Goal: Transaction & Acquisition: Purchase product/service

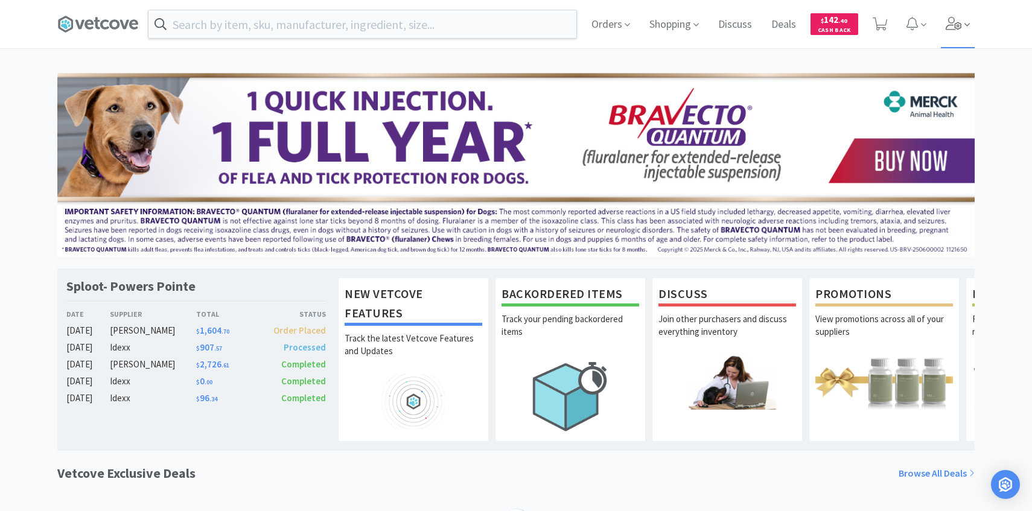
click at [968, 35] on span at bounding box center [957, 24] width 34 height 48
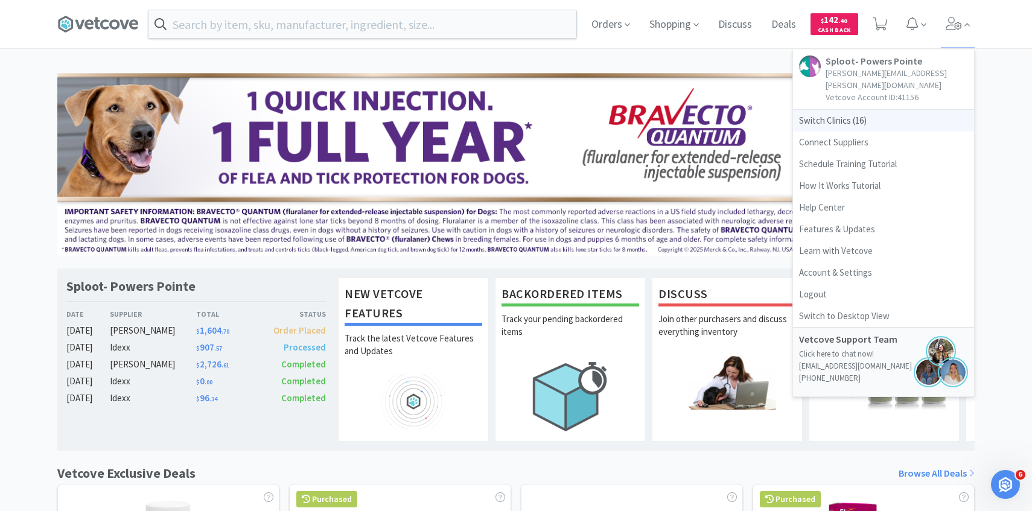
click at [873, 110] on span "Switch Clinics ( 16 )" at bounding box center [883, 121] width 181 height 22
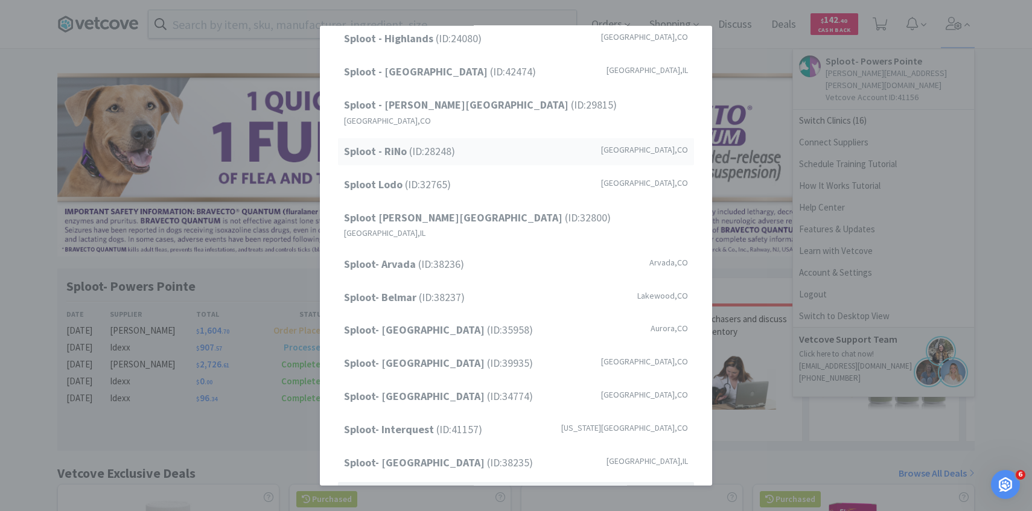
scroll to position [154, 0]
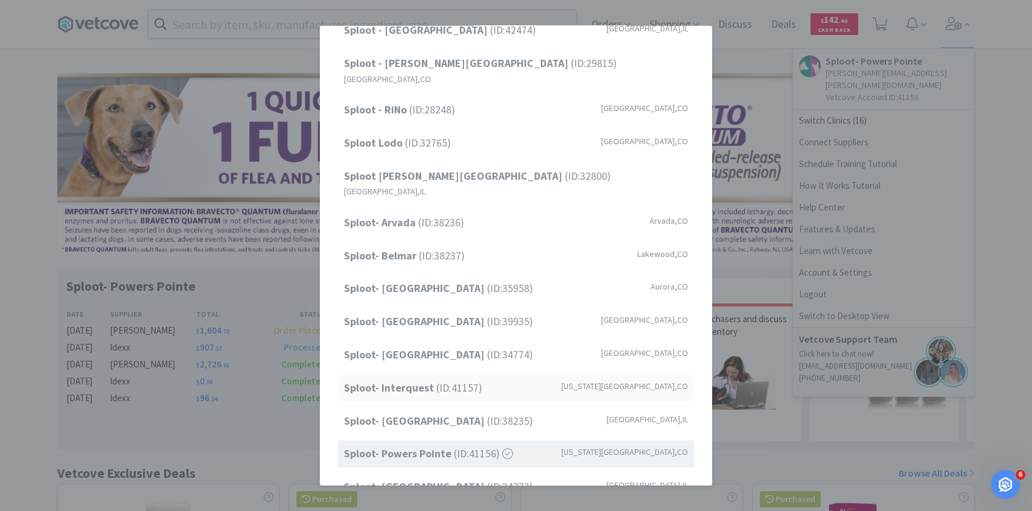
click at [464, 379] on span "Sploot- Interquest (ID: 41157 )" at bounding box center [413, 387] width 138 height 17
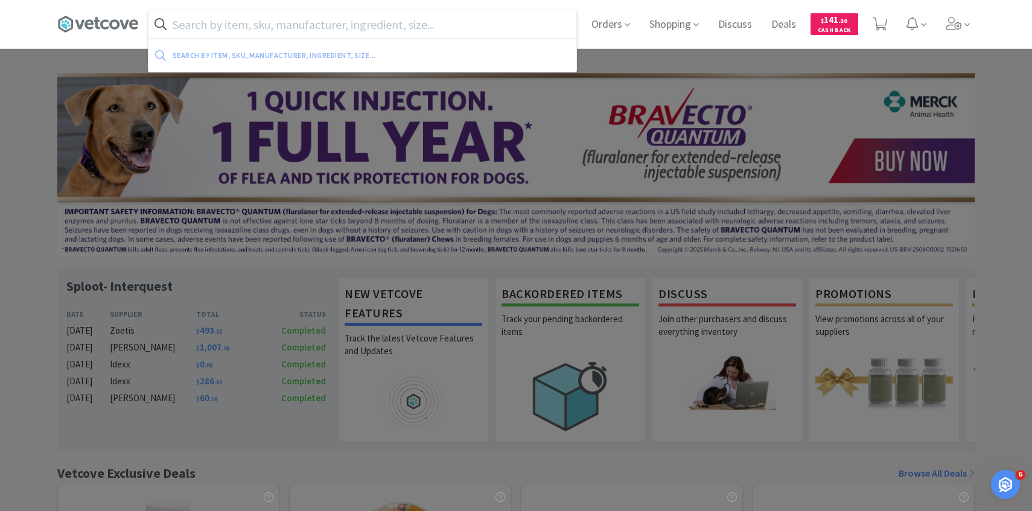
click at [370, 25] on input "text" at bounding box center [362, 24] width 428 height 28
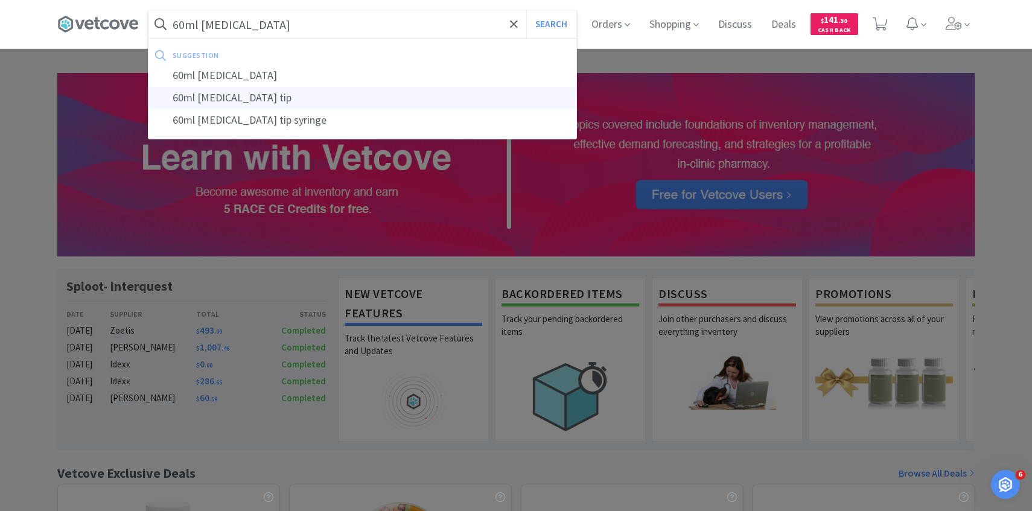
click at [358, 100] on div "60ml catheter tip" at bounding box center [362, 98] width 428 height 22
type input "60ml catheter tip"
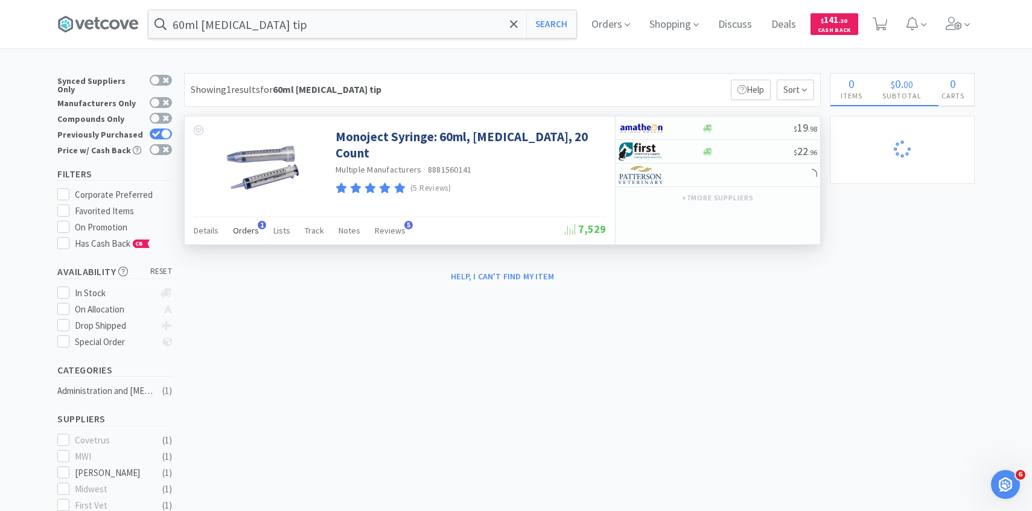
click at [255, 233] on span "Orders" at bounding box center [246, 230] width 26 height 11
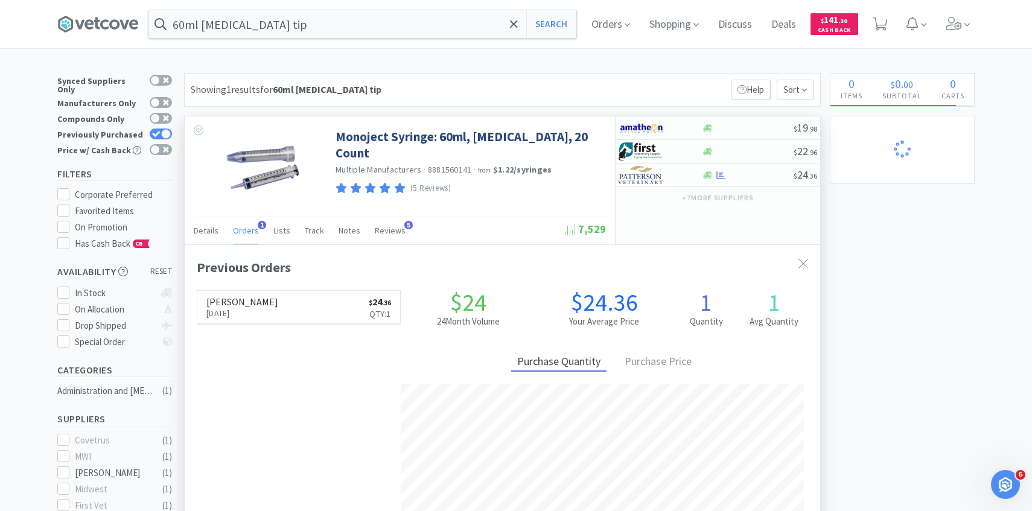
scroll to position [312, 635]
click at [667, 182] on div at bounding box center [651, 175] width 66 height 21
select select "1"
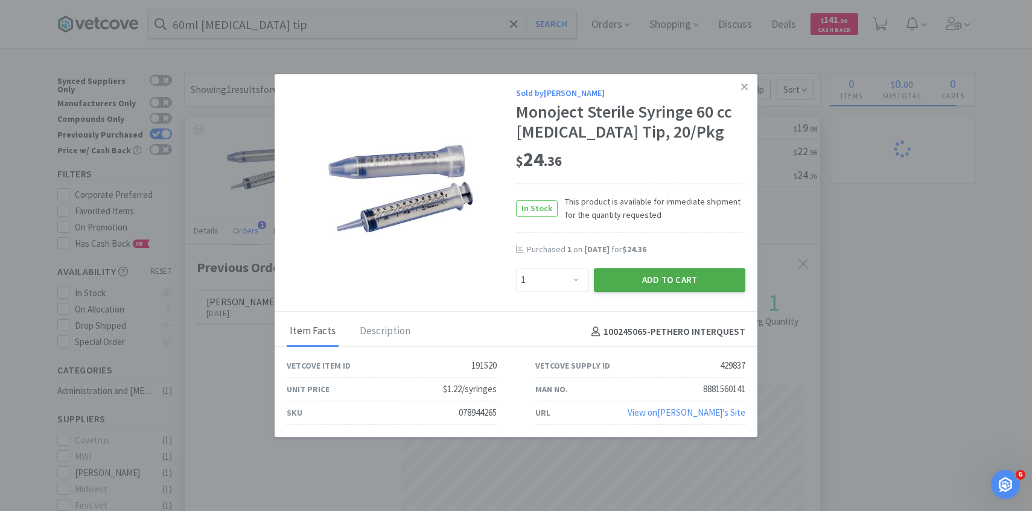
click at [646, 279] on button "Add to Cart" at bounding box center [669, 280] width 151 height 24
select select "1"
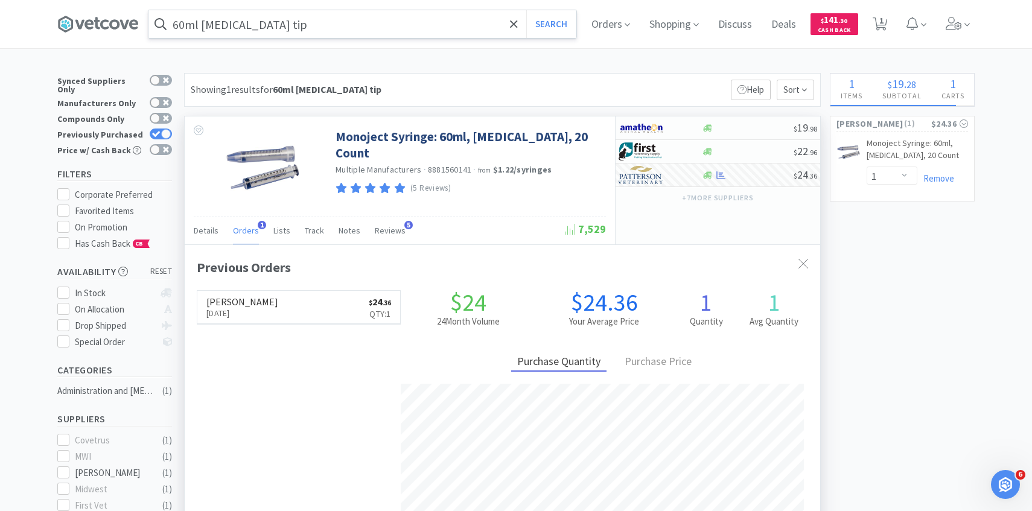
click at [358, 29] on input "60ml catheter tip" at bounding box center [362, 24] width 428 height 28
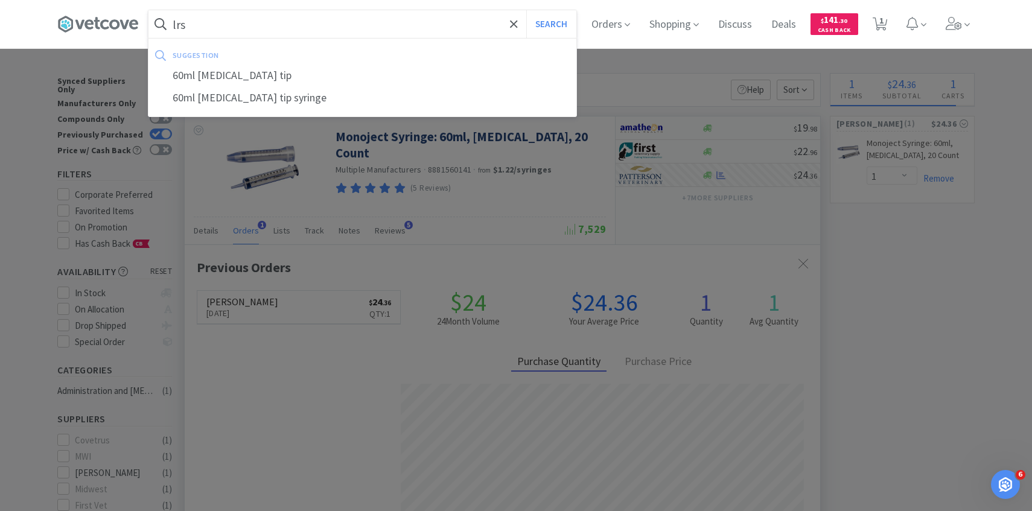
type input "lrs"
click at [526, 10] on button "Search" at bounding box center [551, 24] width 50 height 28
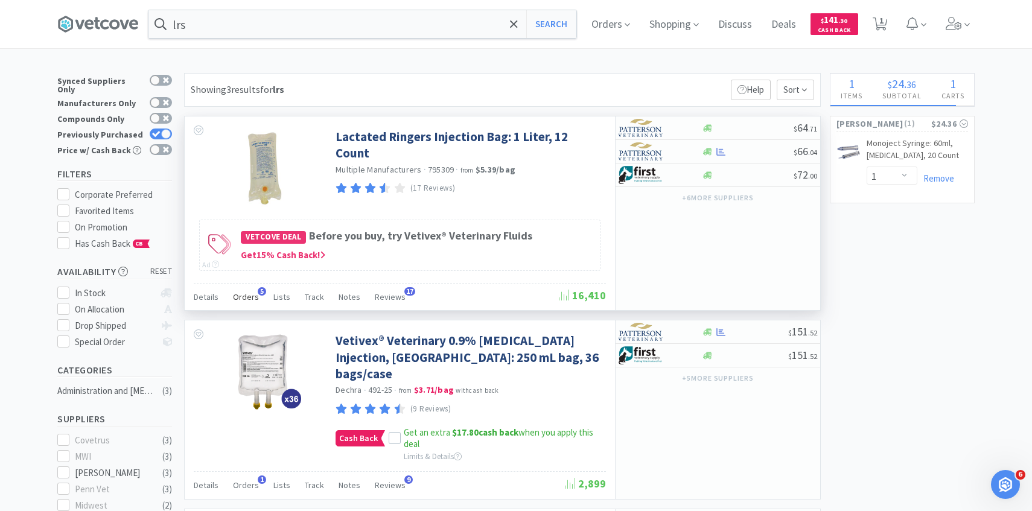
click at [258, 293] on span "5" at bounding box center [262, 291] width 8 height 8
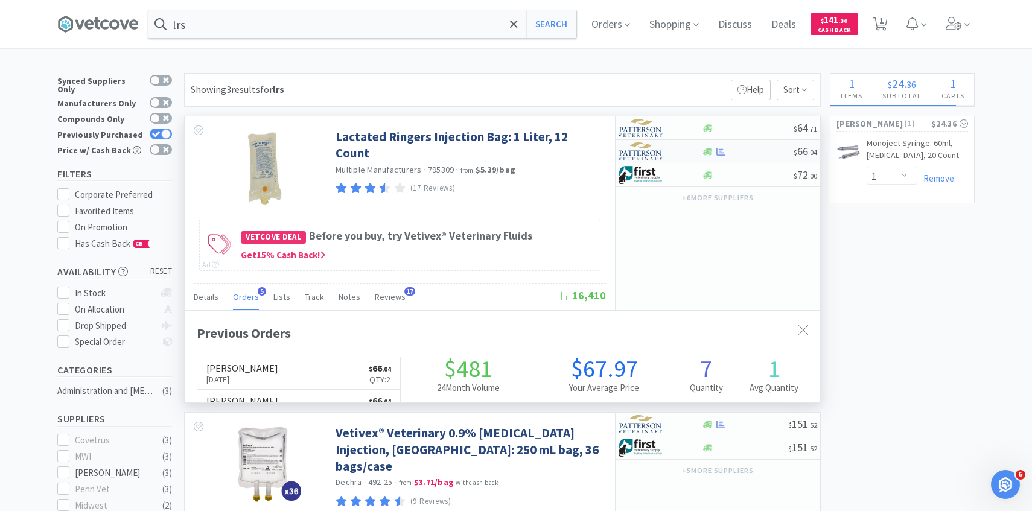
scroll to position [312, 635]
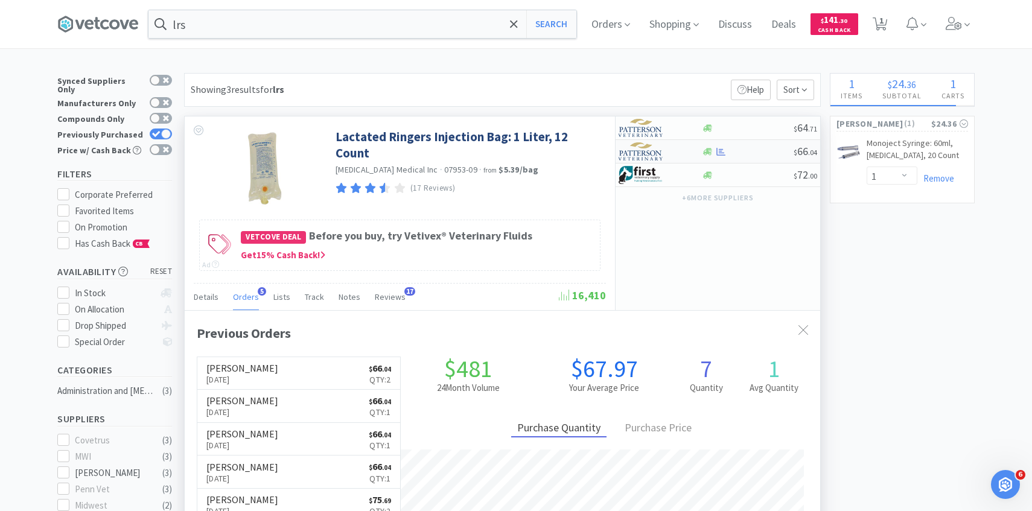
click at [654, 150] on img at bounding box center [640, 151] width 45 height 18
select select "1"
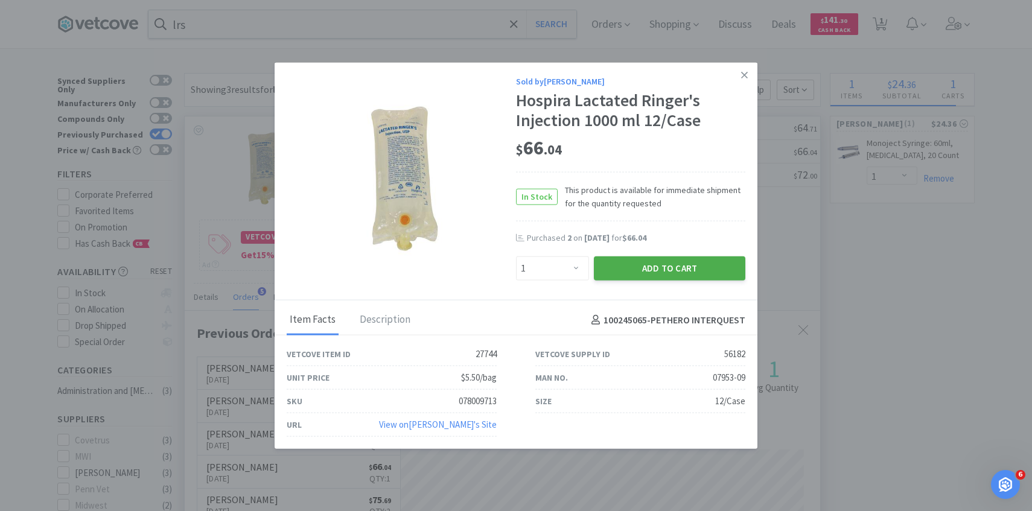
click at [689, 258] on button "Add to Cart" at bounding box center [669, 268] width 151 height 24
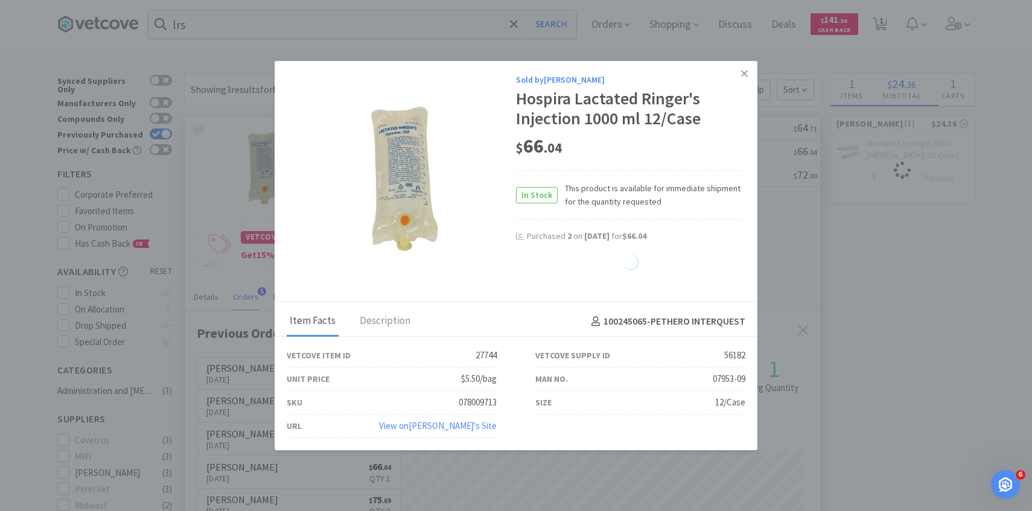
select select "1"
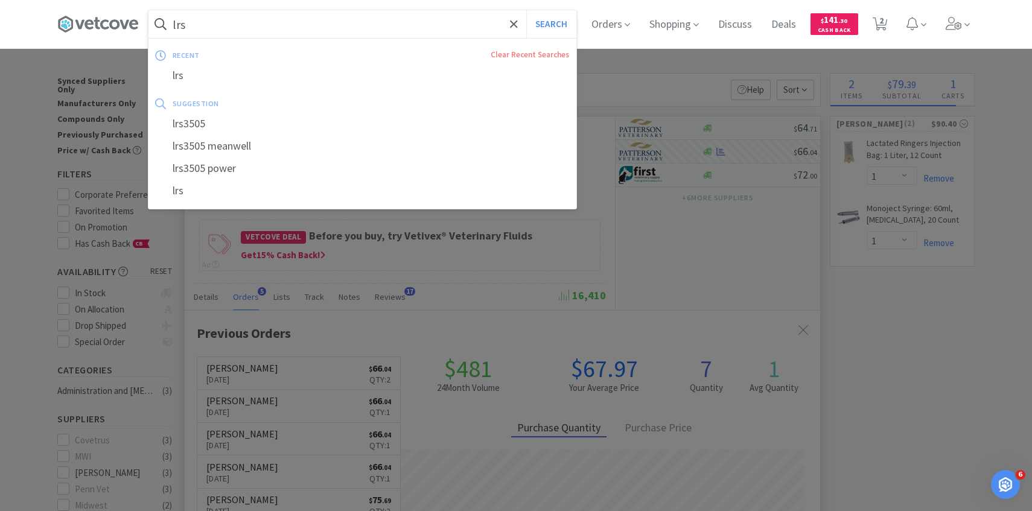
click at [374, 28] on input "lrs" at bounding box center [362, 24] width 428 height 28
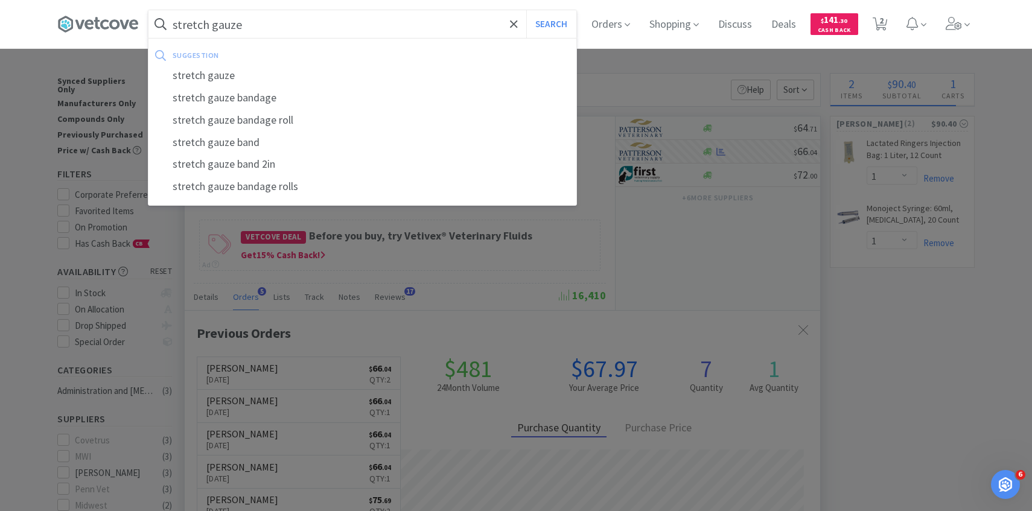
type input "stretch gauze"
click at [526, 10] on button "Search" at bounding box center [551, 24] width 50 height 28
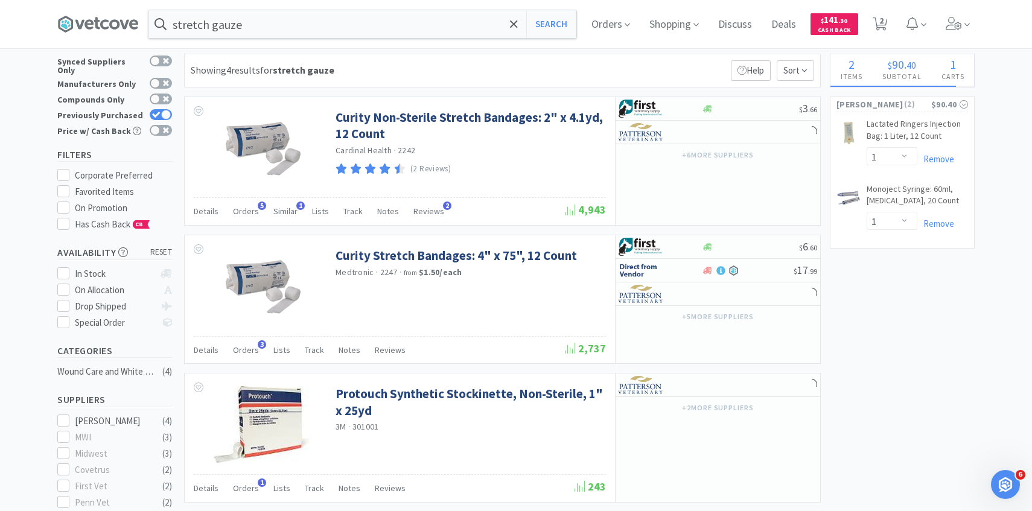
scroll to position [33, 0]
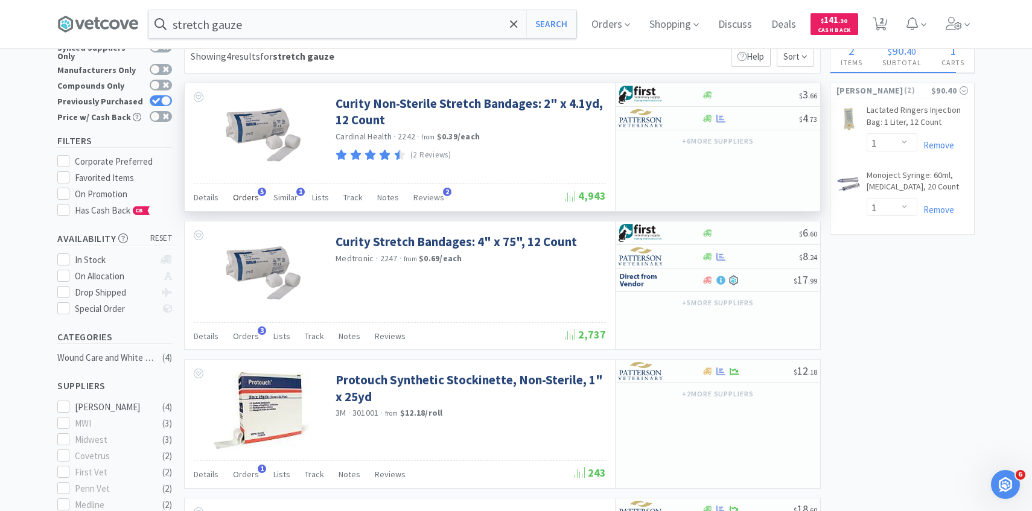
click at [236, 200] on span "Orders" at bounding box center [246, 197] width 26 height 11
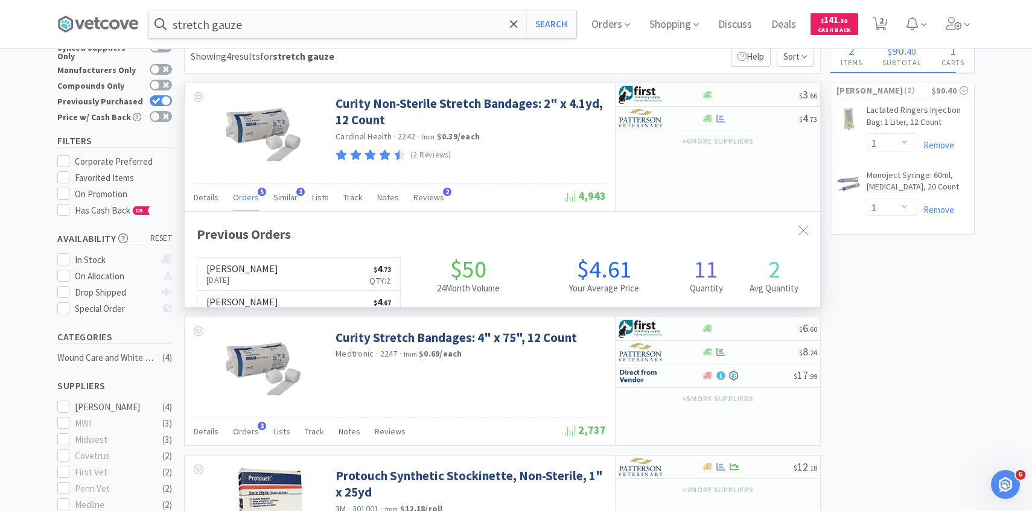
scroll to position [312, 635]
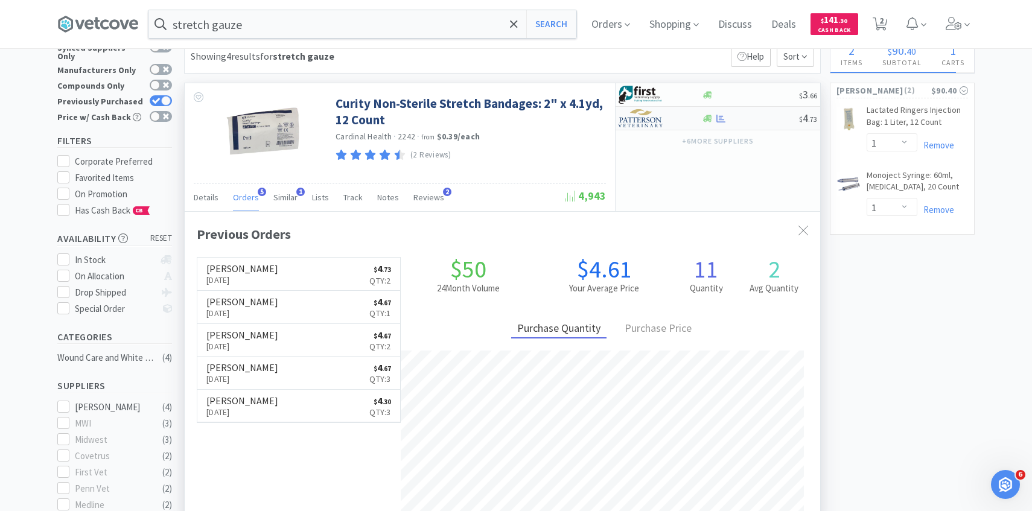
click at [660, 122] on img at bounding box center [640, 118] width 45 height 18
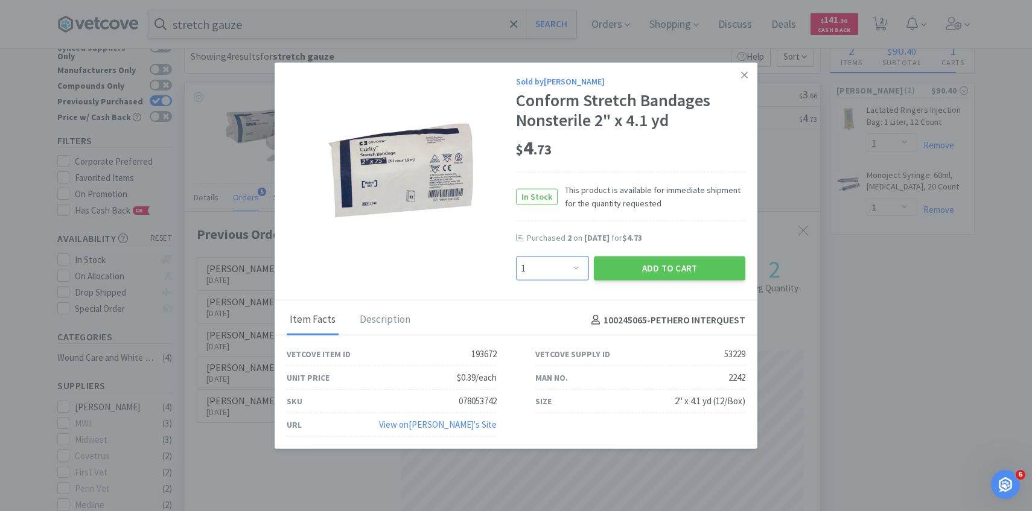
click at [547, 265] on select "Enter Quantity 1 2 3 4 5 6 7 8 9 10 11 12 13 14 15 16 17 18 19 20 Enter Quantity" at bounding box center [552, 268] width 73 height 24
select select "2"
click at [516, 256] on select "Enter Quantity 1 2 3 4 5 6 7 8 9 10 11 12 13 14 15 16 17 18 19 20 Enter Quantity" at bounding box center [552, 268] width 73 height 24
click at [622, 265] on button "Add to Cart" at bounding box center [669, 268] width 151 height 24
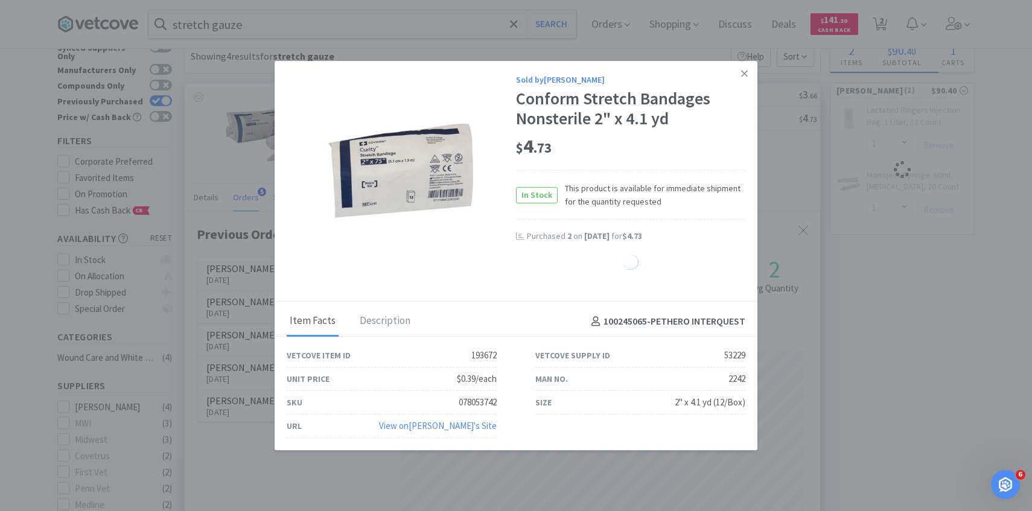
select select "2"
select select "1"
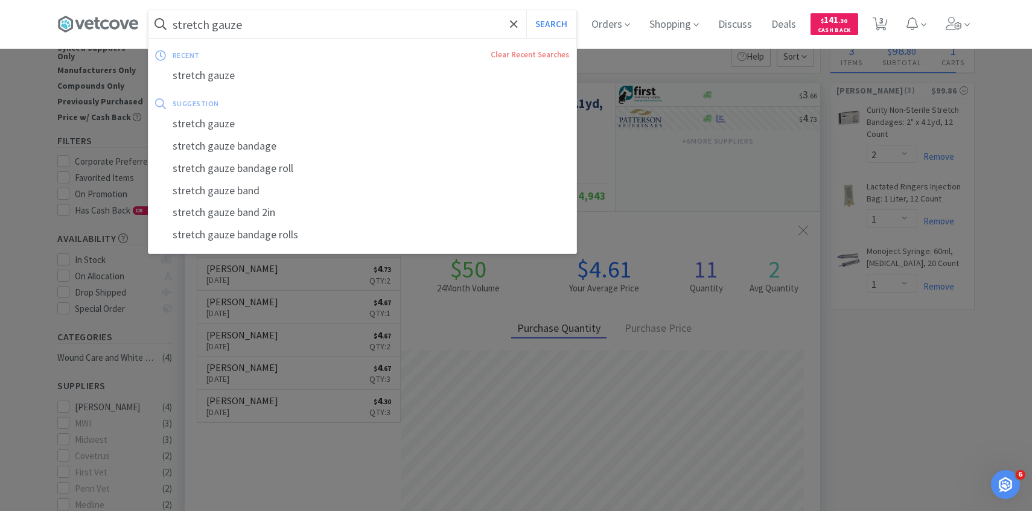
click at [353, 26] on input "stretch gauze" at bounding box center [362, 24] width 428 height 28
paste input "176069"
type input "176069"
click at [526, 10] on button "Search" at bounding box center [551, 24] width 50 height 28
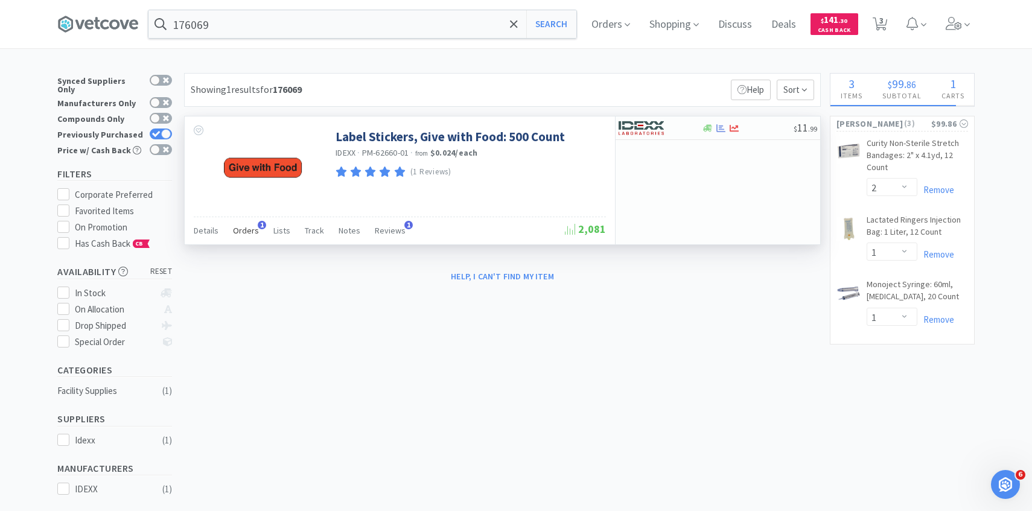
click at [249, 239] on div "Orders 1" at bounding box center [246, 232] width 26 height 23
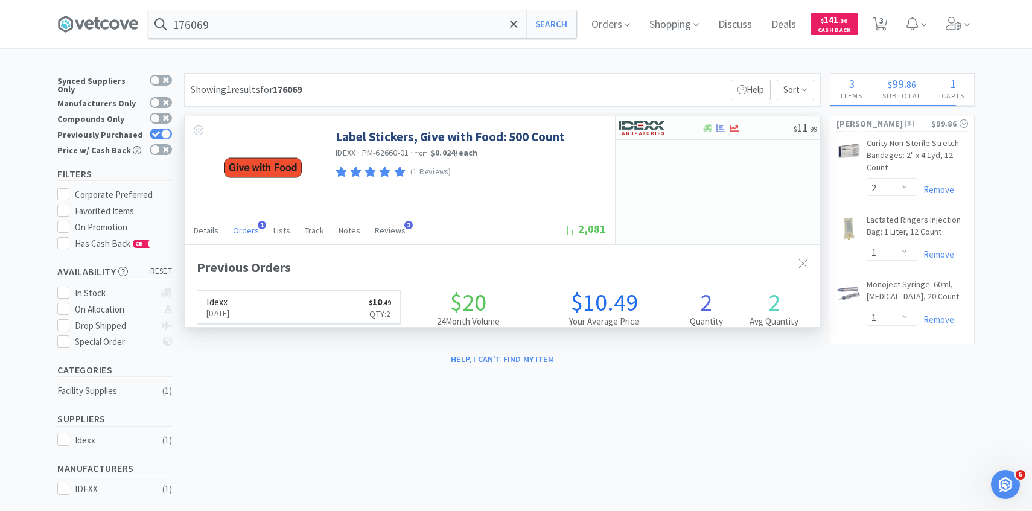
scroll to position [312, 635]
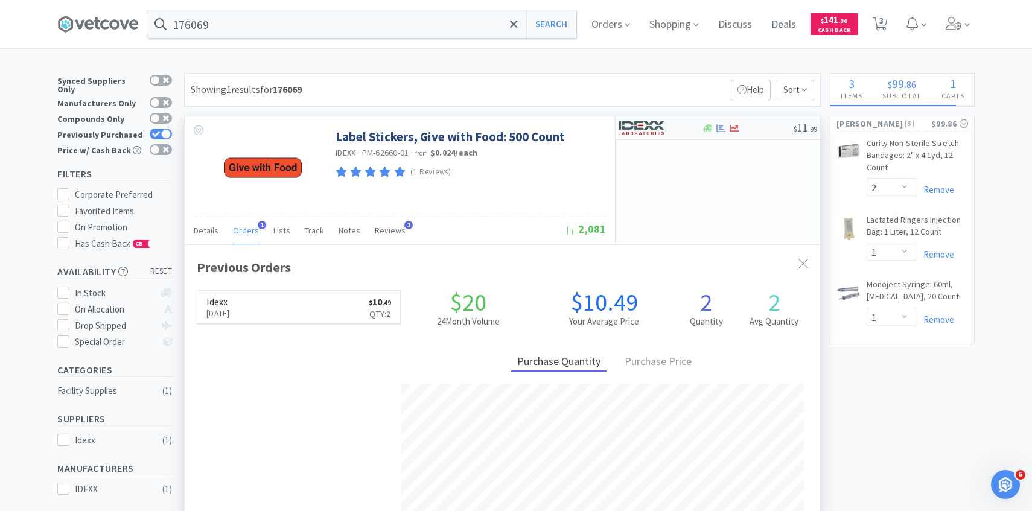
click at [672, 124] on div at bounding box center [651, 128] width 66 height 21
select select "1"
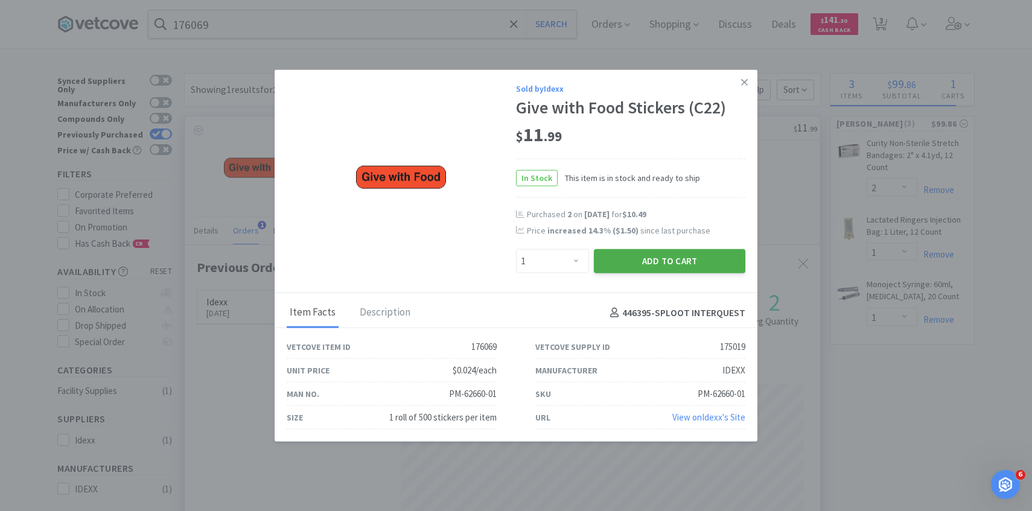
click at [645, 259] on button "Add to Cart" at bounding box center [669, 261] width 151 height 24
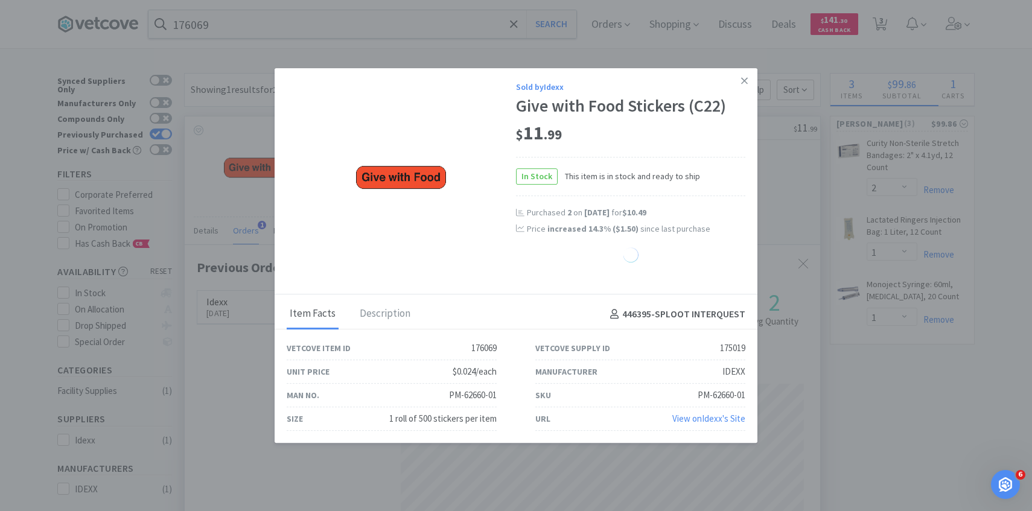
select select "1"
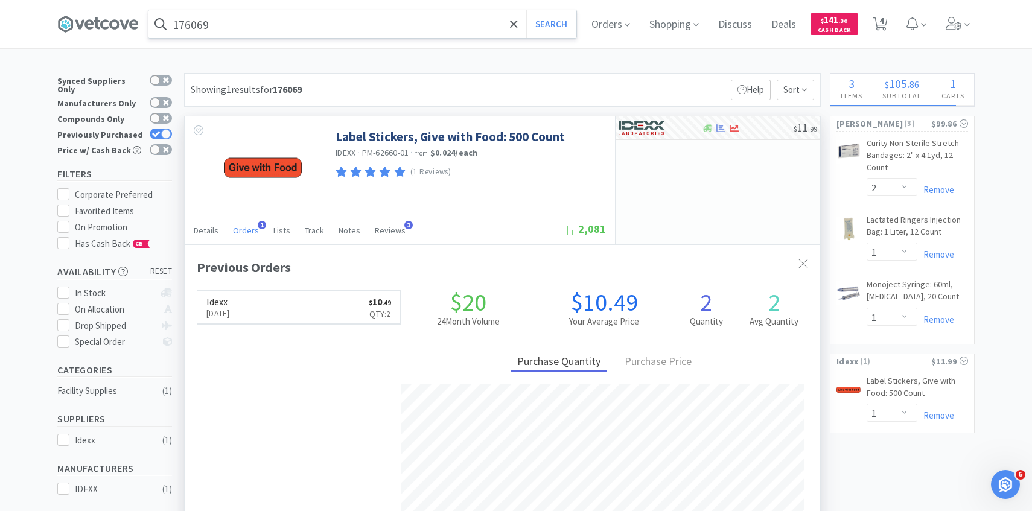
click at [383, 23] on input "176069" at bounding box center [362, 24] width 428 height 28
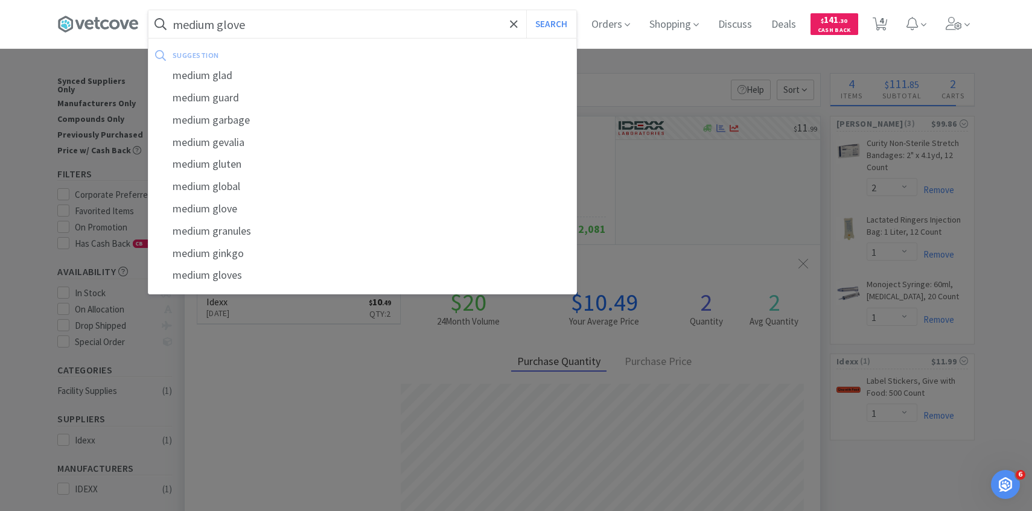
type input "medium gloves"
click at [526, 10] on button "Search" at bounding box center [551, 24] width 50 height 28
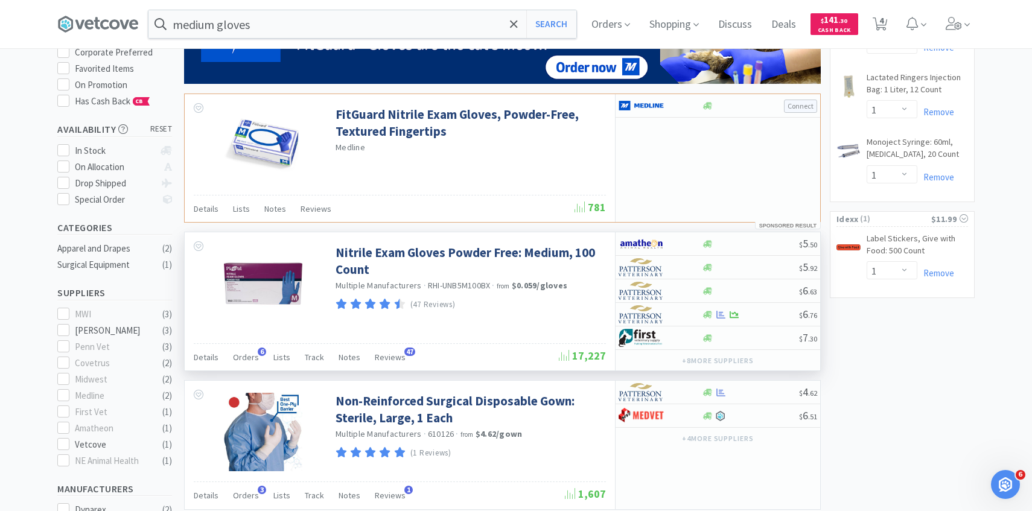
scroll to position [148, 0]
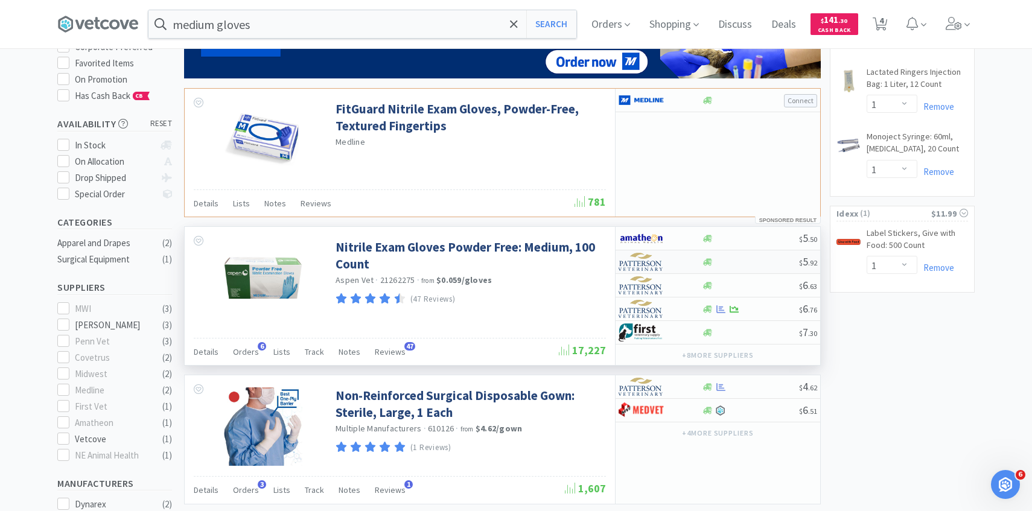
click at [650, 259] on img at bounding box center [640, 262] width 45 height 18
select select "1"
click at [659, 287] on img at bounding box center [640, 285] width 45 height 18
select select "1"
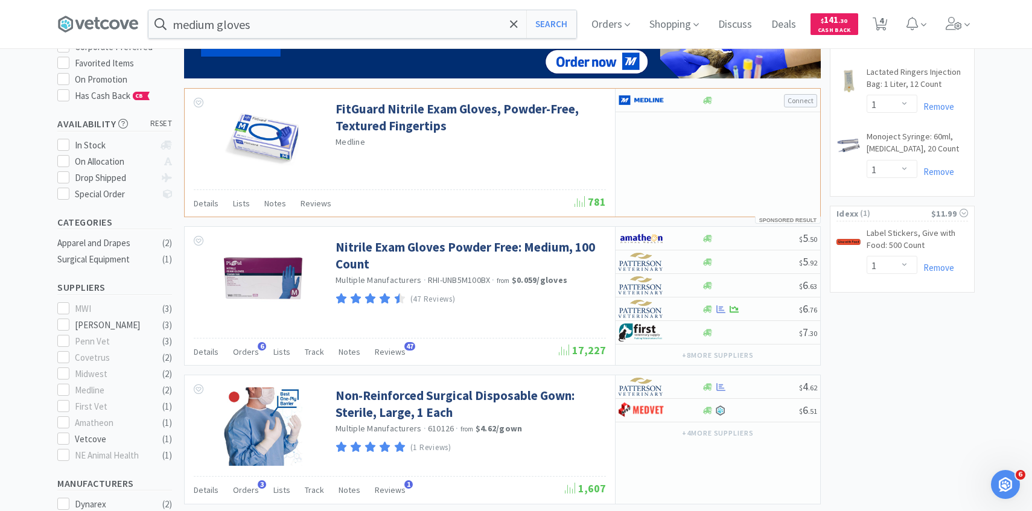
drag, startPoint x: 825, startPoint y: 315, endPoint x: 809, endPoint y: 315, distance: 16.3
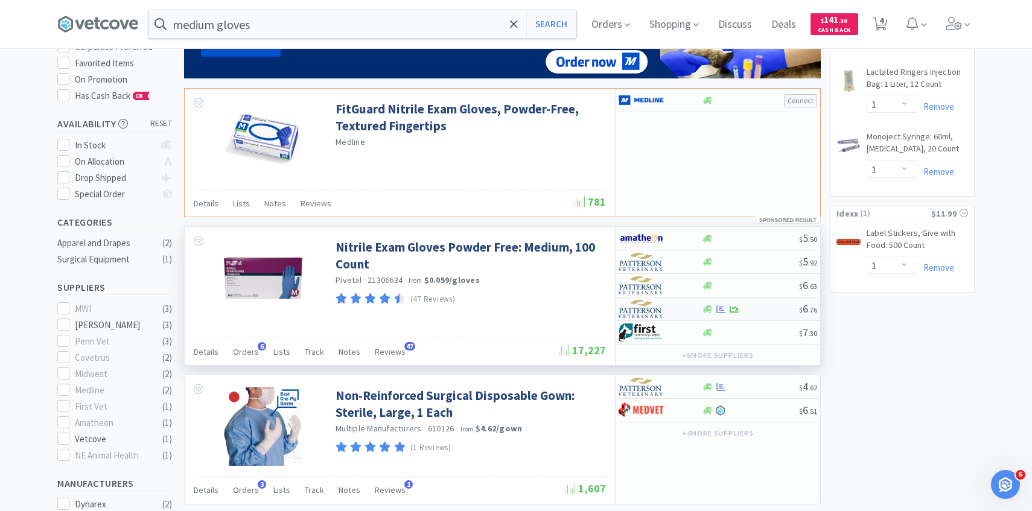
click at [632, 309] on img at bounding box center [640, 309] width 45 height 18
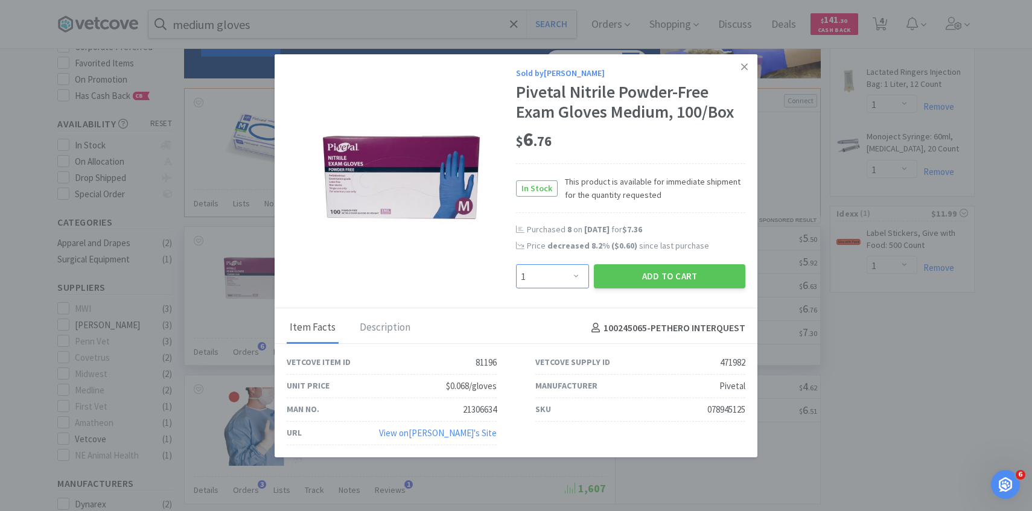
click at [536, 271] on select "Enter Quantity 1 2 3 4 5 6 7 8 9 10 11 12 13 14 15 16 17 18 19 20 Enter Quantity" at bounding box center [552, 276] width 73 height 24
select select "5"
click at [516, 264] on select "Enter Quantity 1 2 3 4 5 6 7 8 9 10 11 12 13 14 15 16 17 18 19 20 Enter Quantity" at bounding box center [552, 276] width 73 height 24
click at [650, 283] on button "Add to Cart" at bounding box center [669, 276] width 151 height 24
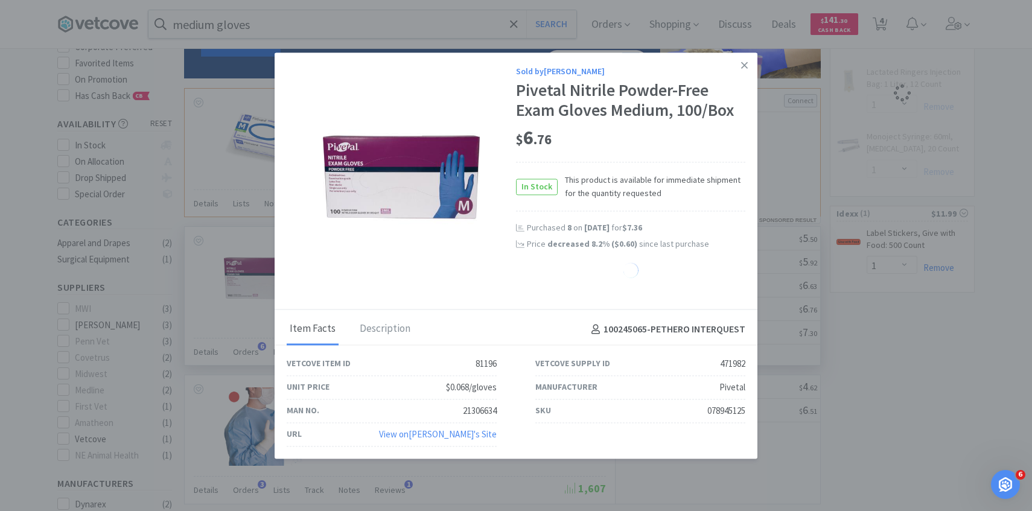
select select "5"
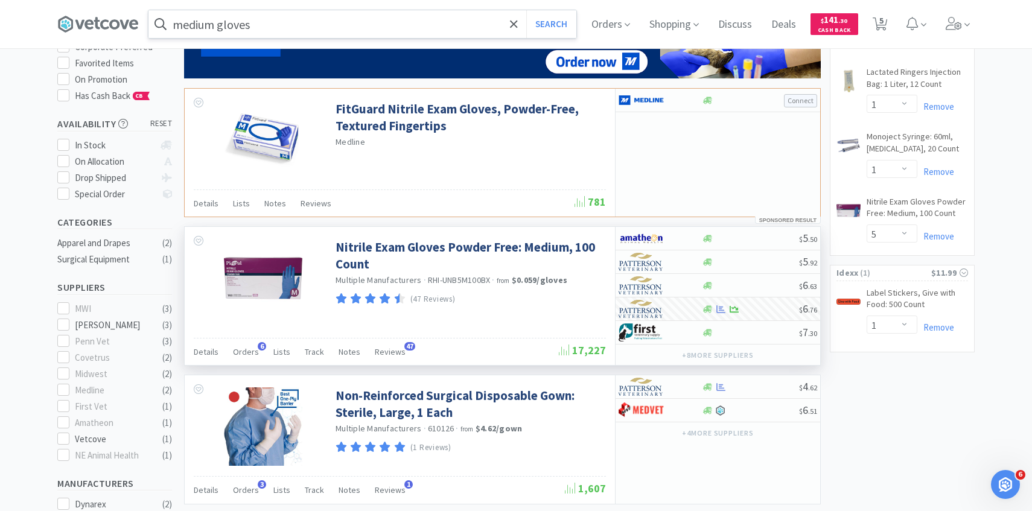
click at [347, 17] on input "medium gloves" at bounding box center [362, 24] width 428 height 28
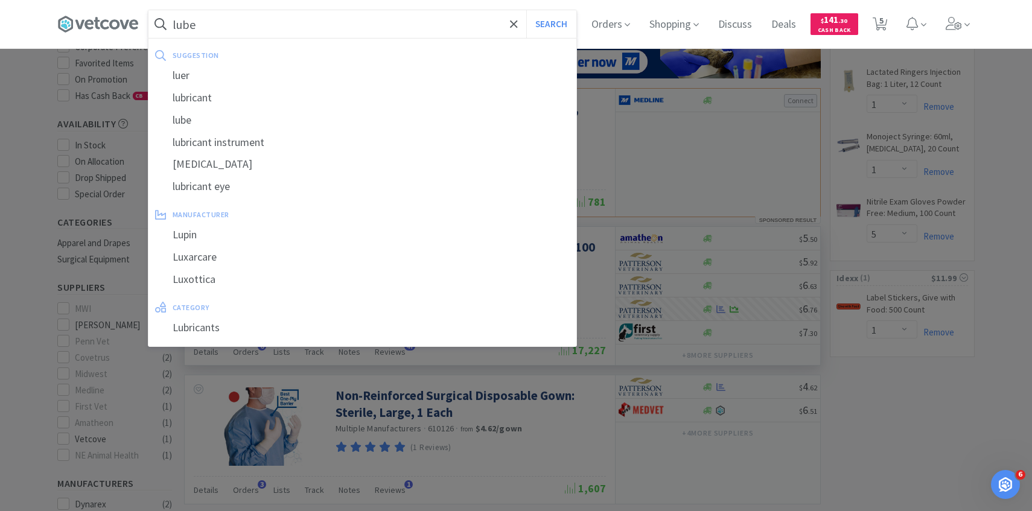
type input "lube"
click at [526, 10] on button "Search" at bounding box center [551, 24] width 50 height 28
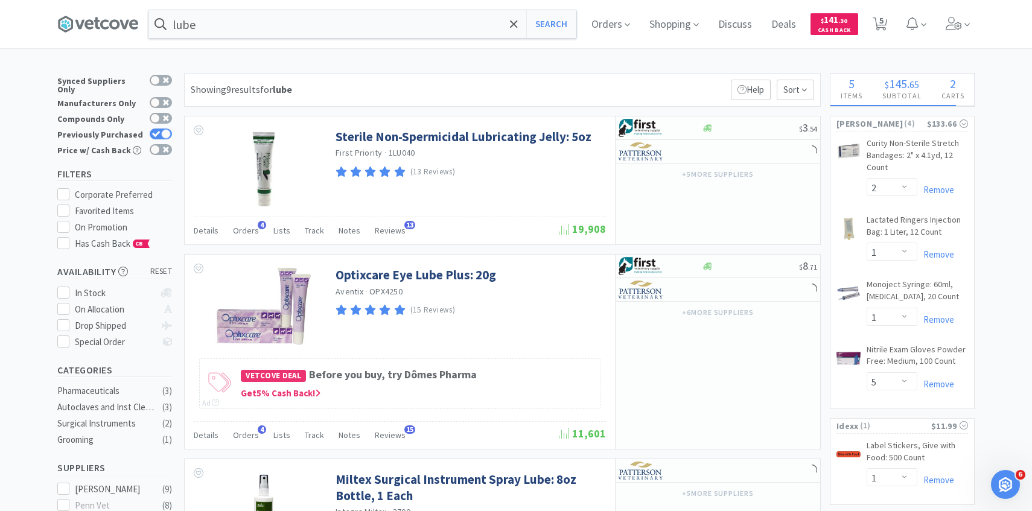
scroll to position [9, 0]
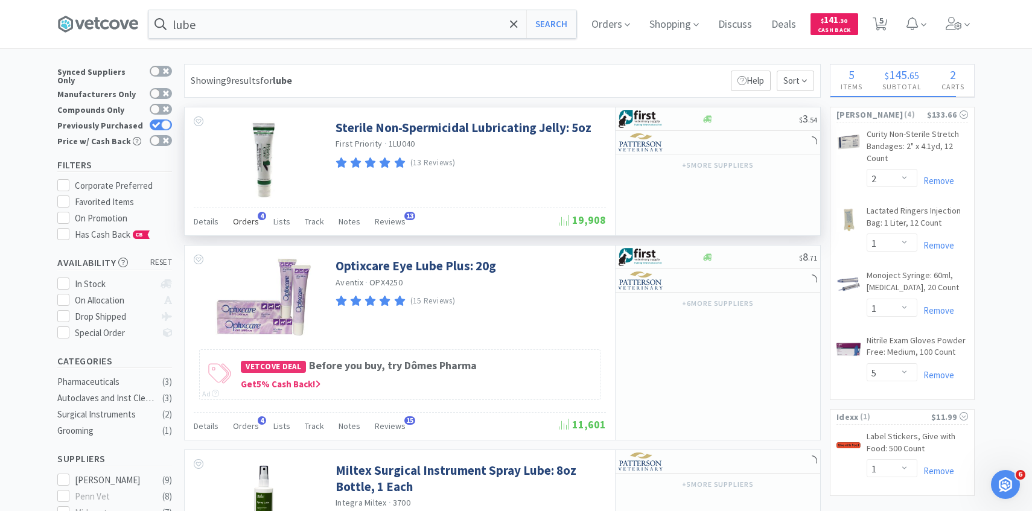
click at [249, 225] on span "Orders" at bounding box center [246, 221] width 26 height 11
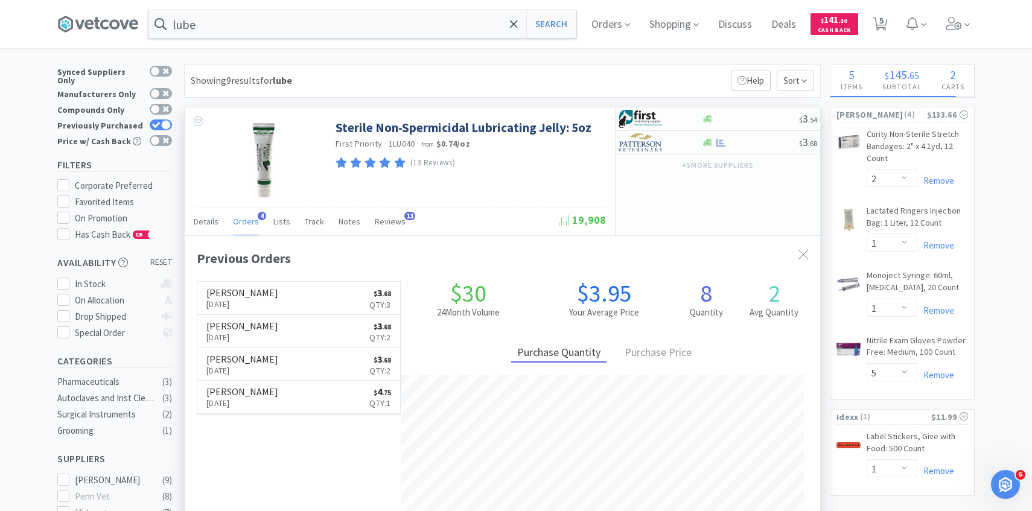
scroll to position [312, 635]
click at [645, 147] on img at bounding box center [640, 142] width 45 height 18
select select "1"
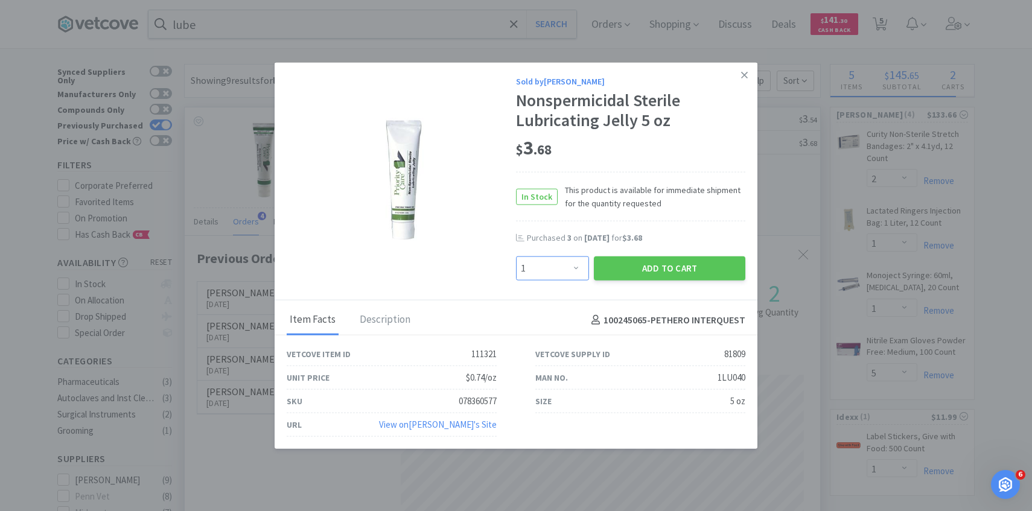
click at [569, 274] on select "Enter Quantity 1 2 3 4 5 6 7 8 9 10 11 12 13 14 15 16 17 18 19 20 Enter Quantity" at bounding box center [552, 268] width 73 height 24
click at [516, 256] on select "Enter Quantity 1 2 3 4 5 6 7 8 9 10 11 12 13 14 15 16 17 18 19 20 Enter Quantity" at bounding box center [552, 268] width 73 height 24
click at [638, 270] on button "Add to Cart" at bounding box center [669, 268] width 151 height 24
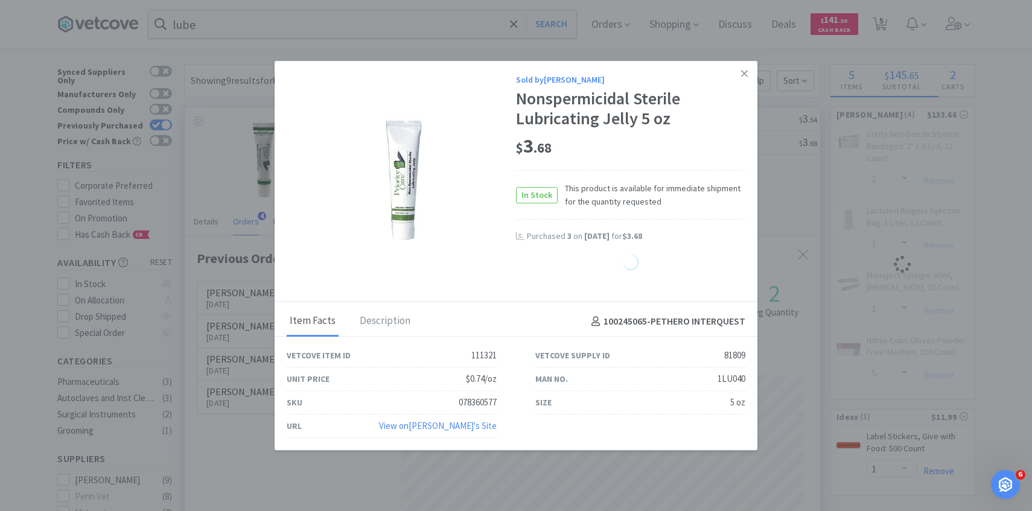
select select "4"
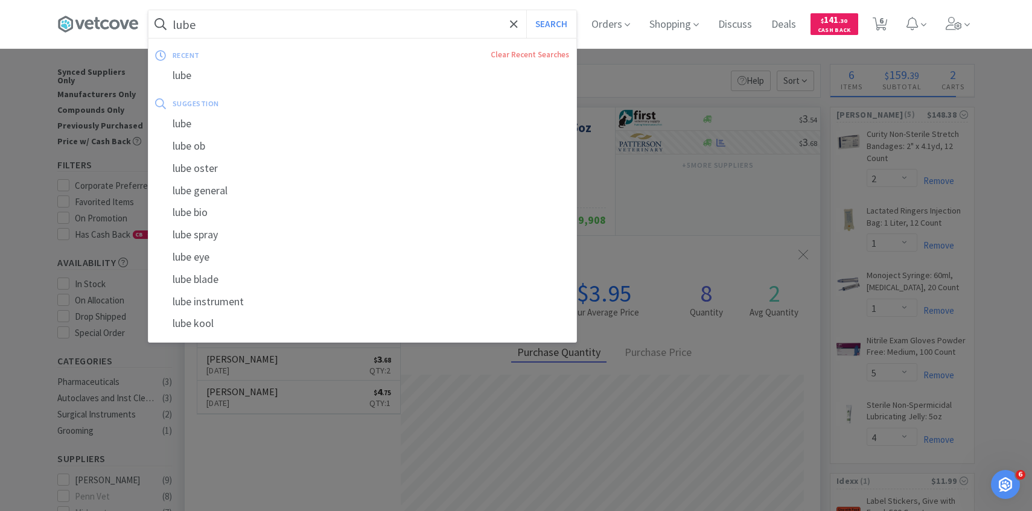
click at [344, 34] on input "lube" at bounding box center [362, 24] width 428 height 28
paste input "Pivetal non-woven gauze sponge 4" x 4""
type input "Pivetal non-woven gauze sponge 4" x 4""
click at [526, 10] on button "Search" at bounding box center [551, 24] width 50 height 28
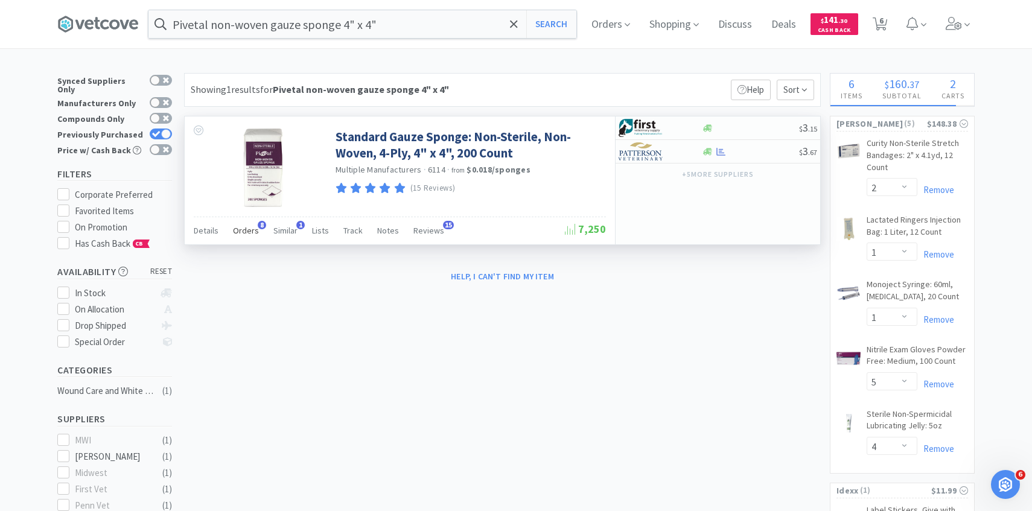
click at [241, 230] on span "Orders" at bounding box center [246, 230] width 26 height 11
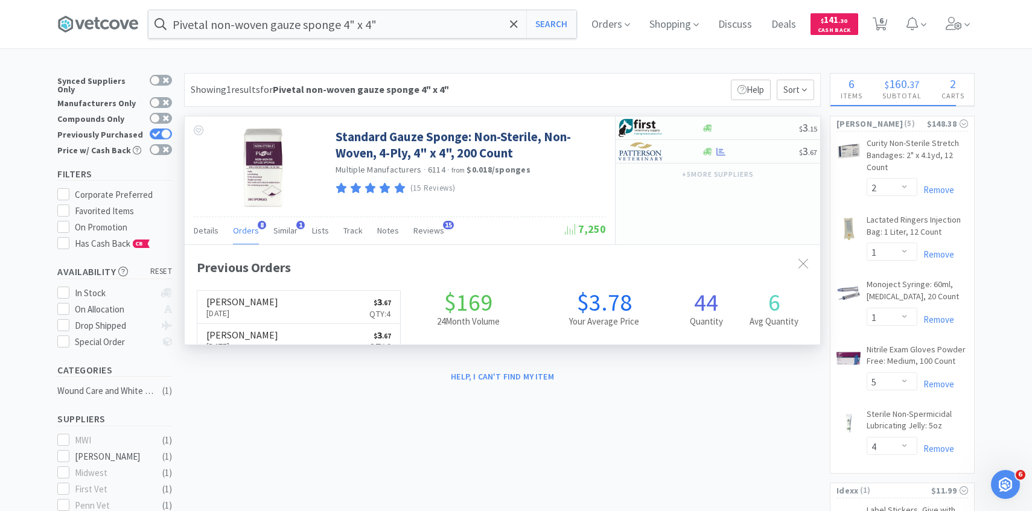
scroll to position [322, 635]
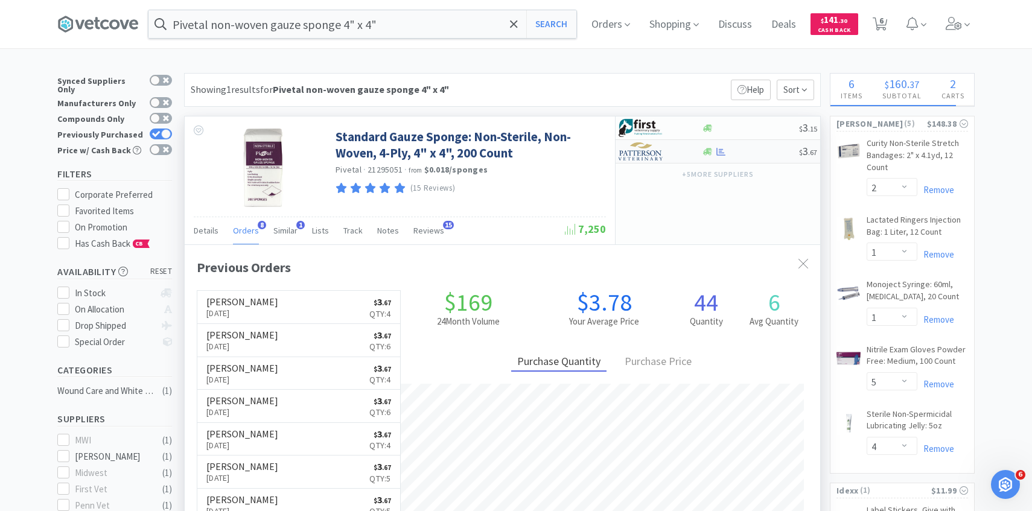
click at [647, 153] on img at bounding box center [640, 151] width 45 height 18
select select "1"
click at [662, 153] on img at bounding box center [640, 151] width 45 height 18
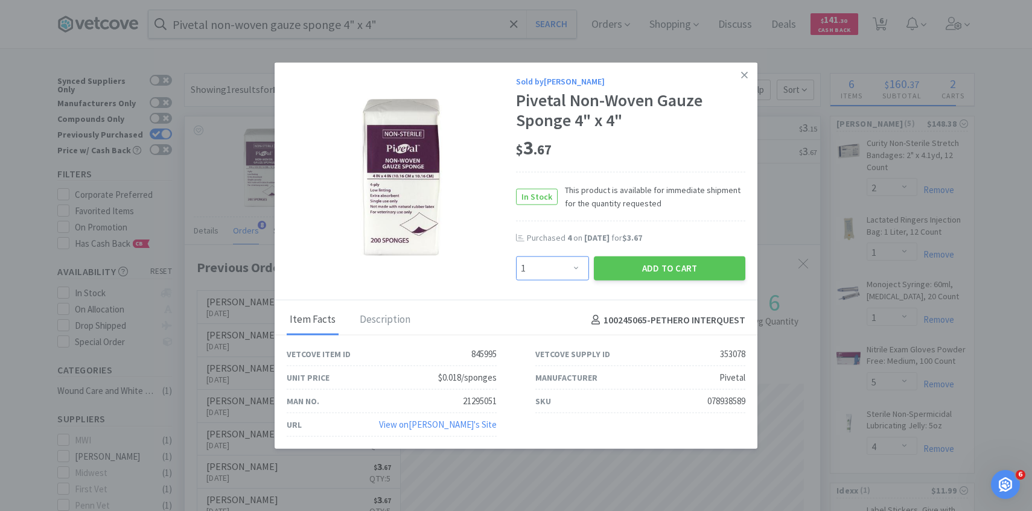
click at [554, 262] on select "Enter Quantity 1 2 3 4 5 6 7 8 9 10 11 12 13 14 15 16 17 18 19 20 Enter Quantity" at bounding box center [552, 268] width 73 height 24
select select "6"
click at [516, 256] on select "Enter Quantity 1 2 3 4 5 6 7 8 9 10 11 12 13 14 15 16 17 18 19 20 Enter Quantity" at bounding box center [552, 268] width 73 height 24
click at [651, 265] on button "Add to Cart" at bounding box center [669, 268] width 151 height 24
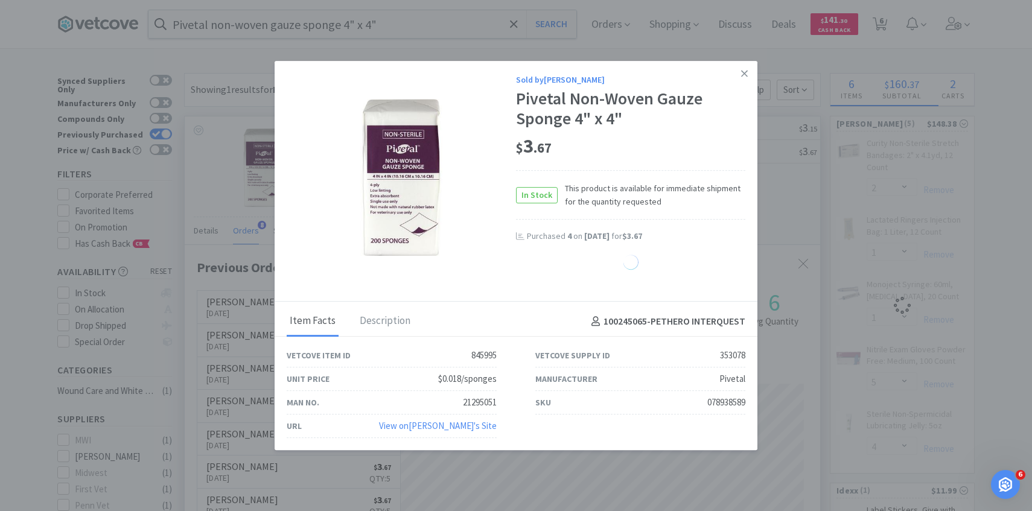
select select "6"
select select "4"
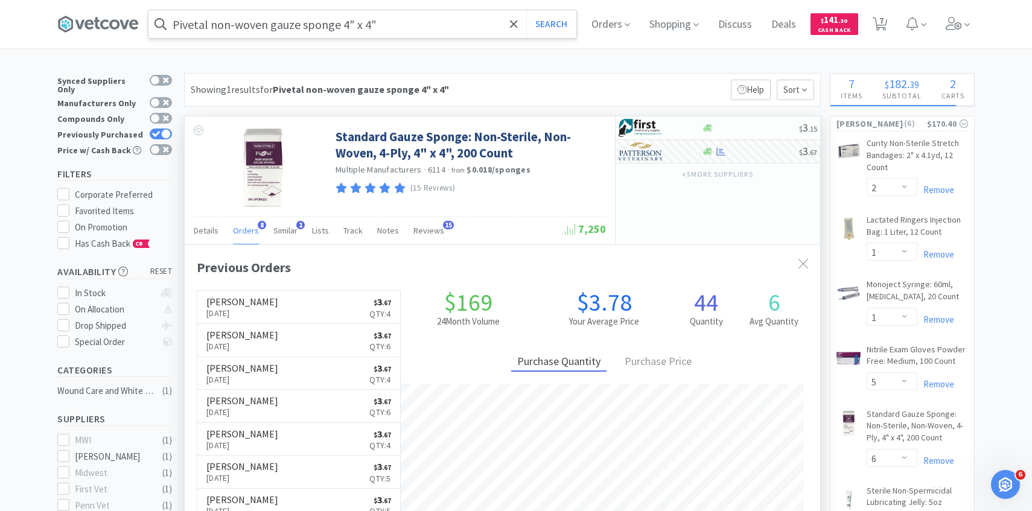
click at [379, 25] on input "Pivetal non-woven gauze sponge 4" x 4"" at bounding box center [362, 24] width 428 height 28
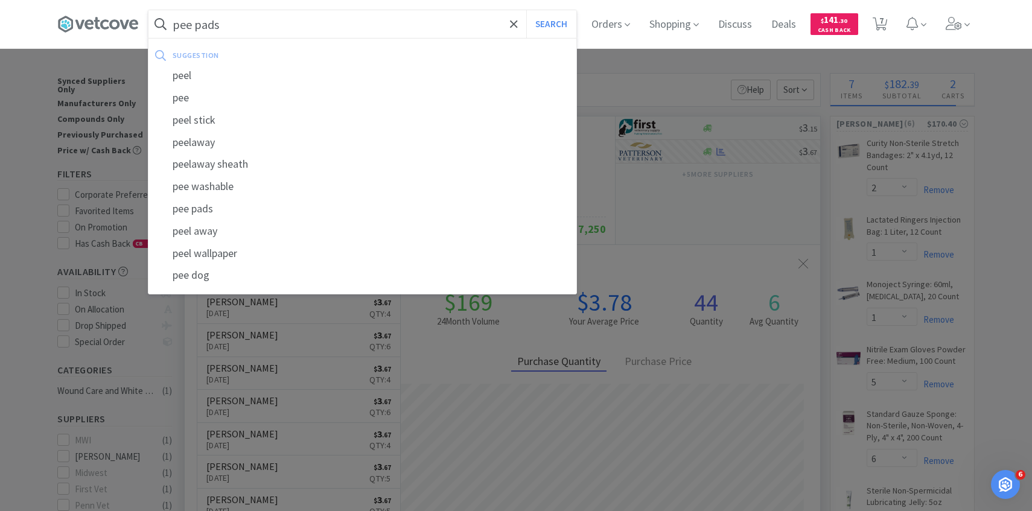
type input "pee pads"
click at [526, 10] on button "Search" at bounding box center [551, 24] width 50 height 28
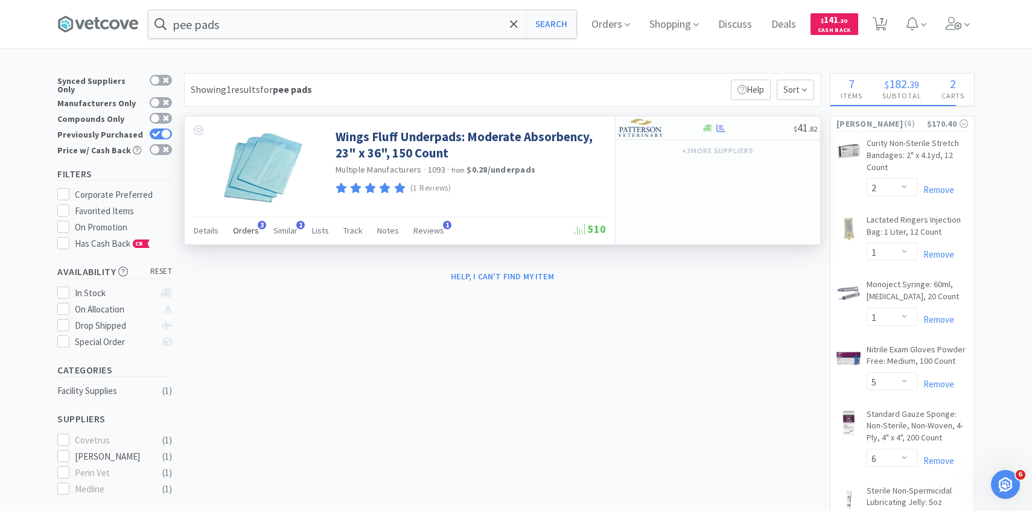
click at [248, 229] on span "Orders" at bounding box center [246, 230] width 26 height 11
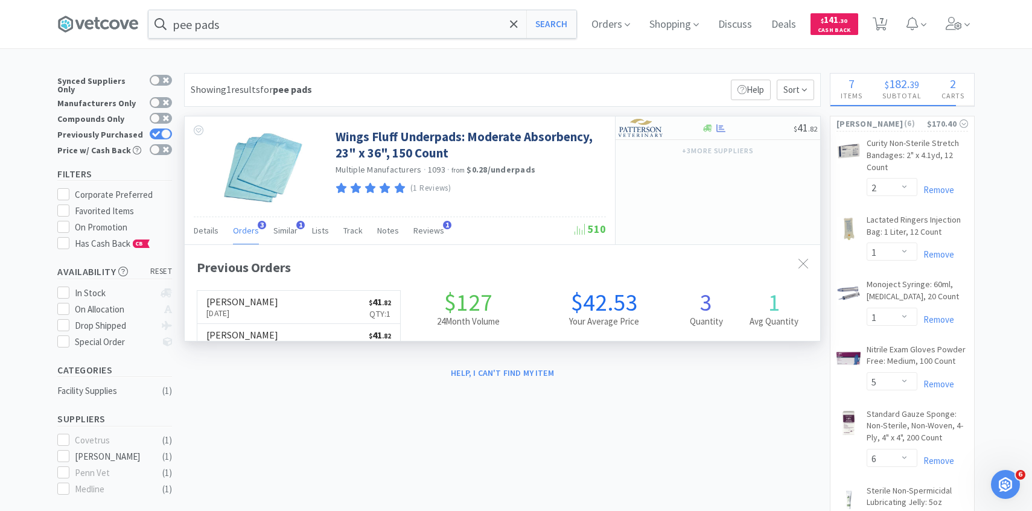
scroll to position [312, 635]
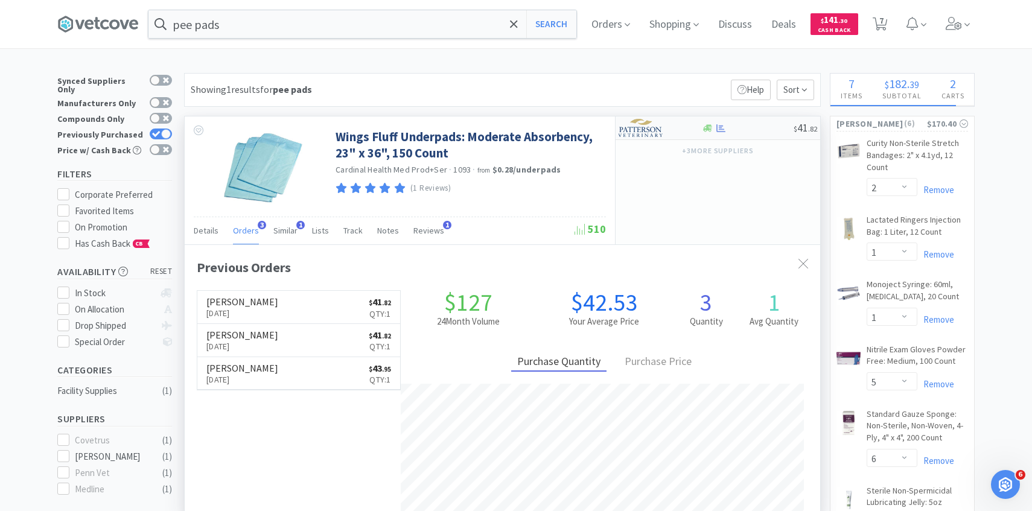
click at [681, 131] on div at bounding box center [651, 128] width 66 height 21
select select "1"
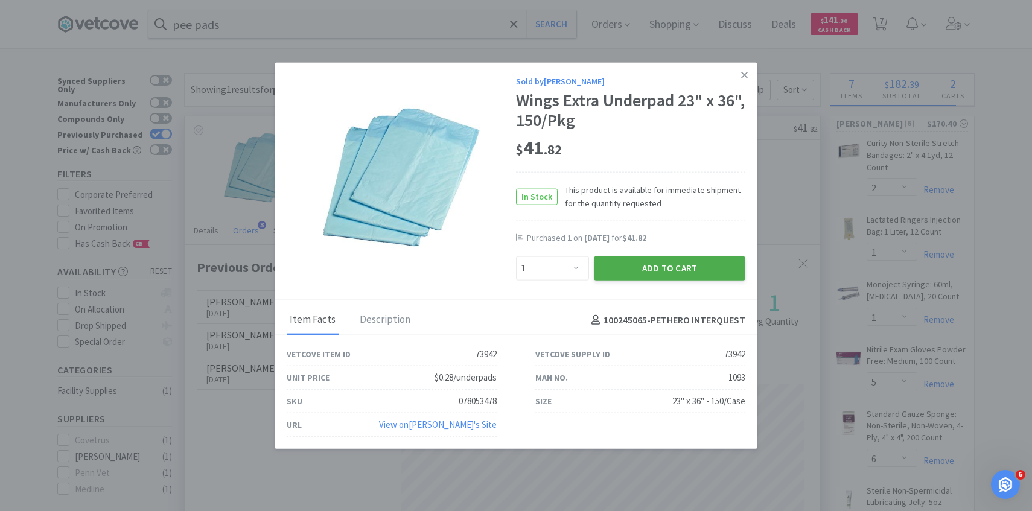
click at [662, 270] on button "Add to Cart" at bounding box center [669, 268] width 151 height 24
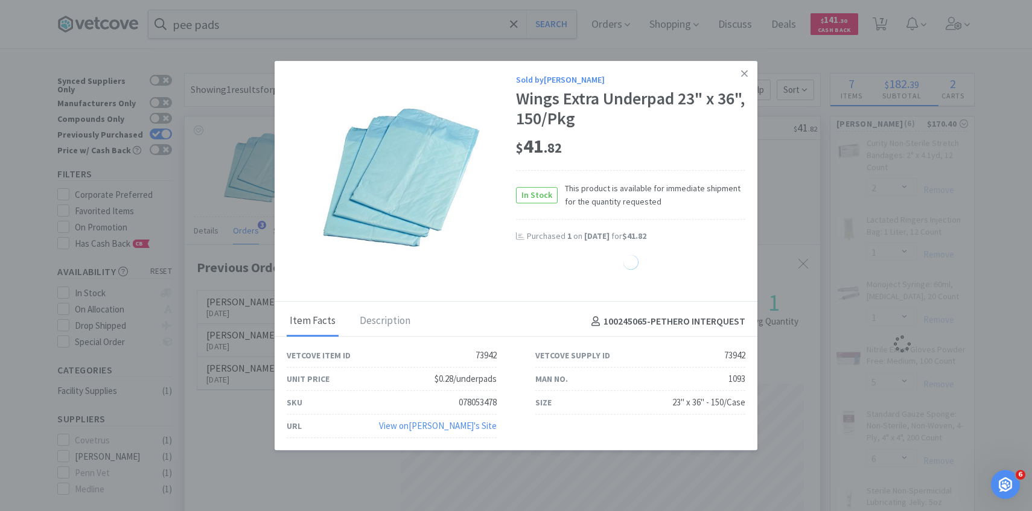
select select "1"
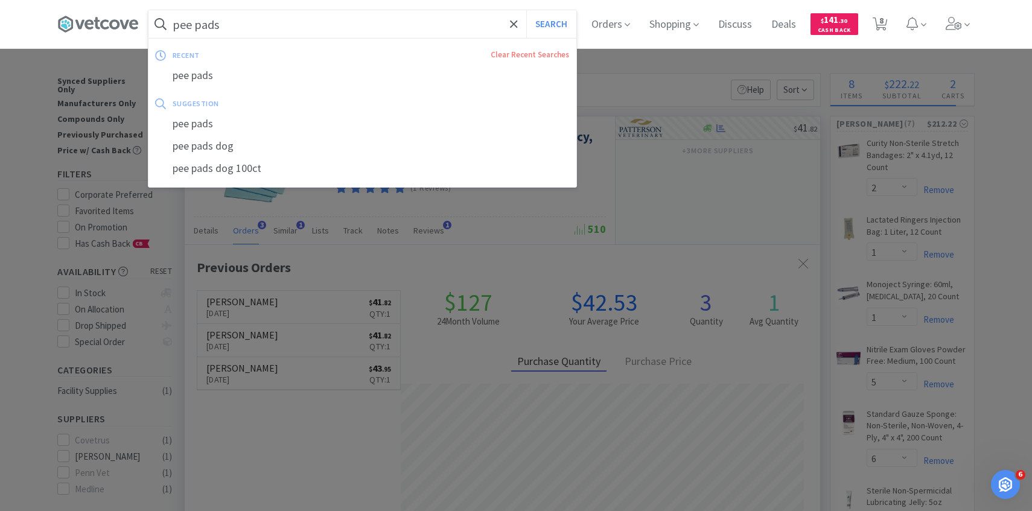
click at [317, 27] on input "pee pads" at bounding box center [362, 24] width 428 height 28
paste input "PVC Cuffed Endotracheal Tube: 4 mm"
type input "PVC Cuffed Endotracheal Tube: 4 mm"
click at [526, 10] on button "Search" at bounding box center [551, 24] width 50 height 28
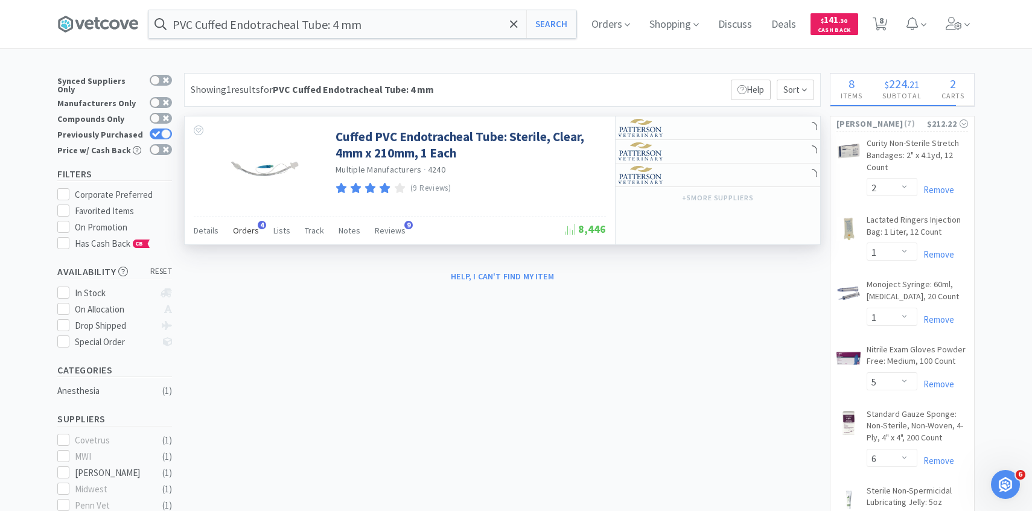
click at [245, 230] on span "Orders" at bounding box center [246, 230] width 26 height 11
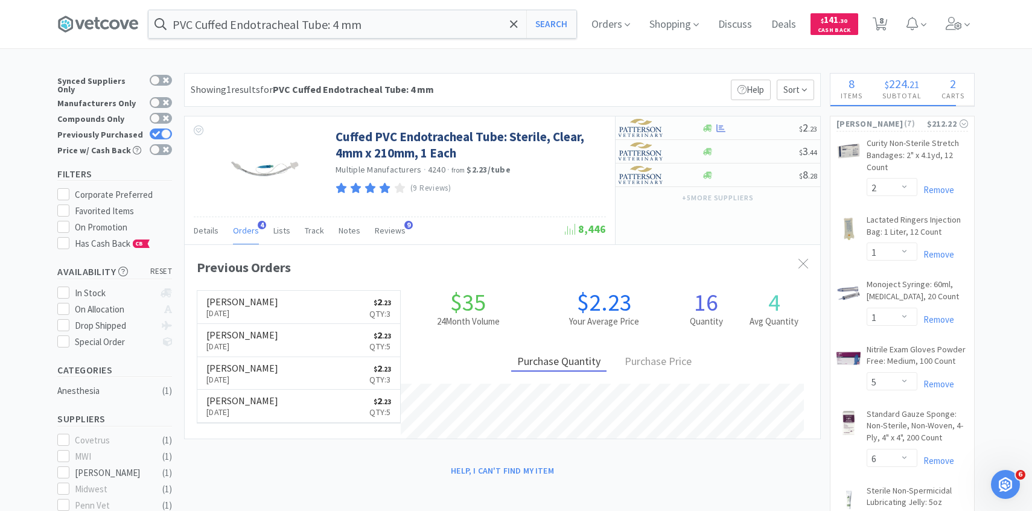
scroll to position [312, 635]
click at [654, 182] on img at bounding box center [640, 175] width 45 height 18
select select "1"
click at [638, 148] on img at bounding box center [640, 151] width 45 height 18
select select "1"
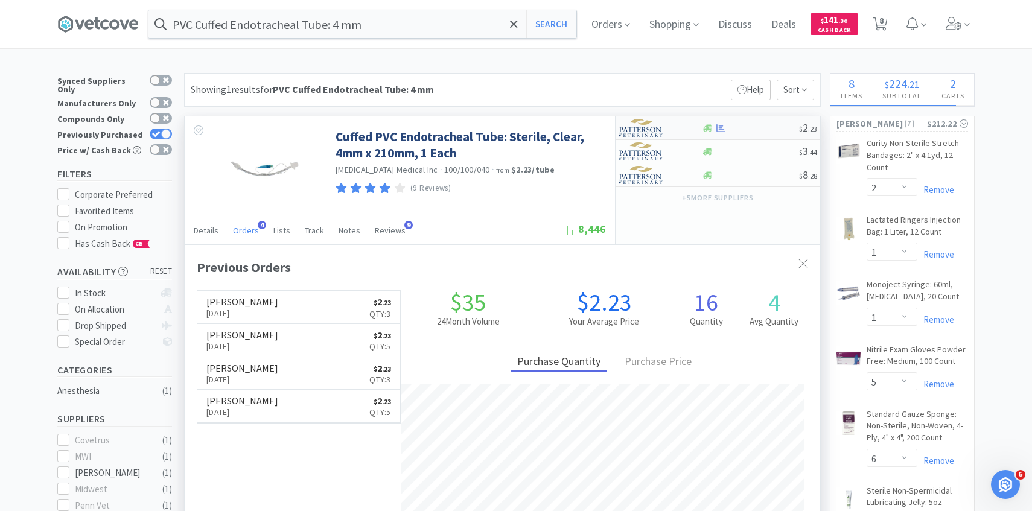
click at [654, 120] on img at bounding box center [640, 128] width 45 height 18
select select "1"
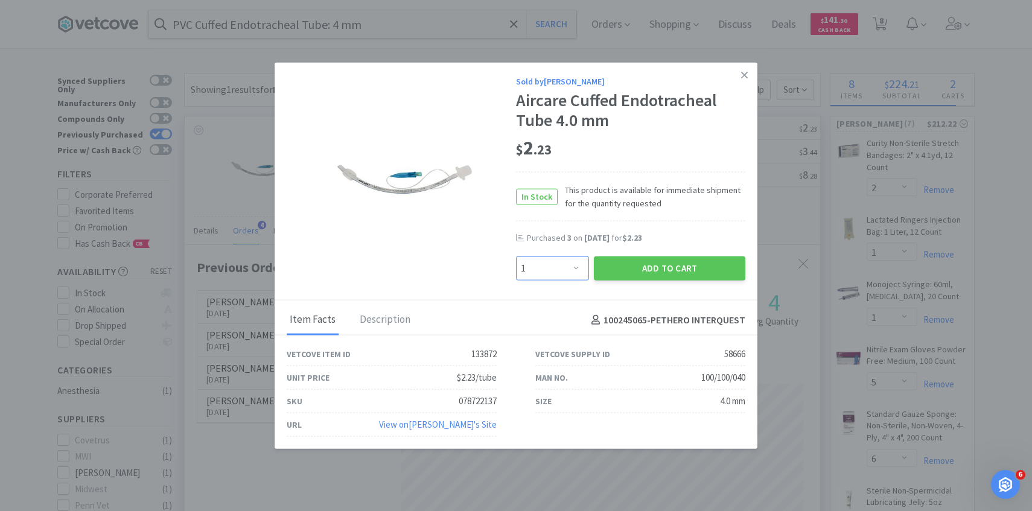
click at [554, 270] on select "Enter Quantity 1 2 3 4 5 6 7 8 9 10 11 12 13 14 15 16 17 18 19 20 Enter Quantity" at bounding box center [552, 268] width 73 height 24
click at [516, 256] on select "Enter Quantity 1 2 3 4 5 6 7 8 9 10 11 12 13 14 15 16 17 18 19 20 Enter Quantity" at bounding box center [552, 268] width 73 height 24
click at [632, 267] on button "Add to Cart" at bounding box center [669, 268] width 151 height 24
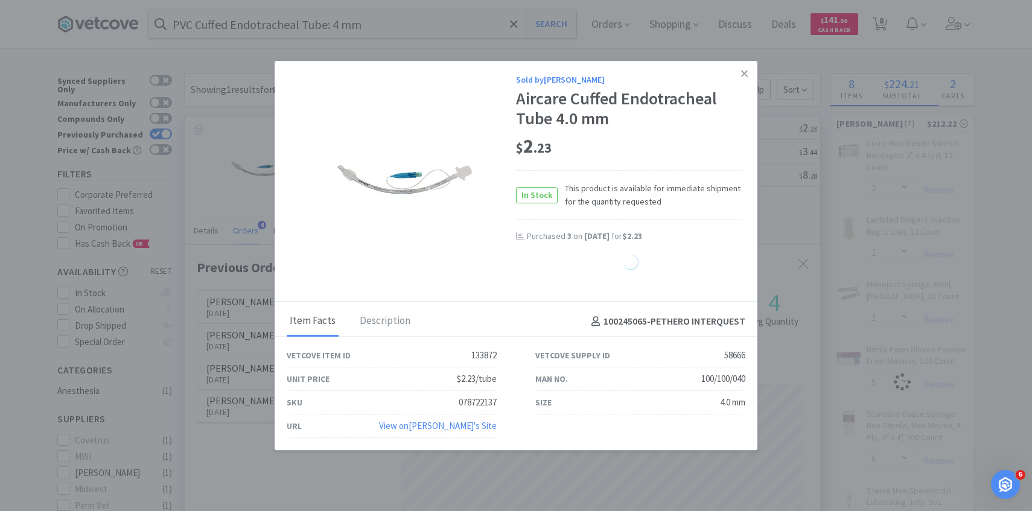
select select "5"
select select "2"
select select "1"
select select "5"
select select "6"
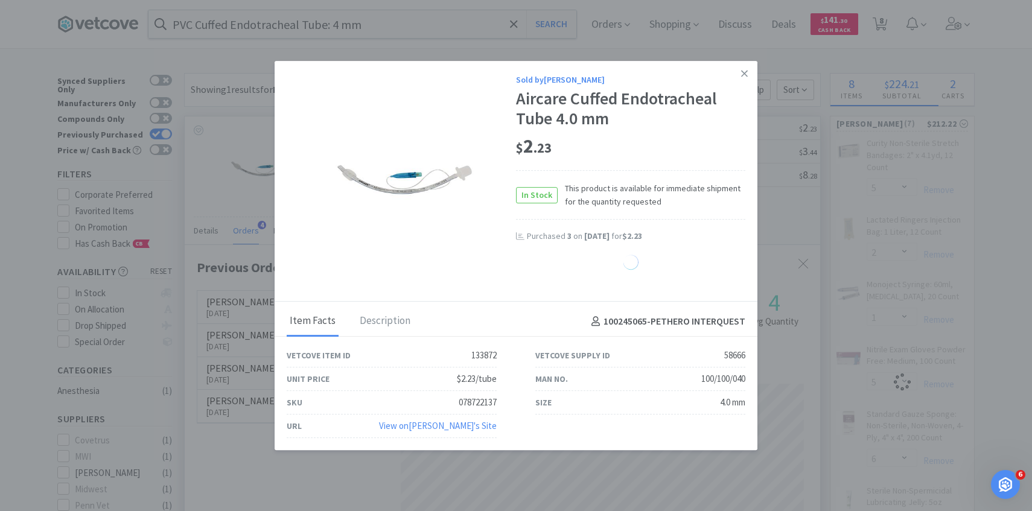
select select "4"
select select "1"
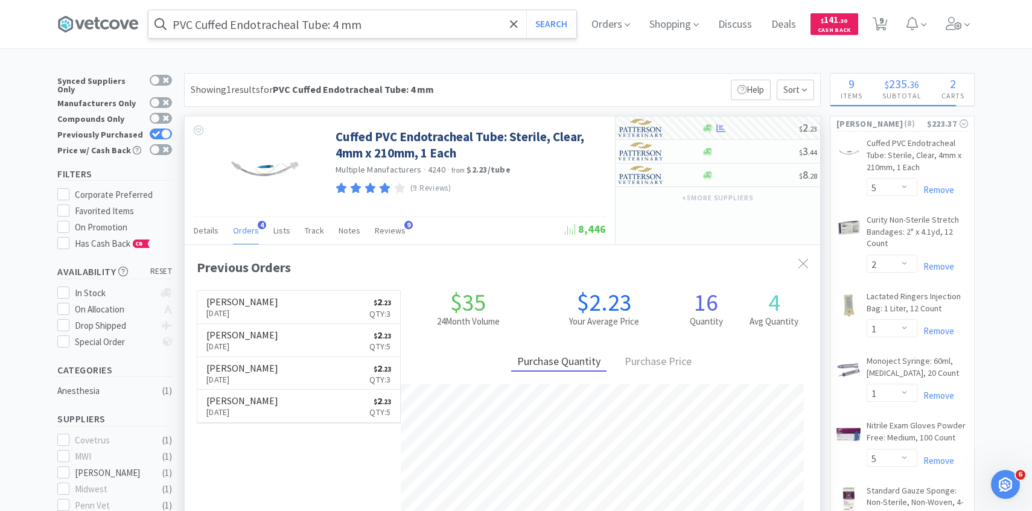
click at [376, 23] on input "PVC Cuffed Endotracheal Tube: 4 mm" at bounding box center [362, 24] width 428 height 28
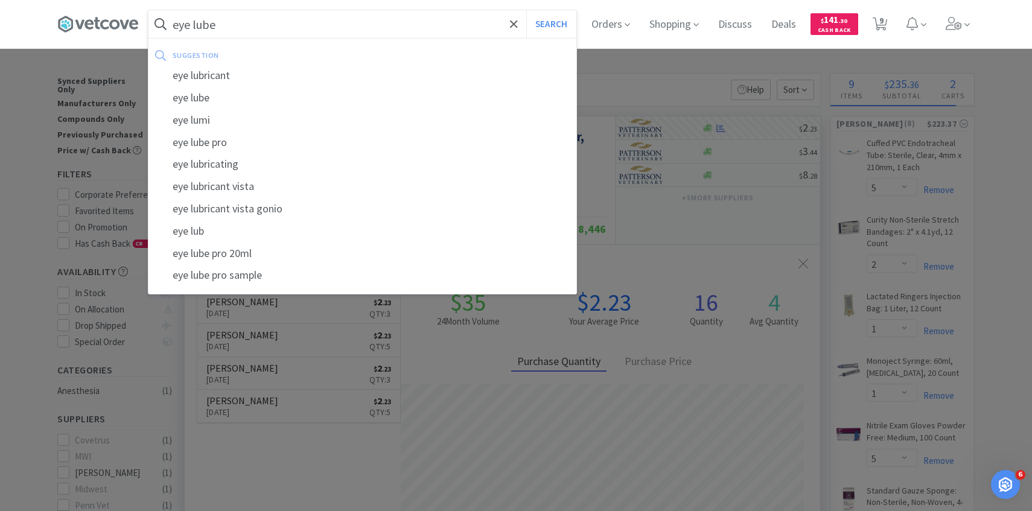
type input "eye lube"
click at [526, 10] on button "Search" at bounding box center [551, 24] width 50 height 28
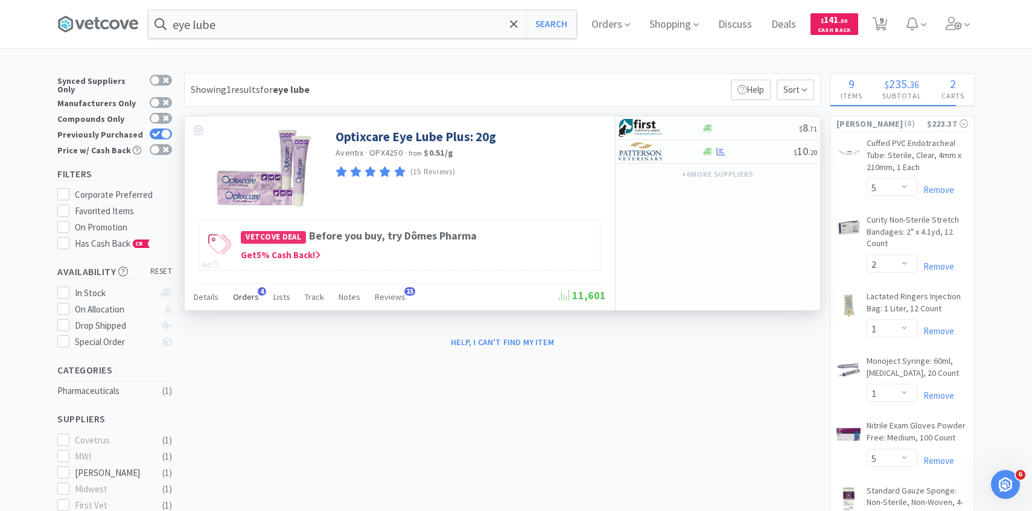
click at [251, 288] on div "Orders 4" at bounding box center [246, 298] width 26 height 23
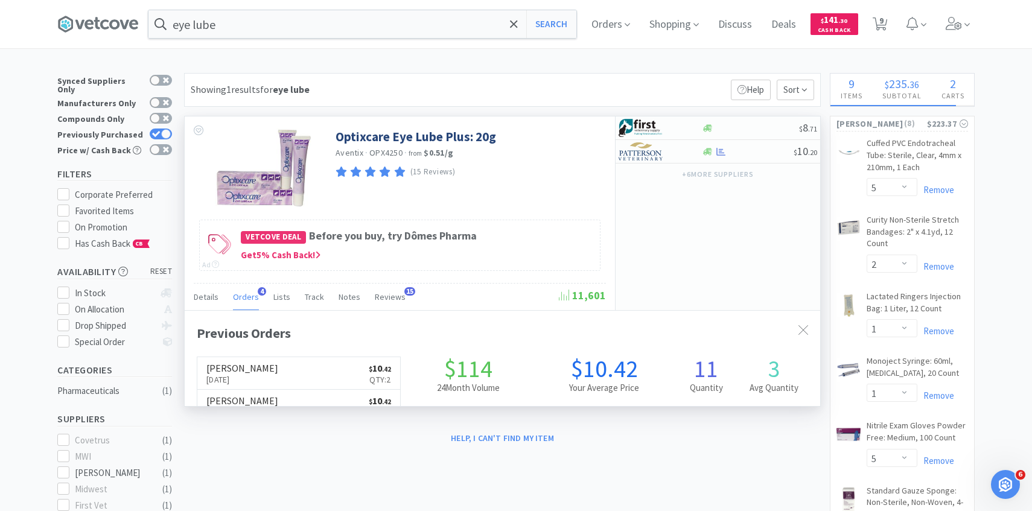
scroll to position [312, 635]
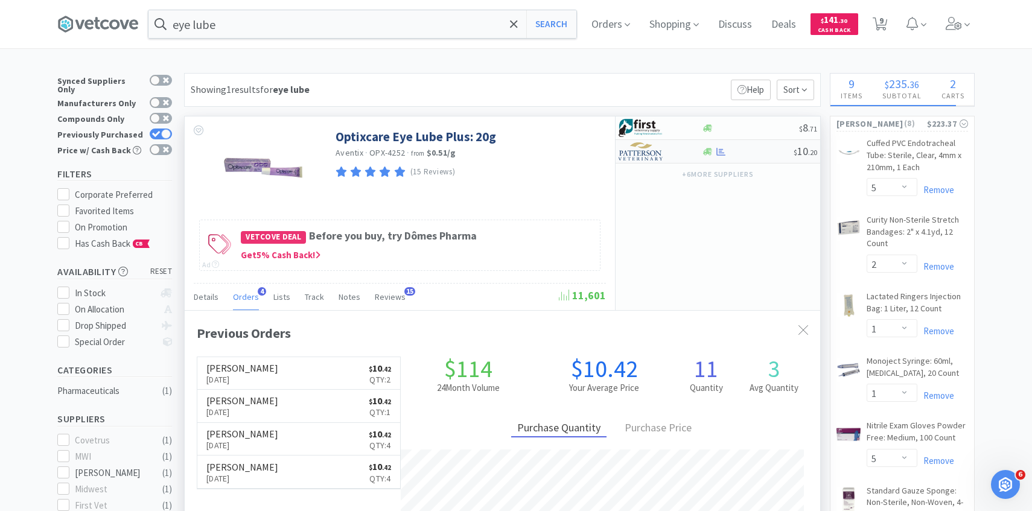
click at [645, 154] on img at bounding box center [640, 151] width 45 height 18
select select "1"
click at [668, 160] on div at bounding box center [651, 151] width 66 height 21
select select "1"
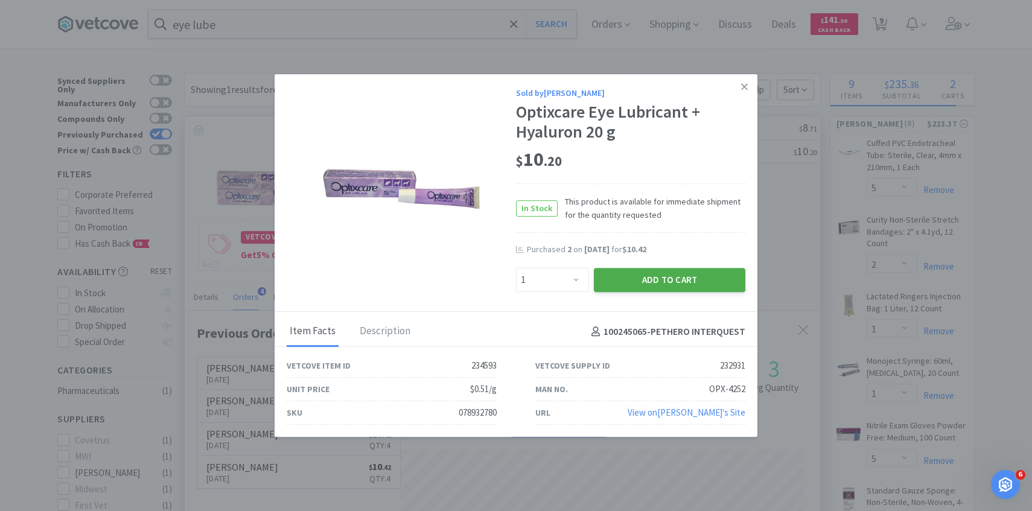
click at [645, 279] on button "Add to Cart" at bounding box center [669, 280] width 151 height 24
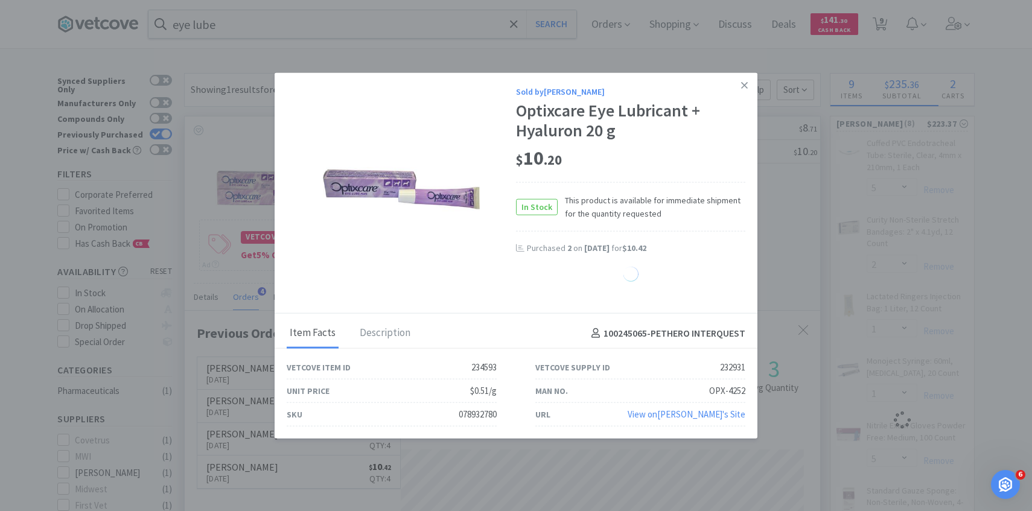
select select "1"
select select "6"
select select "4"
select select "1"
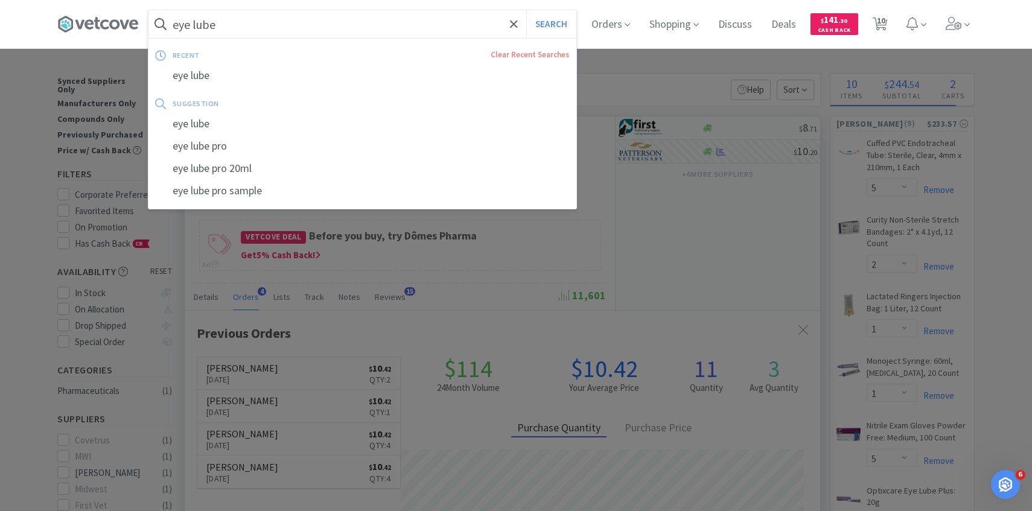
click at [331, 33] on input "eye lube" at bounding box center [362, 24] width 428 height 28
paste input "AB-D397"
type input "AB-D397"
click at [526, 10] on button "Search" at bounding box center [551, 24] width 50 height 28
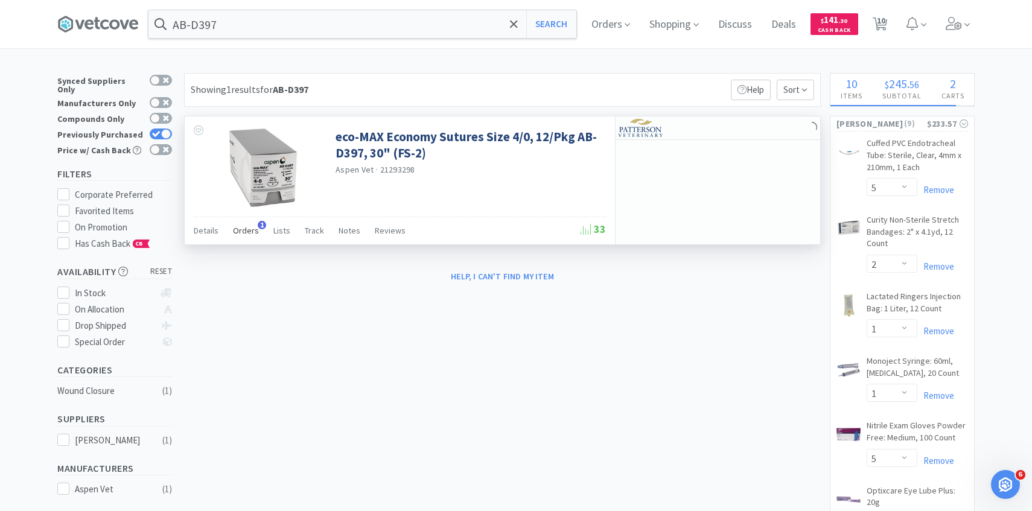
click at [246, 225] on div "Orders 1" at bounding box center [246, 232] width 26 height 23
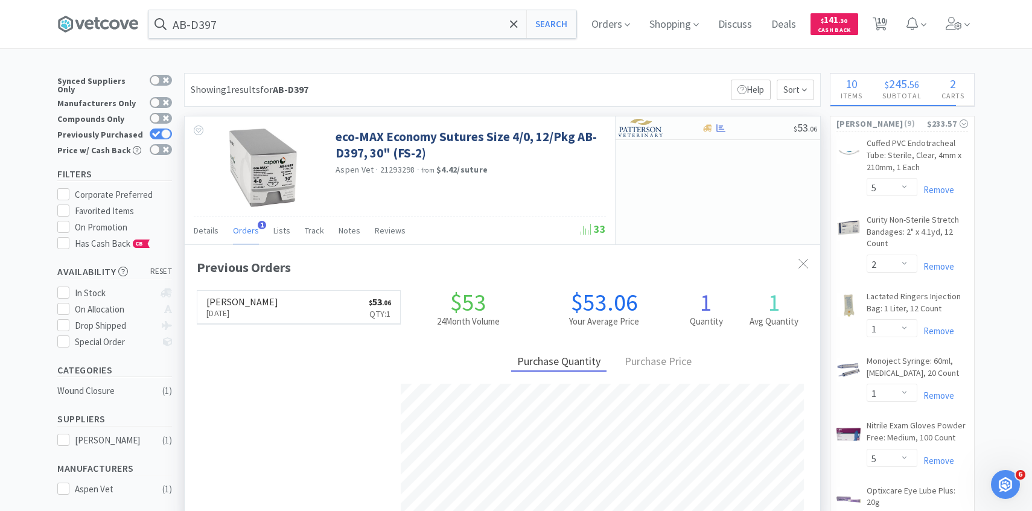
scroll to position [312, 635]
click at [664, 131] on div at bounding box center [651, 128] width 66 height 21
select select "1"
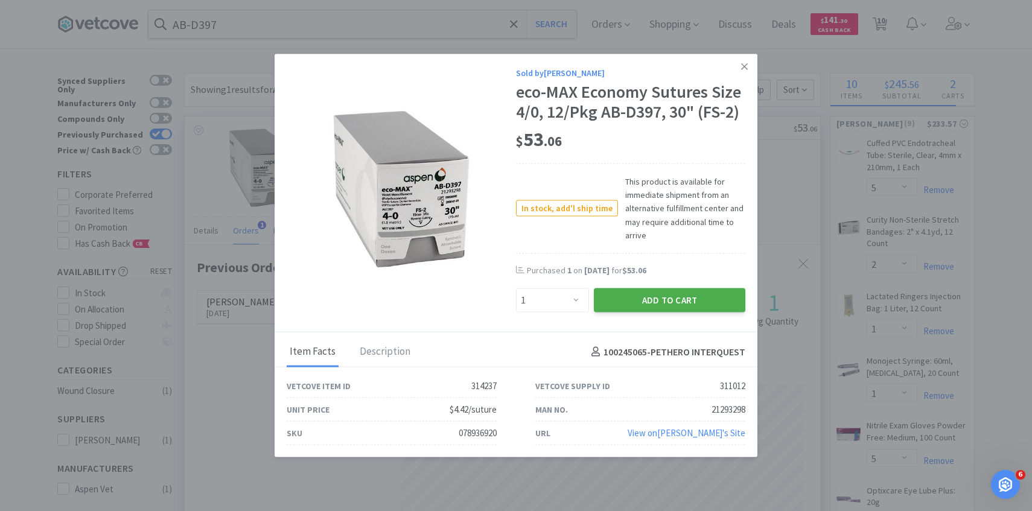
click at [651, 299] on button "Add to Cart" at bounding box center [669, 300] width 151 height 24
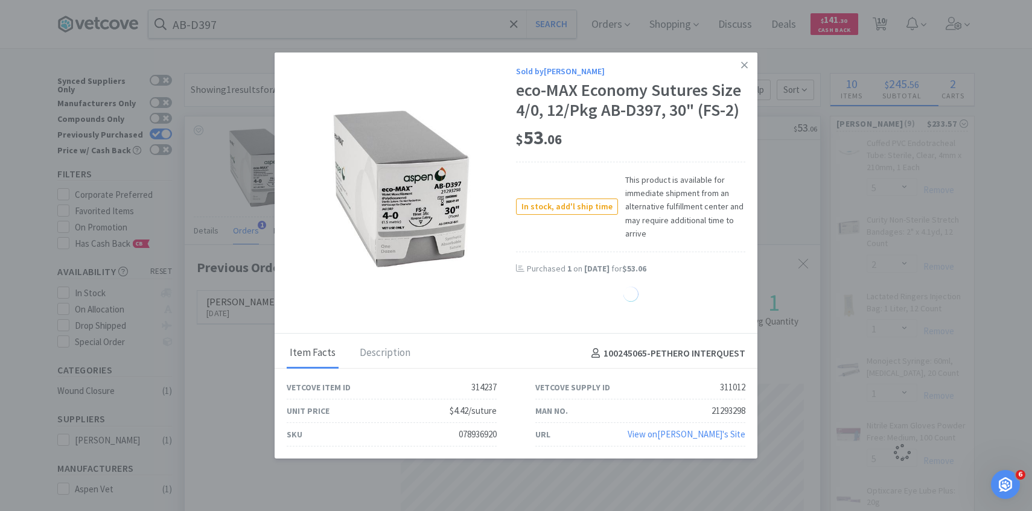
select select "1"
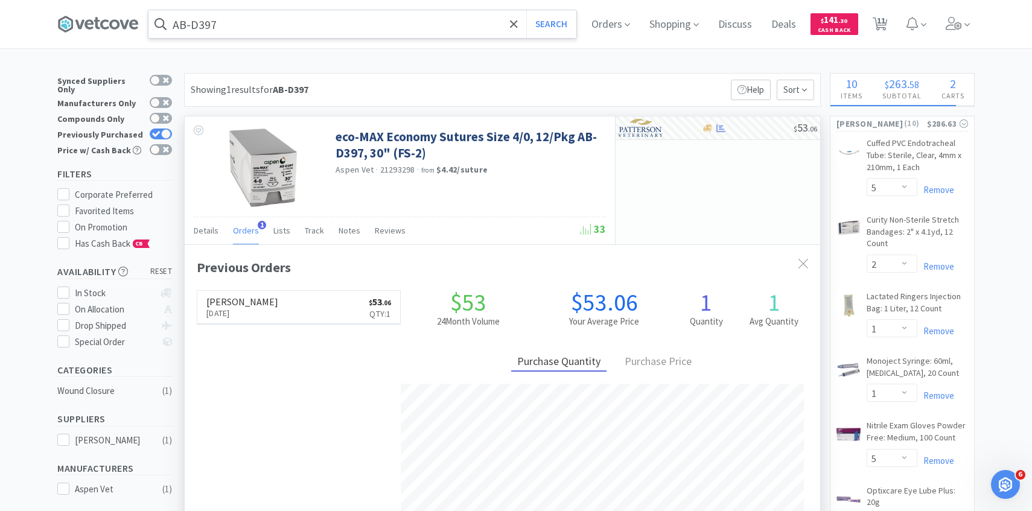
click at [363, 32] on input "AB-D397" at bounding box center [362, 24] width 428 height 28
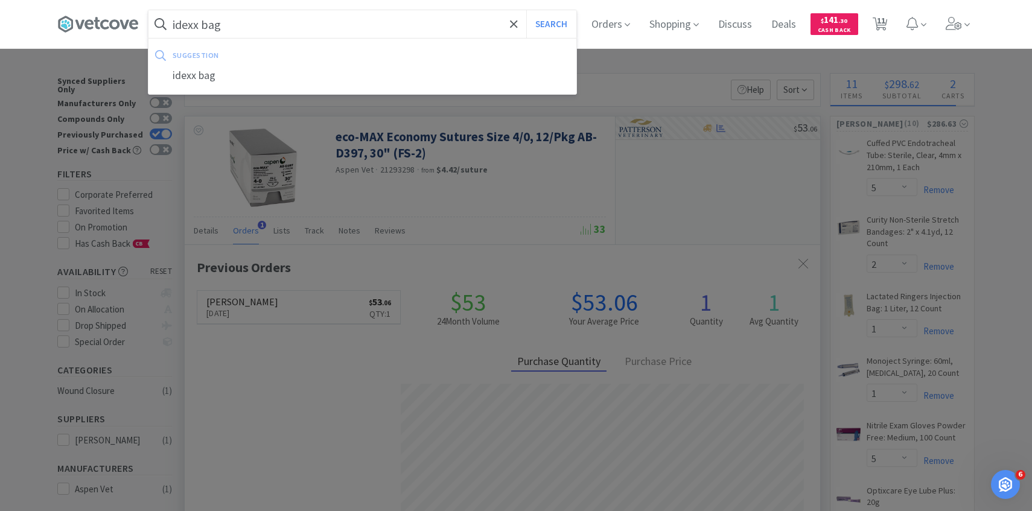
type input "idexx bag"
click at [526, 10] on button "Search" at bounding box center [551, 24] width 50 height 28
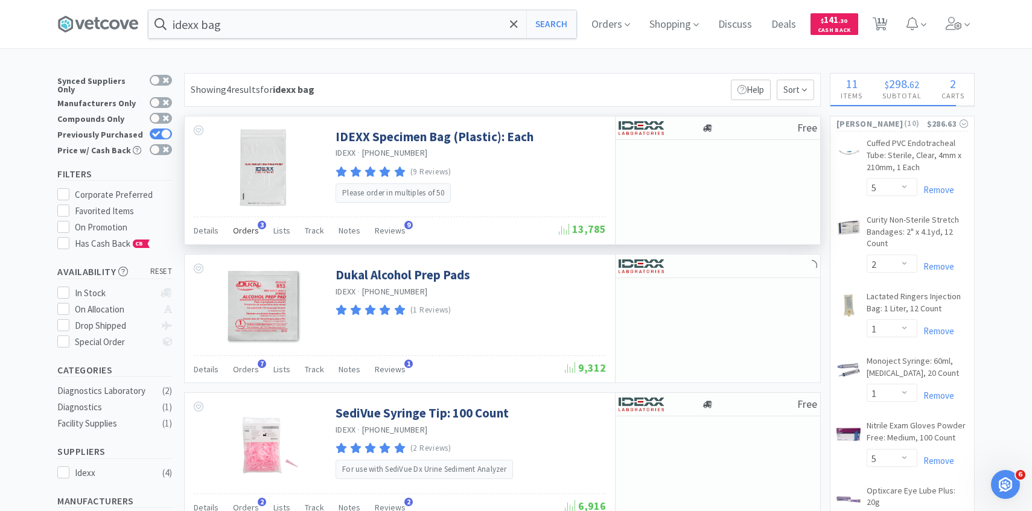
click at [243, 236] on div "Orders 3" at bounding box center [246, 232] width 26 height 23
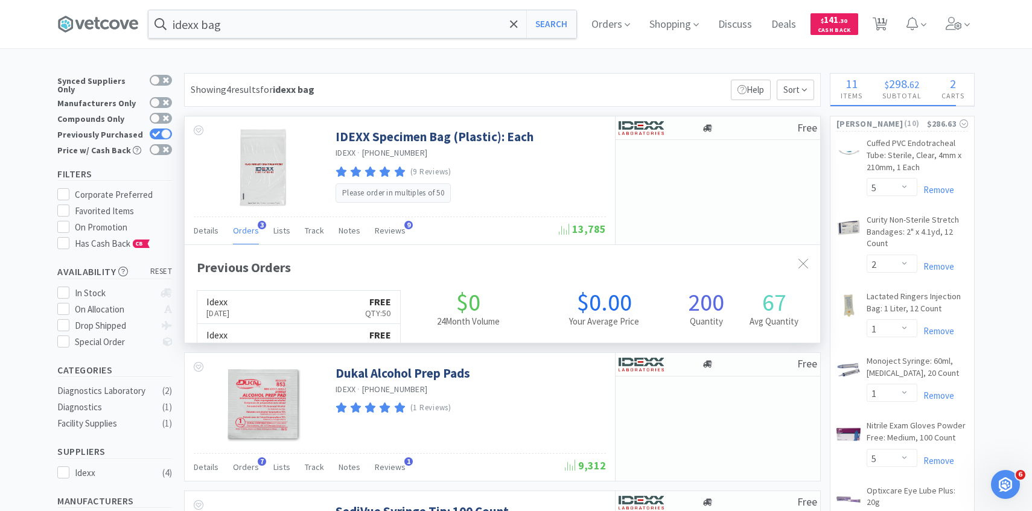
scroll to position [312, 635]
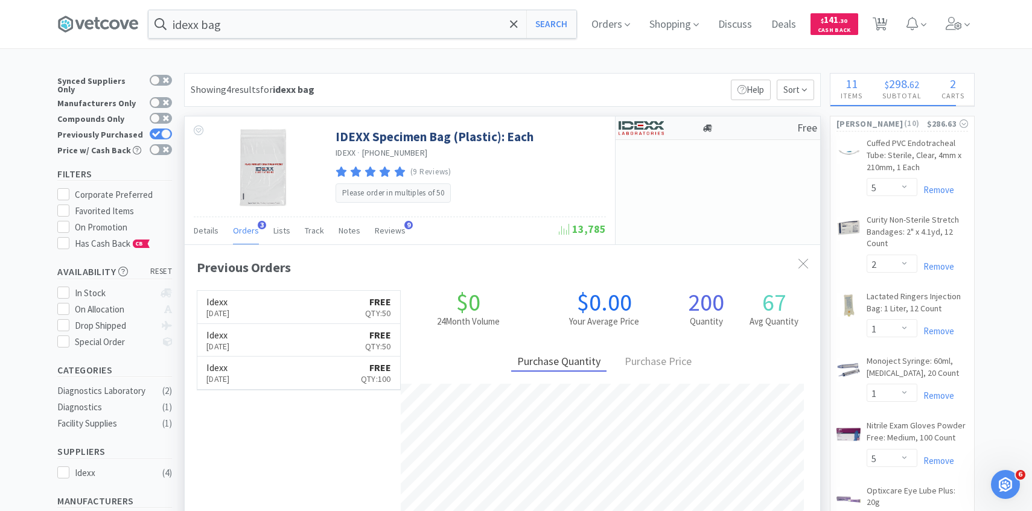
click at [659, 134] on img at bounding box center [640, 128] width 45 height 18
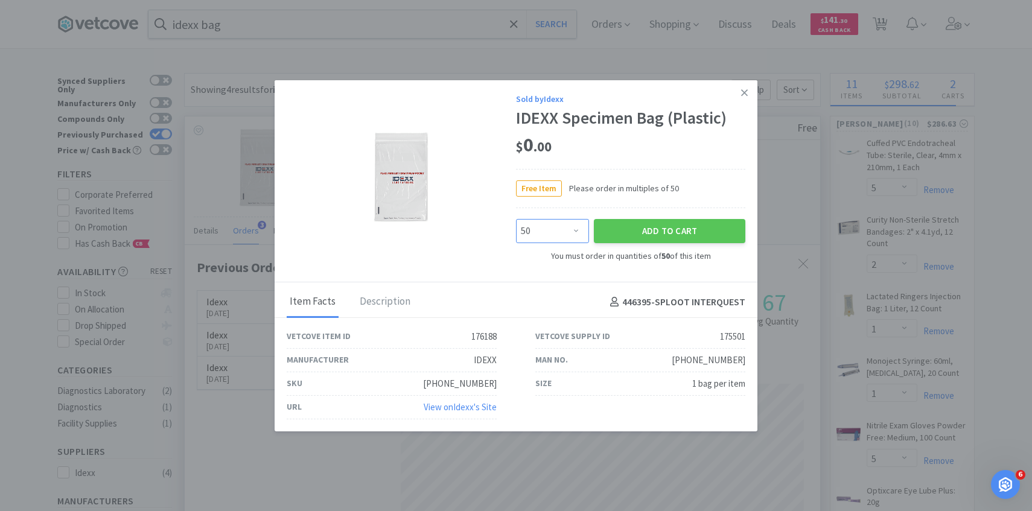
click at [568, 232] on select "Enter Quantity 50 100 150 200 250 300 350 400 450 500 550 600 650 700 750 800 8…" at bounding box center [552, 231] width 73 height 24
select select "100"
click at [516, 219] on select "Enter Quantity 50 100 150 200 250 300 350 400 450 500 550 600 650 700 750 800 8…" at bounding box center [552, 231] width 73 height 24
click at [639, 230] on button "Add to Cart" at bounding box center [669, 231] width 151 height 24
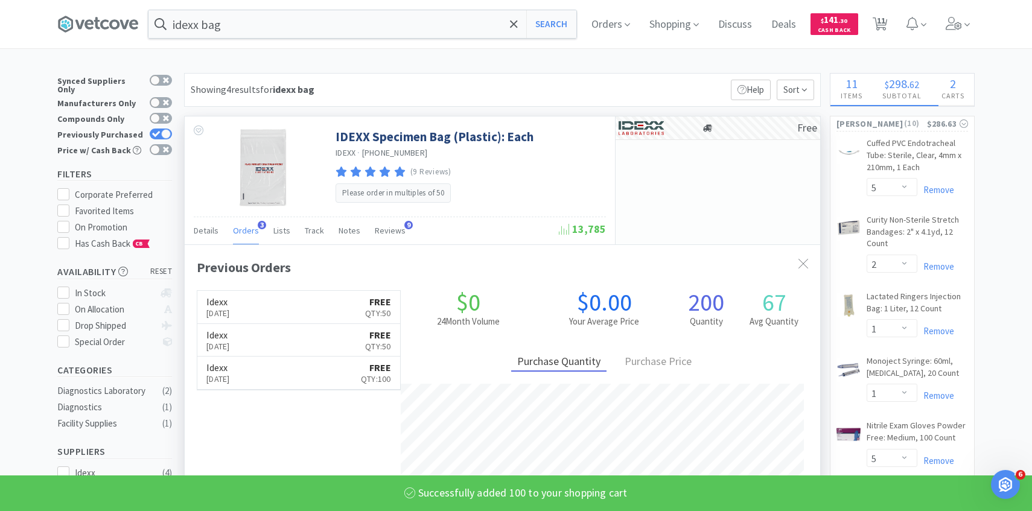
select select "100"
select select "1"
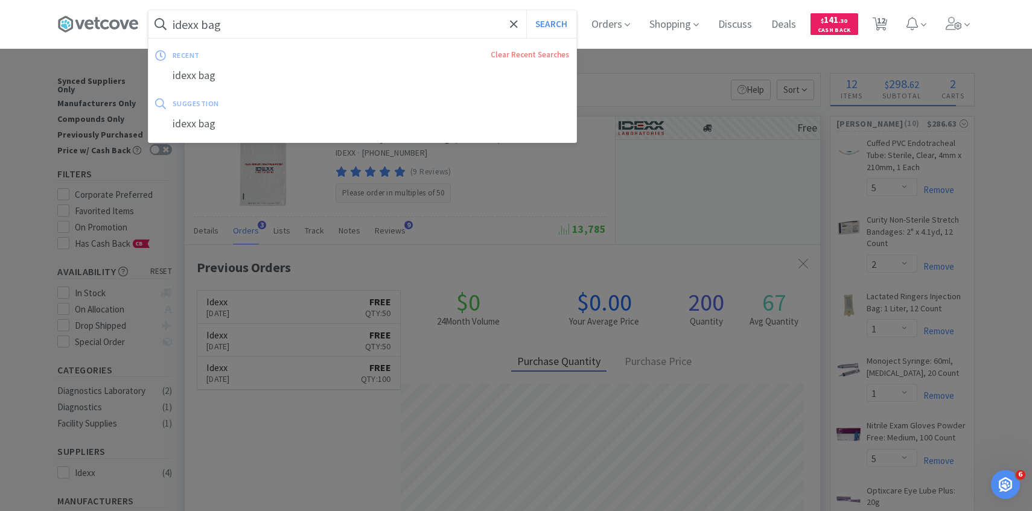
click at [291, 27] on input "idexx bag" at bounding box center [362, 24] width 428 height 28
paste input "494705"
type input "494705"
click at [526, 10] on button "Search" at bounding box center [551, 24] width 50 height 28
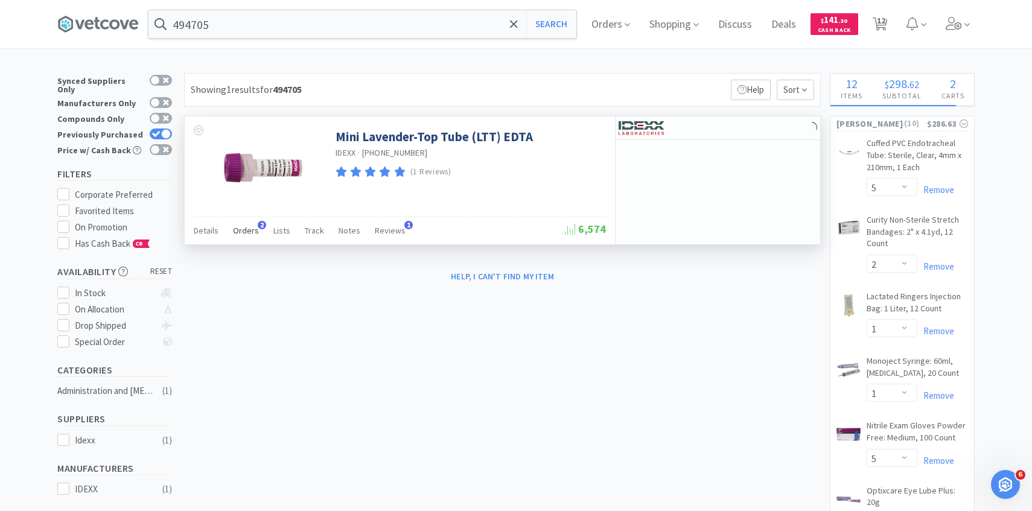
click at [251, 231] on span "Orders" at bounding box center [246, 230] width 26 height 11
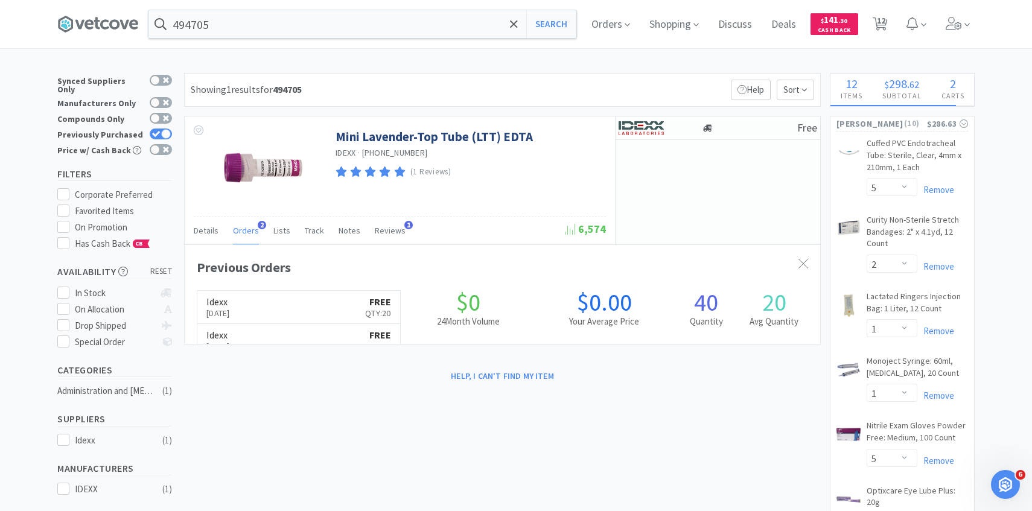
scroll to position [312, 635]
click at [672, 119] on div at bounding box center [651, 128] width 66 height 21
select select "1"
click at [633, 132] on img at bounding box center [640, 128] width 45 height 18
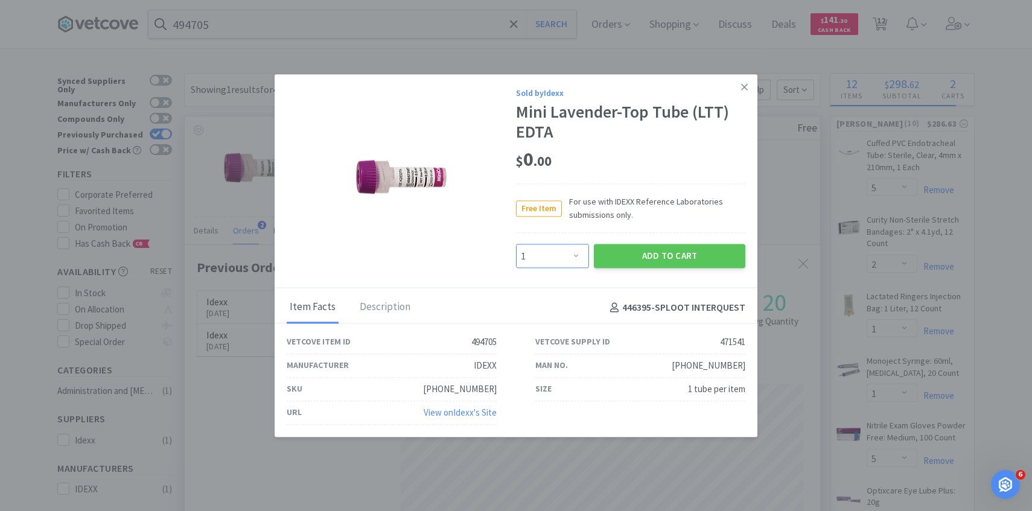
click at [570, 247] on select "Enter Quantity 1 2 3 4 5 6 7 8 9 10 11 12 13 14 15 16 17 18 19 20 Enter Quantity" at bounding box center [552, 256] width 73 height 24
select select "20"
click at [516, 244] on select "Enter Quantity 1 2 3 4 5 6 7 8 9 10 11 12 13 14 15 16 17 18 19 20 Enter Quantity" at bounding box center [552, 256] width 73 height 24
click at [673, 247] on button "Add to Cart" at bounding box center [669, 256] width 151 height 24
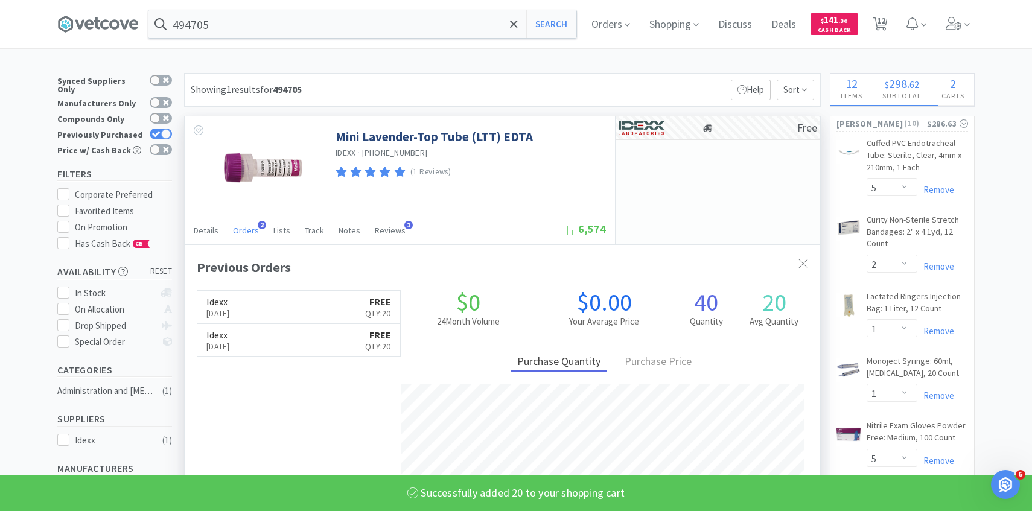
select select "20"
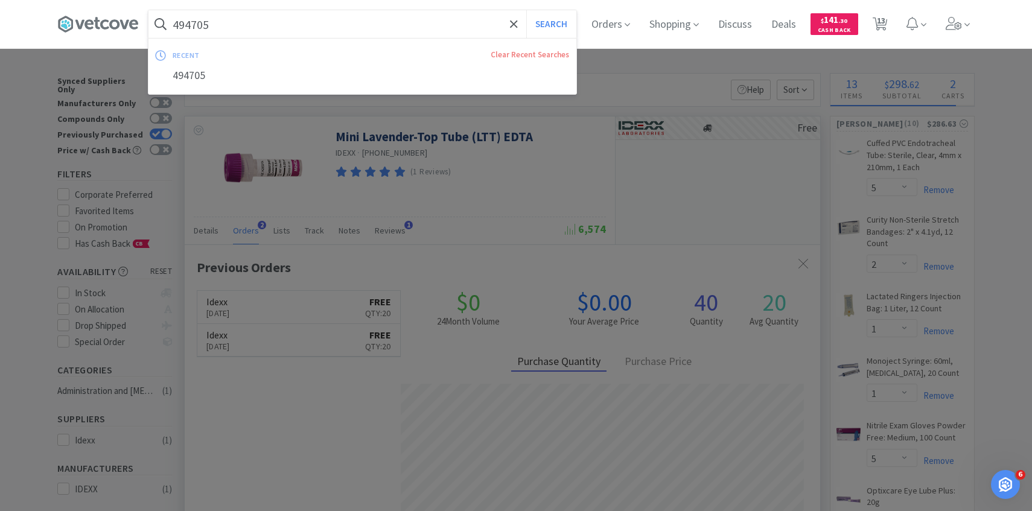
click at [321, 18] on input "494705" at bounding box center [362, 24] width 428 height 28
paste input "234523"
type input "234523"
click at [526, 10] on button "Search" at bounding box center [551, 24] width 50 height 28
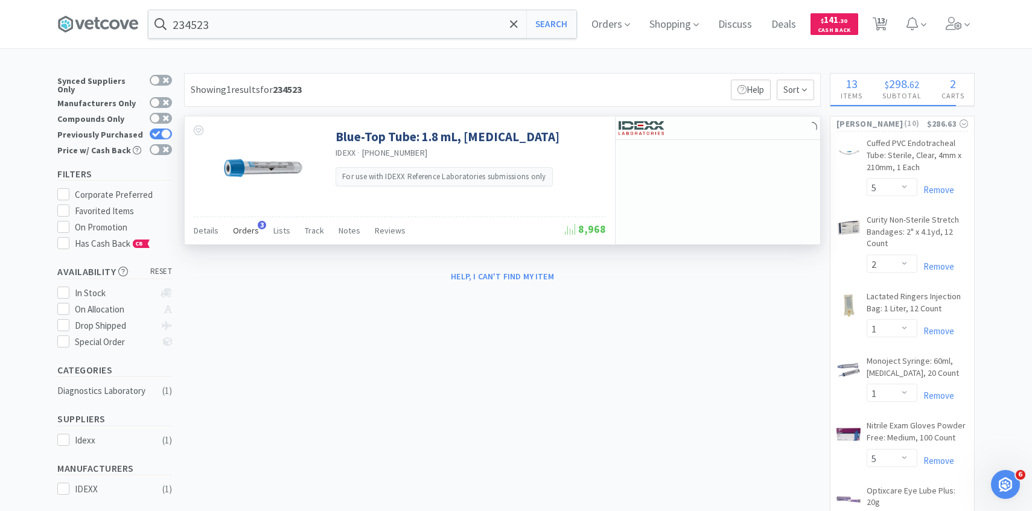
click at [246, 231] on span "Orders" at bounding box center [246, 230] width 26 height 11
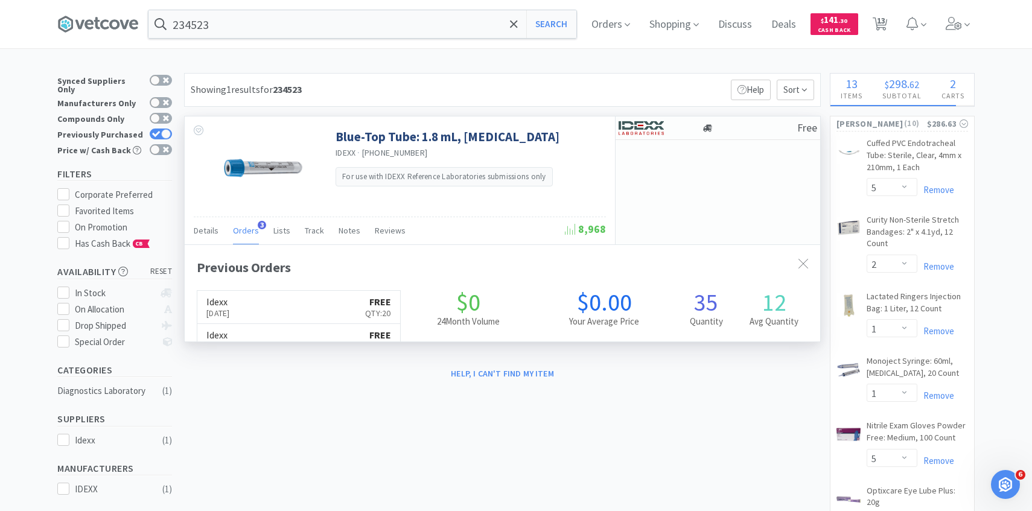
scroll to position [312, 635]
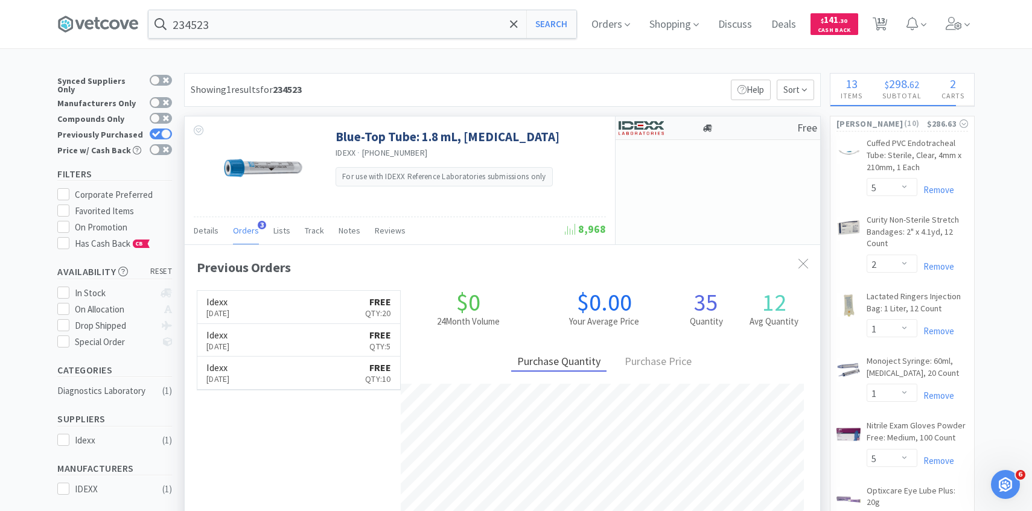
click at [658, 119] on img at bounding box center [640, 128] width 45 height 18
select select "1"
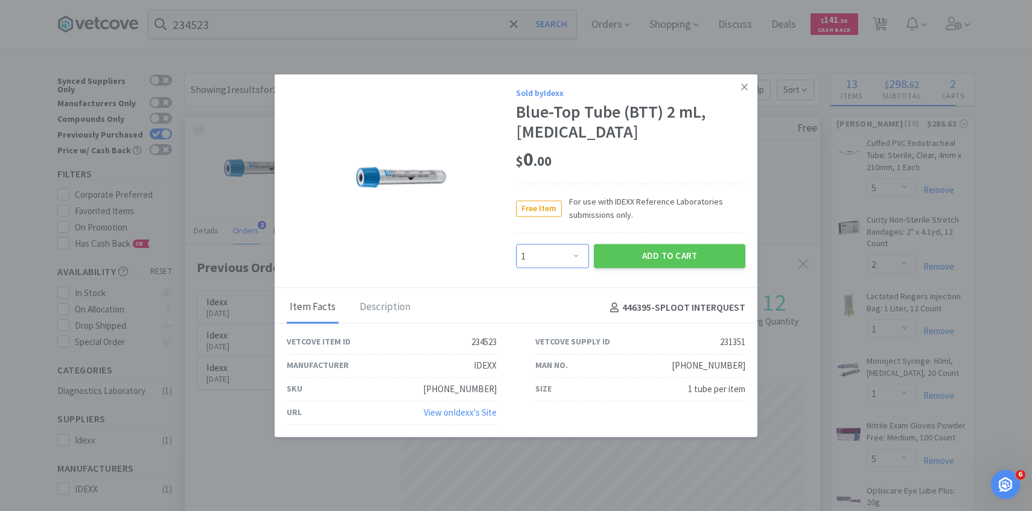
click at [569, 259] on select "Enter Quantity 1 2 3 4 5 6 7 8 9 10 11 12 13 14 15 16 17 18 19 20 Enter Quantity" at bounding box center [552, 256] width 73 height 24
click at [648, 252] on button "Add to Cart" at bounding box center [669, 254] width 151 height 24
select select "1"
select select "30"
select select "100"
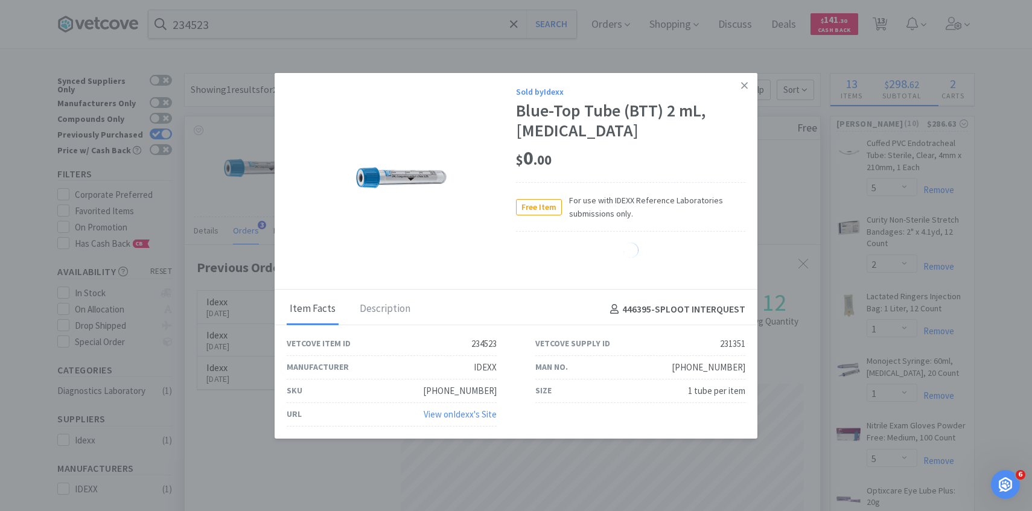
select select "20"
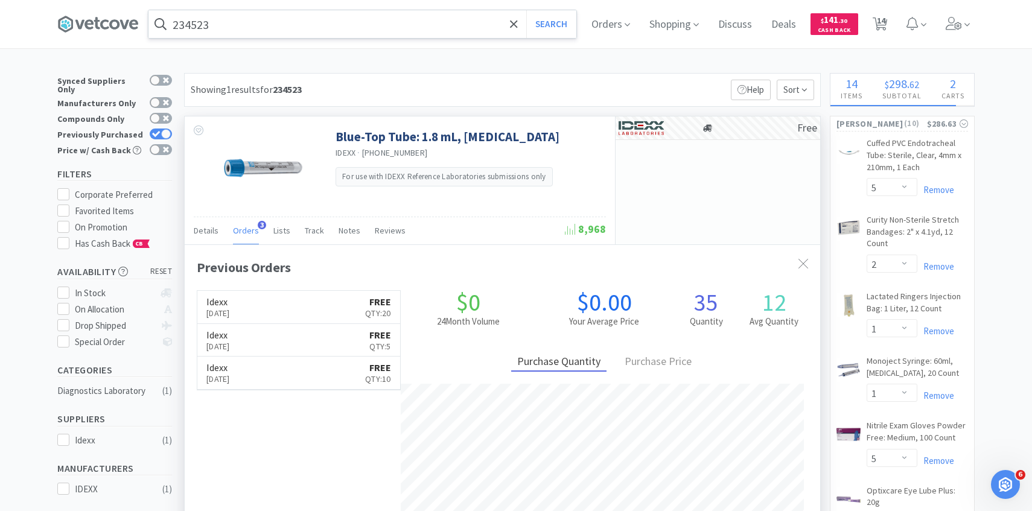
click at [309, 27] on input "234523" at bounding box center [362, 24] width 428 height 28
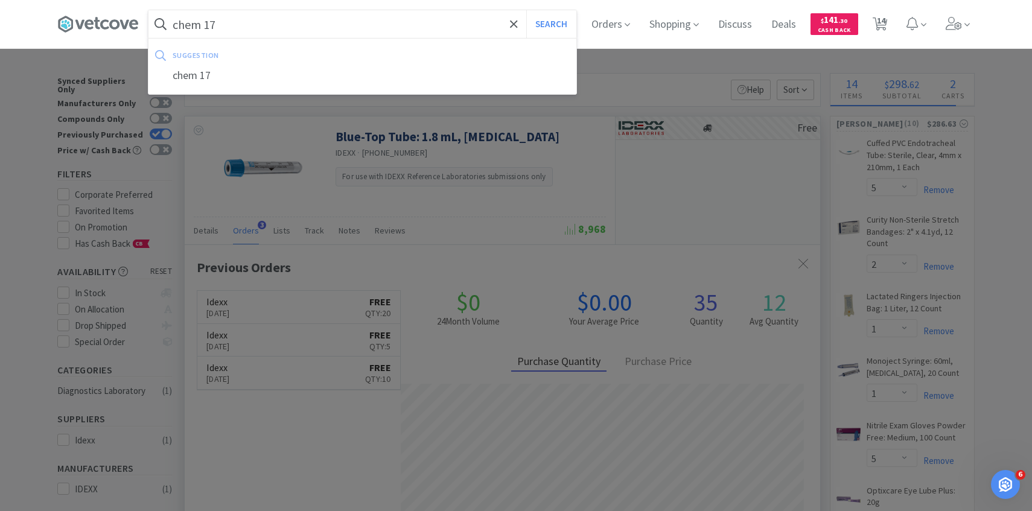
type input "chem 17"
click at [526, 10] on button "Search" at bounding box center [551, 24] width 50 height 28
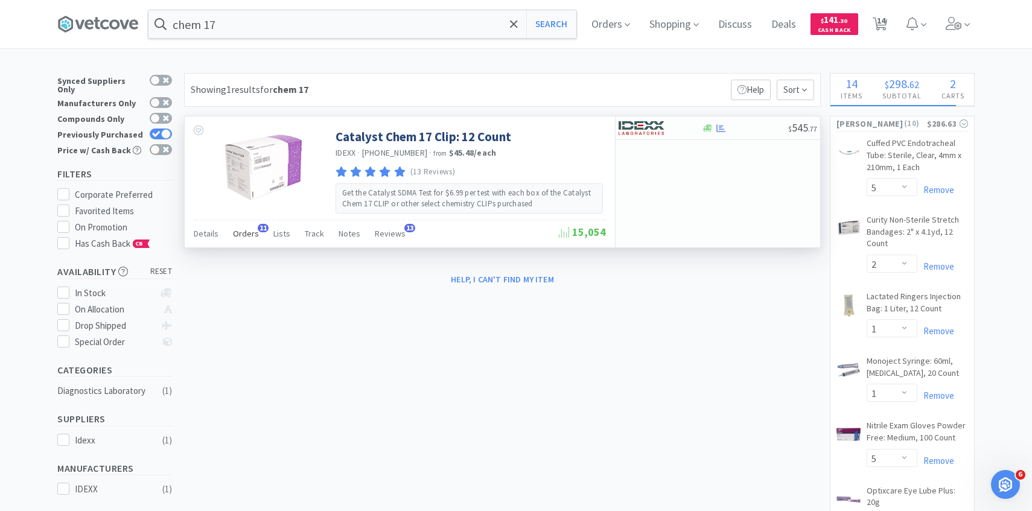
click at [238, 240] on div "Orders 11" at bounding box center [246, 235] width 26 height 23
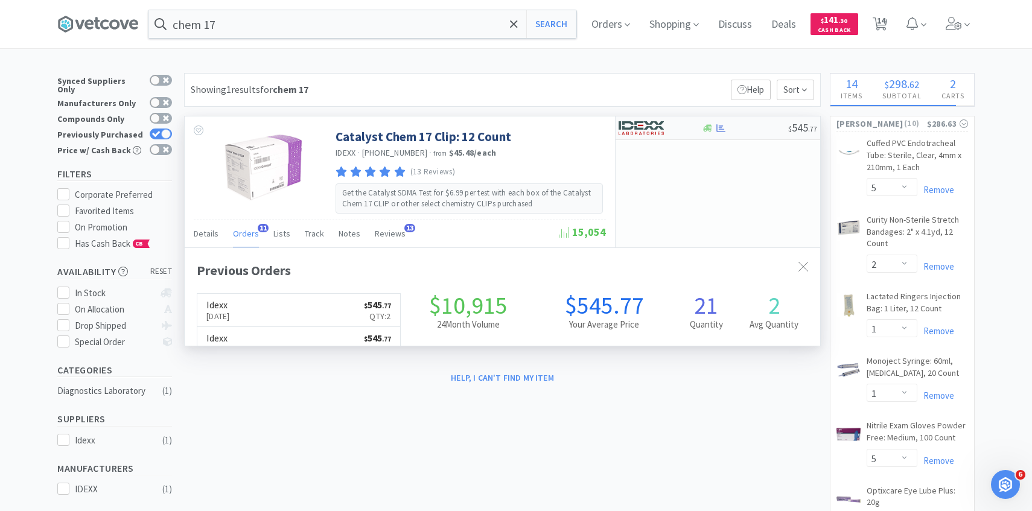
scroll to position [323, 635]
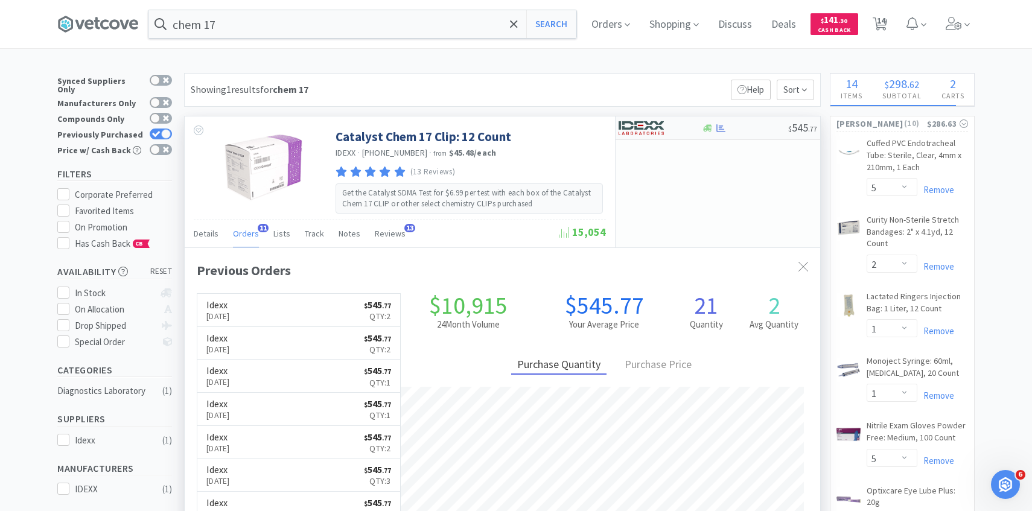
click at [641, 122] on img at bounding box center [640, 128] width 45 height 18
select select "1"
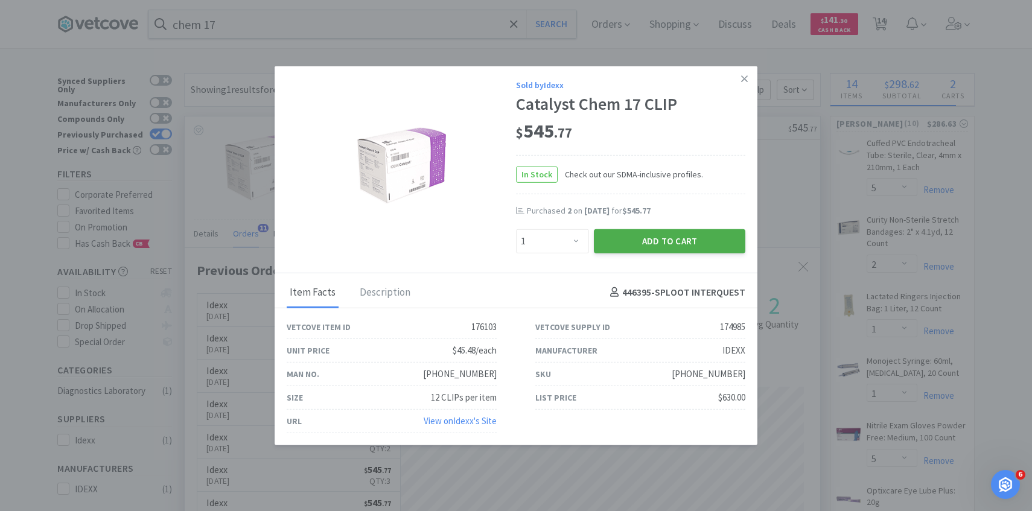
click at [639, 246] on button "Add to Cart" at bounding box center [669, 241] width 151 height 24
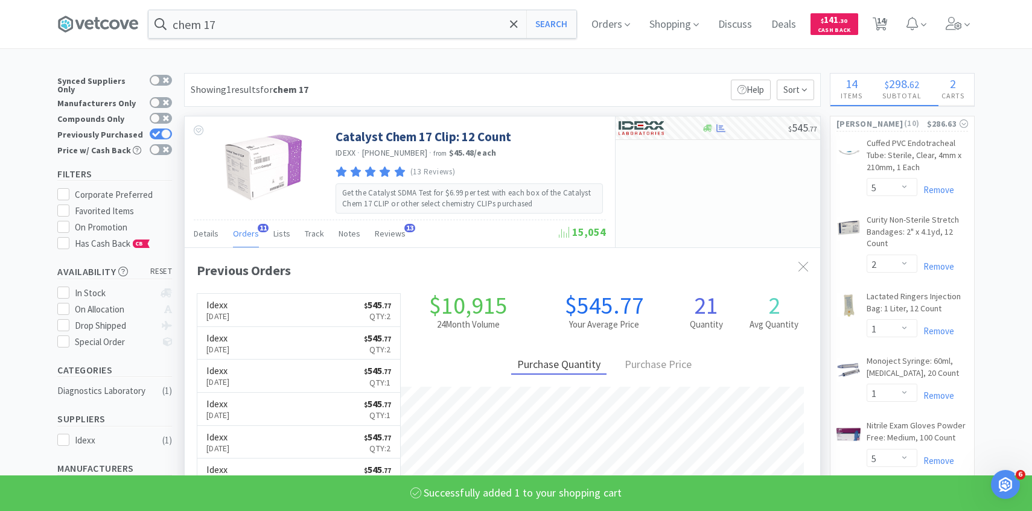
select select "1"
select select "100"
select select "20"
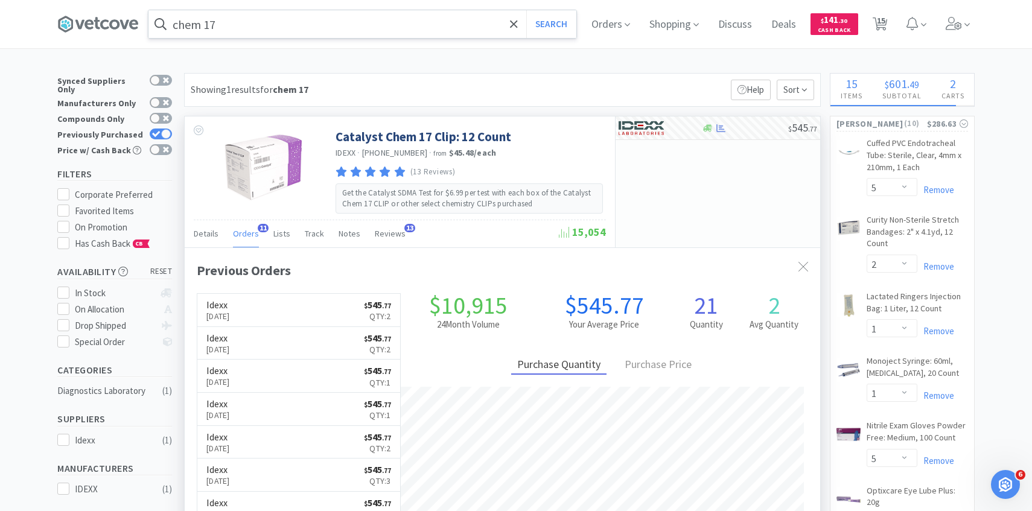
click at [338, 30] on input "chem 17" at bounding box center [362, 24] width 428 height 28
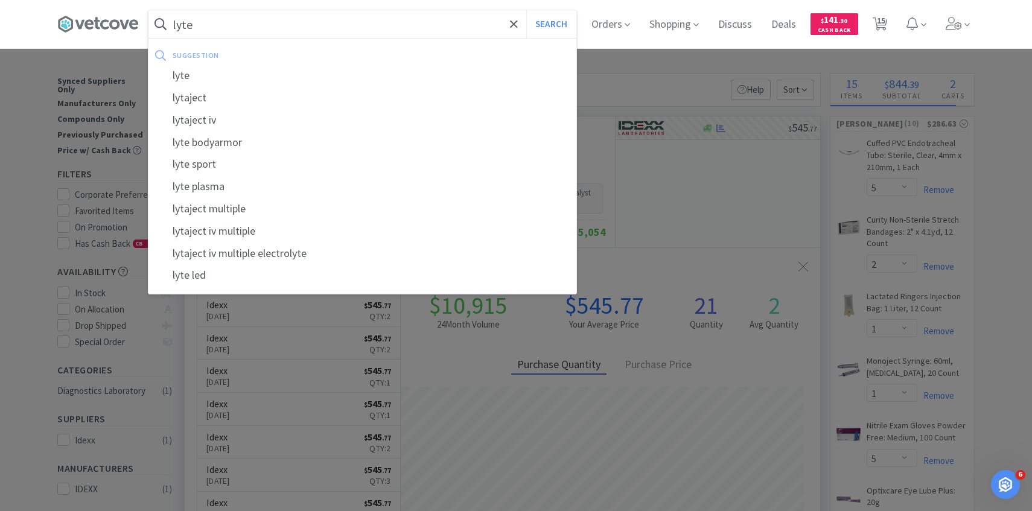
type input "lyte"
click at [526, 10] on button "Search" at bounding box center [551, 24] width 50 height 28
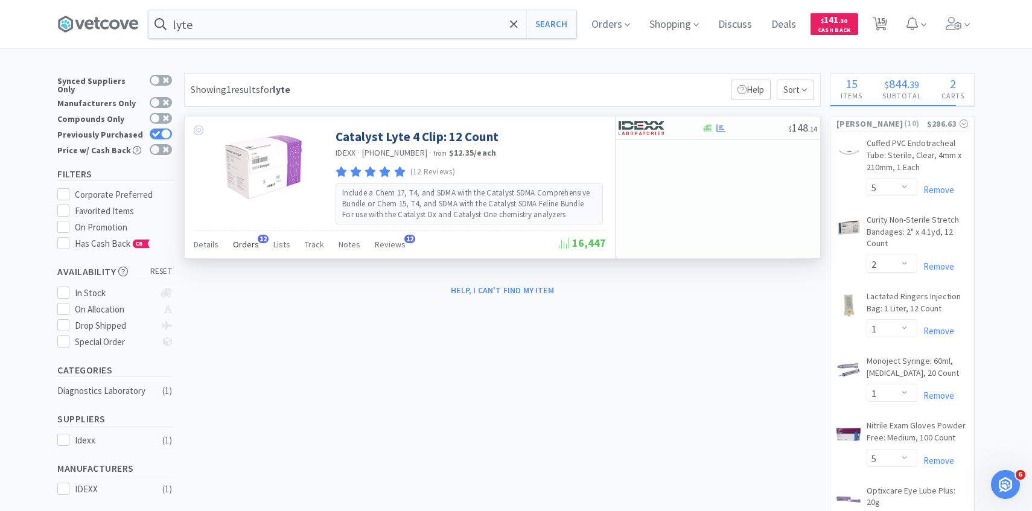
click at [242, 255] on div "Orders 12" at bounding box center [246, 246] width 26 height 23
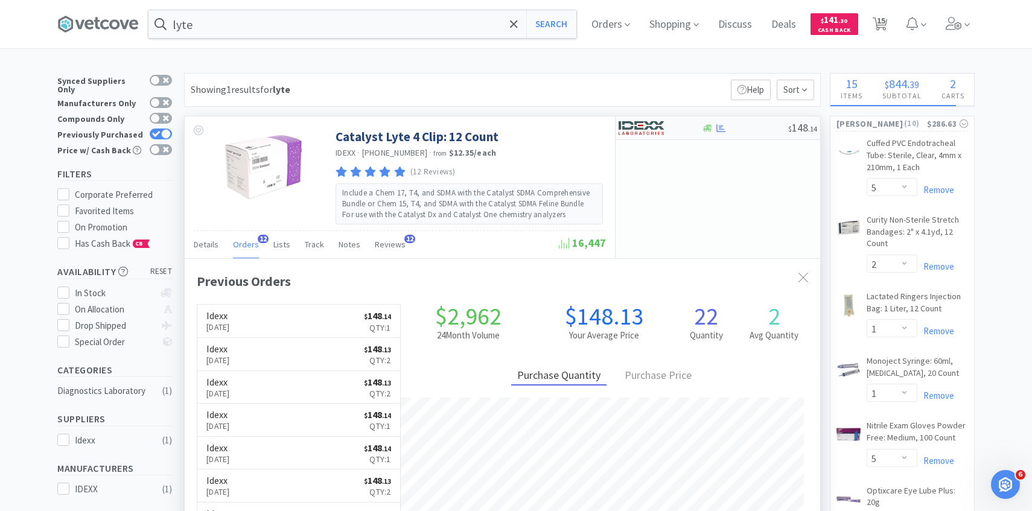
scroll to position [323, 635]
click at [662, 128] on img at bounding box center [640, 128] width 45 height 18
select select "1"
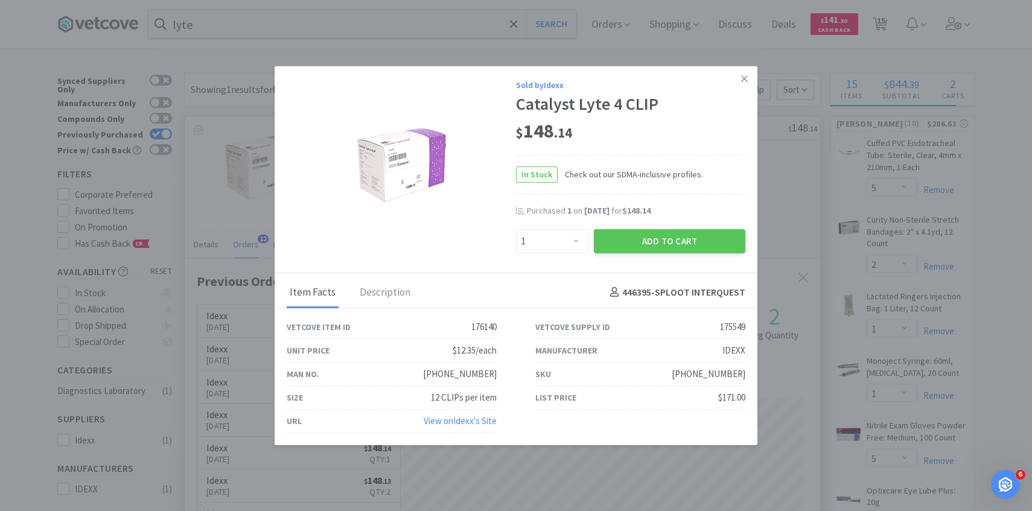
click at [632, 223] on div "Purchased 1 on Sep 30th, 2025 for $148.14" at bounding box center [630, 217] width 229 height 24
click at [632, 239] on button "Add to Cart" at bounding box center [669, 241] width 151 height 24
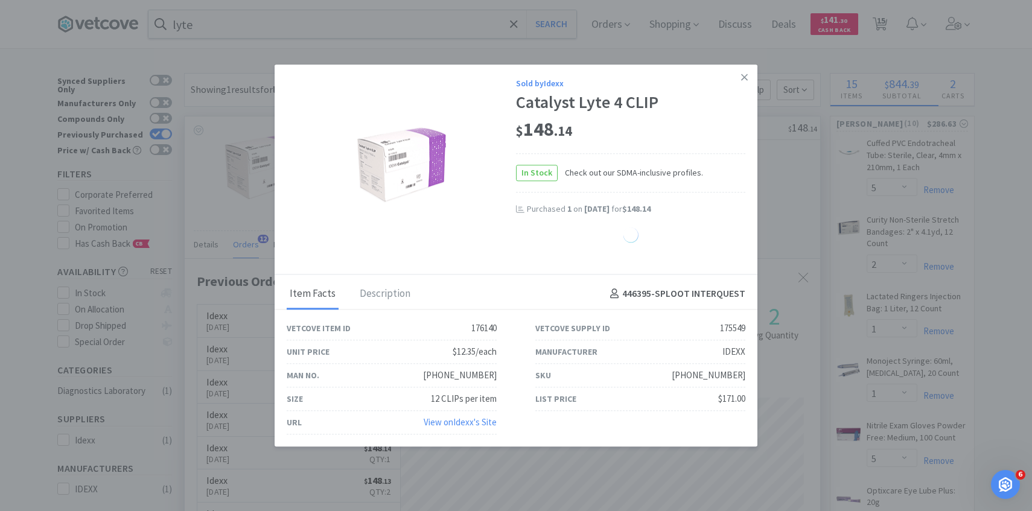
select select "1"
select select "100"
select select "20"
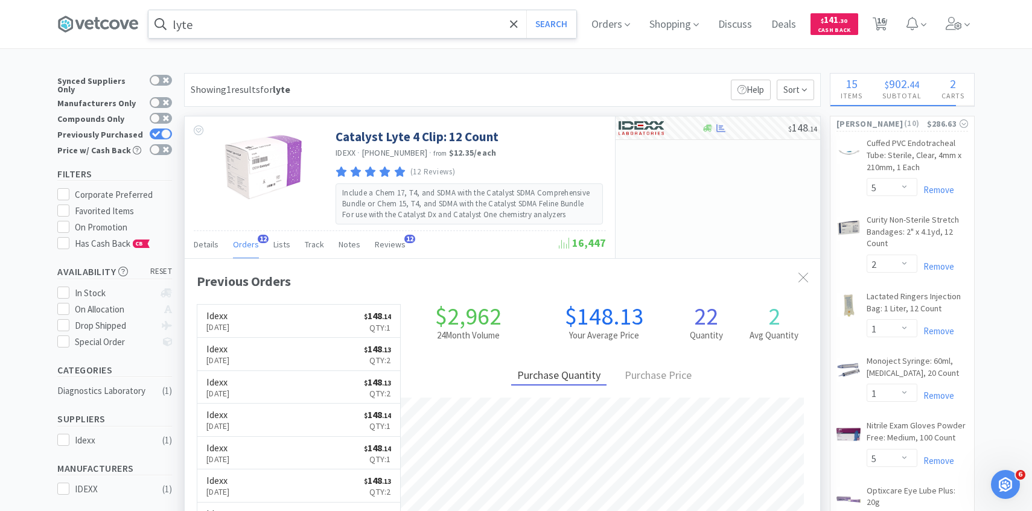
click at [351, 34] on input "lyte" at bounding box center [362, 24] width 428 height 28
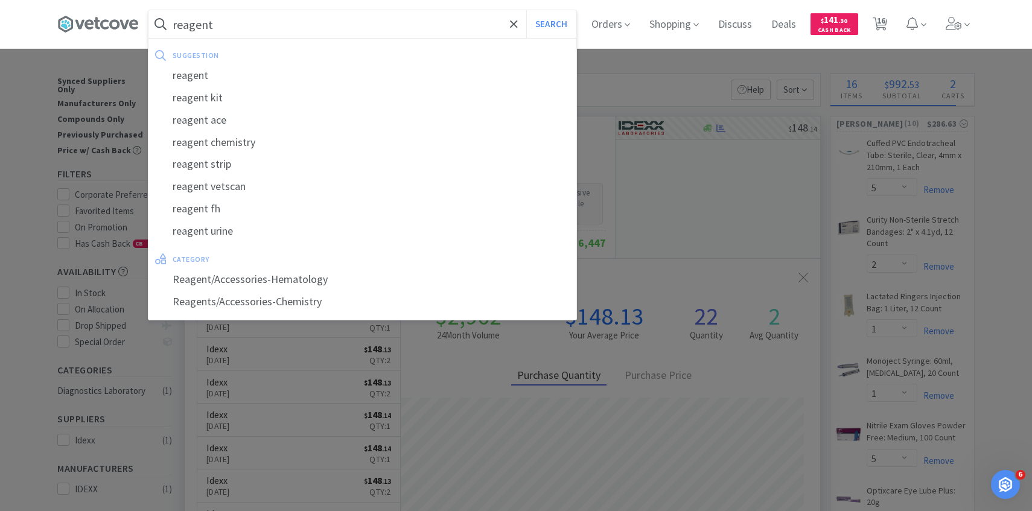
type input "reagent"
click at [526, 10] on button "Search" at bounding box center [551, 24] width 50 height 28
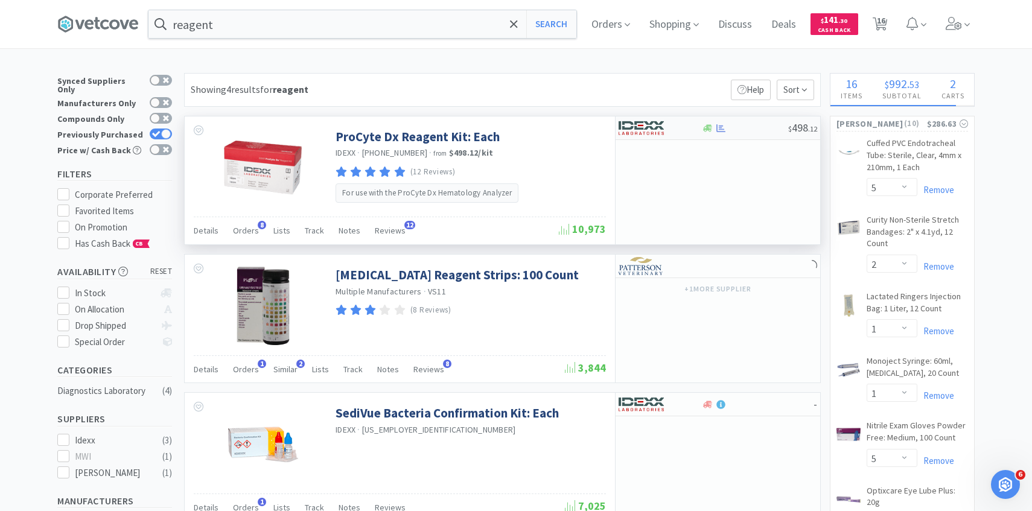
click at [660, 133] on img at bounding box center [640, 128] width 45 height 18
select select "1"
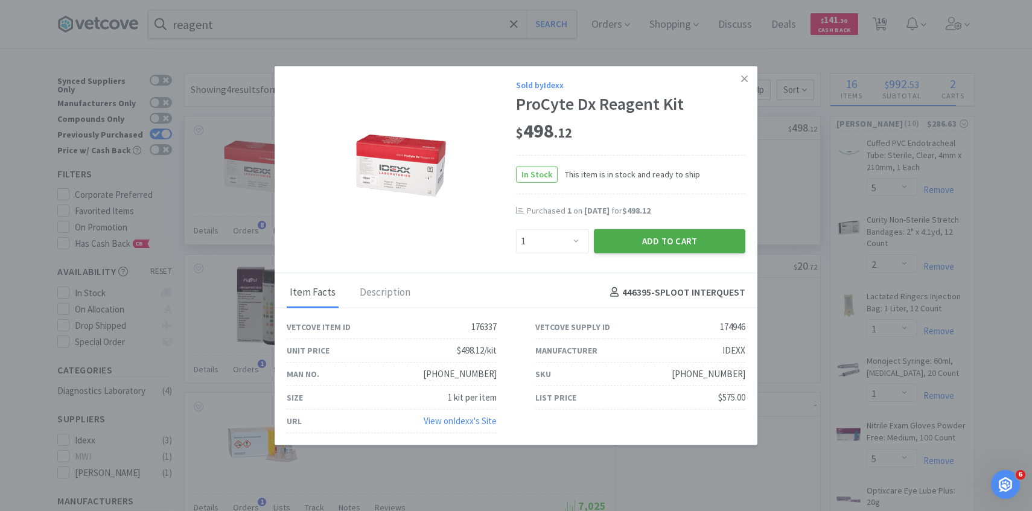
click at [632, 242] on button "Add to Cart" at bounding box center [669, 241] width 151 height 24
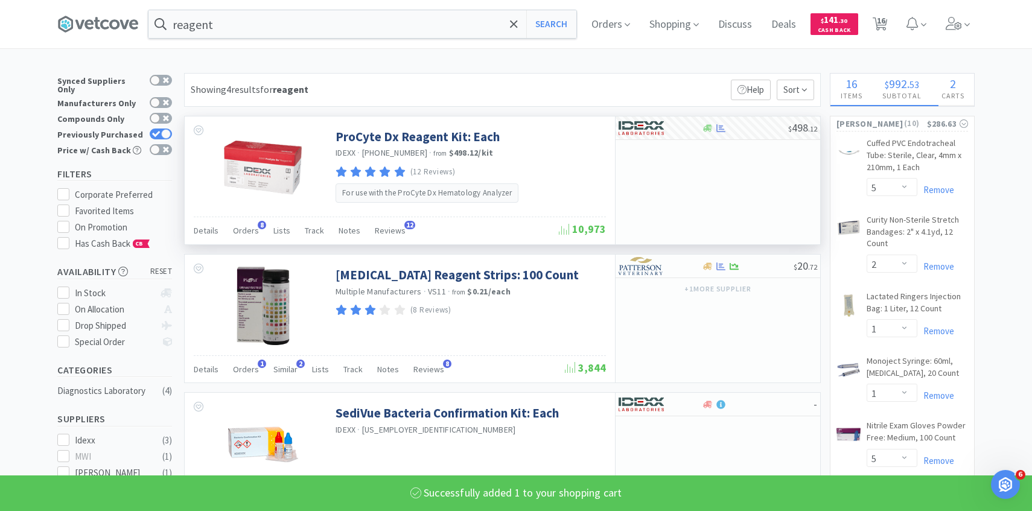
select select "1"
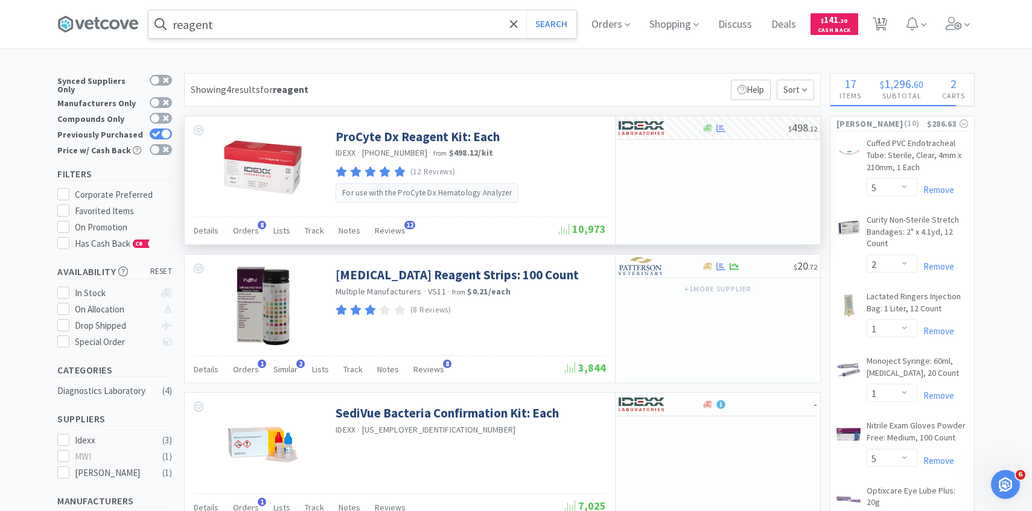
click at [353, 22] on input "reagent" at bounding box center [362, 24] width 428 height 28
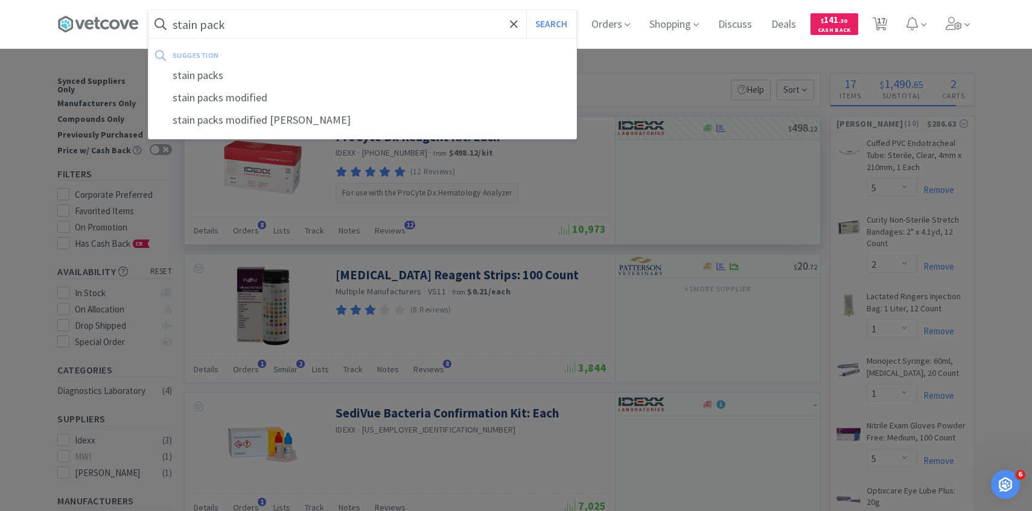
type input "stain pack"
click at [526, 10] on button "Search" at bounding box center [551, 24] width 50 height 28
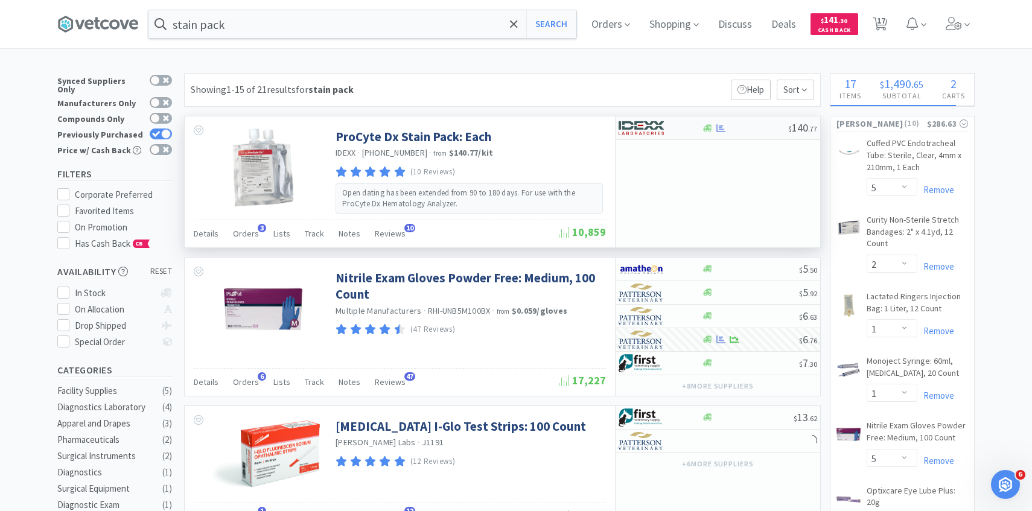
click at [651, 136] on img at bounding box center [640, 128] width 45 height 18
select select "1"
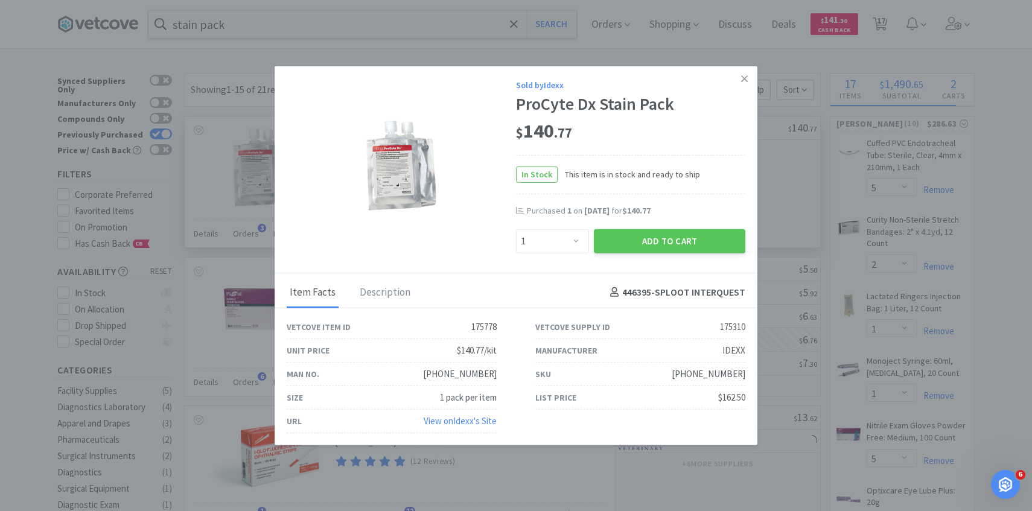
click at [645, 260] on div "Sold by Idexx ProCyte Dx Stain Pack $ 140 . 77 In Stock This item is in stock a…" at bounding box center [515, 169] width 483 height 207
click at [641, 247] on button "Add to Cart" at bounding box center [669, 241] width 151 height 24
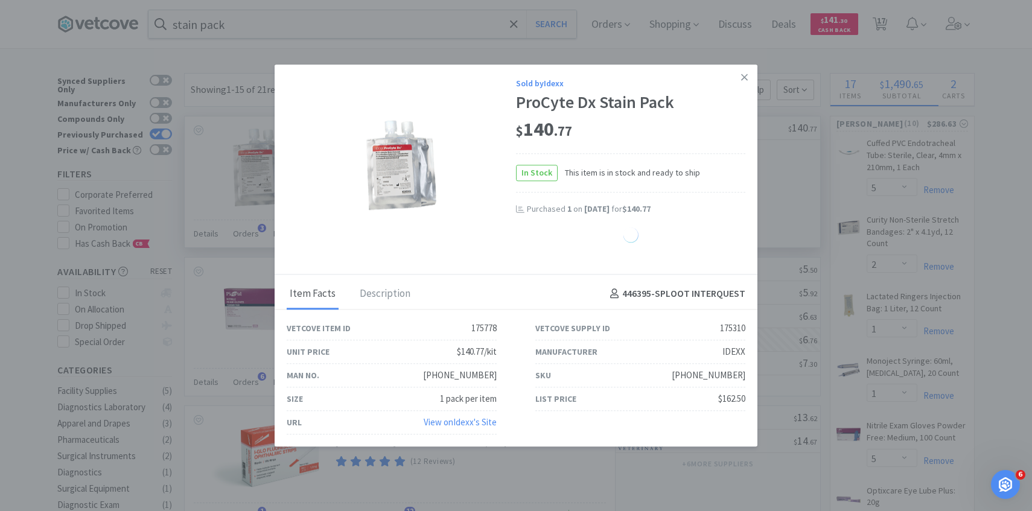
select select "1"
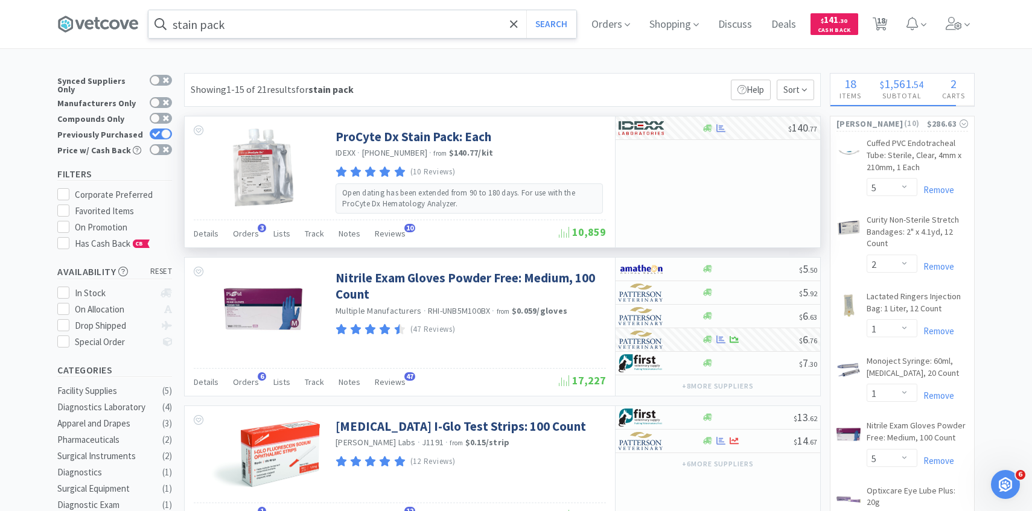
click at [259, 22] on input "stain pack" at bounding box center [362, 24] width 428 height 28
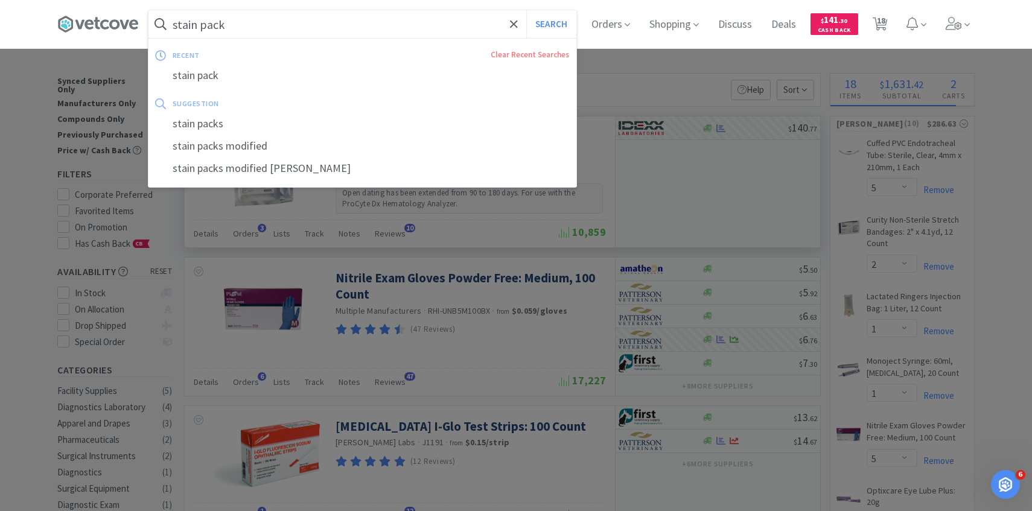
paste input "SM1303"
type input "SM1303"
click at [526, 10] on button "Search" at bounding box center [551, 24] width 50 height 28
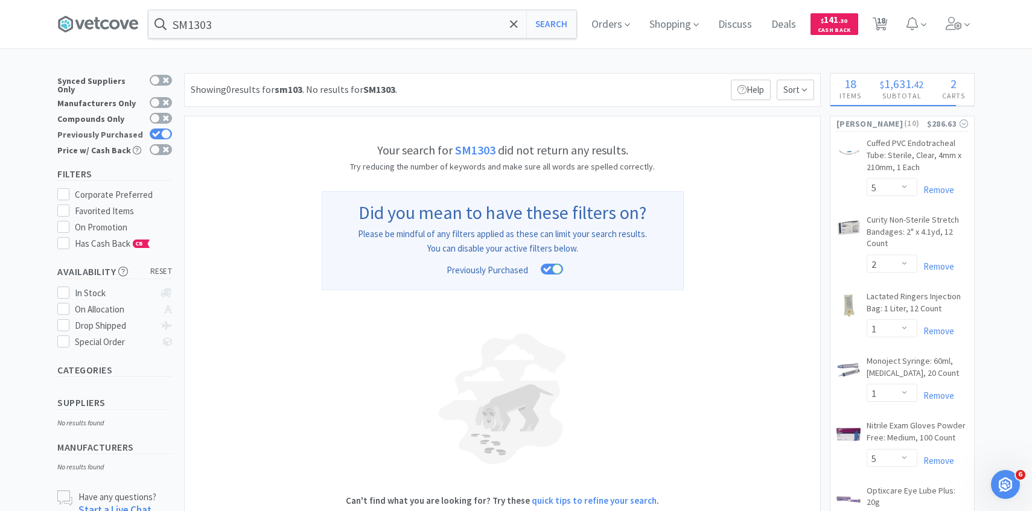
click at [166, 129] on div at bounding box center [166, 134] width 10 height 10
checkbox input "false"
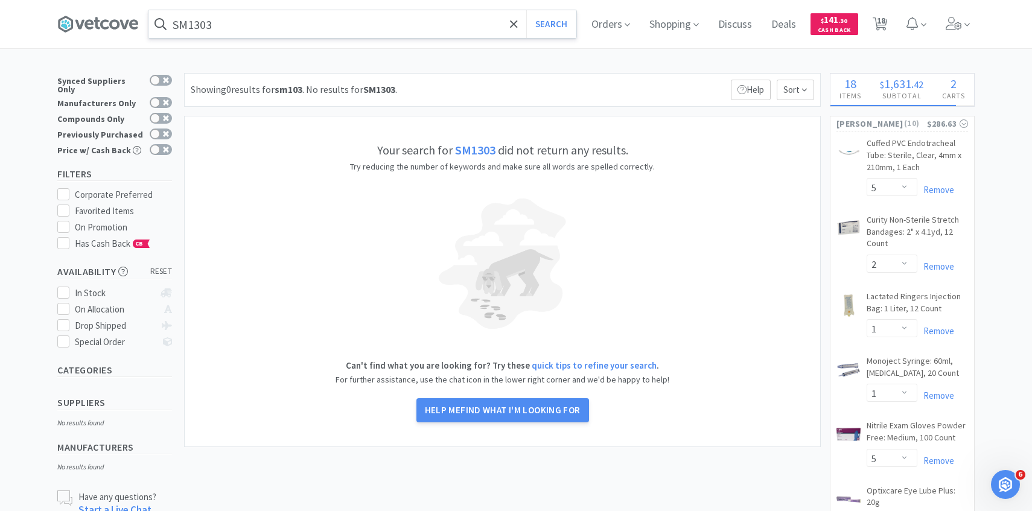
click at [262, 17] on input "SM1303" at bounding box center [362, 24] width 428 height 28
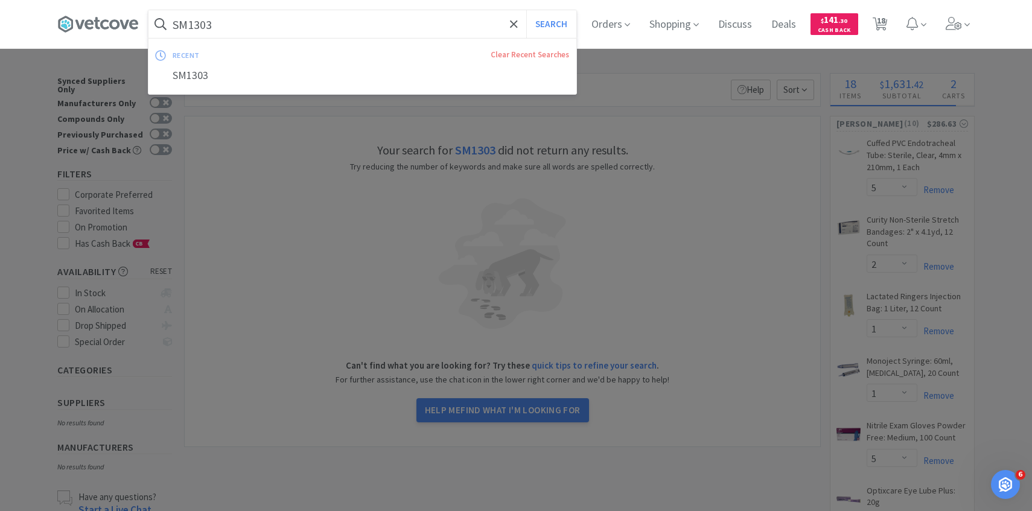
paste input "Metzenbaum Scissors 7″ Curved"
type input "Metzenbaum Scissors 7″ Curved"
click at [526, 10] on button "Search" at bounding box center [551, 24] width 50 height 28
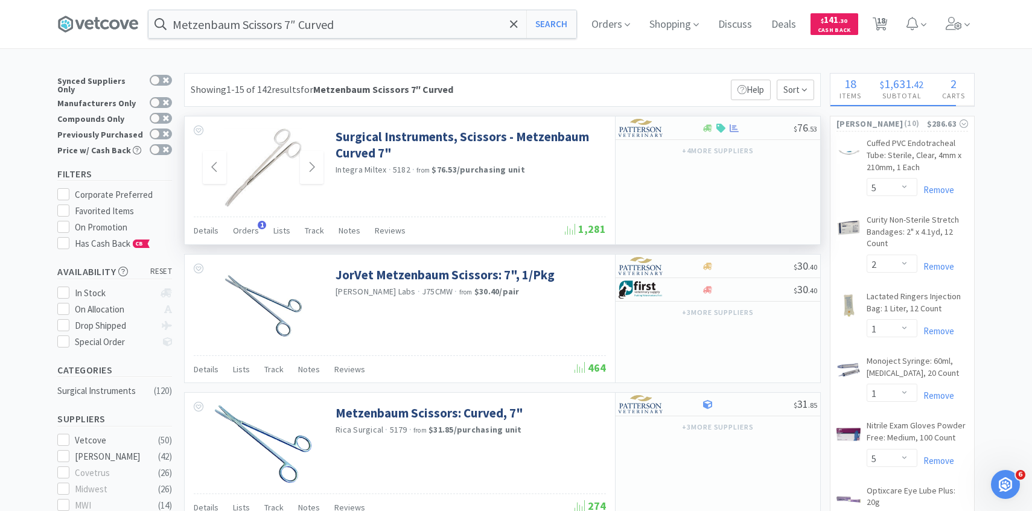
click at [254, 170] on img at bounding box center [263, 167] width 78 height 78
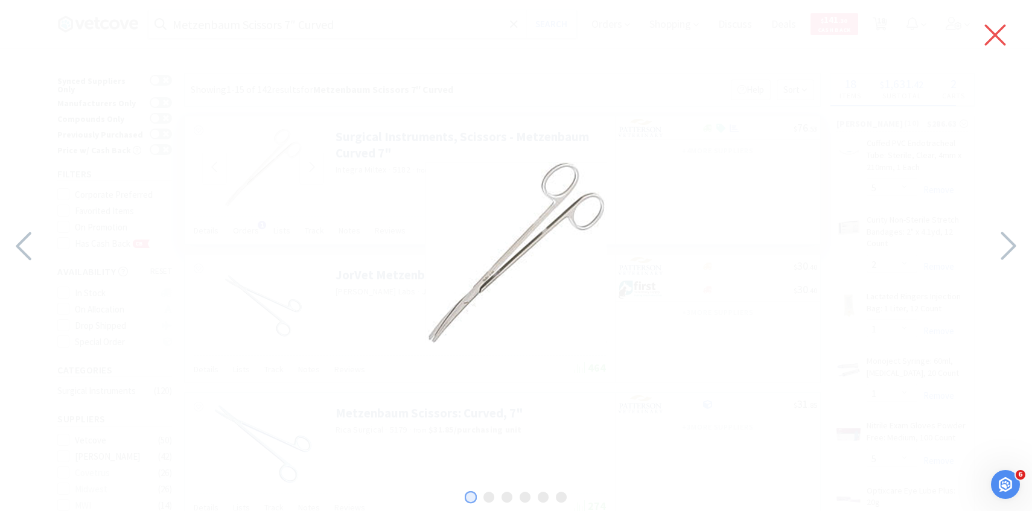
click at [1004, 41] on icon at bounding box center [994, 35] width 25 height 34
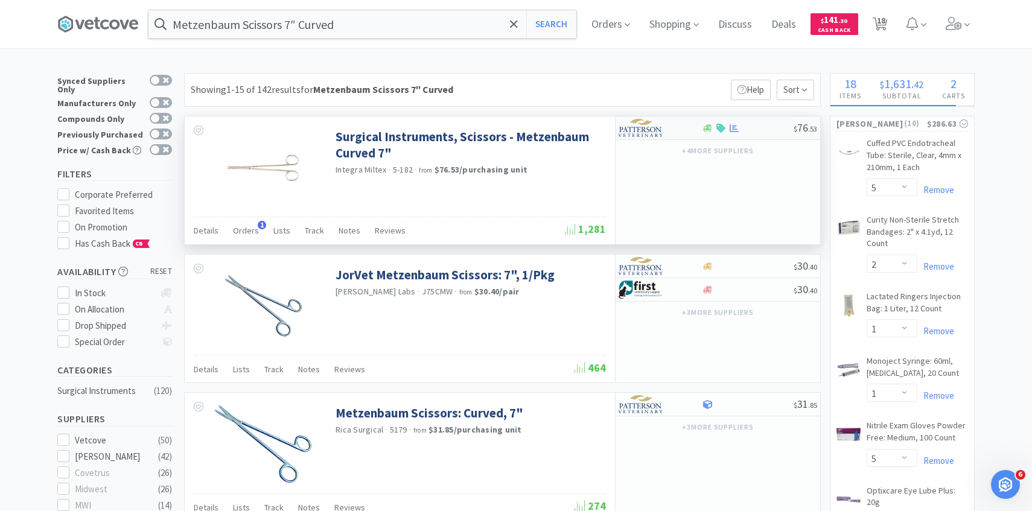
click at [666, 133] on div at bounding box center [651, 128] width 66 height 21
select select "1"
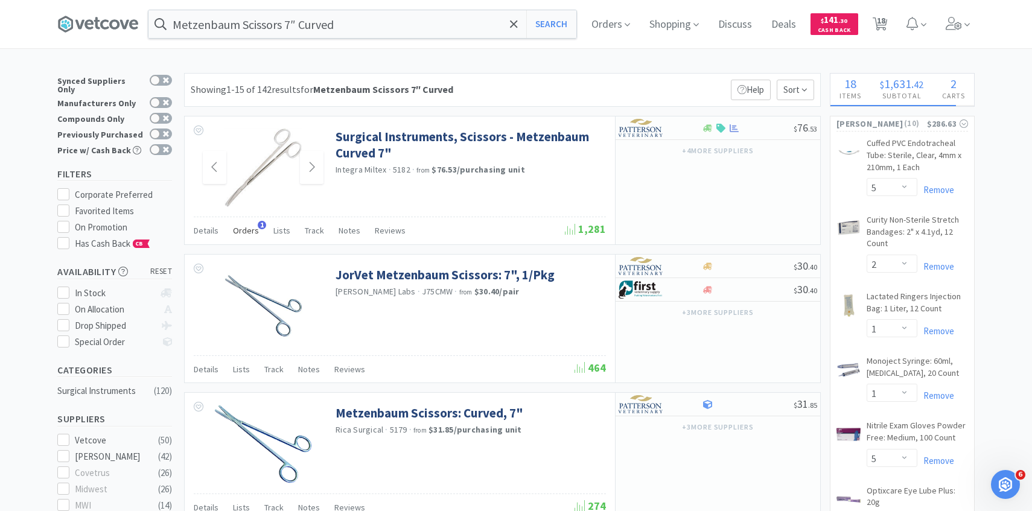
click at [253, 223] on div "Orders 1" at bounding box center [246, 232] width 26 height 23
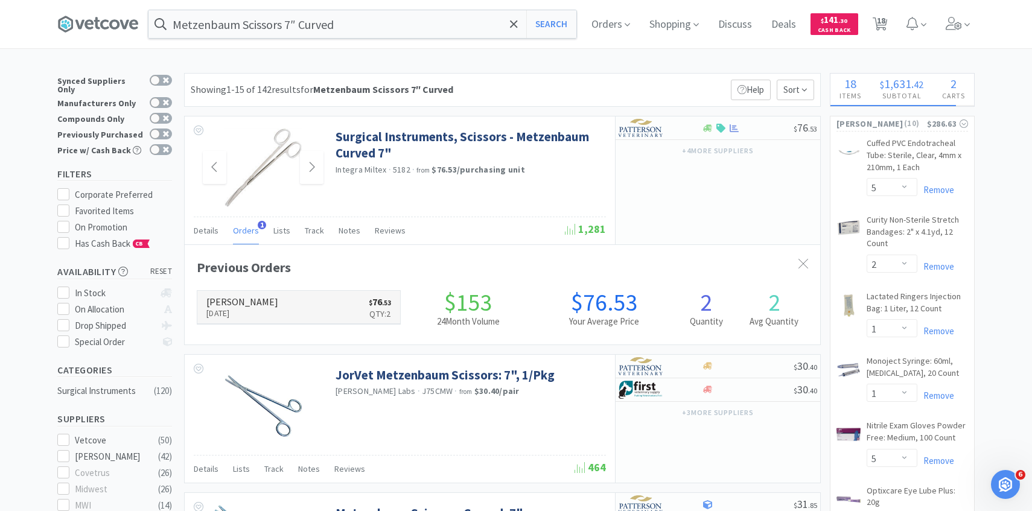
scroll to position [312, 635]
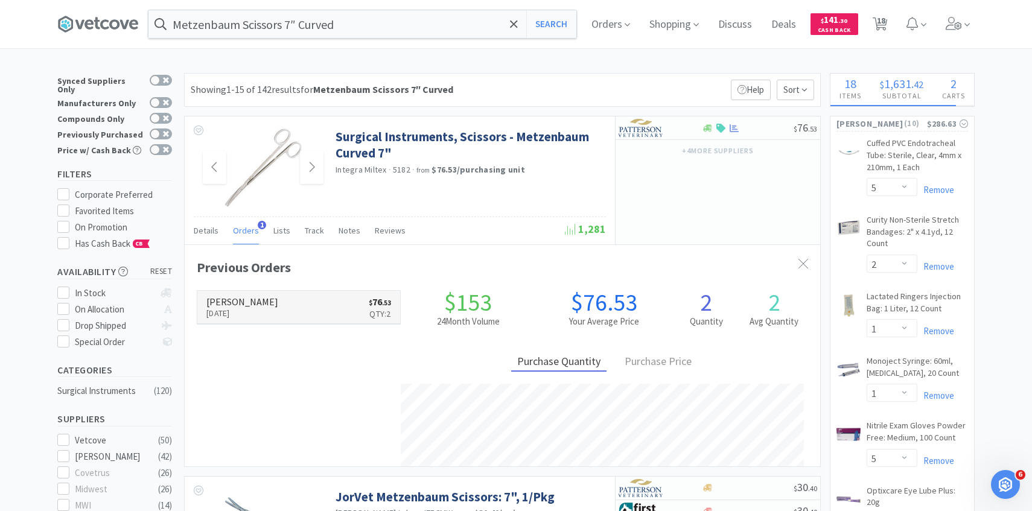
click at [265, 299] on link "Patterson Aug 15th, 2025 $ 76 . 53 Qty: 2" at bounding box center [298, 307] width 203 height 33
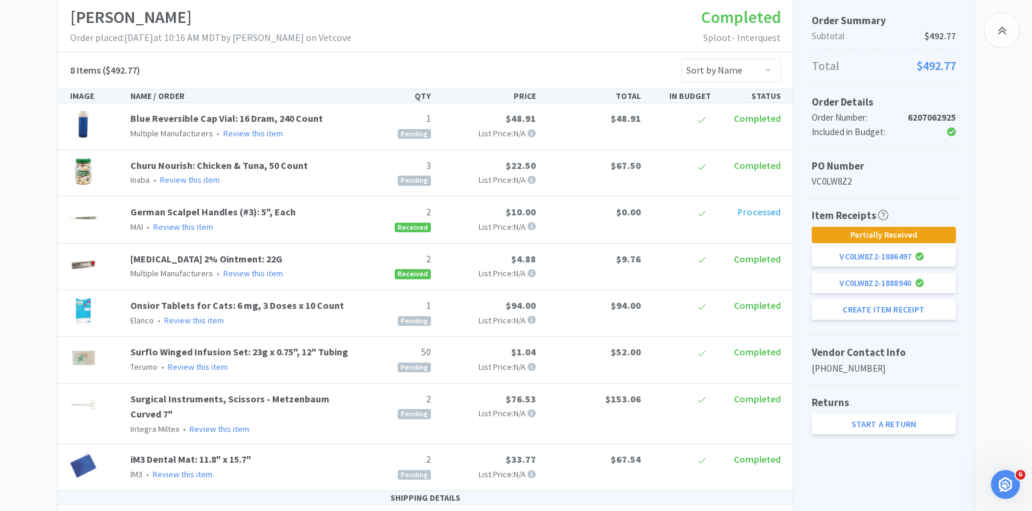
scroll to position [297, 0]
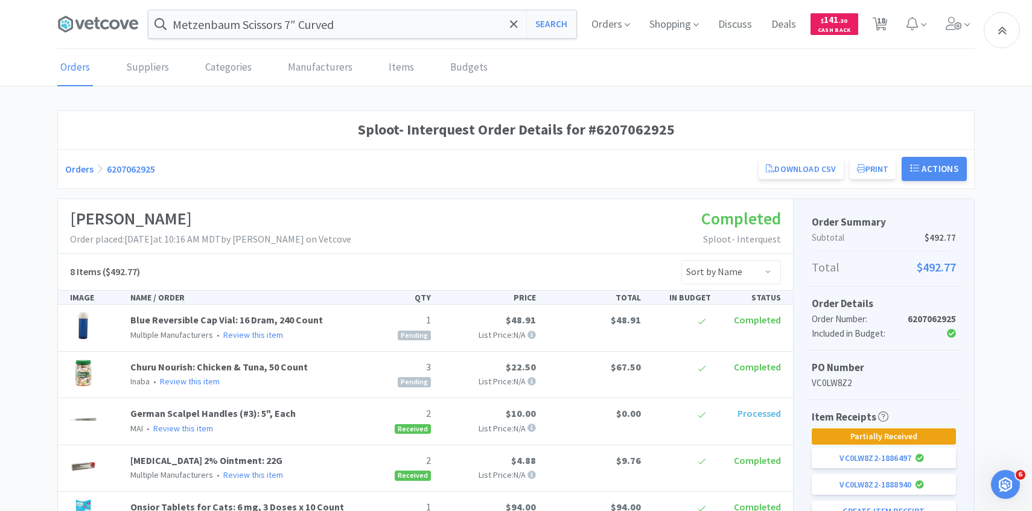
select select "5"
select select "2"
select select "1"
select select "5"
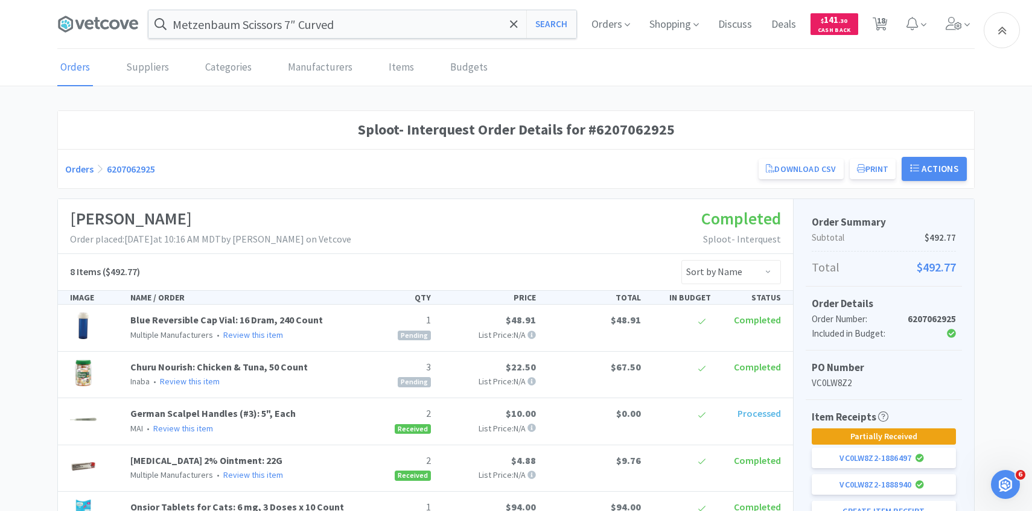
select select "1"
select select "6"
select select "4"
select select "1"
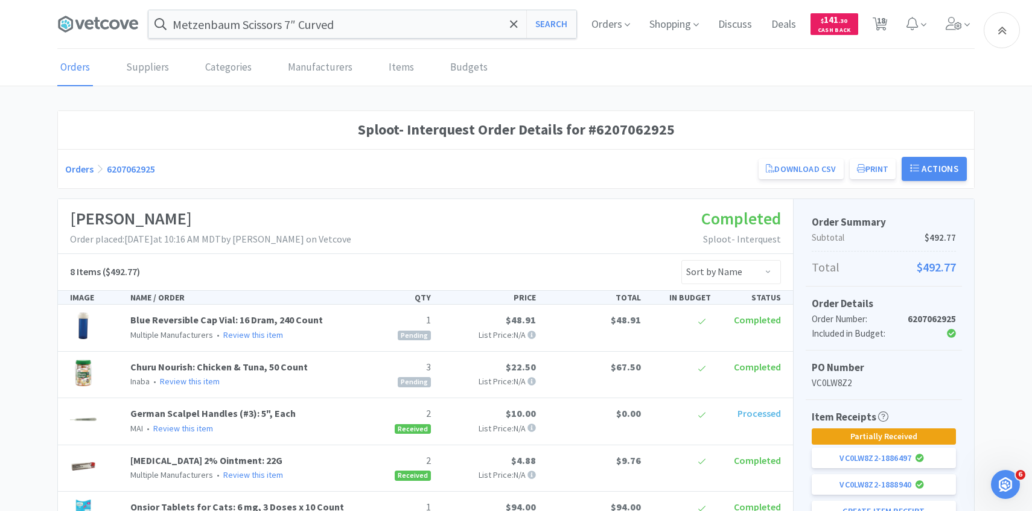
select select "30"
select select "1"
select select "100"
select select "1"
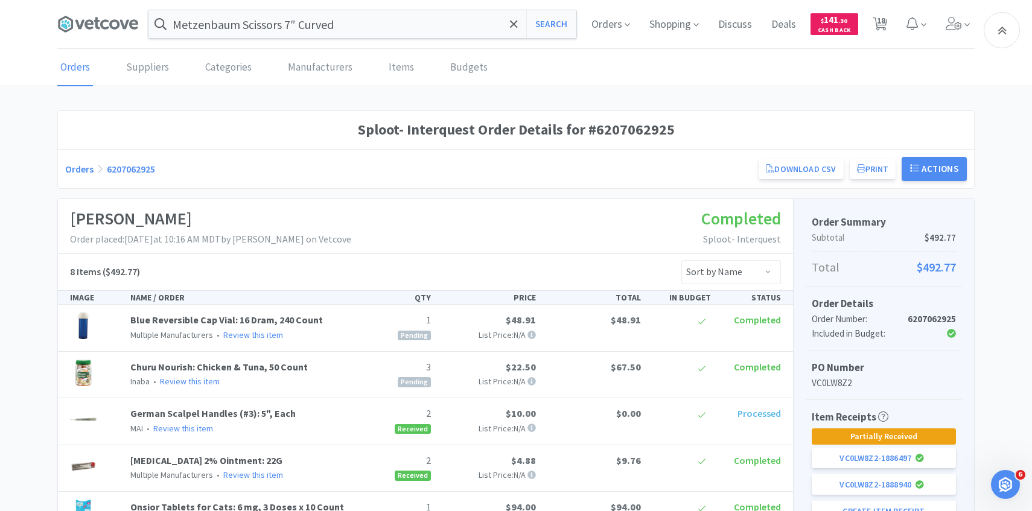
select select "20"
select select "1"
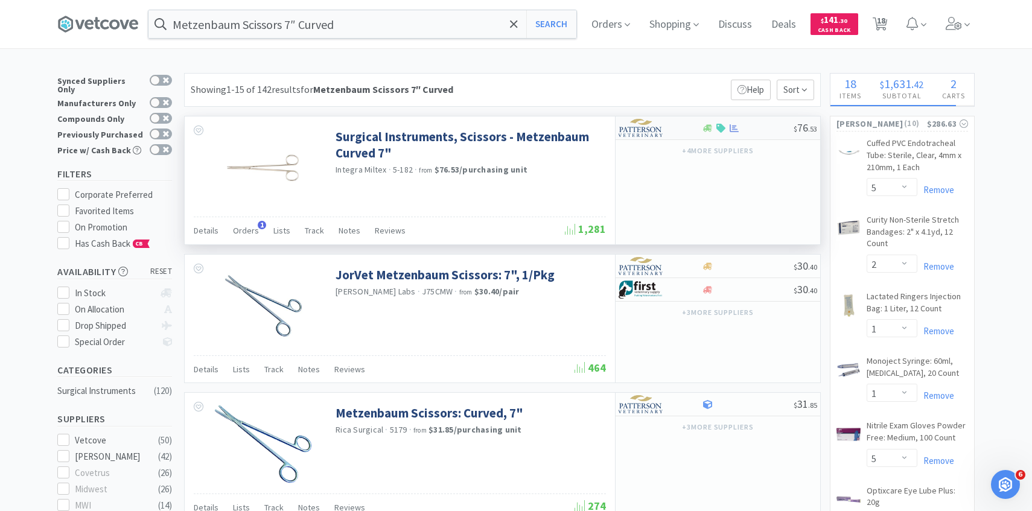
click at [643, 127] on img at bounding box center [640, 128] width 45 height 18
select select "1"
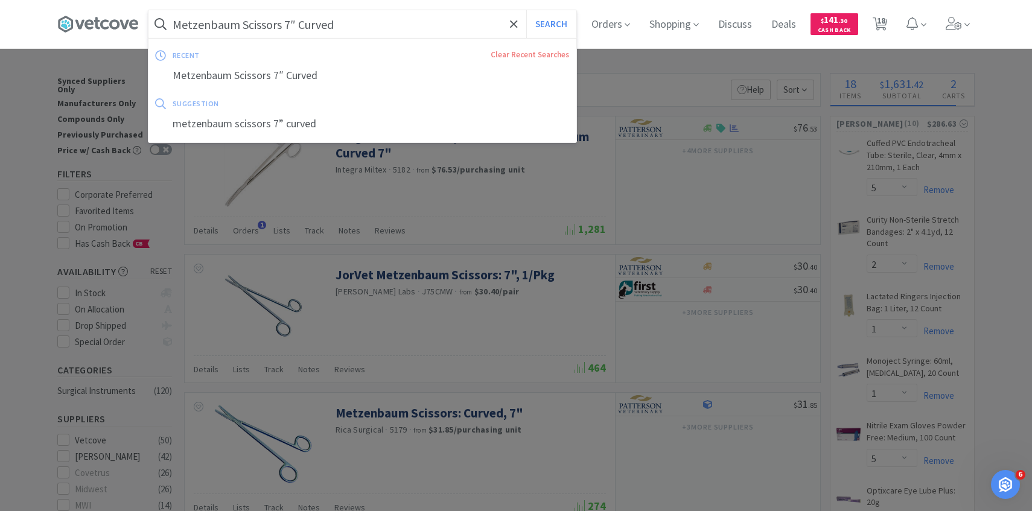
click at [369, 18] on input "Metzenbaum Scissors 7″ Curved" at bounding box center [362, 24] width 428 height 28
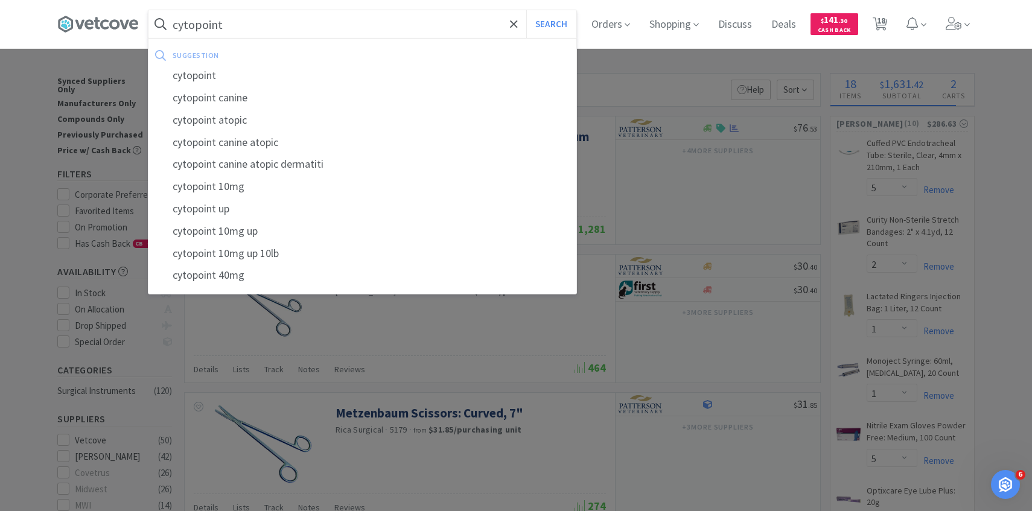
type input "cytopoint"
click at [526, 10] on button "Search" at bounding box center [551, 24] width 50 height 28
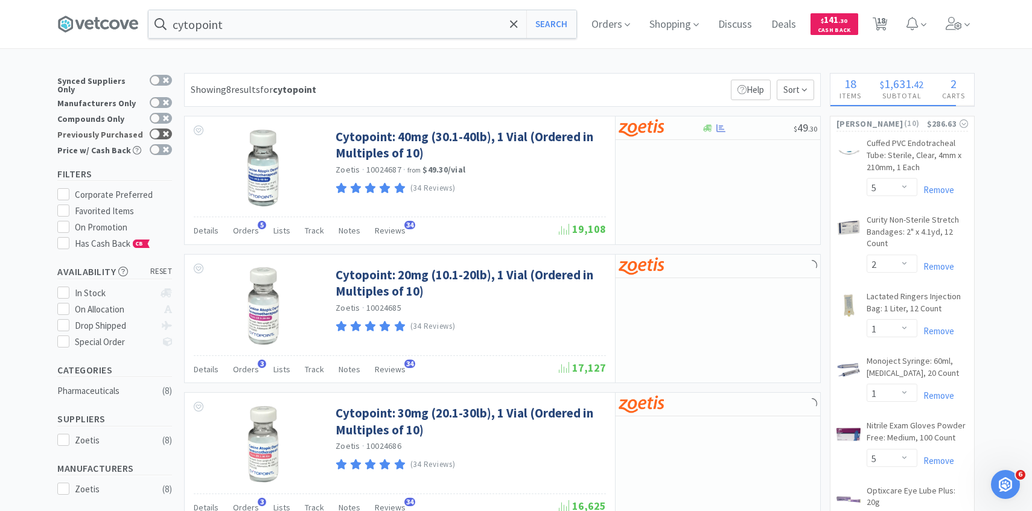
click at [163, 131] on icon at bounding box center [166, 134] width 6 height 6
checkbox input "true"
click at [246, 226] on span "Orders" at bounding box center [246, 230] width 26 height 11
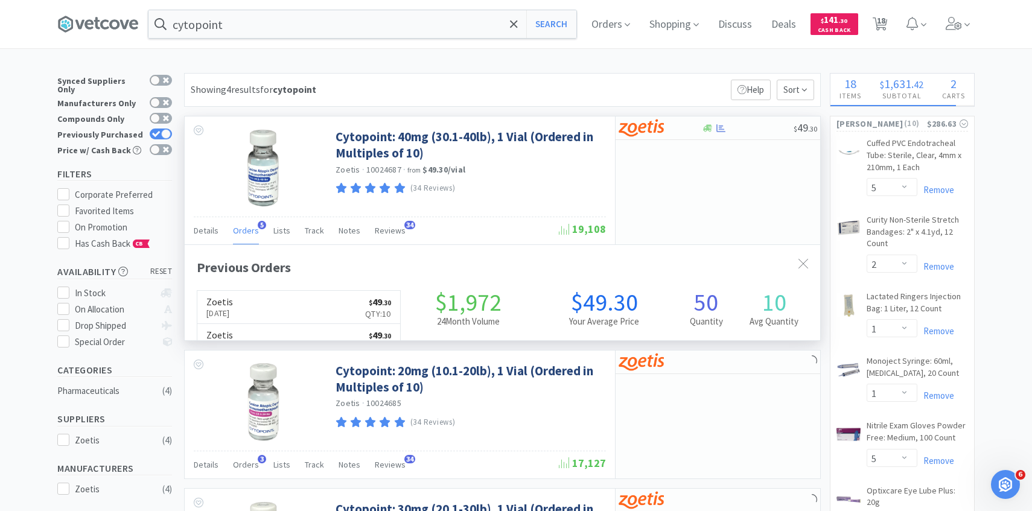
scroll to position [312, 635]
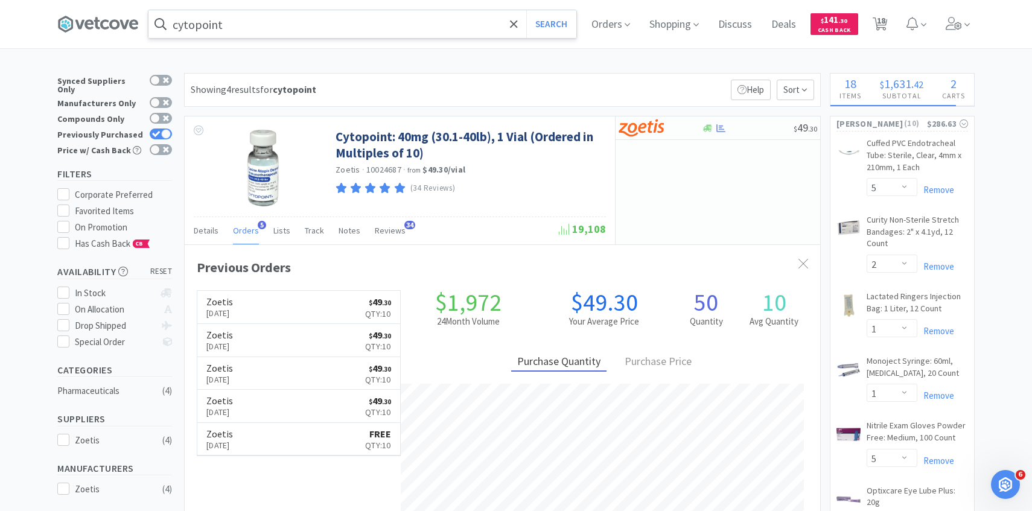
click at [369, 25] on input "cytopoint" at bounding box center [362, 24] width 428 height 28
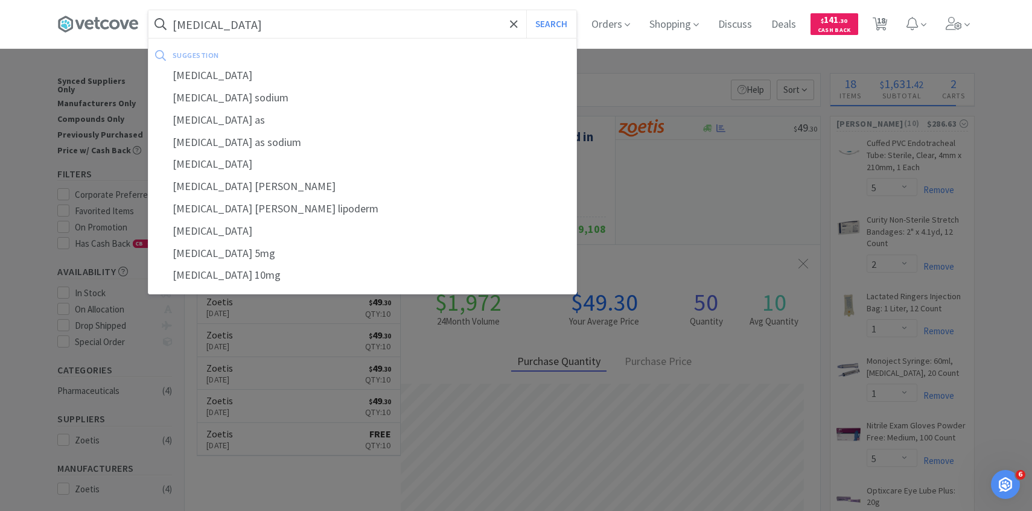
type input "prednisone"
click at [526, 10] on button "Search" at bounding box center [551, 24] width 50 height 28
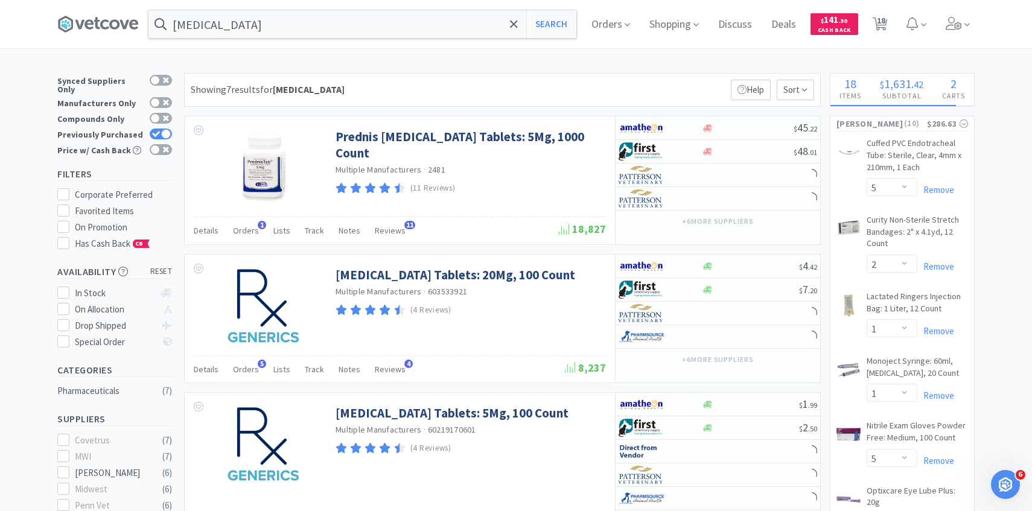
scroll to position [4, 0]
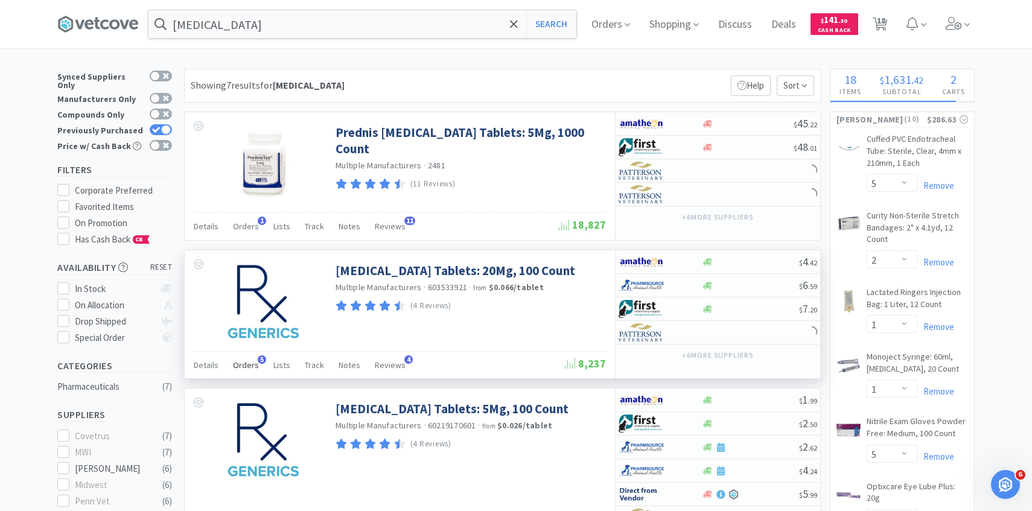
click at [251, 358] on div "Orders 5" at bounding box center [246, 366] width 26 height 23
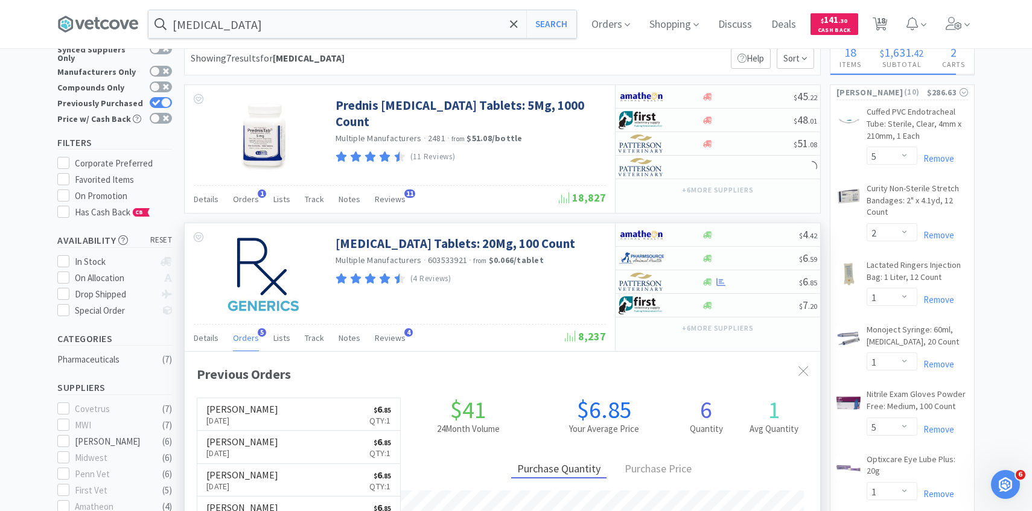
scroll to position [312, 635]
click at [661, 290] on img at bounding box center [640, 282] width 45 height 18
select select "1"
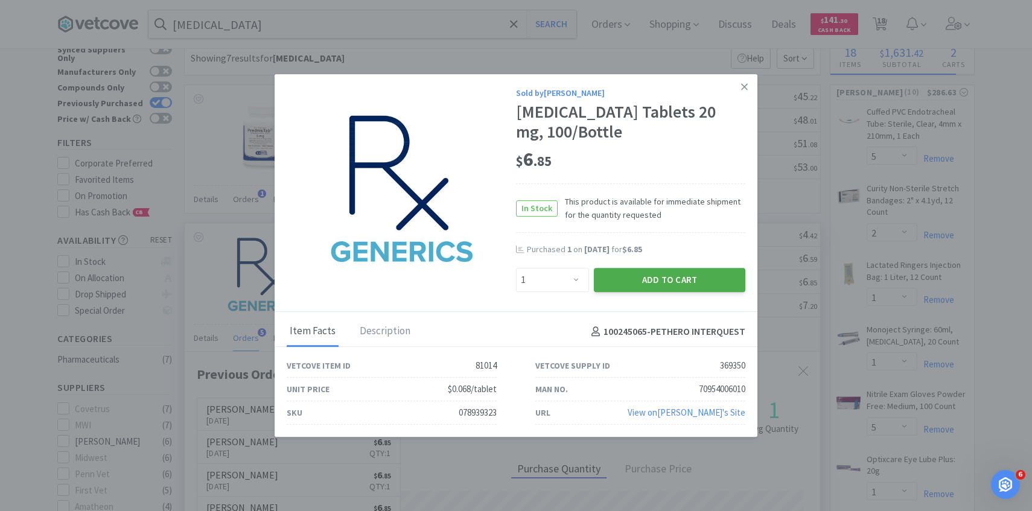
click at [660, 287] on button "Add to Cart" at bounding box center [669, 280] width 151 height 24
select select "1"
select select "6"
select select "4"
select select "1"
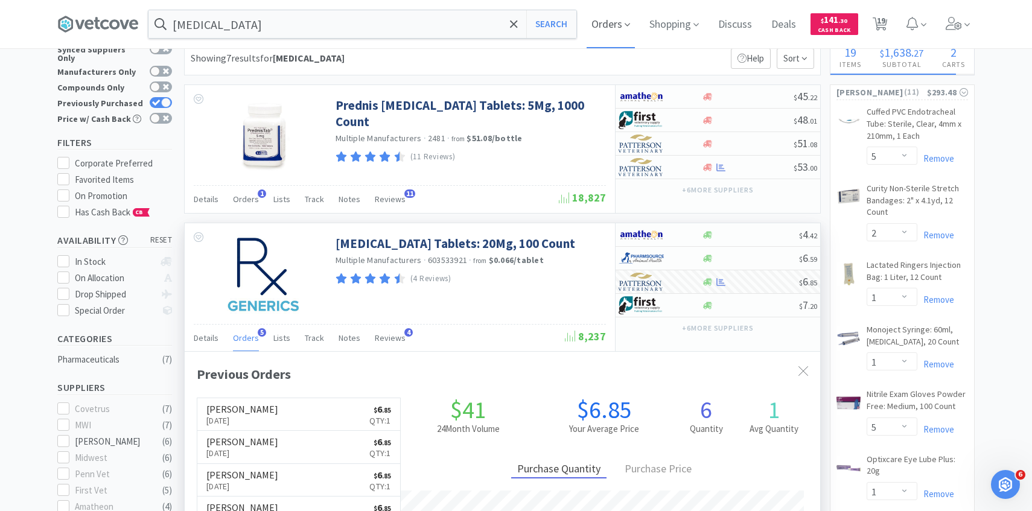
click at [596, 20] on span "Orders" at bounding box center [610, 24] width 48 height 48
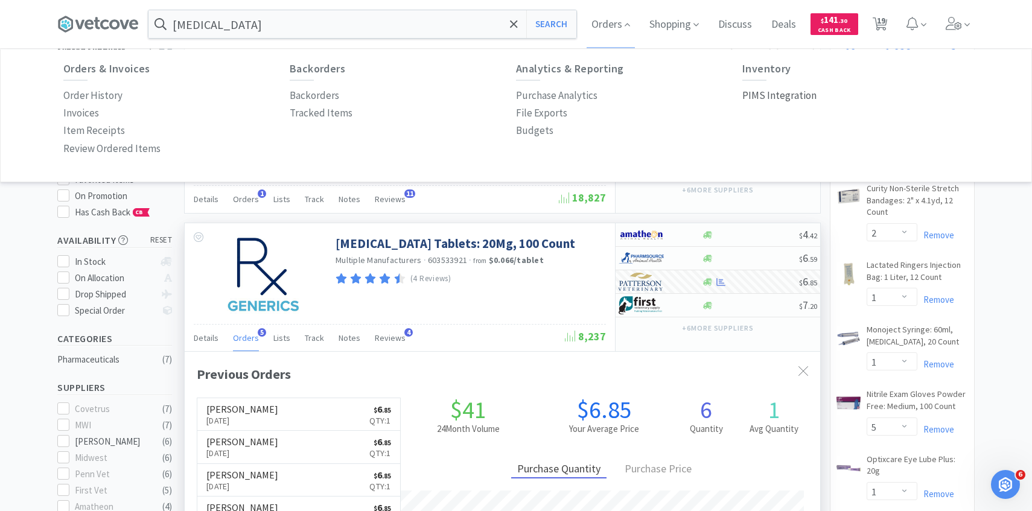
click at [762, 95] on p "PIMS Integration" at bounding box center [779, 95] width 74 height 16
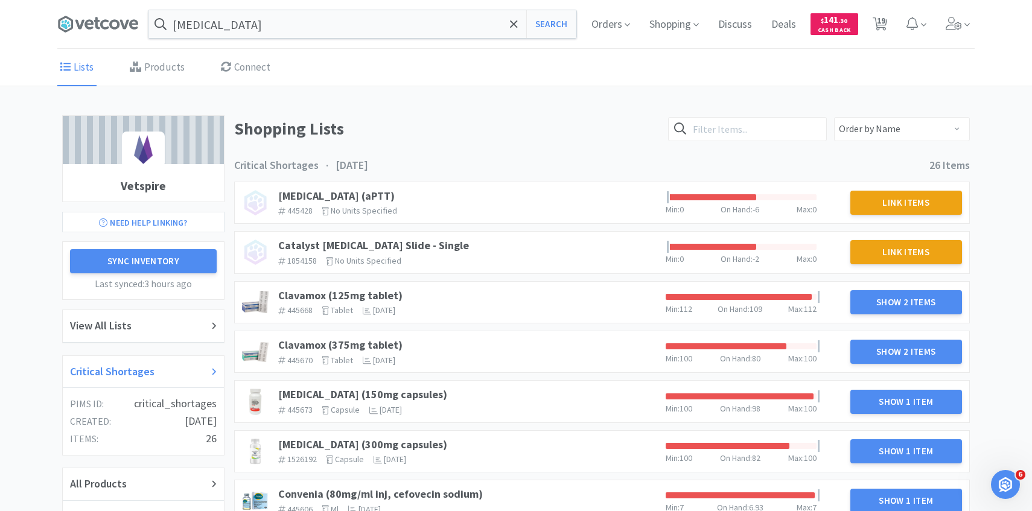
click at [154, 370] on div "Critical Shortages" at bounding box center [143, 371] width 147 height 17
click at [325, 295] on link "Clavamox (125mg tablet)" at bounding box center [340, 295] width 124 height 14
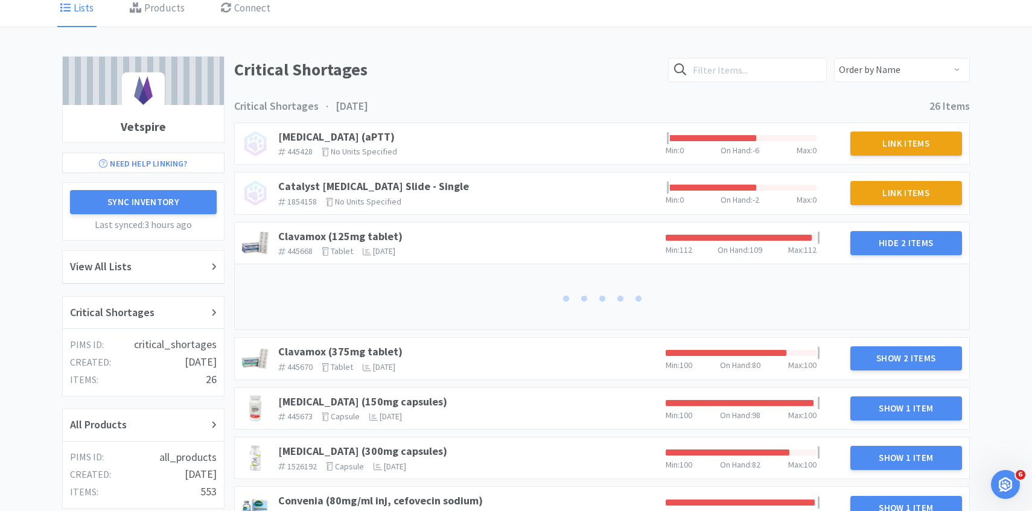
scroll to position [83, 0]
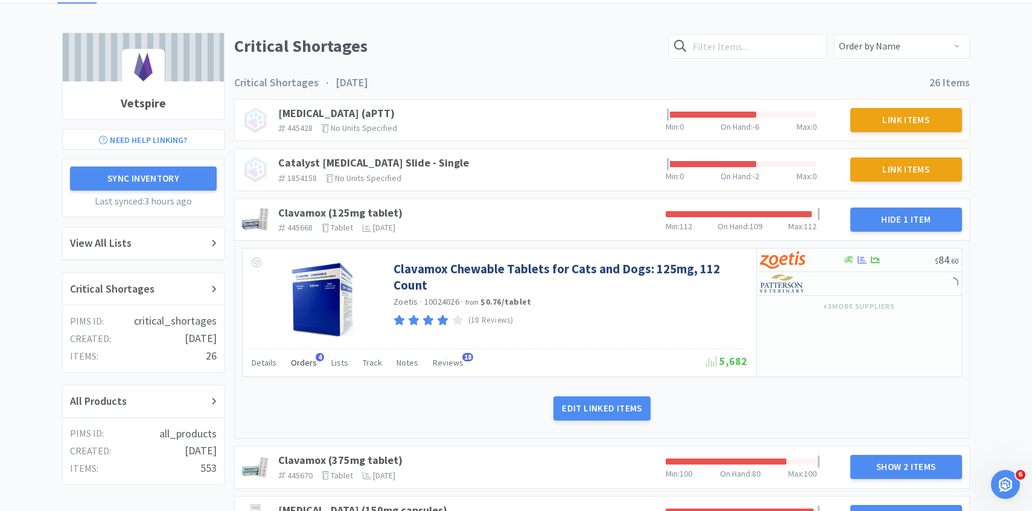
click at [307, 360] on span "Orders" at bounding box center [304, 362] width 26 height 11
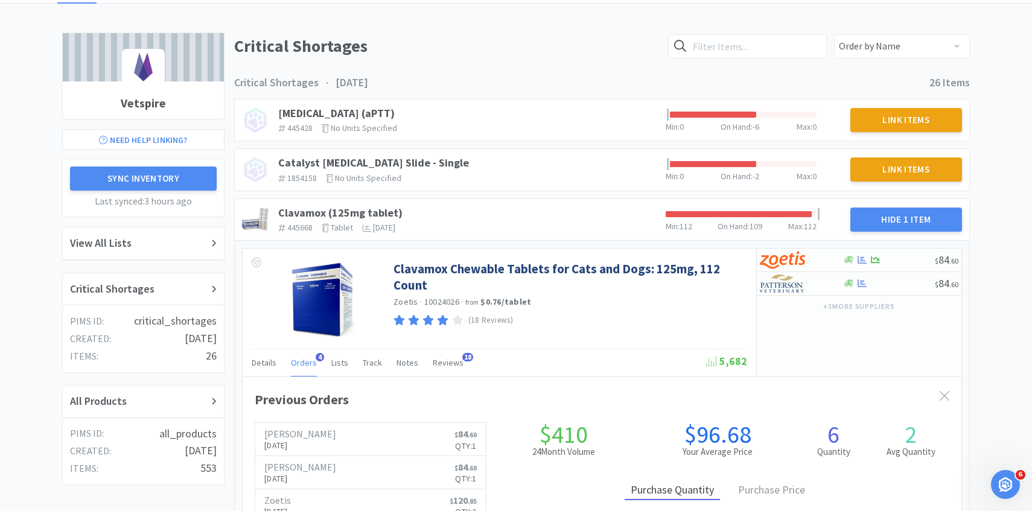
scroll to position [331, 718]
click at [307, 360] on span "Orders" at bounding box center [304, 362] width 26 height 11
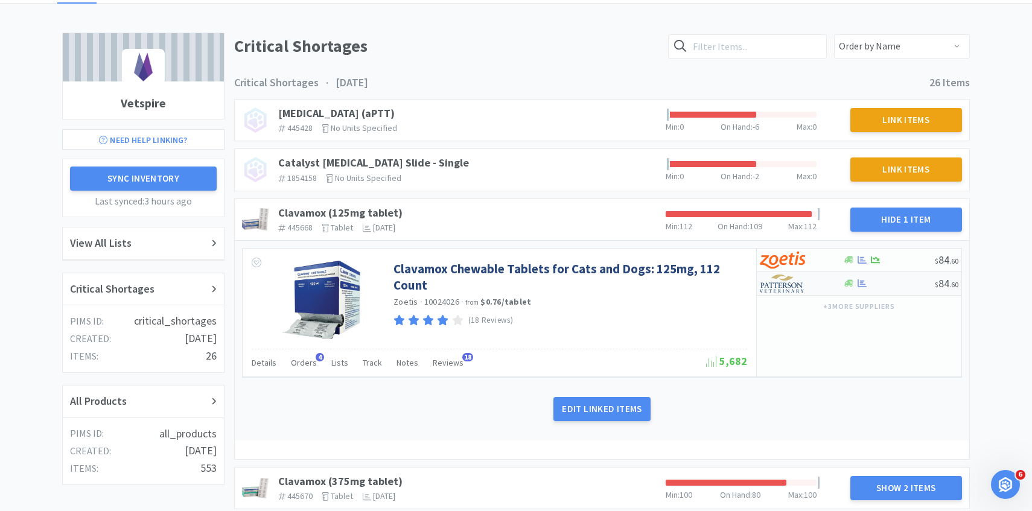
click at [786, 289] on img at bounding box center [781, 283] width 45 height 18
select select "1"
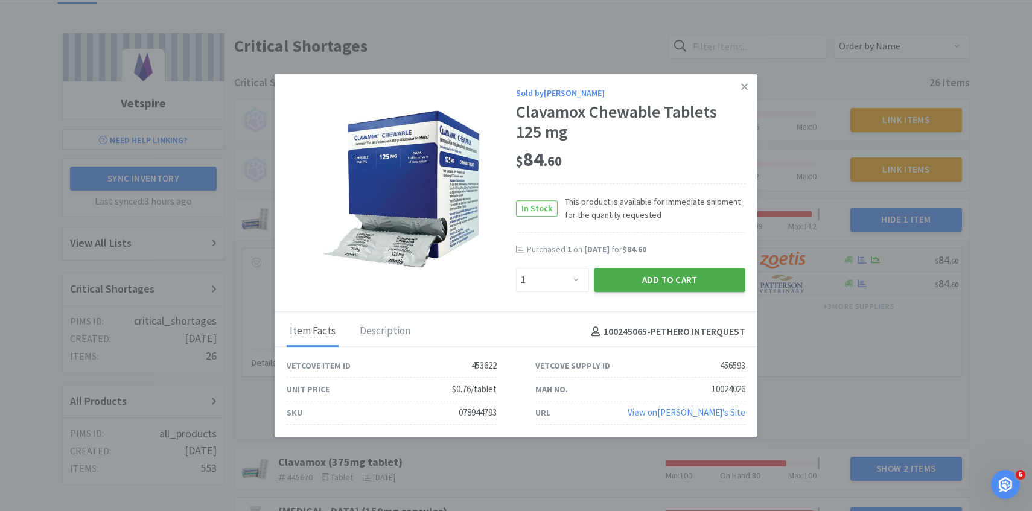
click at [689, 276] on button "Add to Cart" at bounding box center [669, 280] width 151 height 24
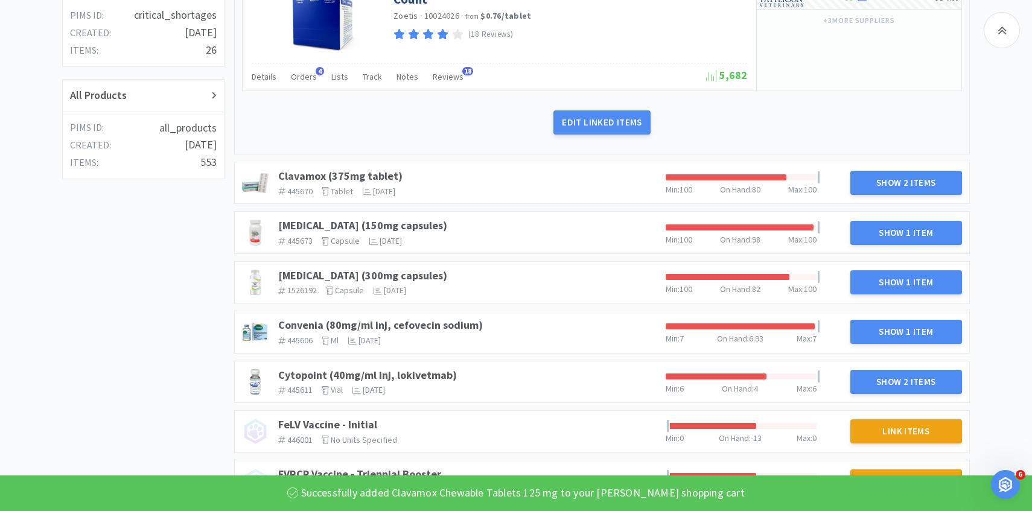
scroll to position [403, 0]
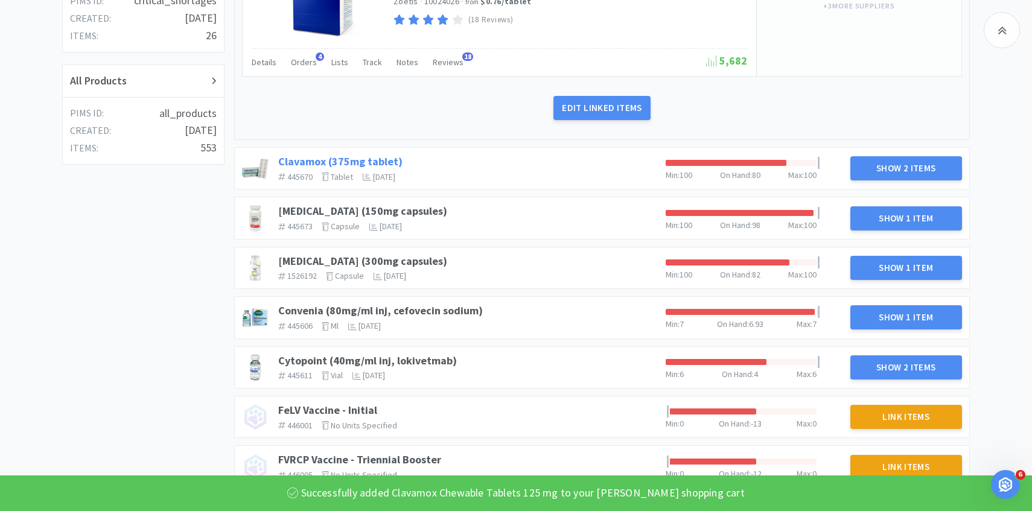
click at [372, 156] on link "Clavamox (375mg tablet)" at bounding box center [340, 161] width 124 height 14
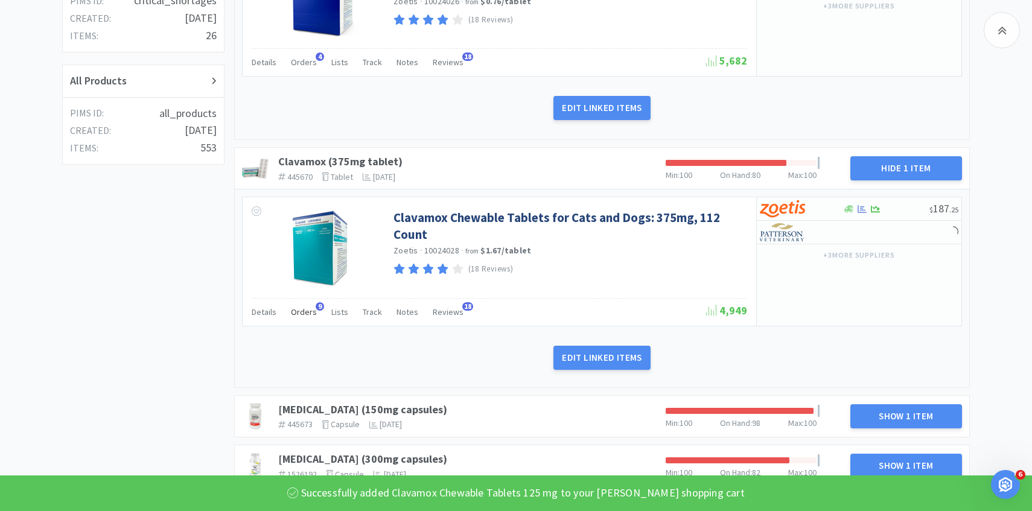
click at [309, 314] on span "Orders" at bounding box center [304, 311] width 26 height 11
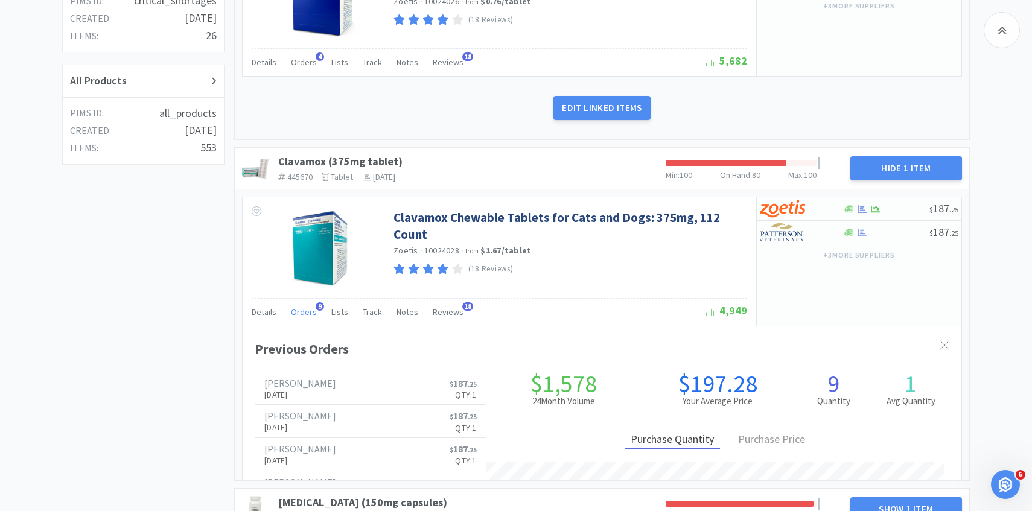
scroll to position [331, 718]
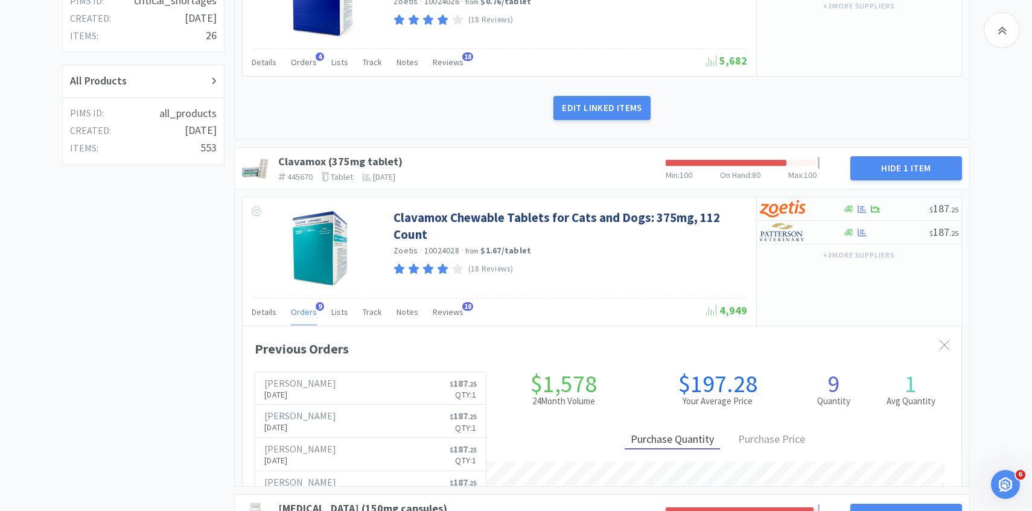
click at [308, 314] on span "Orders" at bounding box center [304, 311] width 26 height 11
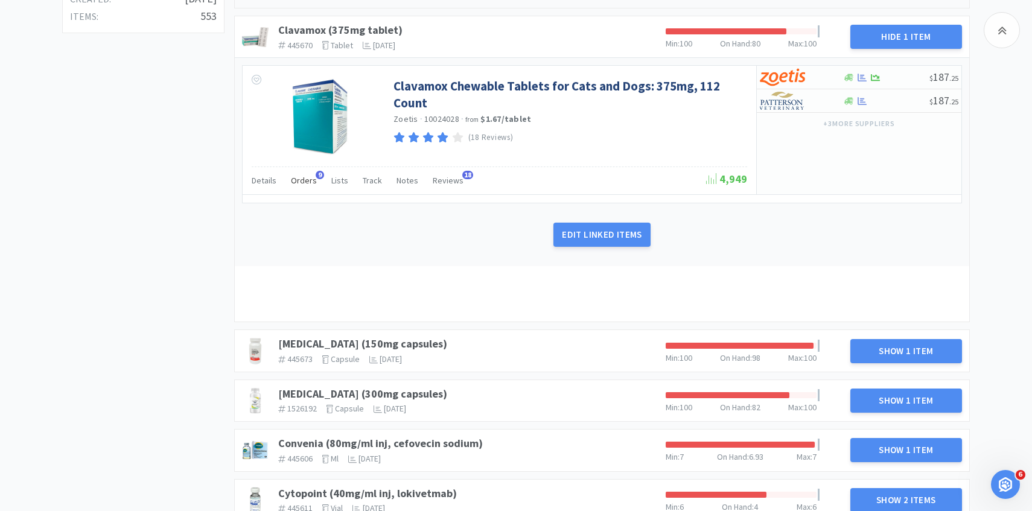
scroll to position [717, 0]
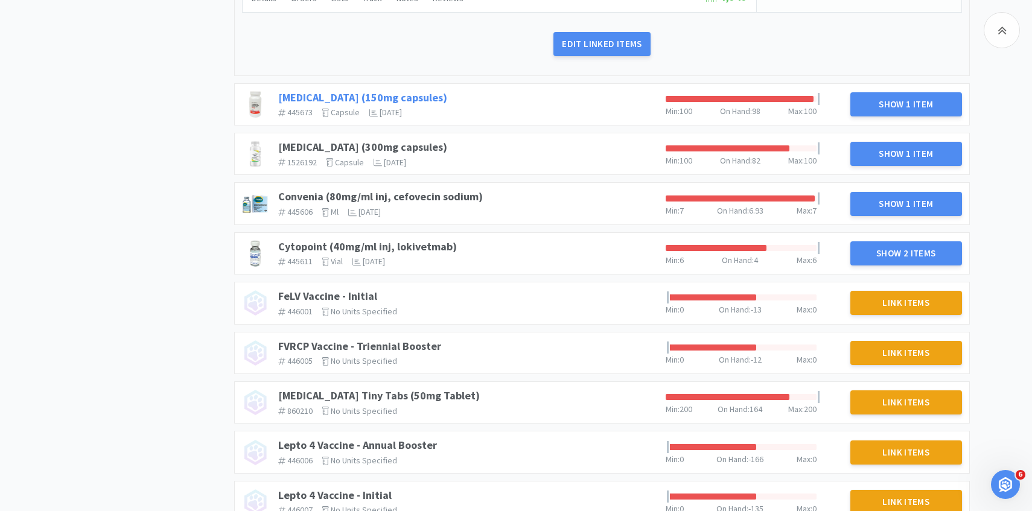
click at [387, 94] on link "Clindamycin (150mg capsules)" at bounding box center [362, 97] width 169 height 14
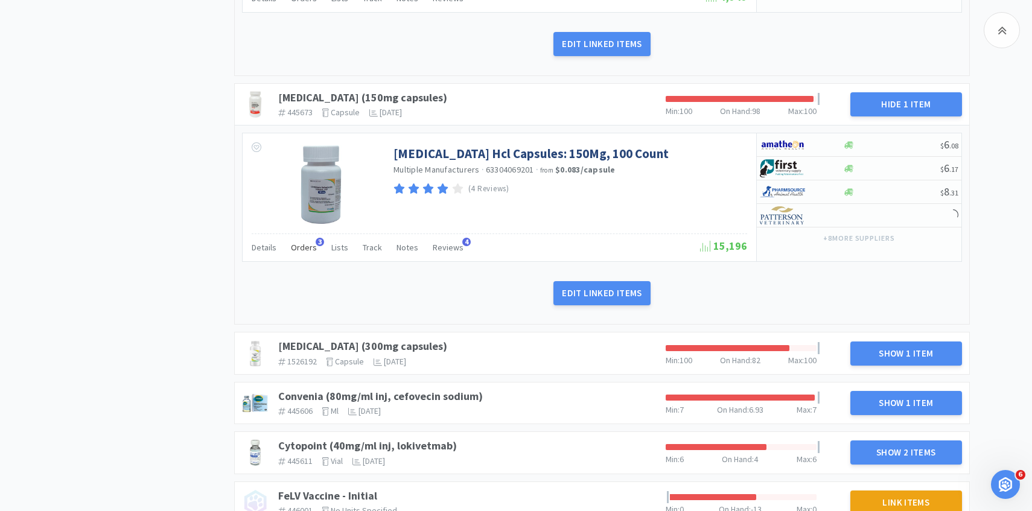
click at [306, 252] on span "Orders" at bounding box center [304, 247] width 26 height 11
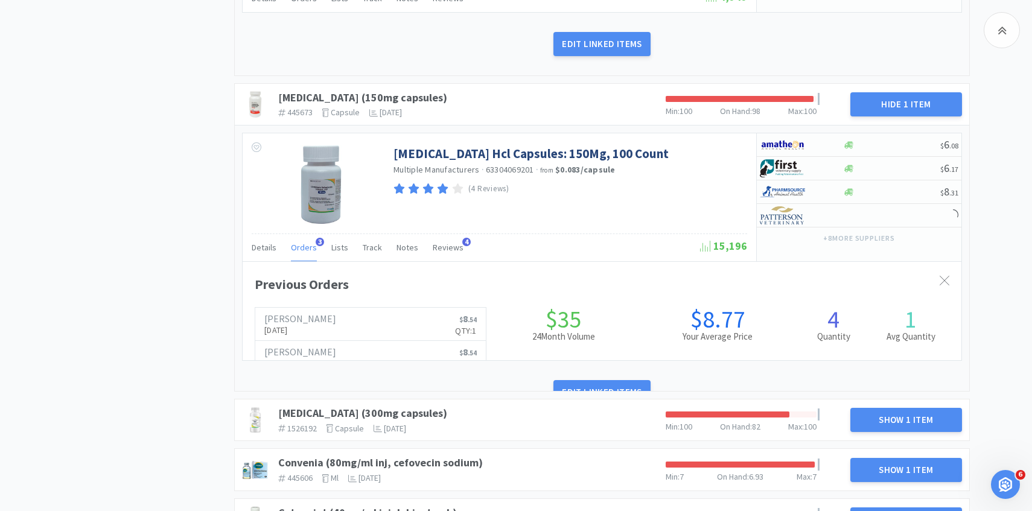
scroll to position [331, 718]
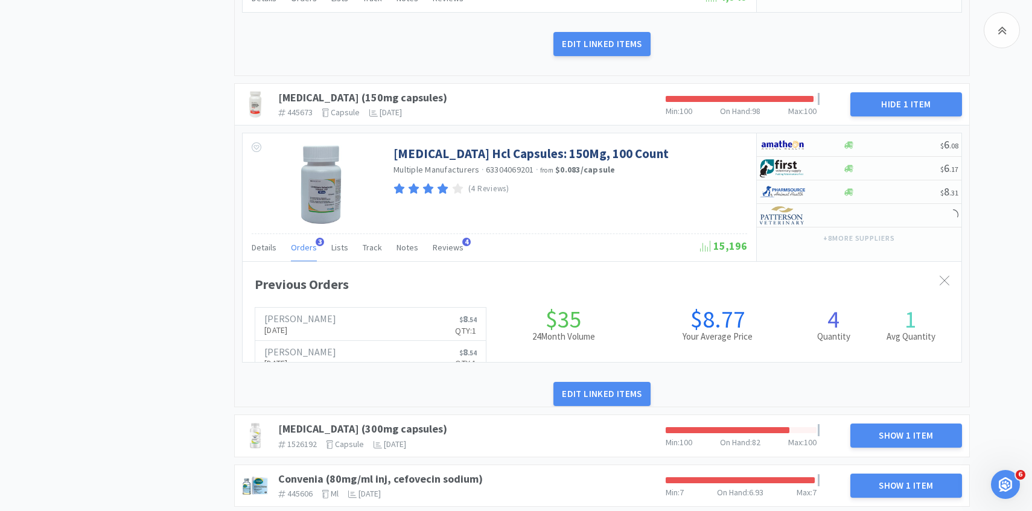
click at [306, 252] on span "Orders" at bounding box center [304, 247] width 26 height 11
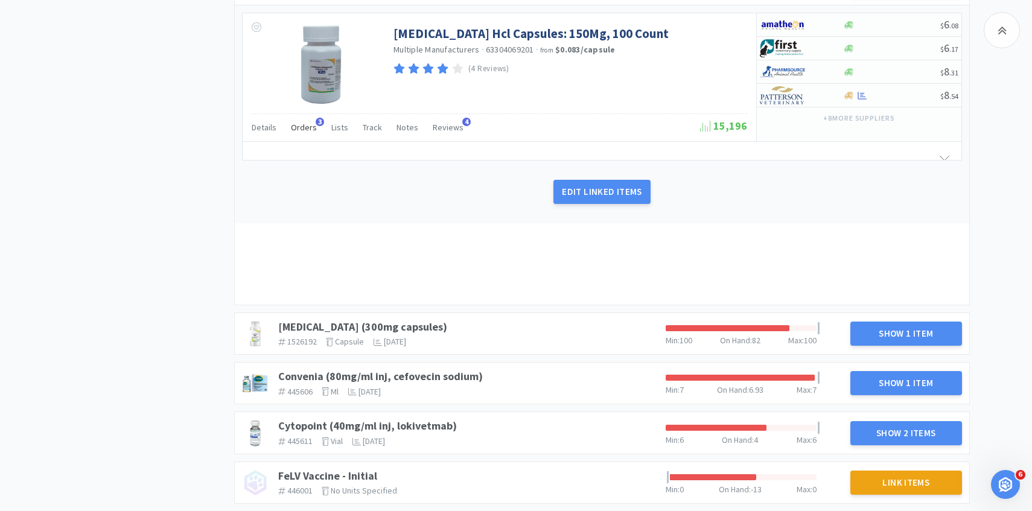
scroll to position [1019, 0]
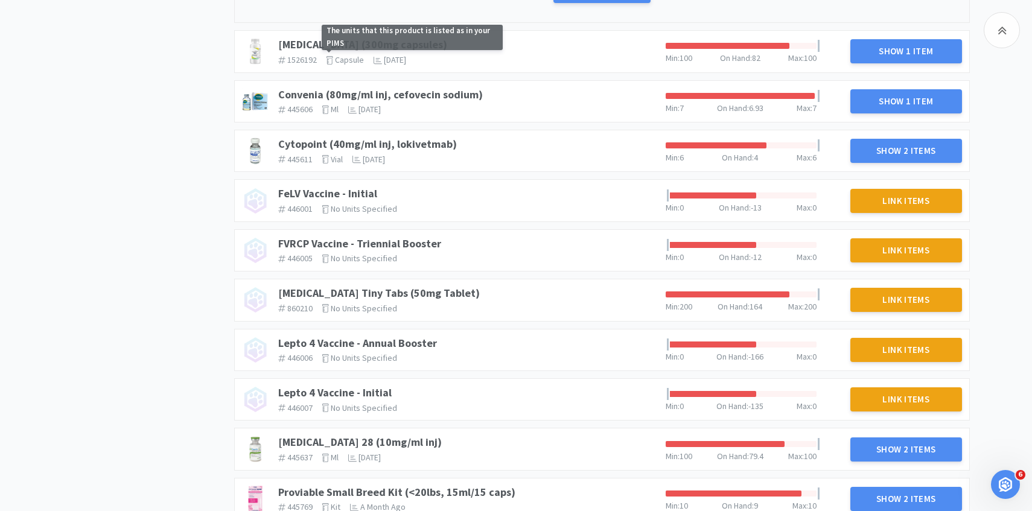
click at [339, 45] on link "Clindamycin (300mg capsules)" at bounding box center [362, 44] width 169 height 14
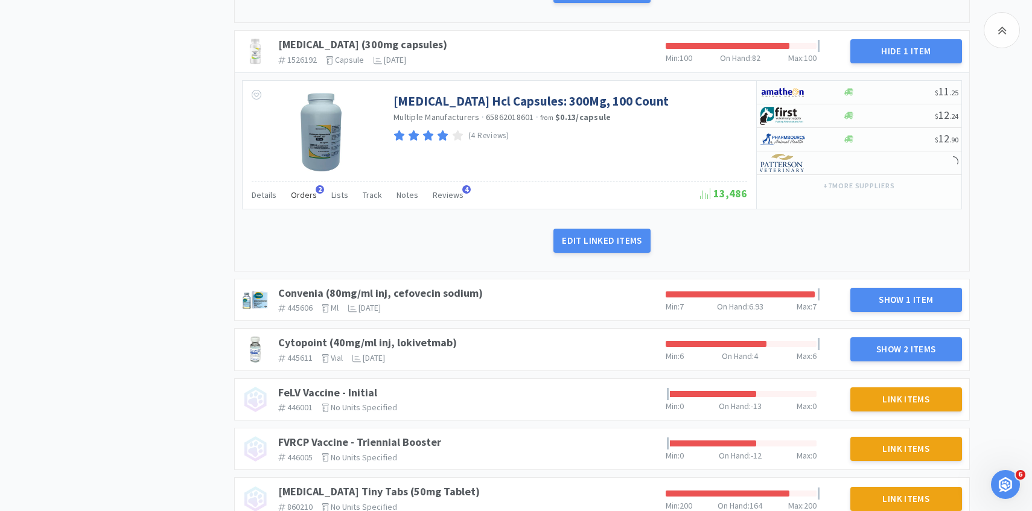
click at [305, 191] on span "Orders" at bounding box center [304, 194] width 26 height 11
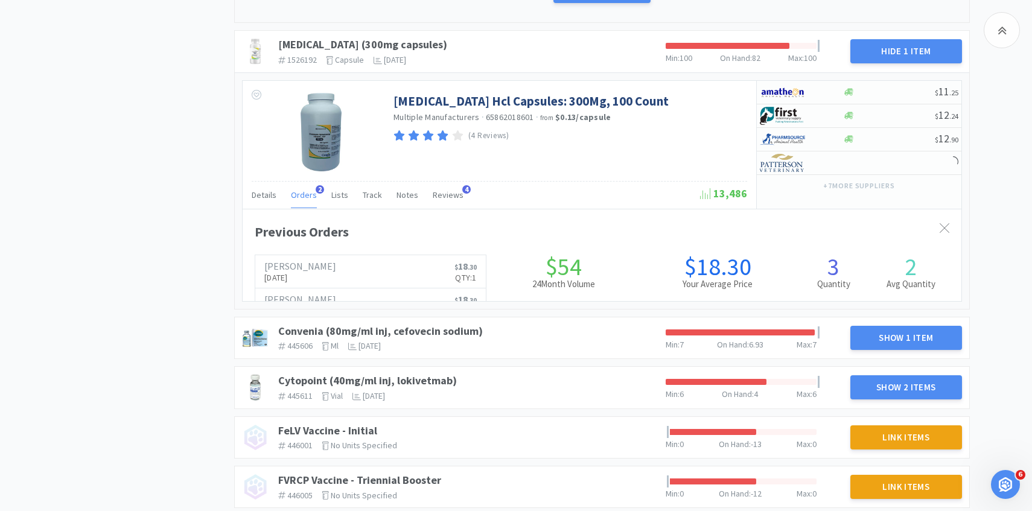
scroll to position [0, 0]
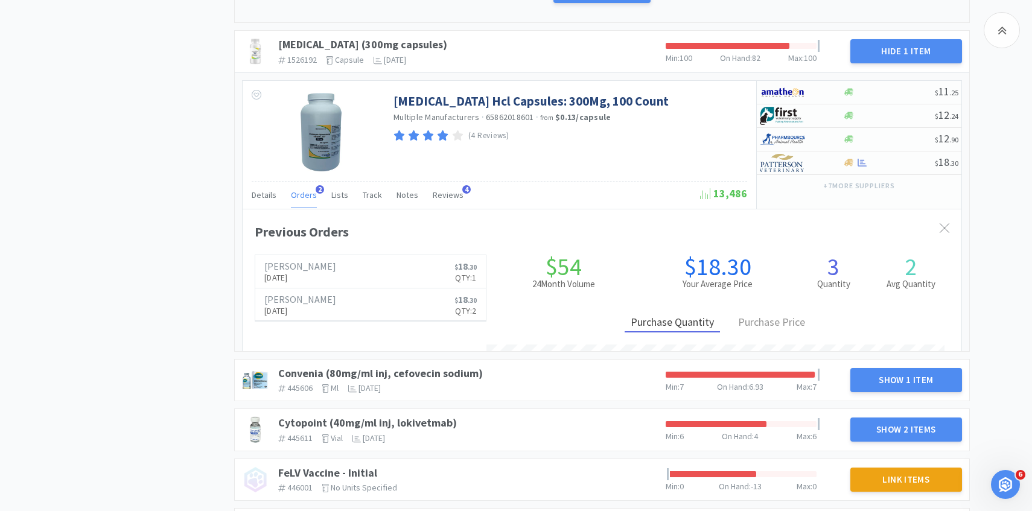
click at [305, 191] on span "Orders" at bounding box center [304, 194] width 26 height 11
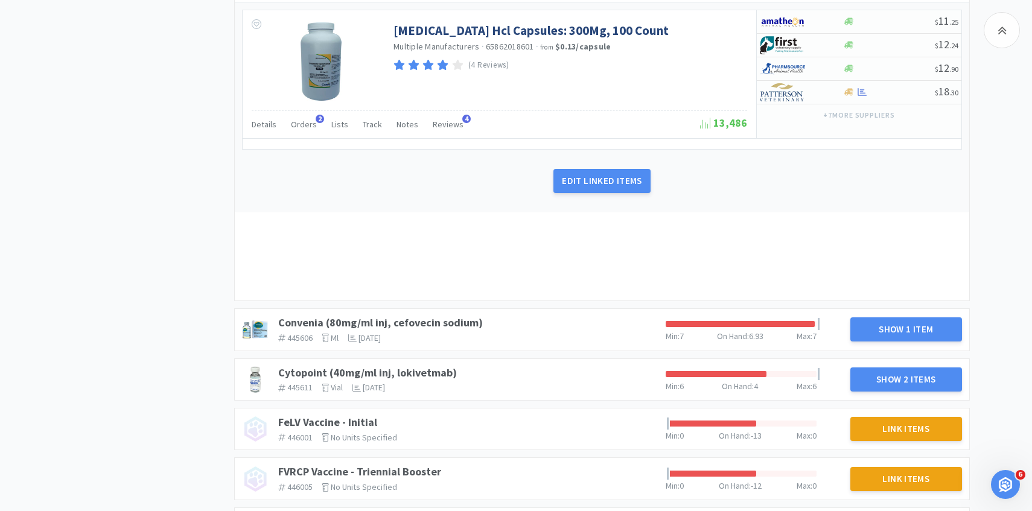
scroll to position [1161, 0]
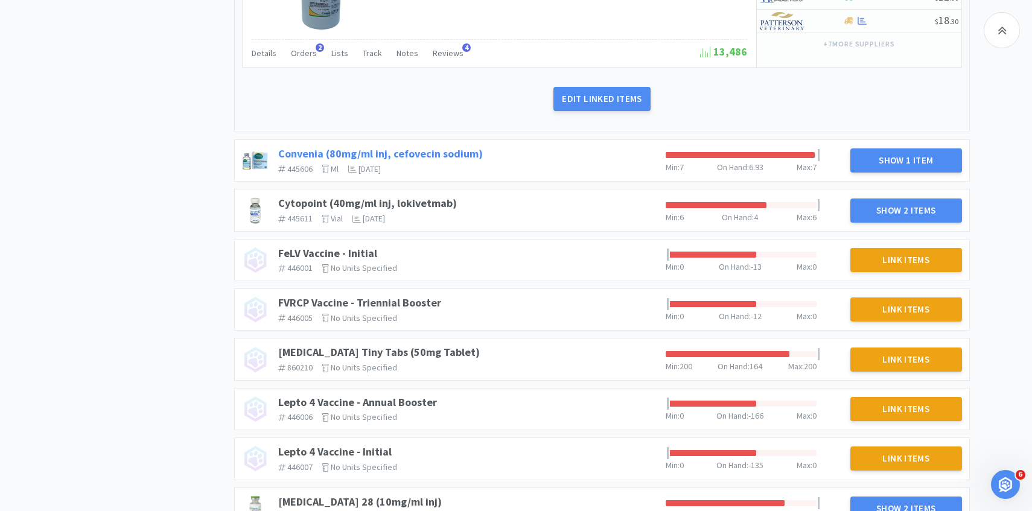
click at [429, 157] on link "Convenia (80mg/ml inj, cefovecin sodium)" at bounding box center [380, 154] width 204 height 14
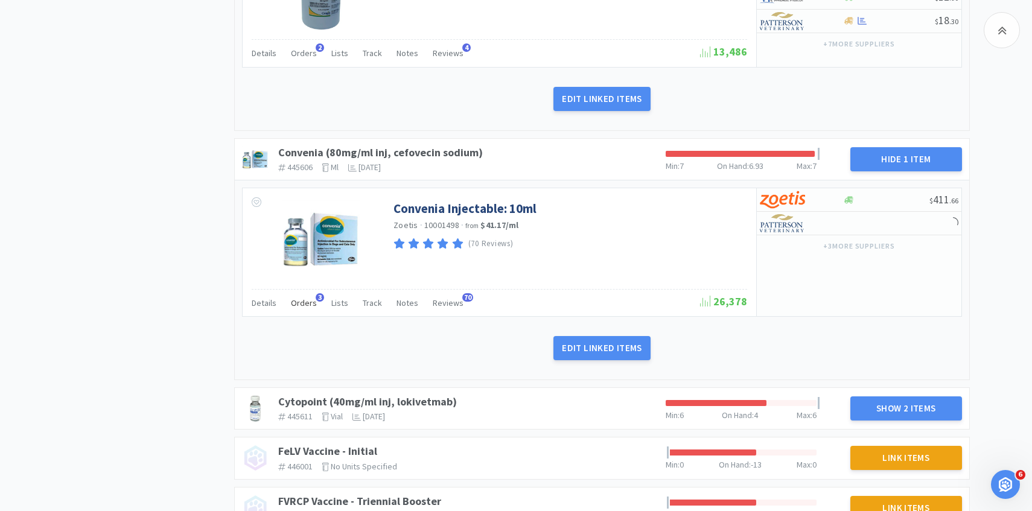
click at [304, 308] on div "Orders 3" at bounding box center [304, 304] width 26 height 23
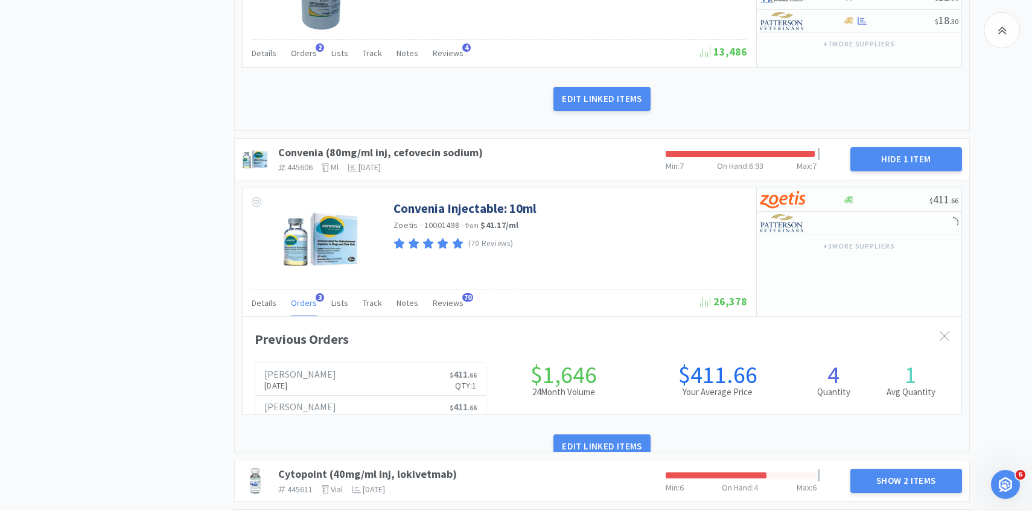
scroll to position [331, 718]
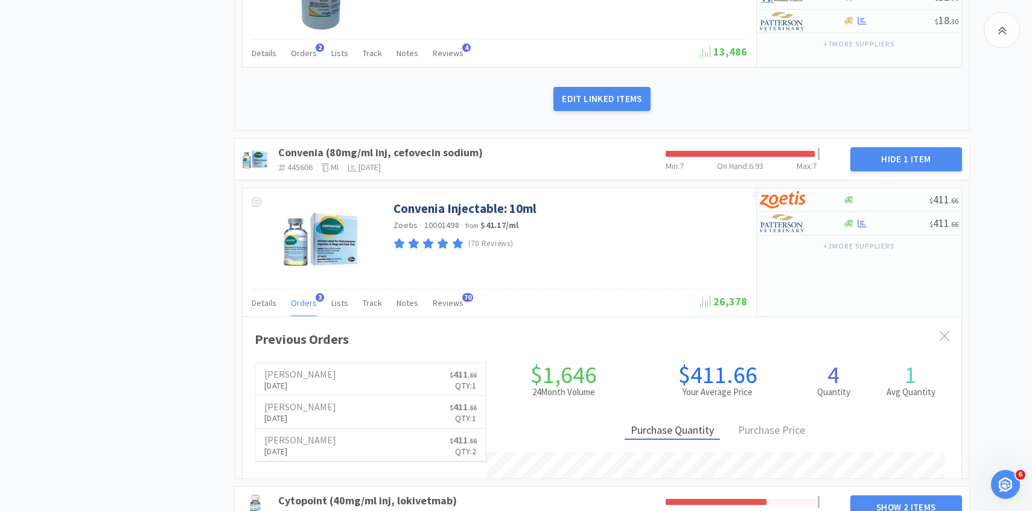
click at [304, 308] on div "Orders 3" at bounding box center [304, 304] width 26 height 23
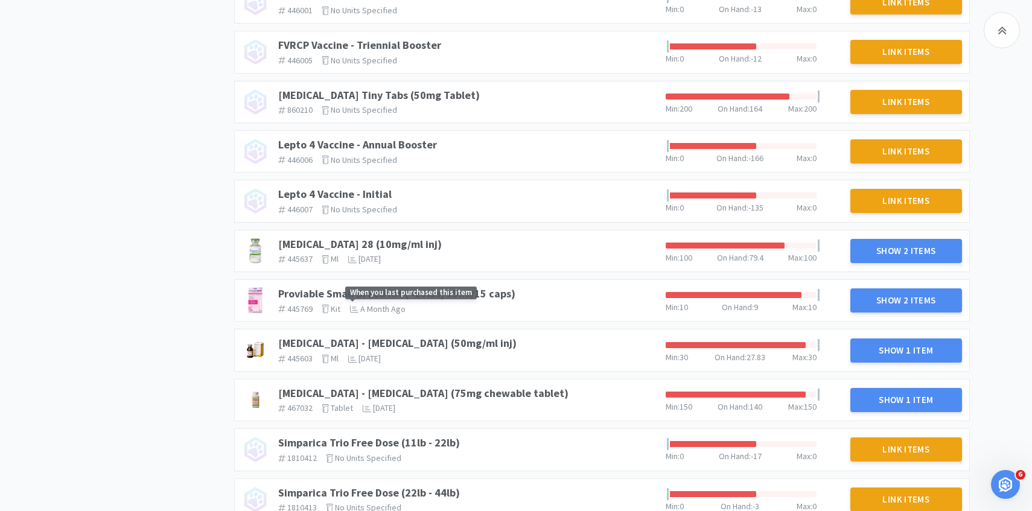
scroll to position [1619, 0]
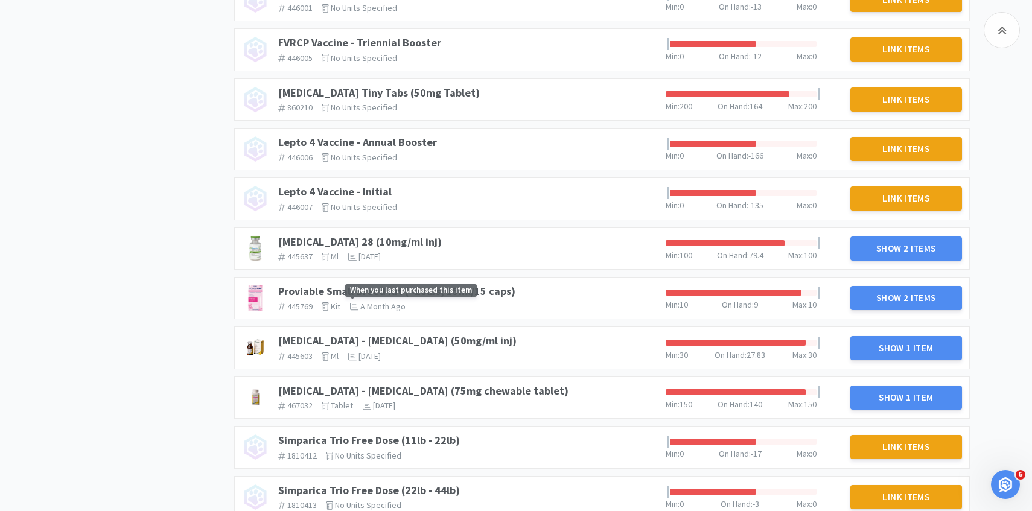
click at [492, 293] on span "When you last purchased this item" at bounding box center [435, 290] width 181 height 13
click at [501, 294] on span "When you last purchased this item" at bounding box center [435, 290] width 181 height 13
click at [295, 292] on link "Proviable Small Breed Kit (<20lbs, 15ml/15 caps)" at bounding box center [396, 291] width 237 height 14
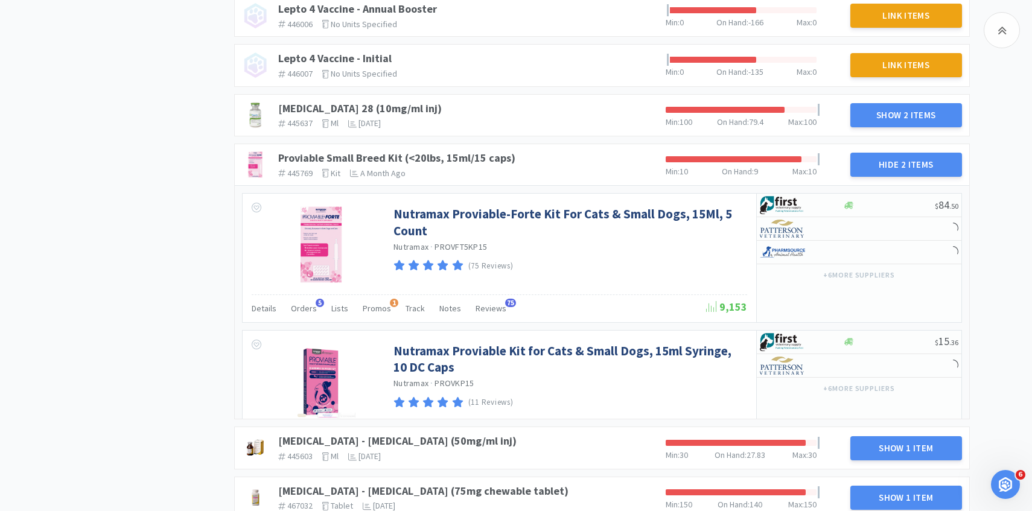
scroll to position [1764, 0]
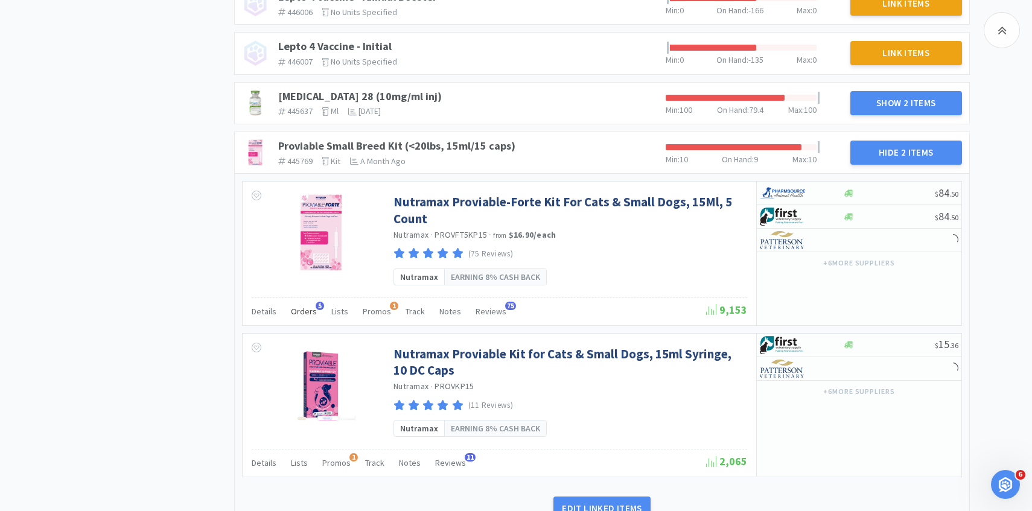
click at [302, 305] on div "Orders 5" at bounding box center [304, 313] width 26 height 23
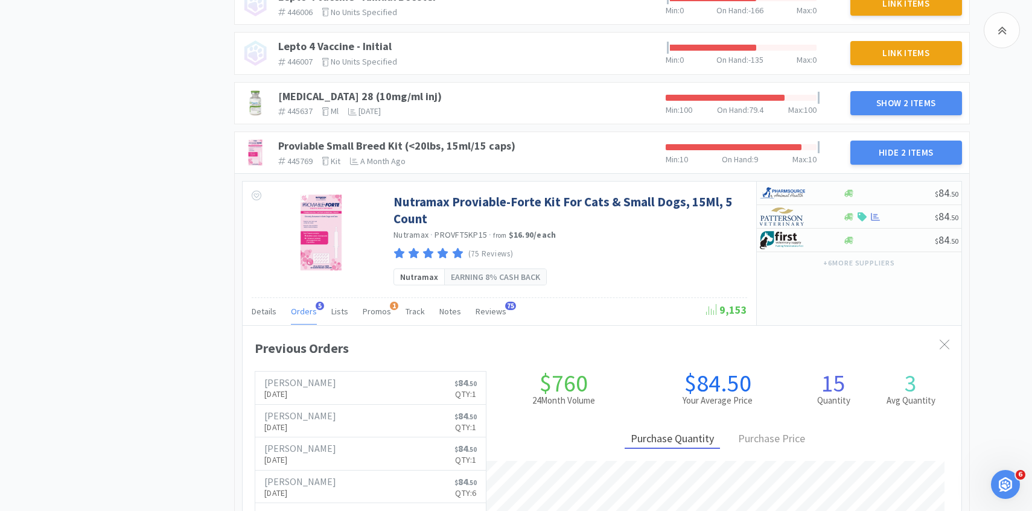
scroll to position [331, 718]
click at [302, 306] on span "Orders" at bounding box center [304, 311] width 26 height 11
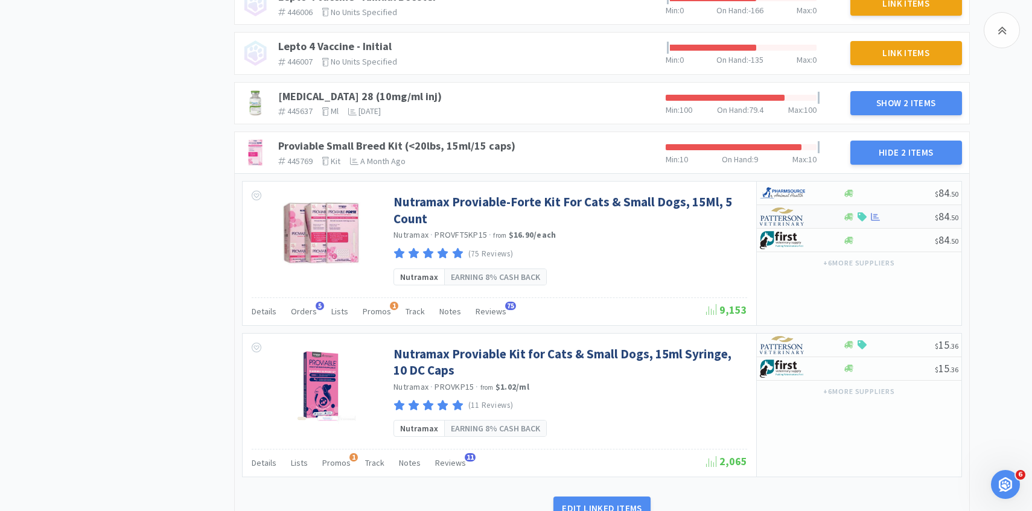
click at [793, 211] on img at bounding box center [781, 217] width 45 height 18
select select "1"
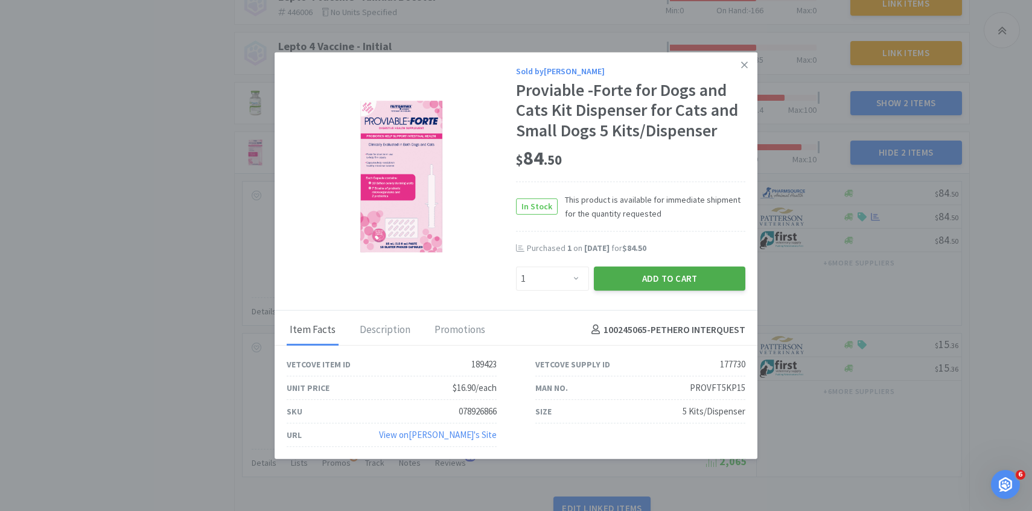
click at [692, 277] on button "Add to Cart" at bounding box center [669, 278] width 151 height 24
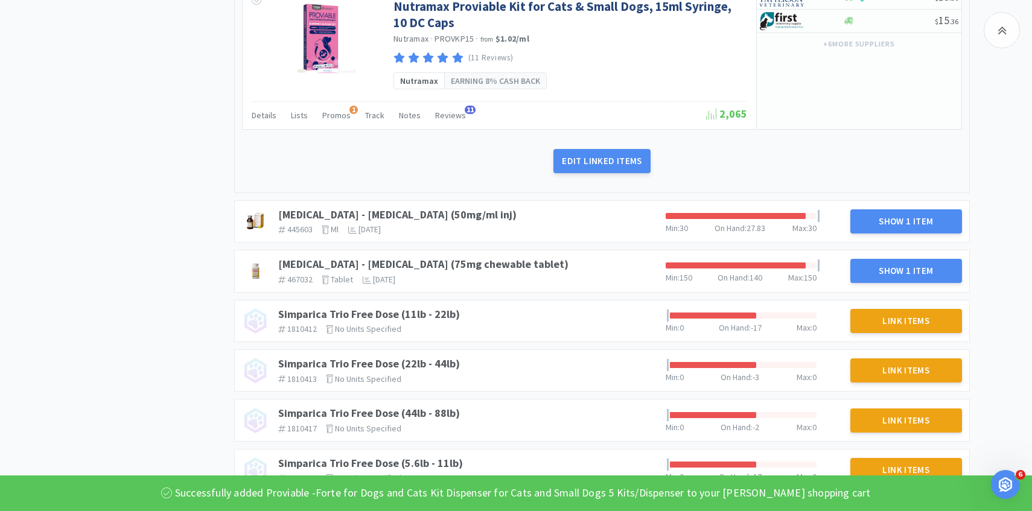
scroll to position [2133, 0]
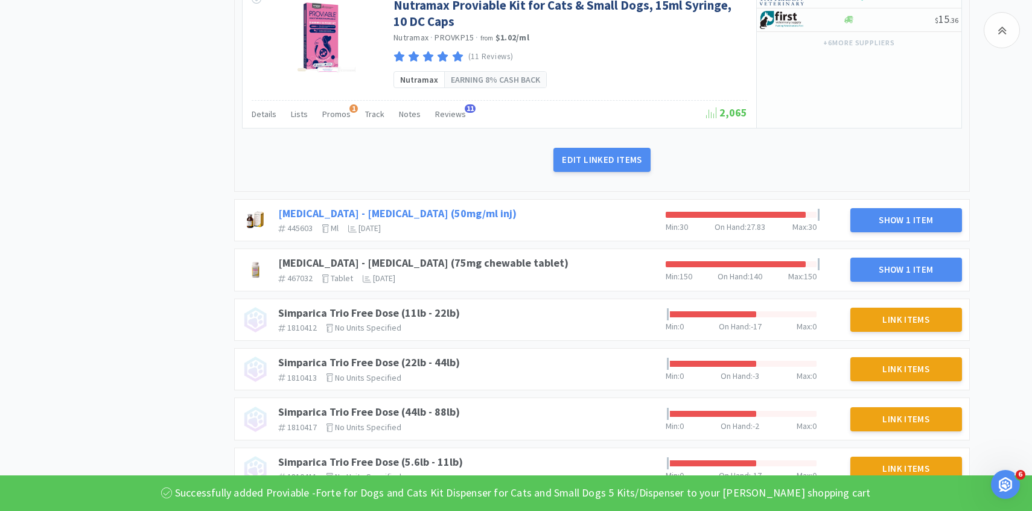
click at [408, 217] on link "Rimadyl - Carprofen (50mg/ml inj)" at bounding box center [397, 213] width 238 height 14
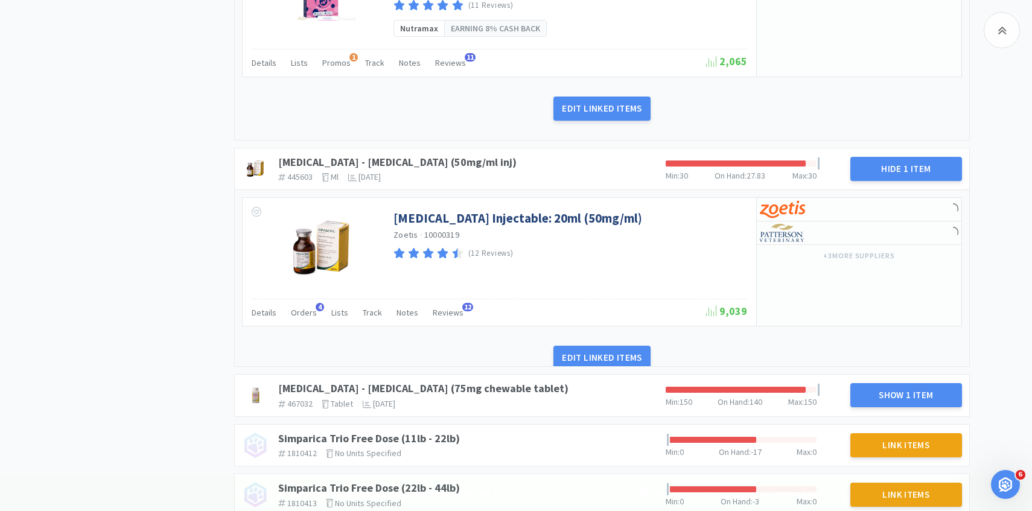
scroll to position [2188, 0]
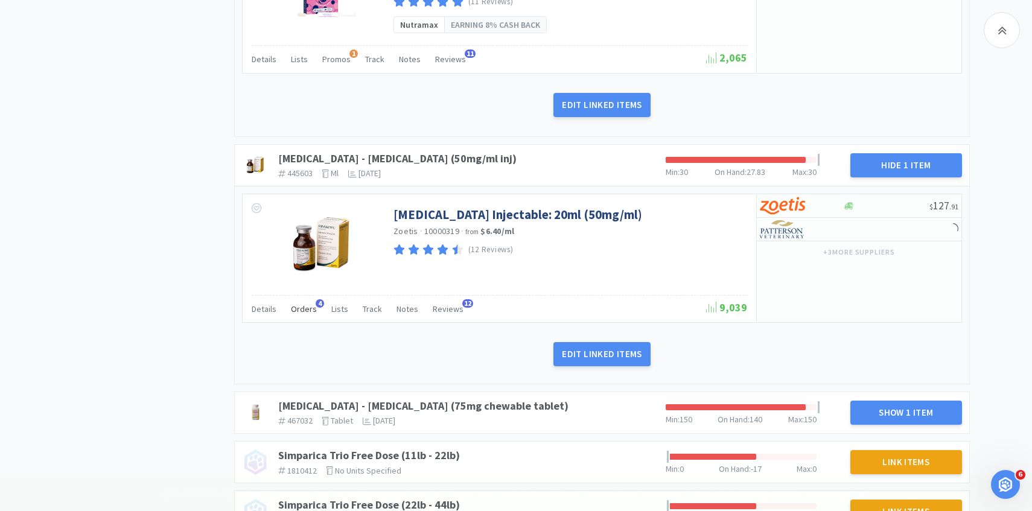
click at [302, 311] on span "Orders" at bounding box center [304, 308] width 26 height 11
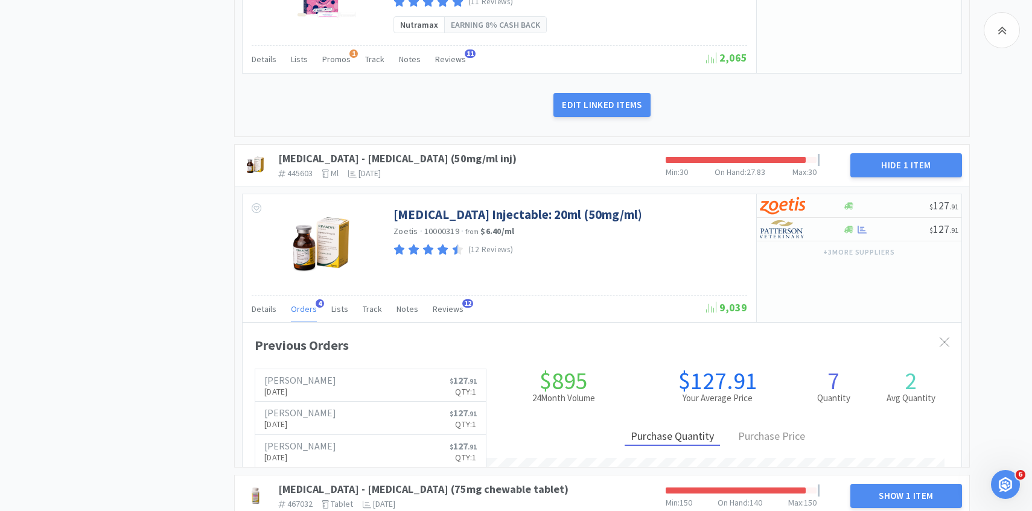
scroll to position [331, 718]
click at [302, 311] on span "Orders" at bounding box center [304, 308] width 26 height 11
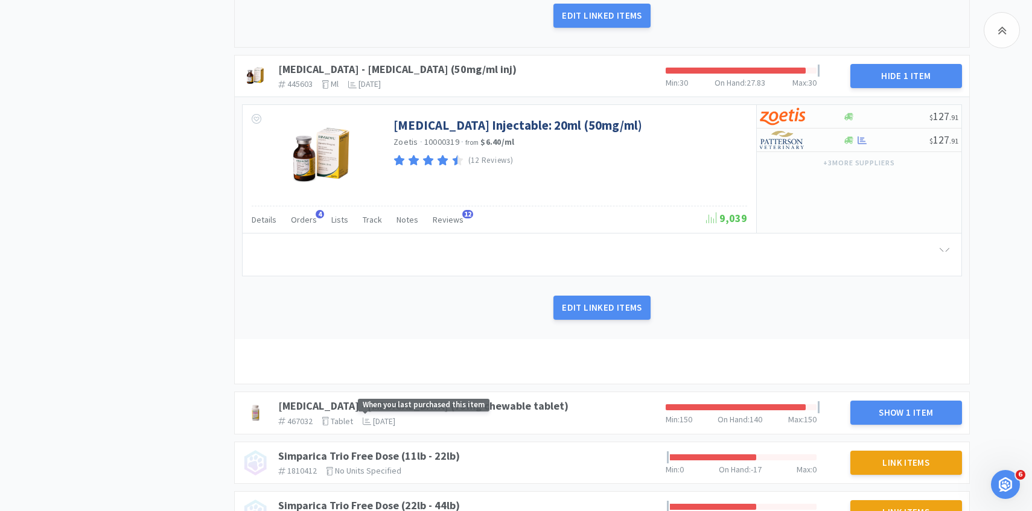
scroll to position [0, 0]
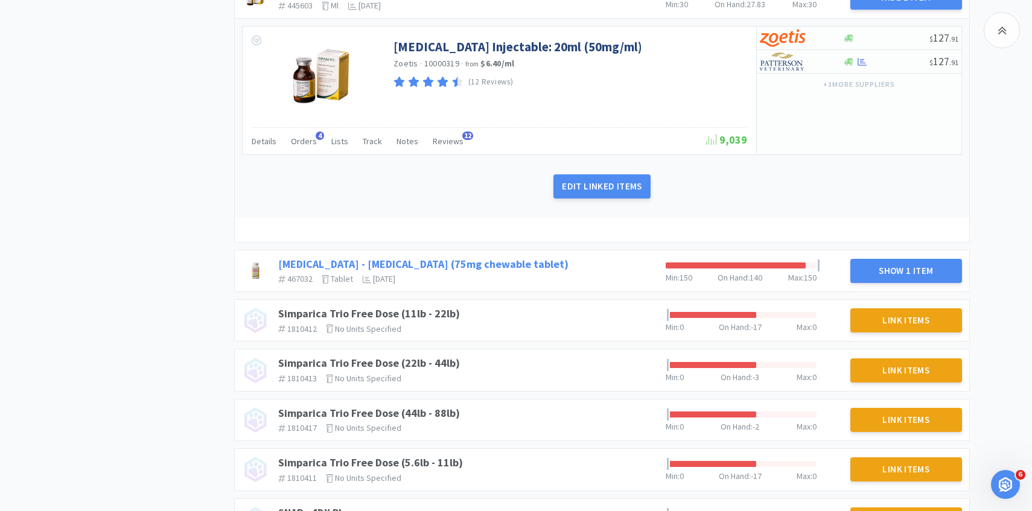
click at [469, 262] on link "Rimadyl - Carprofen (75mg chewable tablet)" at bounding box center [423, 264] width 290 height 14
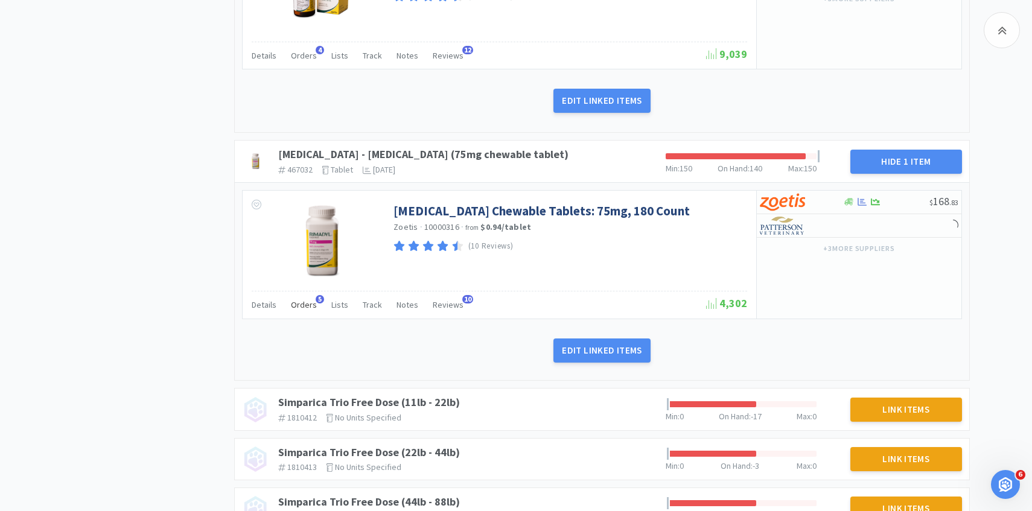
click at [305, 308] on span "Orders" at bounding box center [304, 304] width 26 height 11
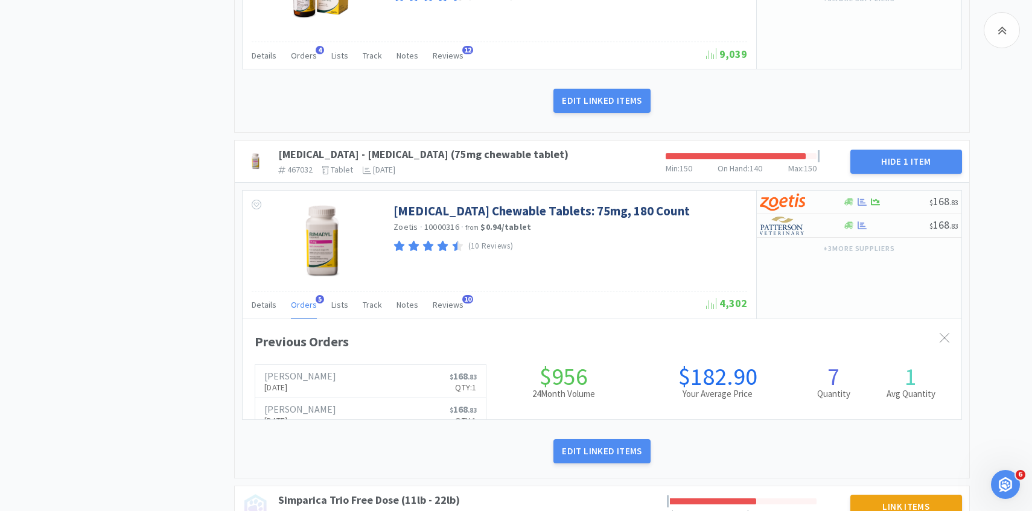
click at [304, 308] on span "Orders" at bounding box center [304, 304] width 26 height 11
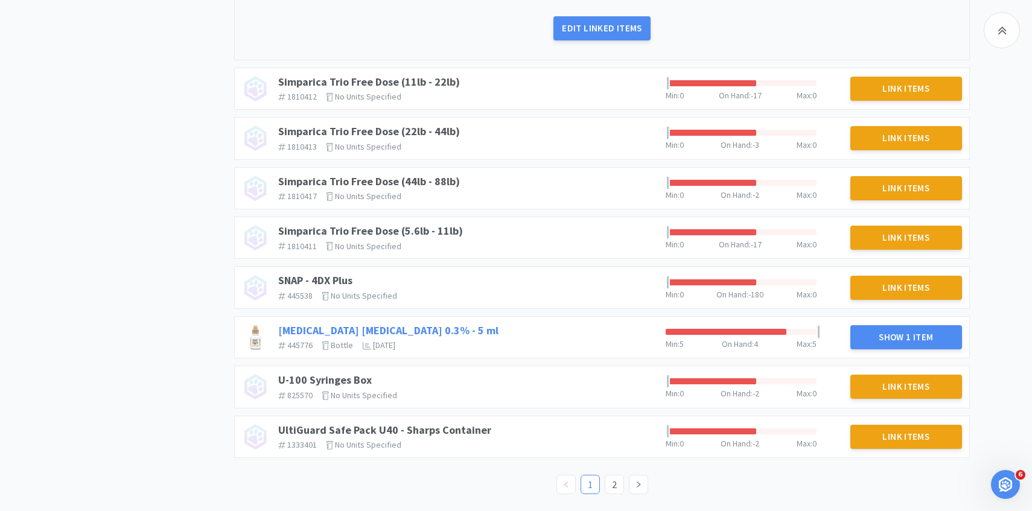
click at [471, 328] on link "Tobramycin Ophthalmic Solution 0.3% - 5 ml" at bounding box center [388, 330] width 220 height 14
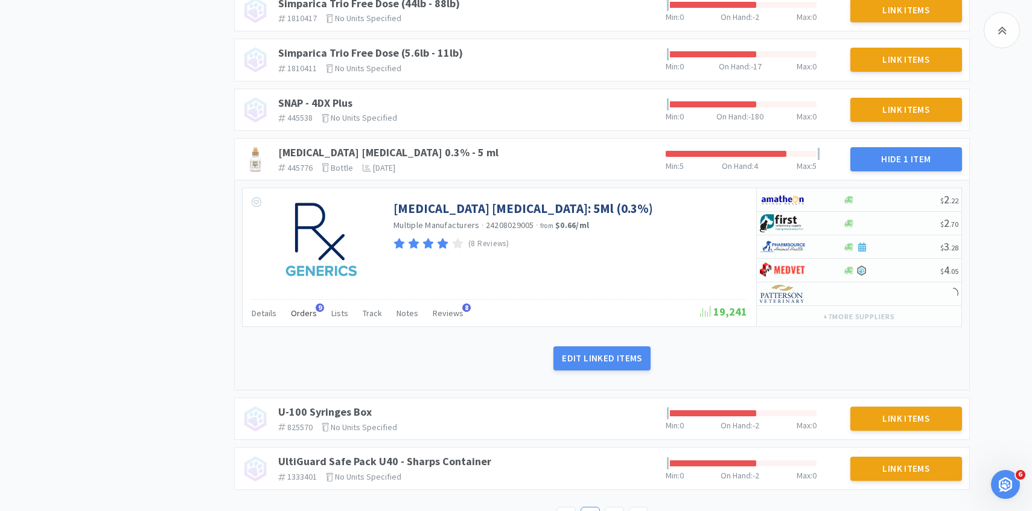
click at [301, 308] on span "Orders" at bounding box center [304, 313] width 26 height 11
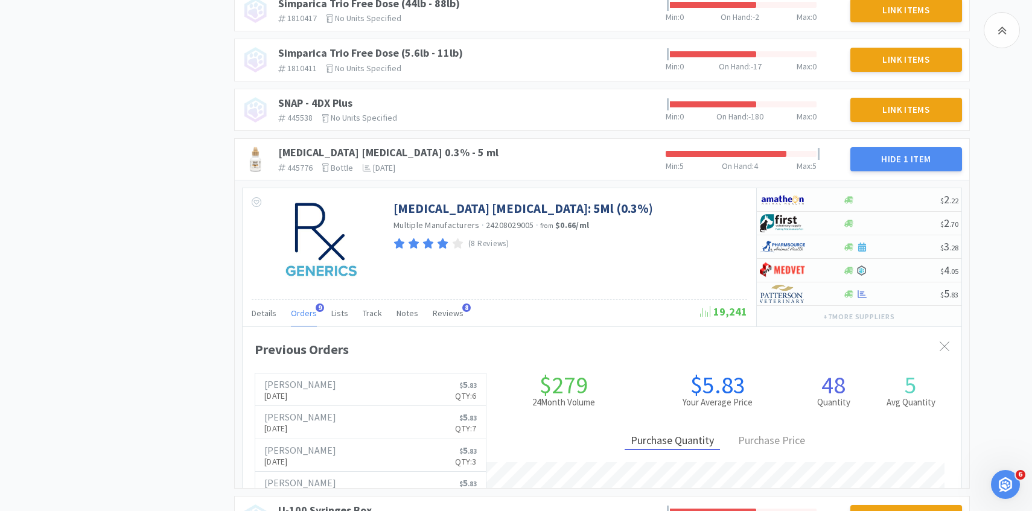
click at [300, 308] on span "Orders" at bounding box center [304, 313] width 26 height 11
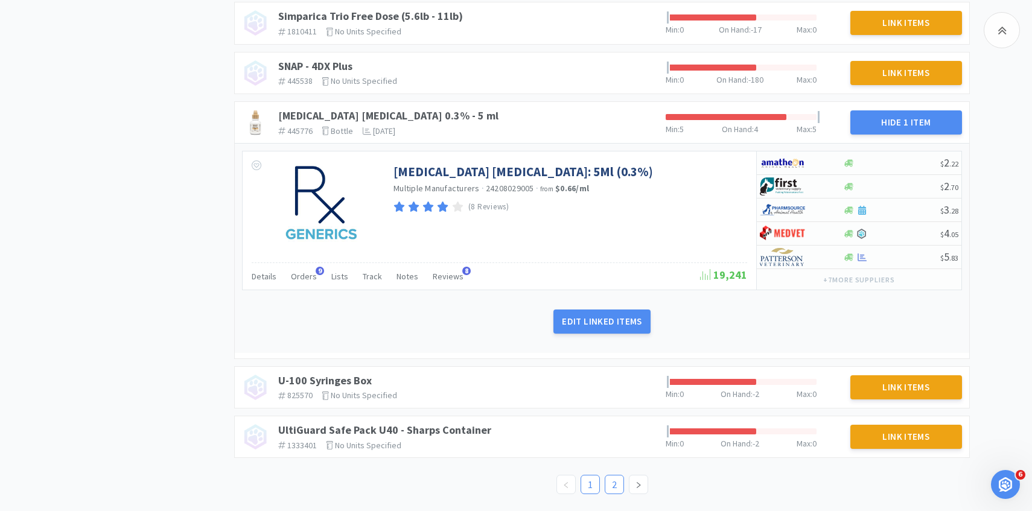
click at [610, 476] on link "2" at bounding box center [614, 484] width 18 height 18
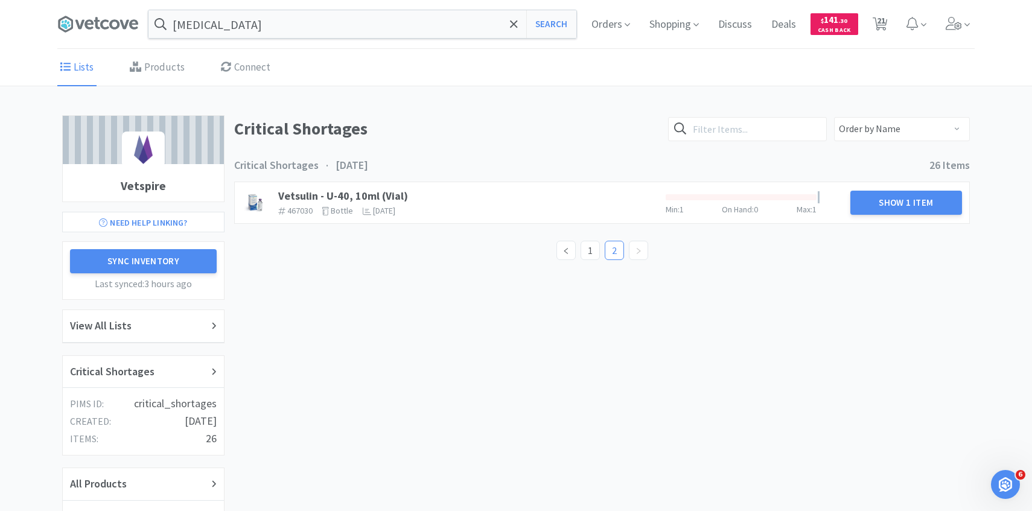
click at [373, 187] on div "Vetsulin - U-40, 10ml (Vial) 467030 The identifier of the item in your PIMS bot…" at bounding box center [466, 203] width 387 height 36
click at [365, 197] on link "Vetsulin - U-40, 10ml (Vial)" at bounding box center [343, 196] width 130 height 14
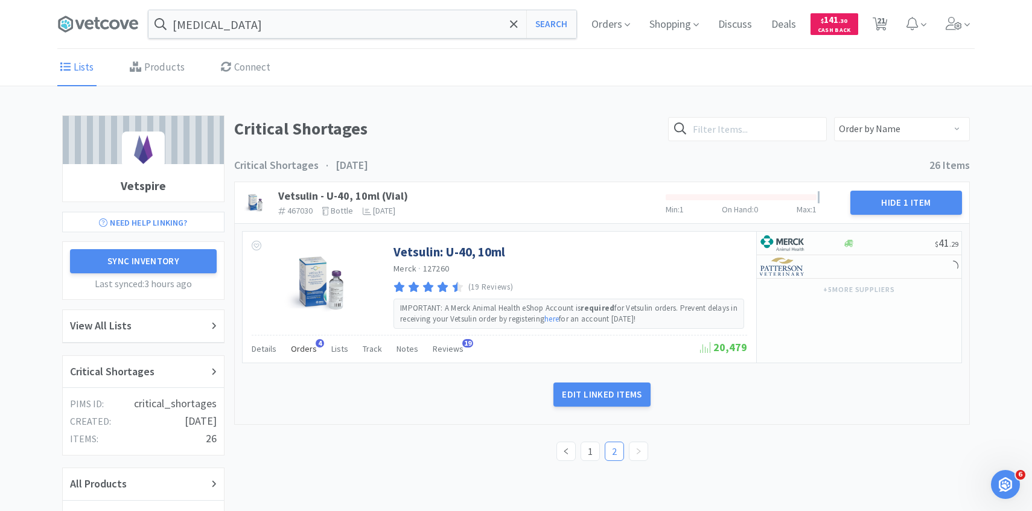
click at [302, 349] on span "Orders" at bounding box center [304, 348] width 26 height 11
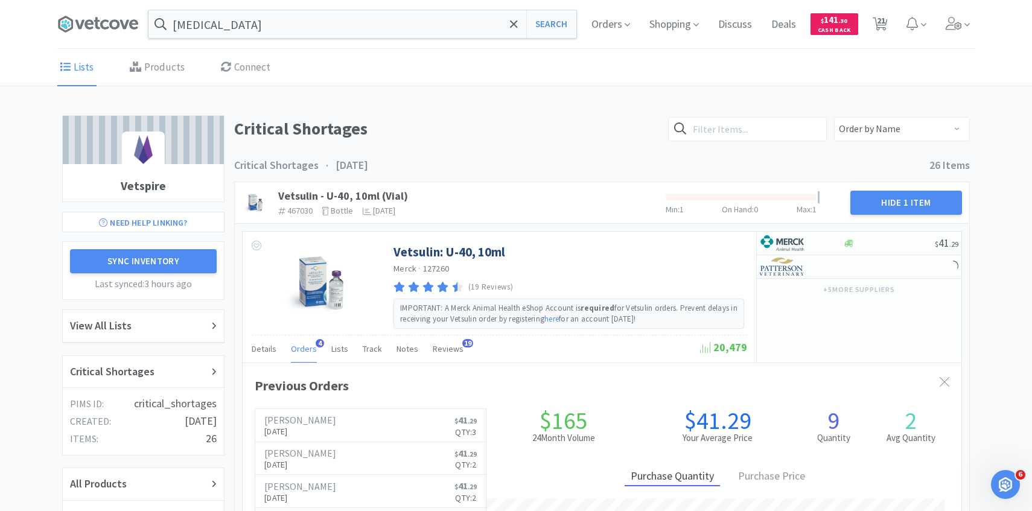
click at [302, 349] on span "Orders" at bounding box center [304, 348] width 26 height 11
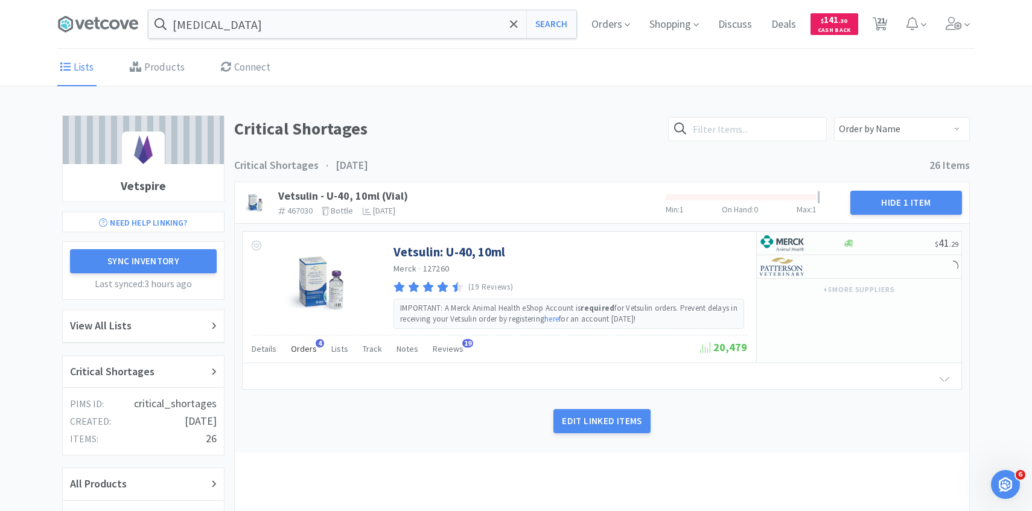
click at [302, 349] on span "Orders" at bounding box center [304, 348] width 26 height 11
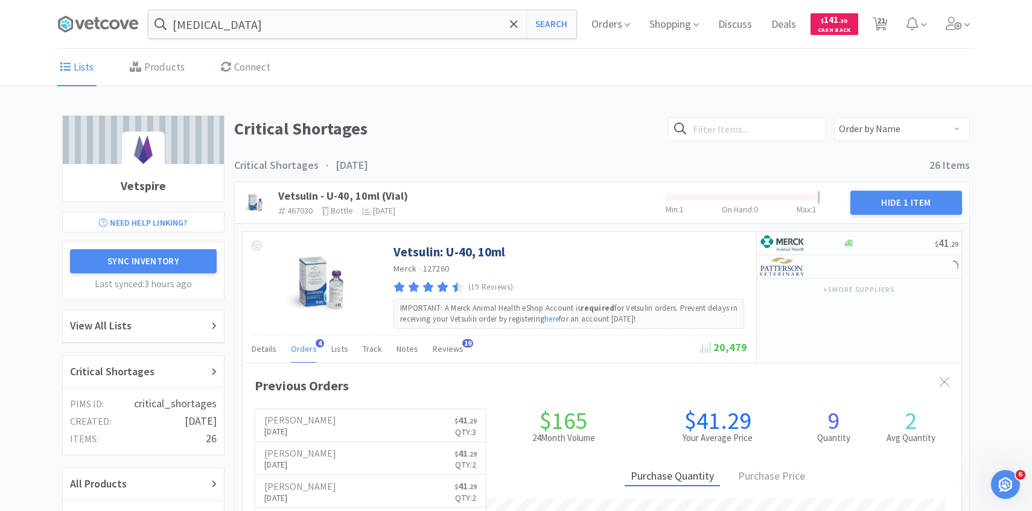
click at [302, 349] on span "Orders" at bounding box center [304, 348] width 26 height 11
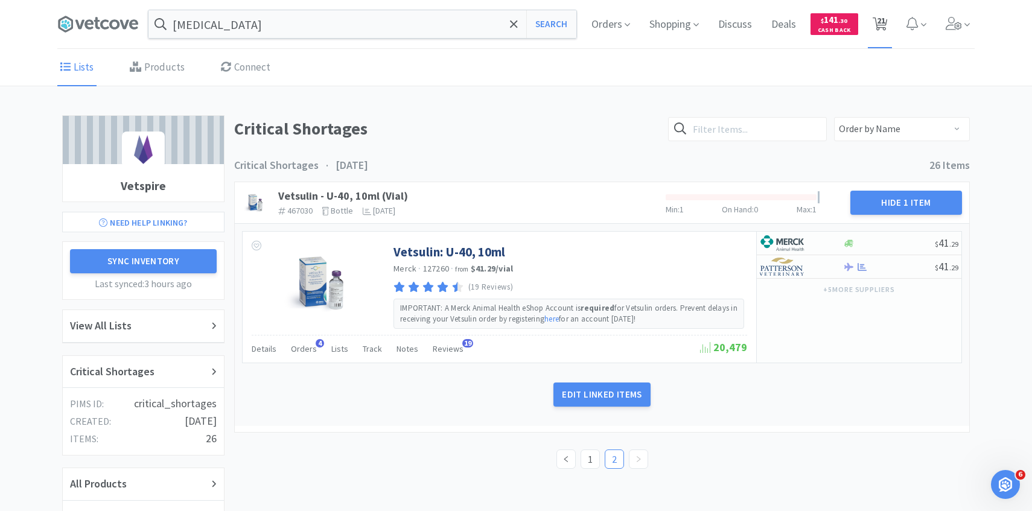
click at [886, 19] on icon at bounding box center [879, 23] width 15 height 13
select select "30"
select select "1"
select select "100"
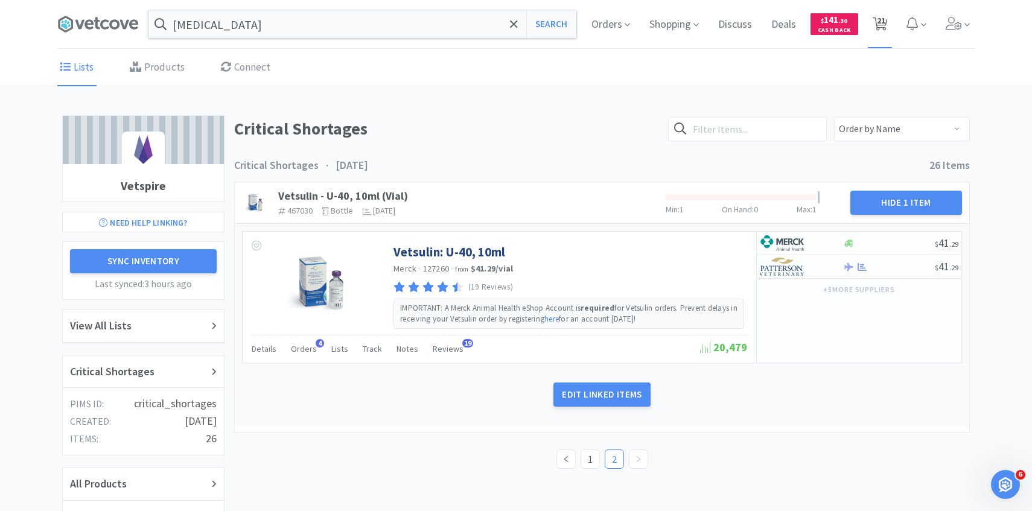
select select "1"
select select "20"
select select "1"
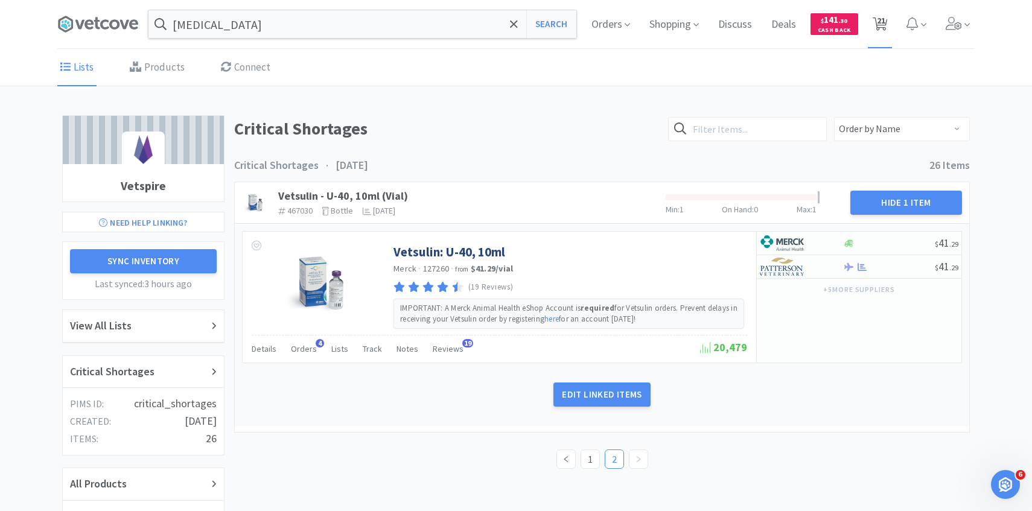
select select "5"
select select "2"
select select "1"
select select "5"
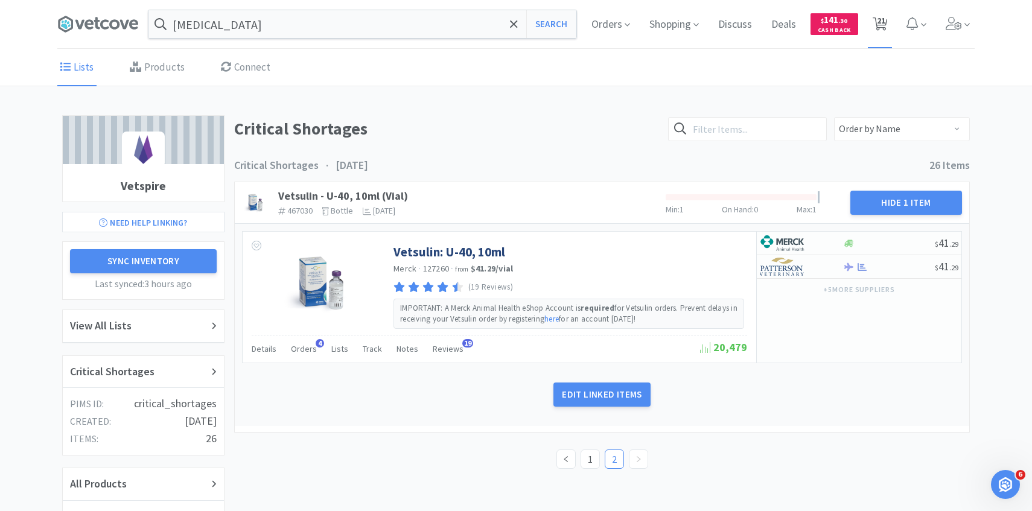
select select "1"
select select "6"
select select "4"
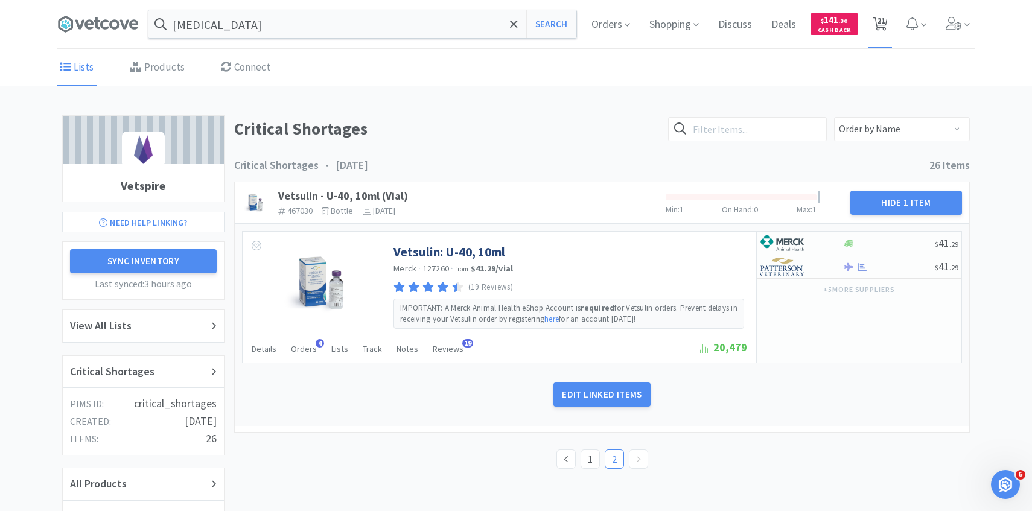
select select "1"
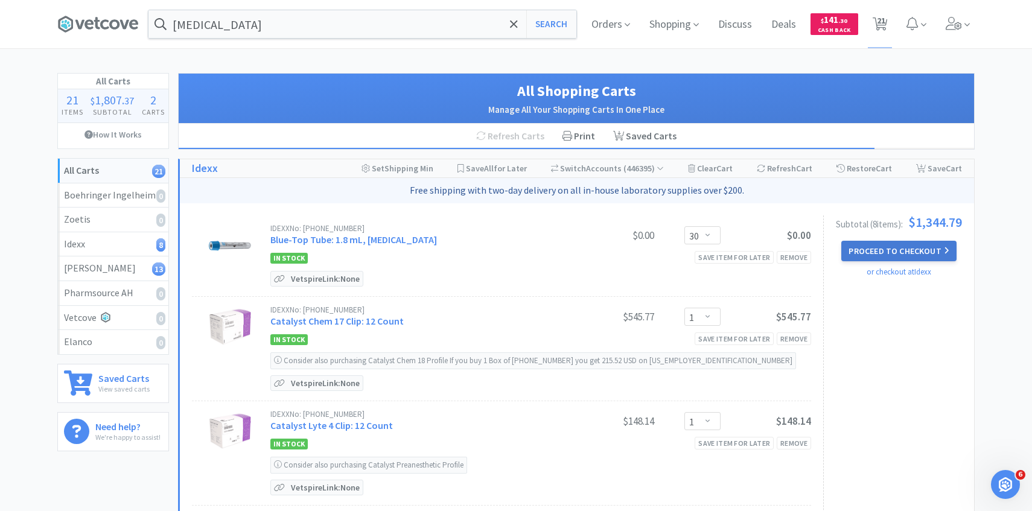
click at [905, 252] on button "Proceed to Checkout" at bounding box center [898, 251] width 115 height 21
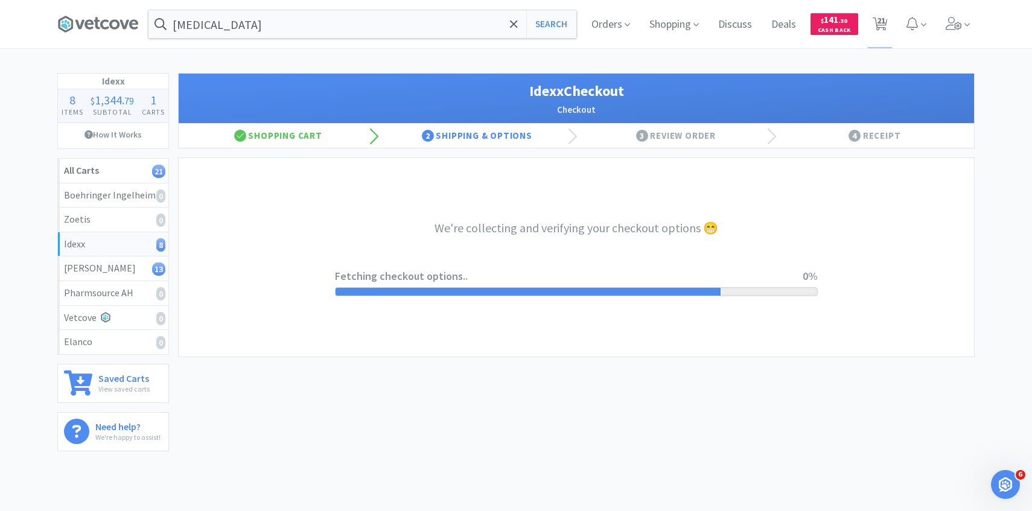
select select "904"
select select "003"
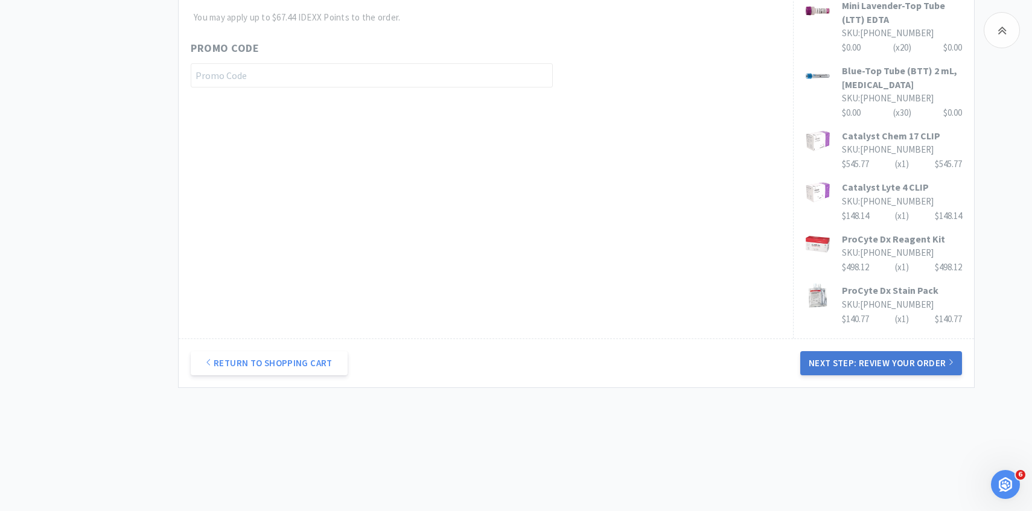
click at [841, 361] on button "Next Step: Review Your Order" at bounding box center [881, 363] width 162 height 24
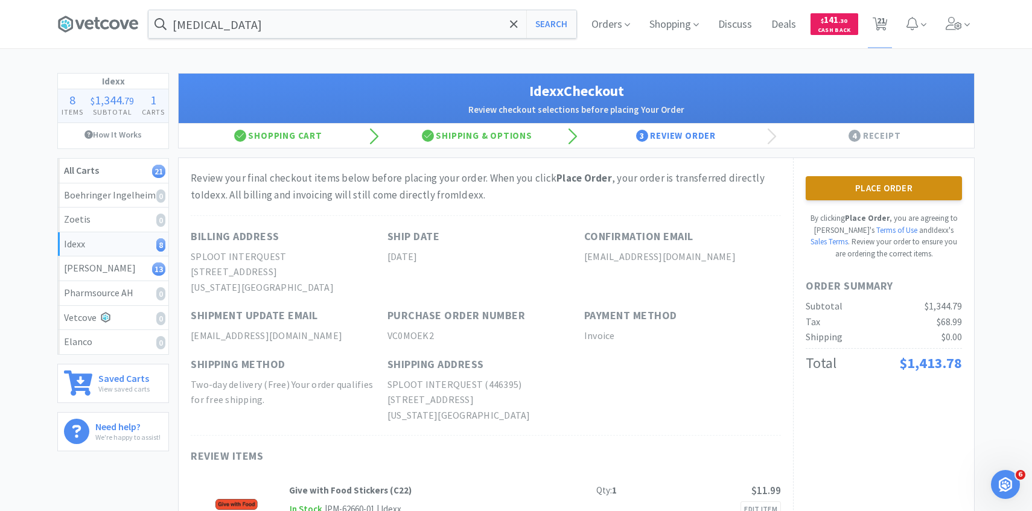
click at [861, 185] on button "Place Order" at bounding box center [883, 188] width 156 height 24
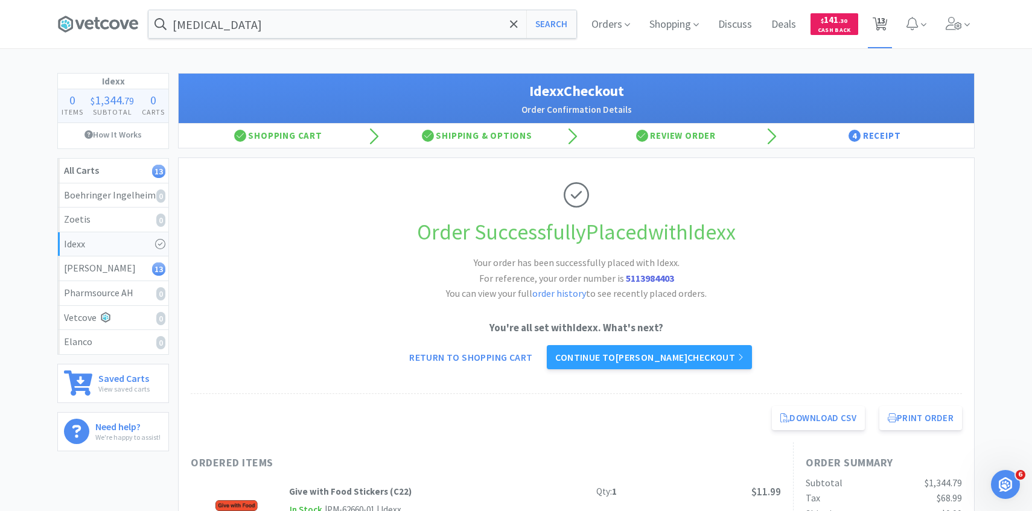
click at [877, 22] on span "13" at bounding box center [880, 20] width 8 height 48
select select "1"
select select "5"
select select "2"
select select "1"
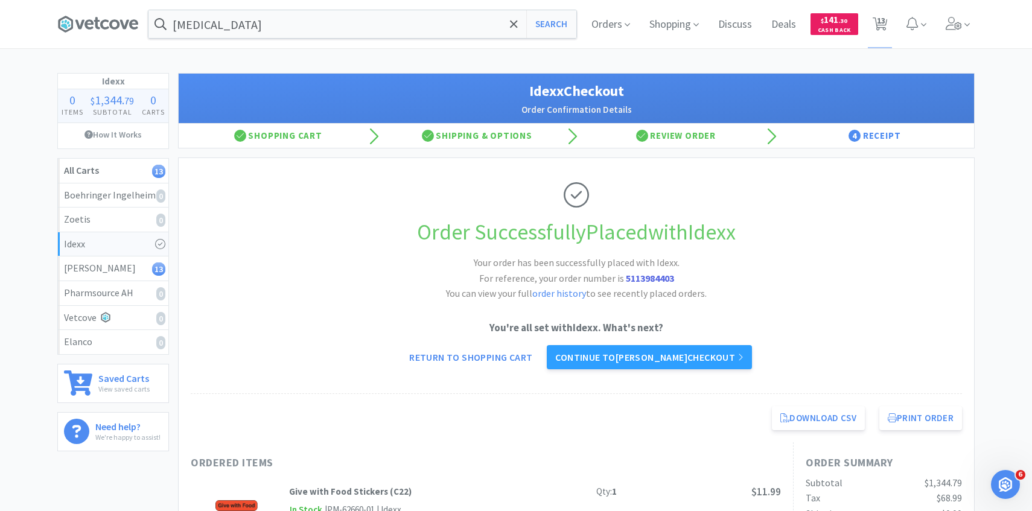
select select "1"
select select "5"
select select "1"
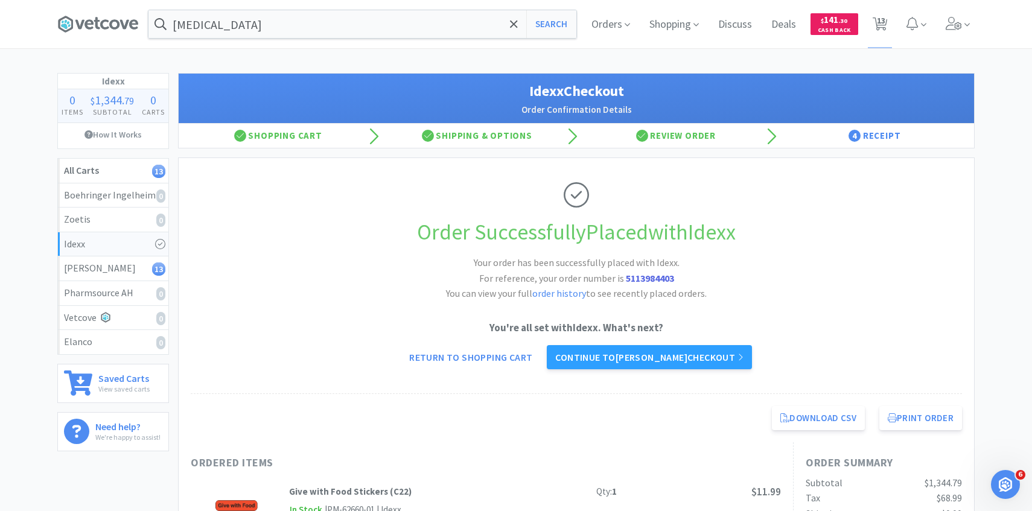
select select "6"
select select "4"
select select "1"
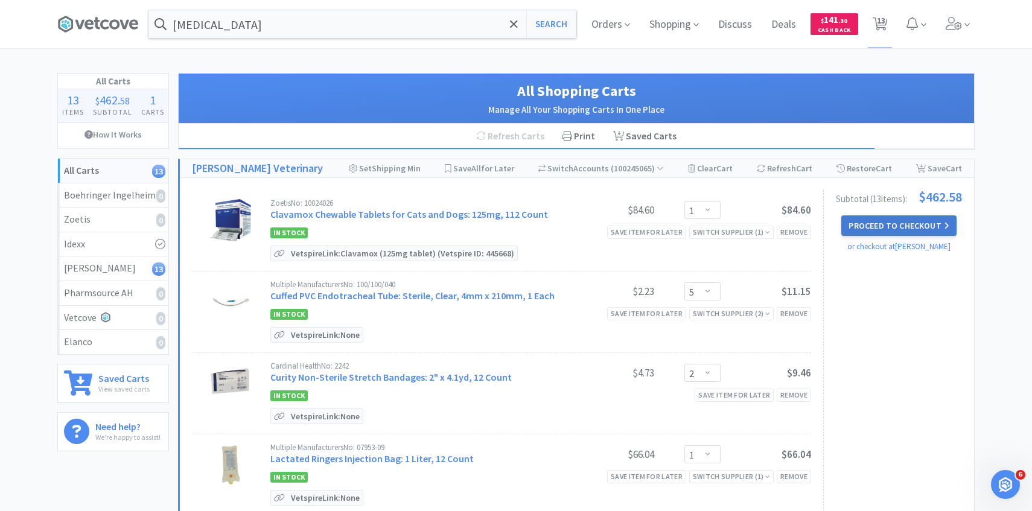
click at [873, 226] on button "Proceed to Checkout" at bounding box center [898, 225] width 115 height 21
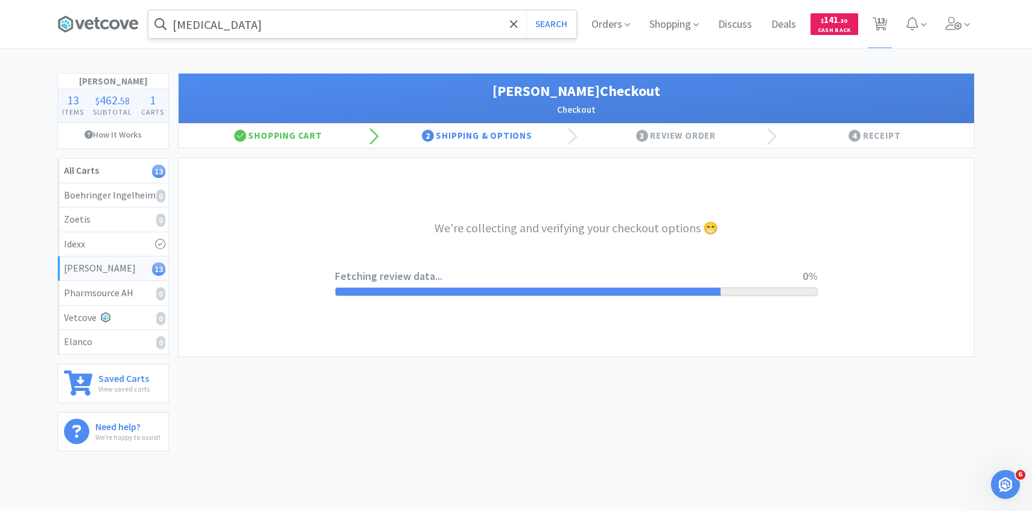
select select "1"
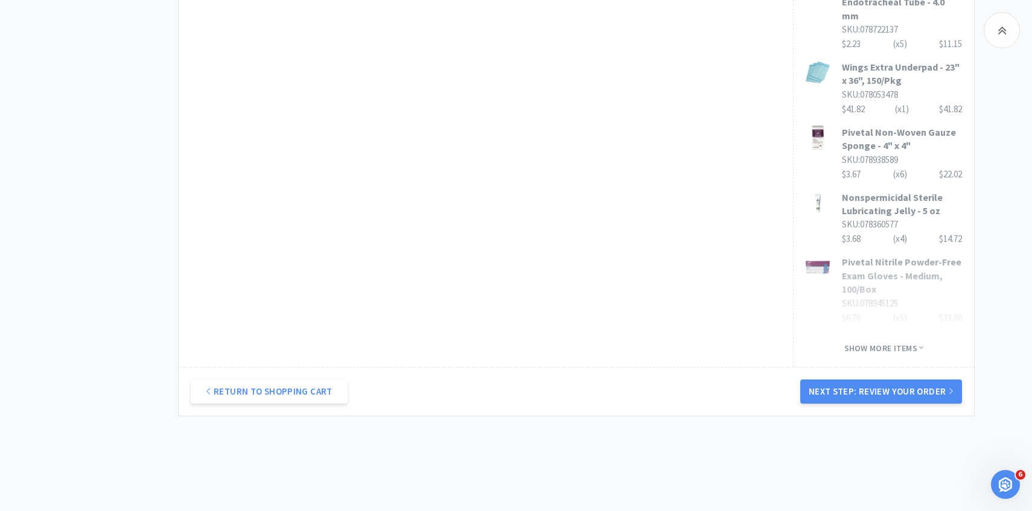
click at [839, 379] on button "Next Step: Review Your Order" at bounding box center [881, 391] width 162 height 24
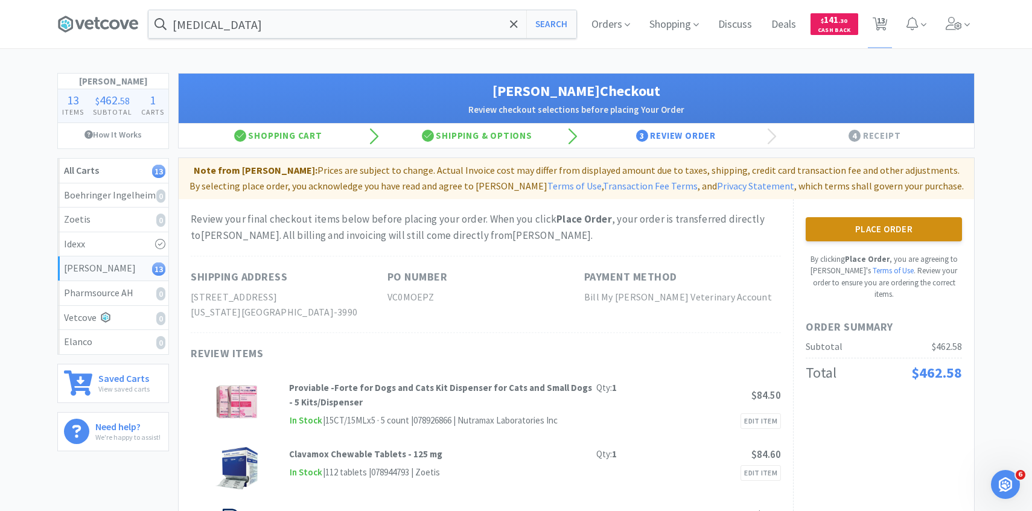
click at [897, 221] on button "Place Order" at bounding box center [883, 229] width 156 height 24
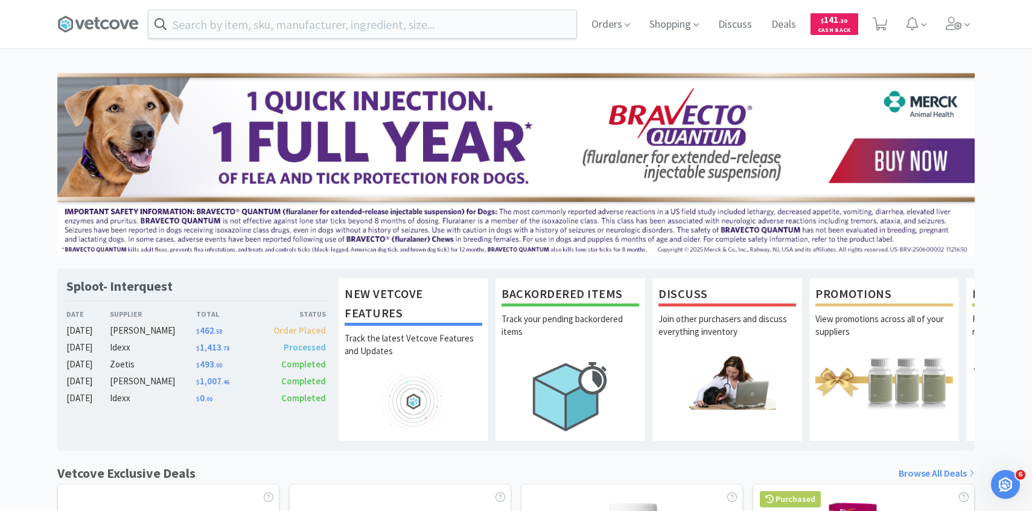
click at [939, 17] on div "Orders Shopping Discuss Discuss Deals Deals $ 141 . 30 Cash Back" at bounding box center [778, 24] width 393 height 48
click at [953, 43] on span at bounding box center [957, 24] width 34 height 48
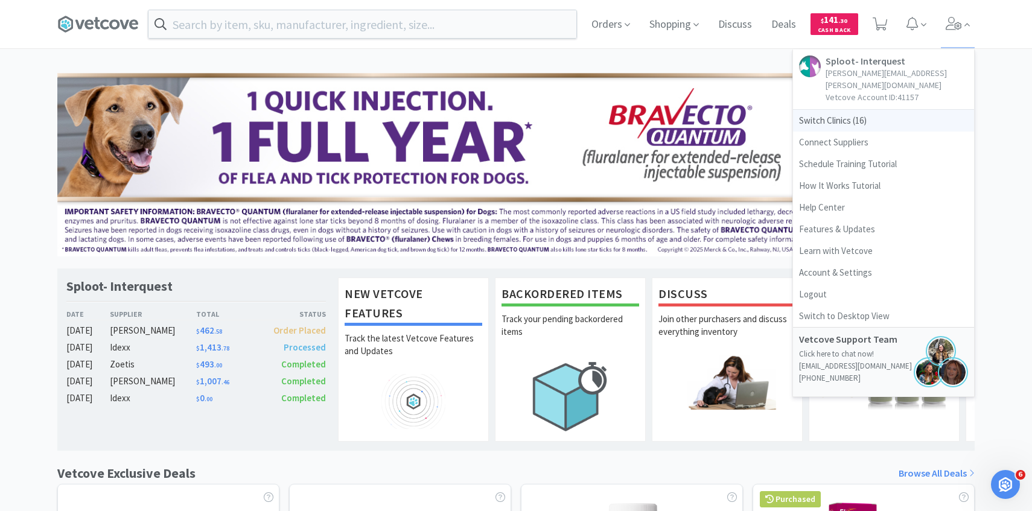
click at [859, 110] on span "Switch Clinics ( 16 )" at bounding box center [883, 121] width 181 height 22
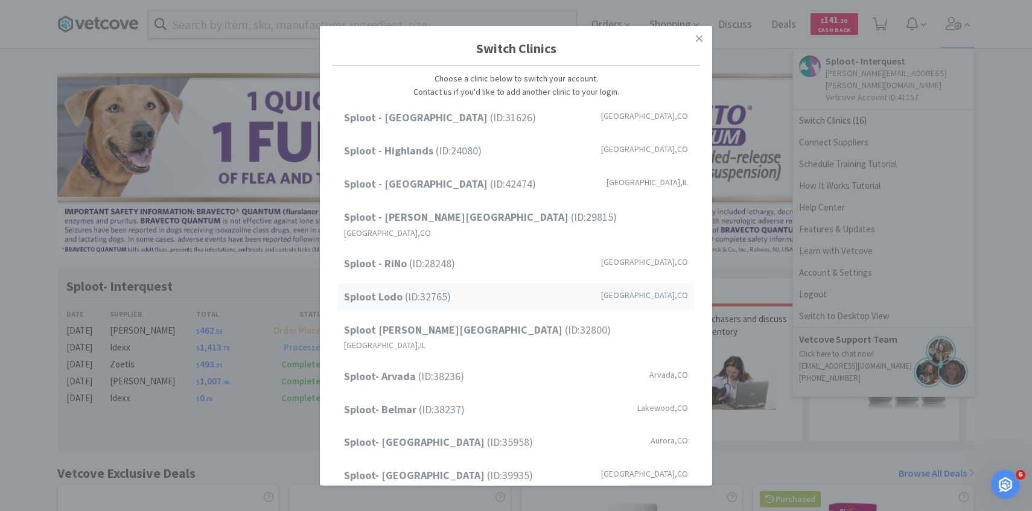
scroll to position [154, 0]
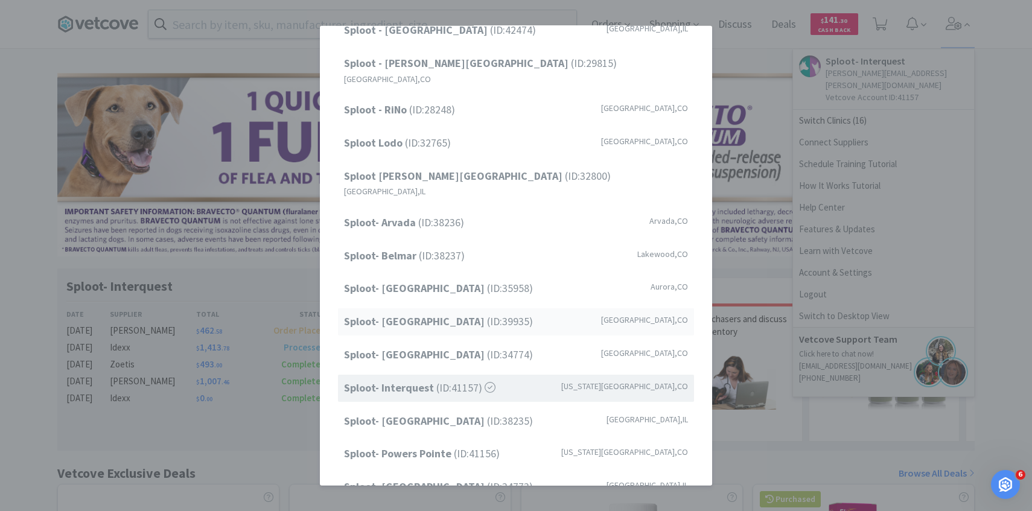
click at [463, 313] on span "Sploot- Greenwood Village (ID: 39935 )" at bounding box center [438, 321] width 189 height 17
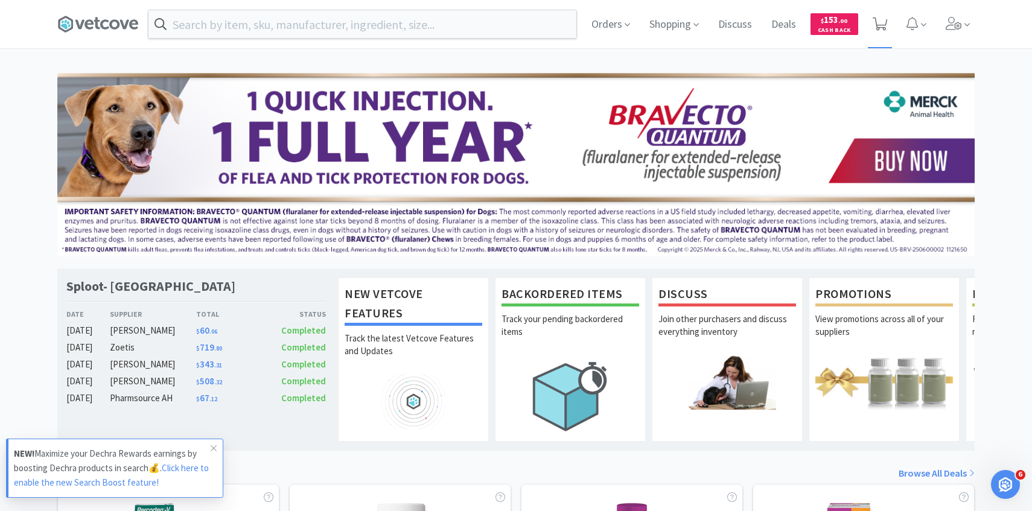
click at [885, 6] on span at bounding box center [879, 24] width 25 height 48
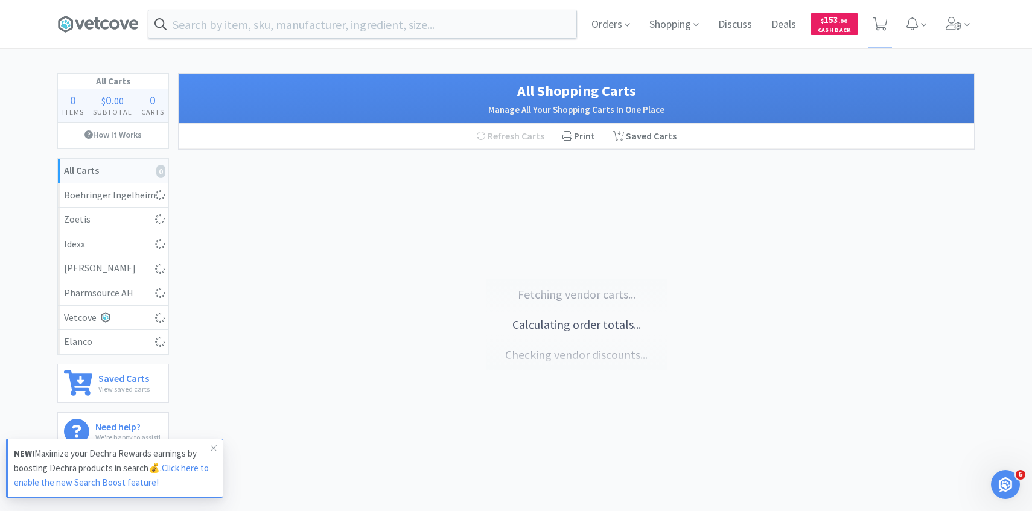
select select "1"
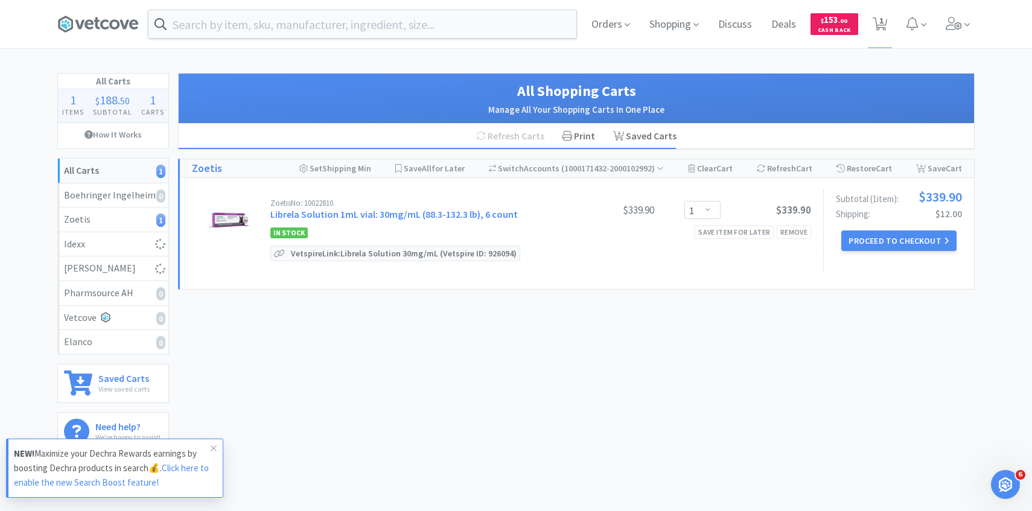
select select "3"
select select "1"
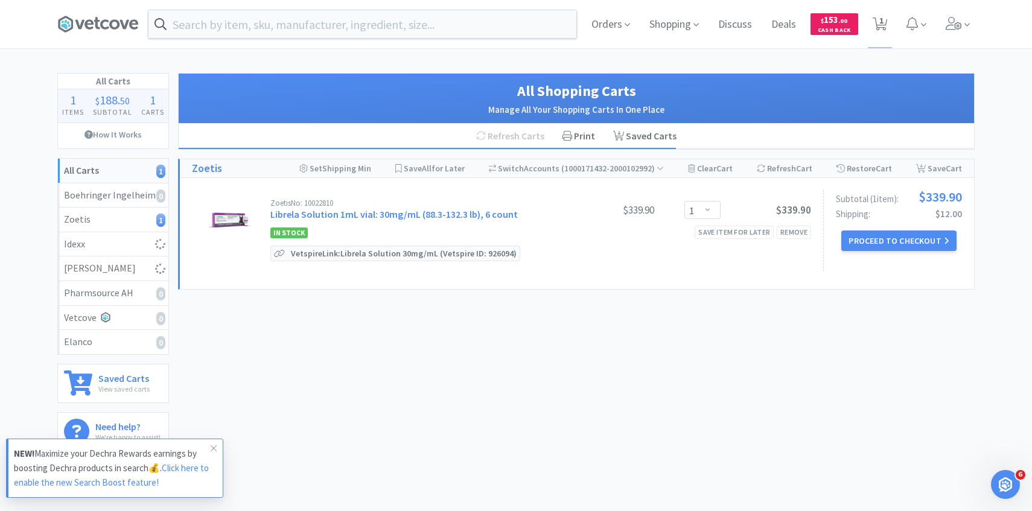
select select "15"
select select "3"
select select "1"
select select "30"
select select "1"
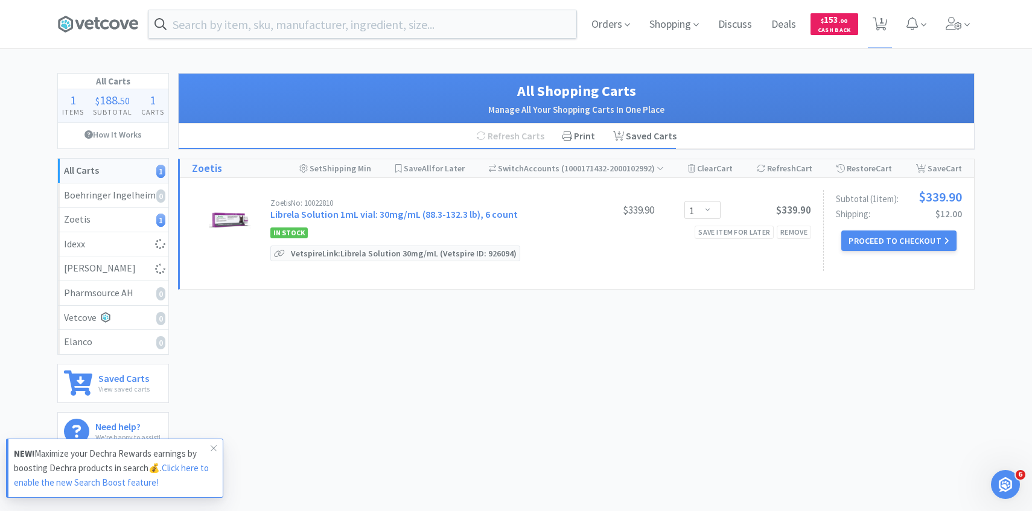
select select "1"
select select "2"
select select "1"
select select "5"
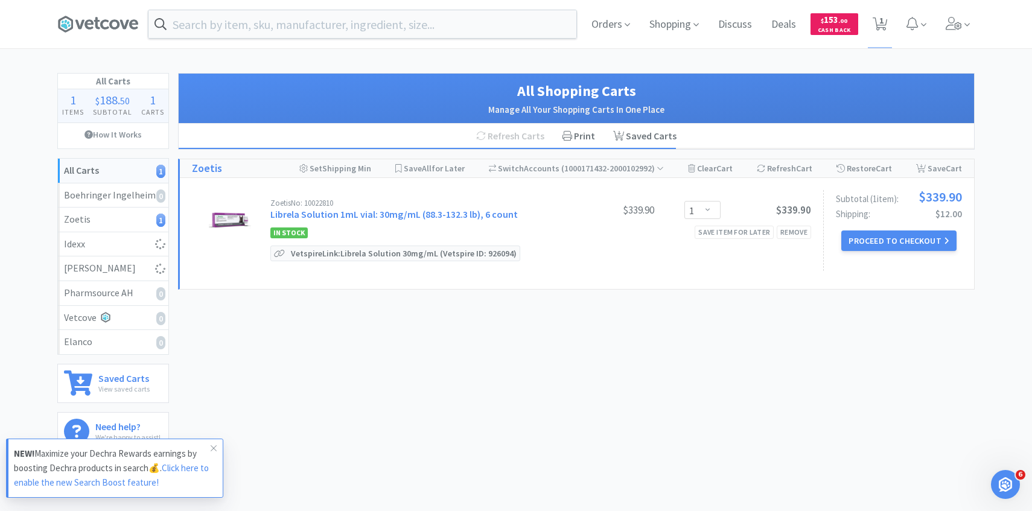
select select "4"
select select "3"
select select "1"
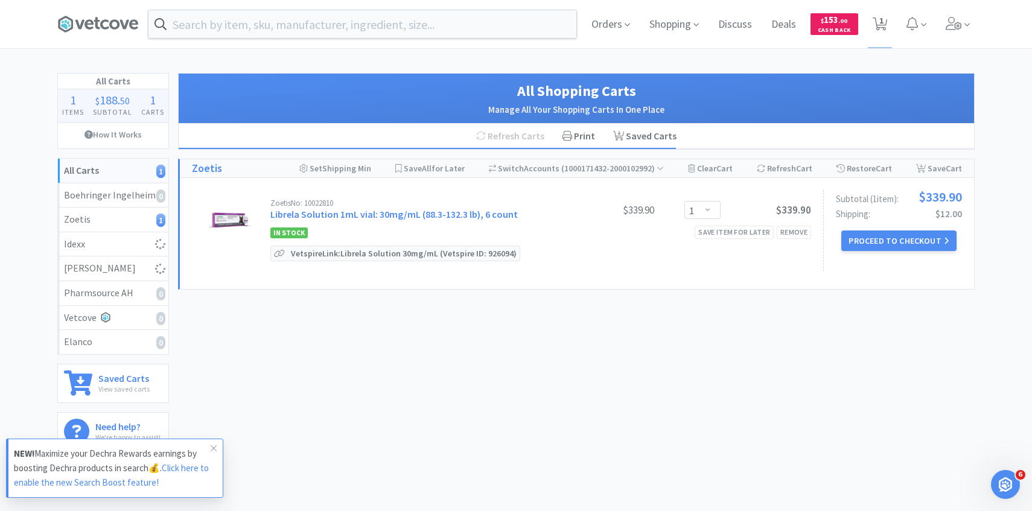
select select "1"
select select "2"
select select "1"
select select "4"
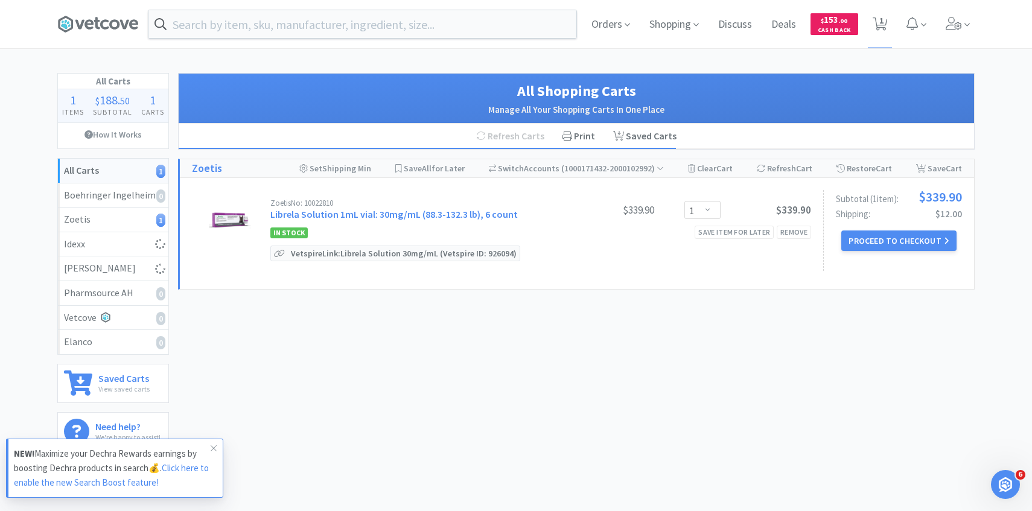
select select "1"
select select "6"
select select "1"
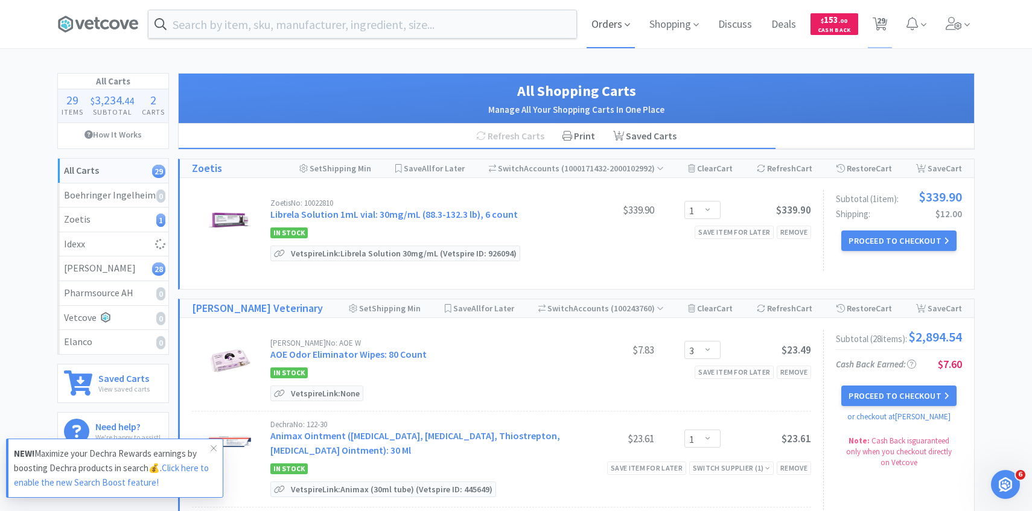
select select "1"
select select "2"
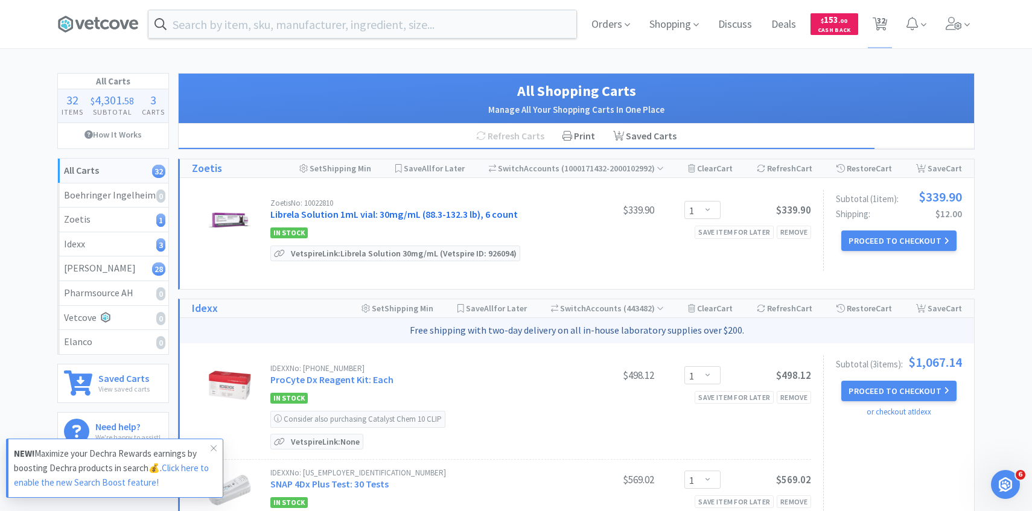
click at [459, 218] on link "Librela Solution 1mL vial: 30mg/mL (88.3-132.3 lb), 6 count" at bounding box center [393, 214] width 247 height 12
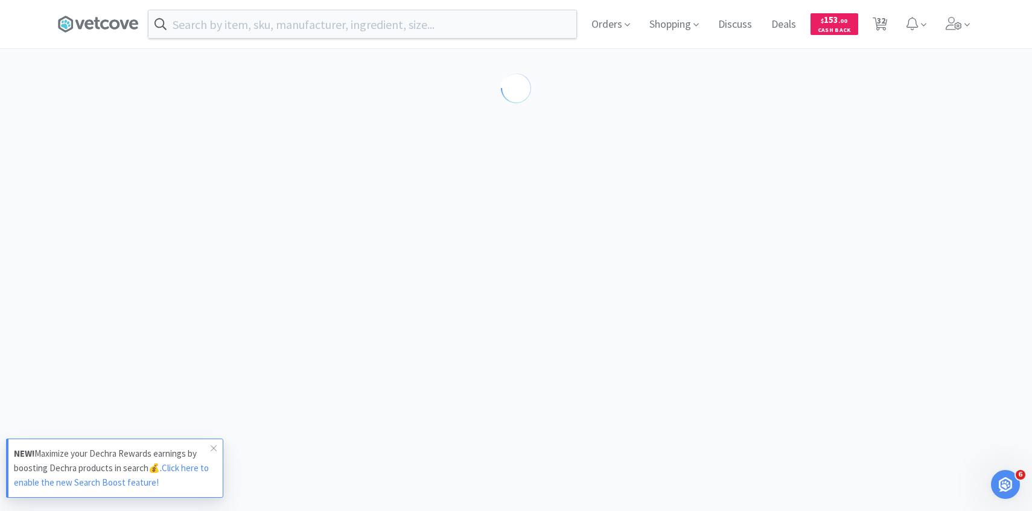
select select "605231"
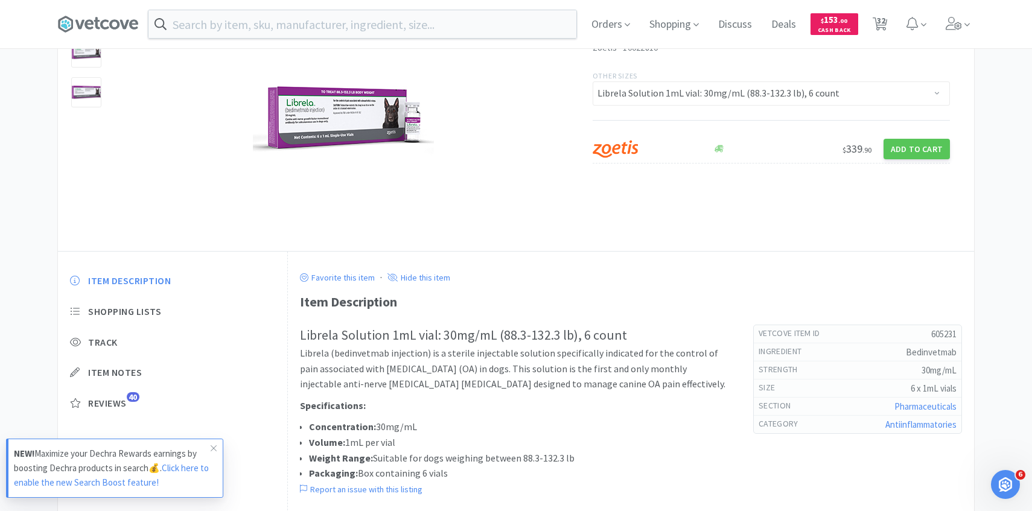
scroll to position [154, 0]
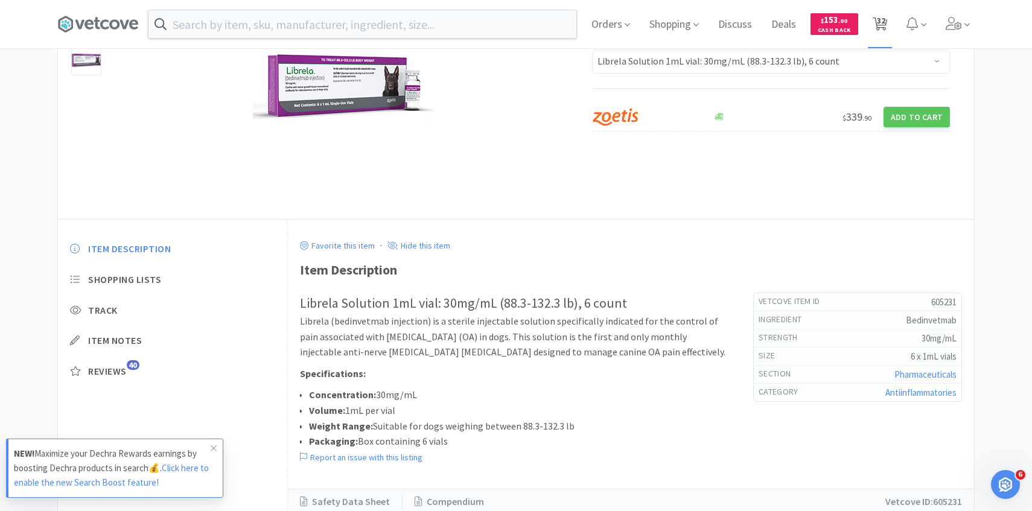
click at [887, 25] on span "32" at bounding box center [879, 24] width 25 height 48
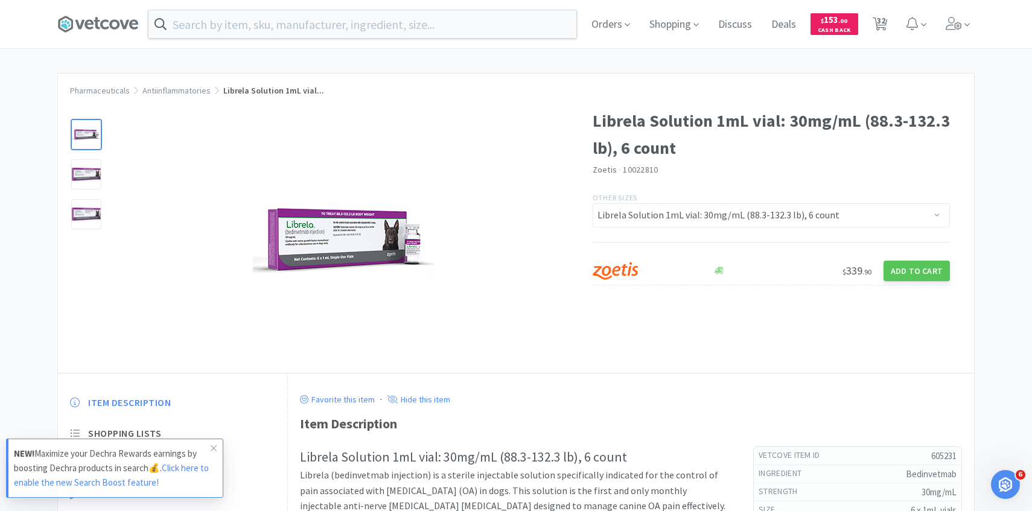
select select "1"
select select "2"
select select "3"
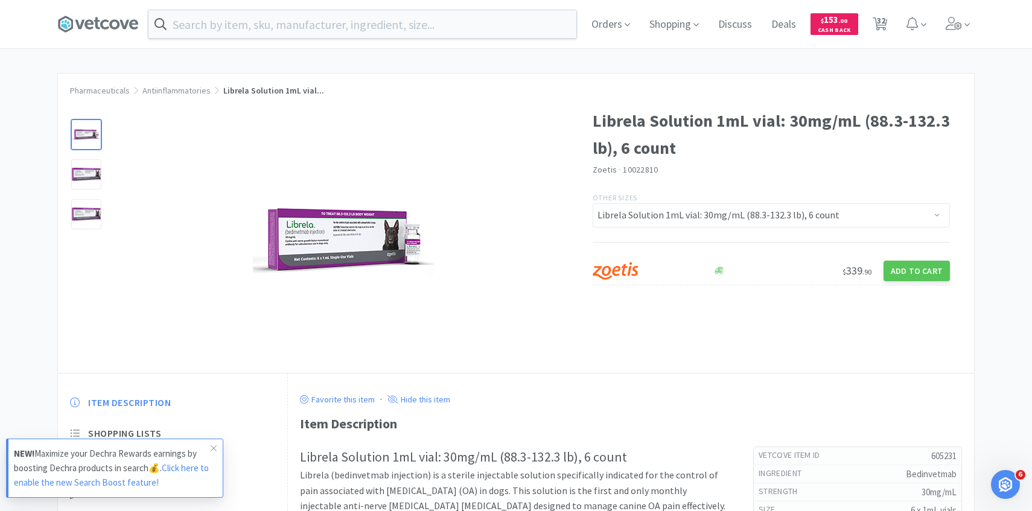
select select "1"
select select "15"
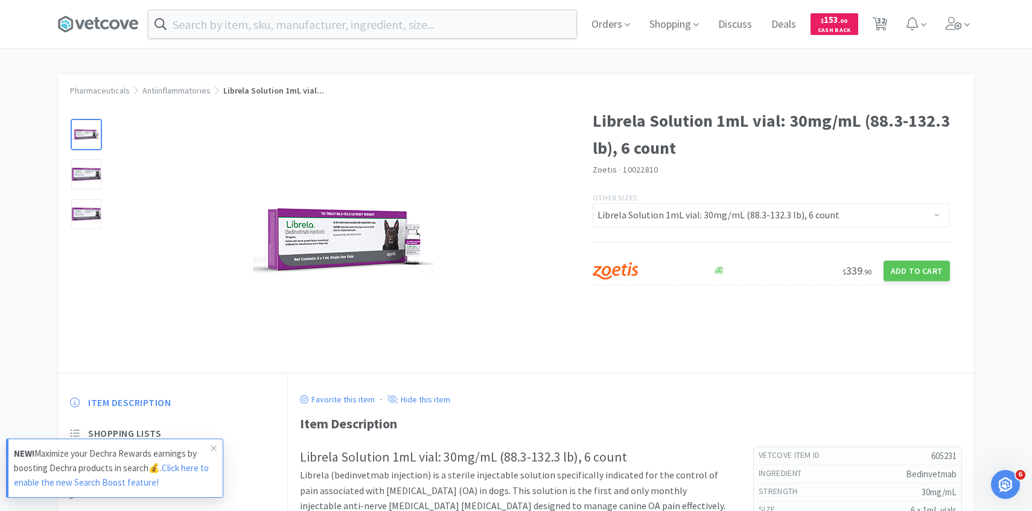
select select "3"
select select "1"
select select "30"
select select "1"
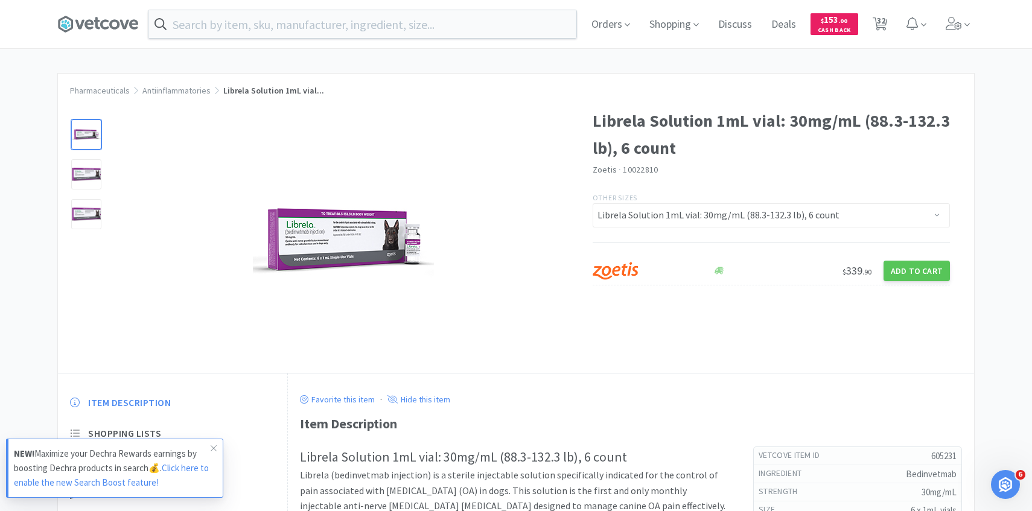
select select "1"
select select "2"
select select "1"
select select "5"
select select "4"
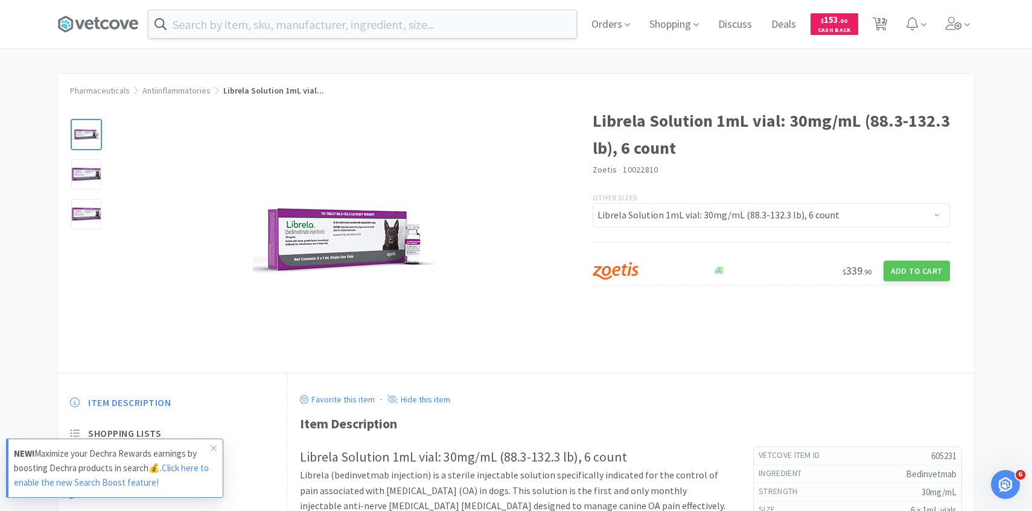
select select "3"
select select "1"
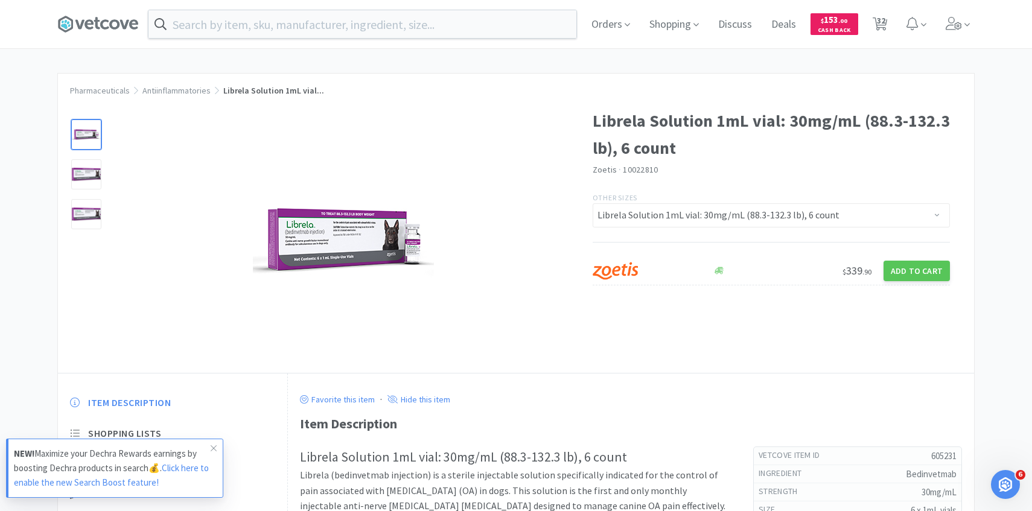
select select "2"
select select "1"
select select "4"
select select "1"
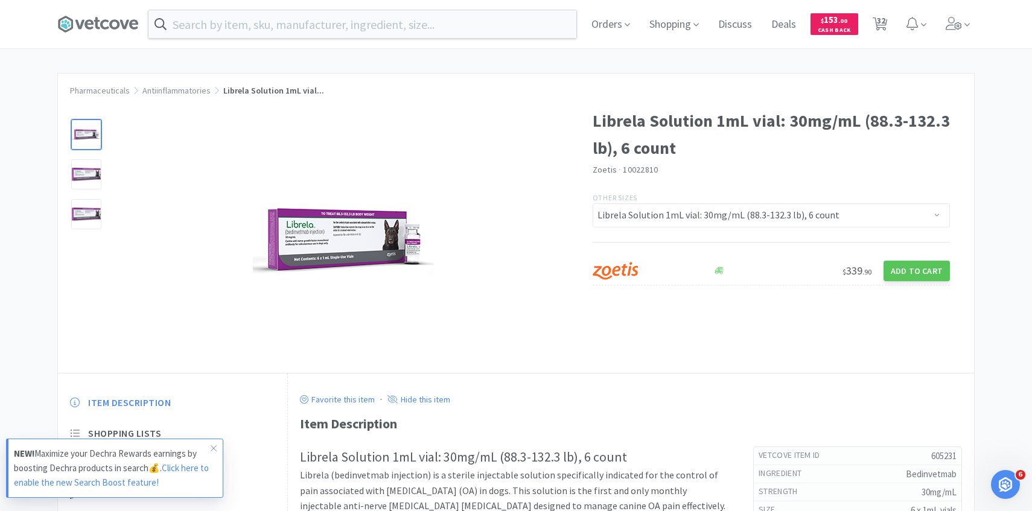
select select "6"
select select "1"
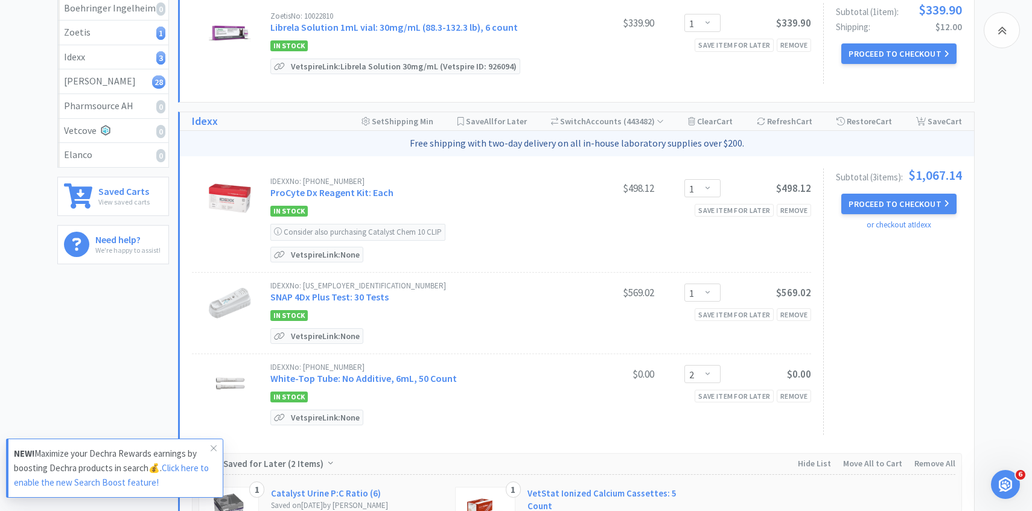
scroll to position [217, 0]
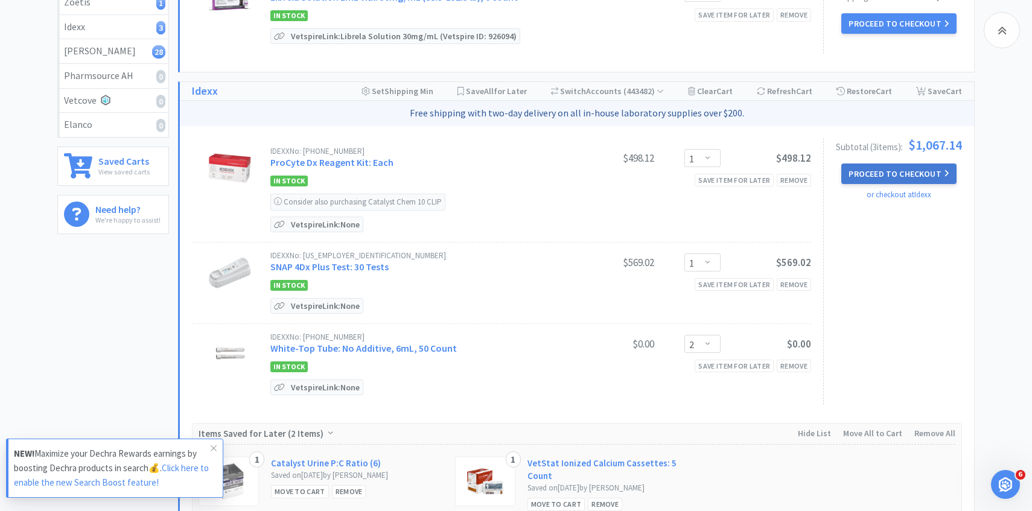
click at [866, 171] on button "Proceed to Checkout" at bounding box center [898, 173] width 115 height 21
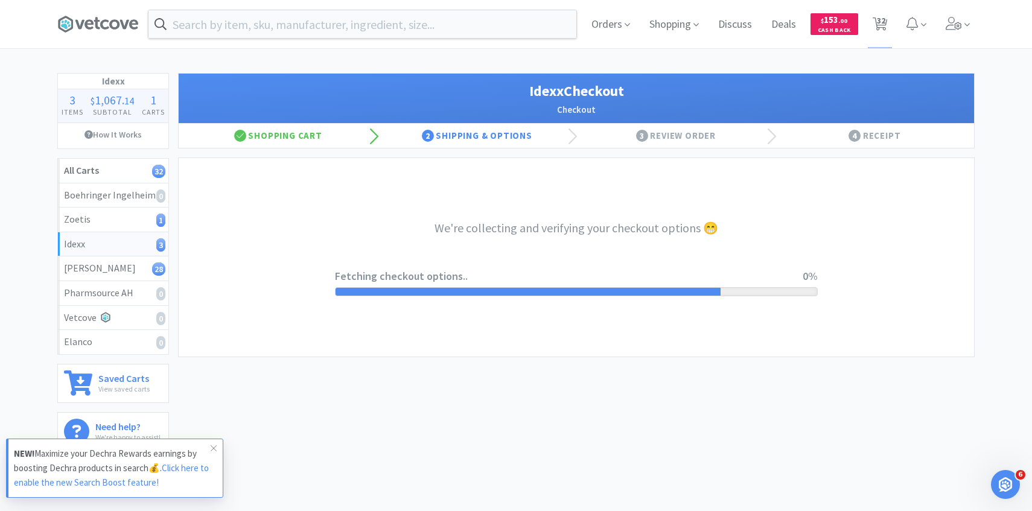
select select "904"
select select "003"
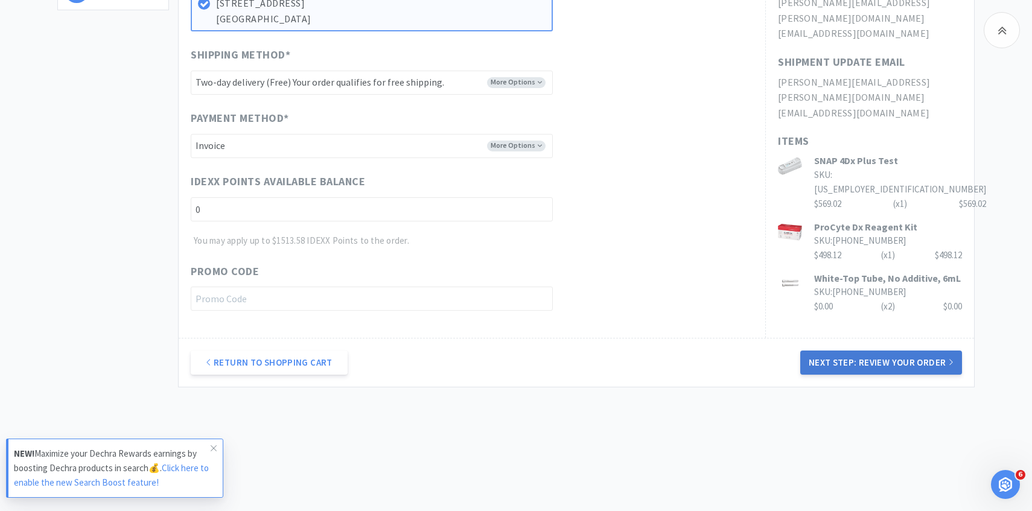
click at [830, 364] on button "Next Step: Review Your Order" at bounding box center [881, 362] width 162 height 24
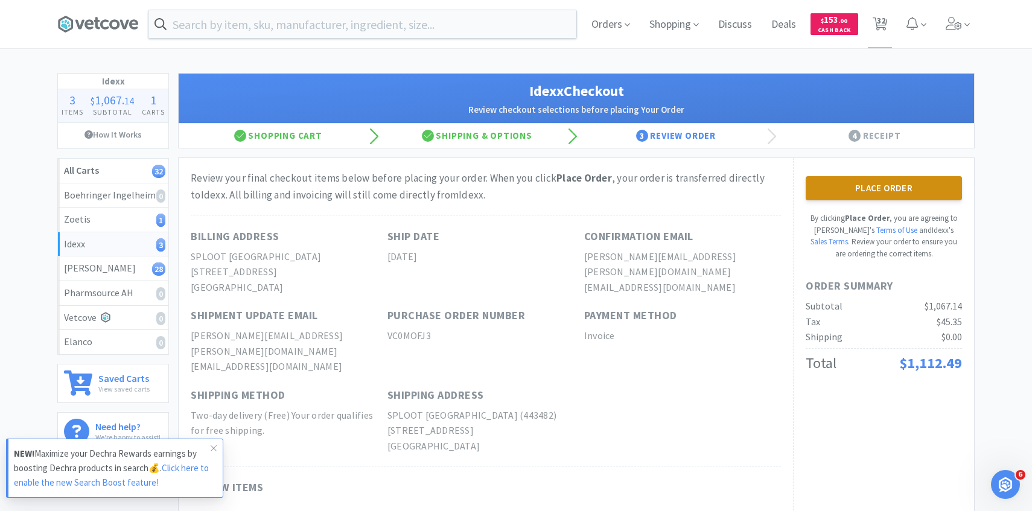
click at [886, 186] on button "Place Order" at bounding box center [883, 188] width 156 height 24
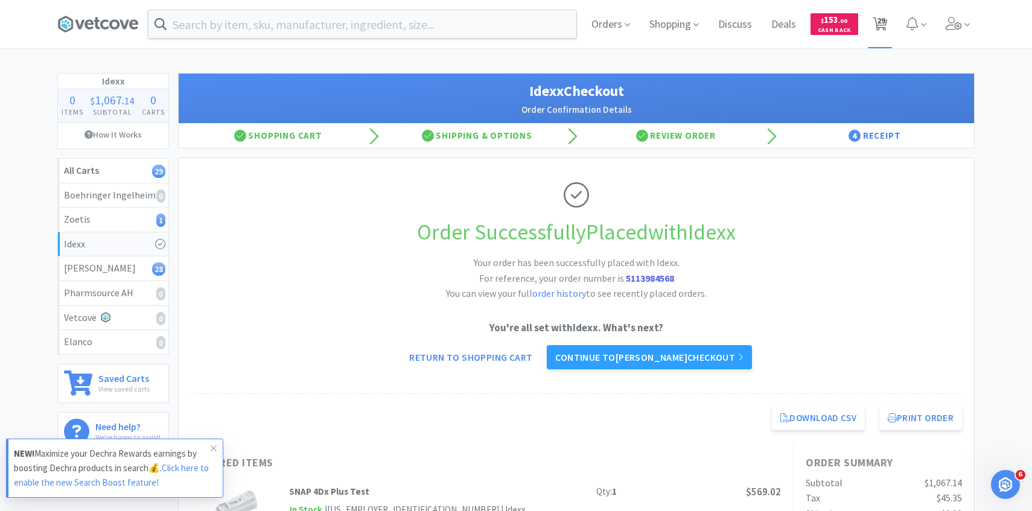
click at [881, 21] on span "29" at bounding box center [880, 20] width 8 height 48
select select "1"
select select "3"
select select "1"
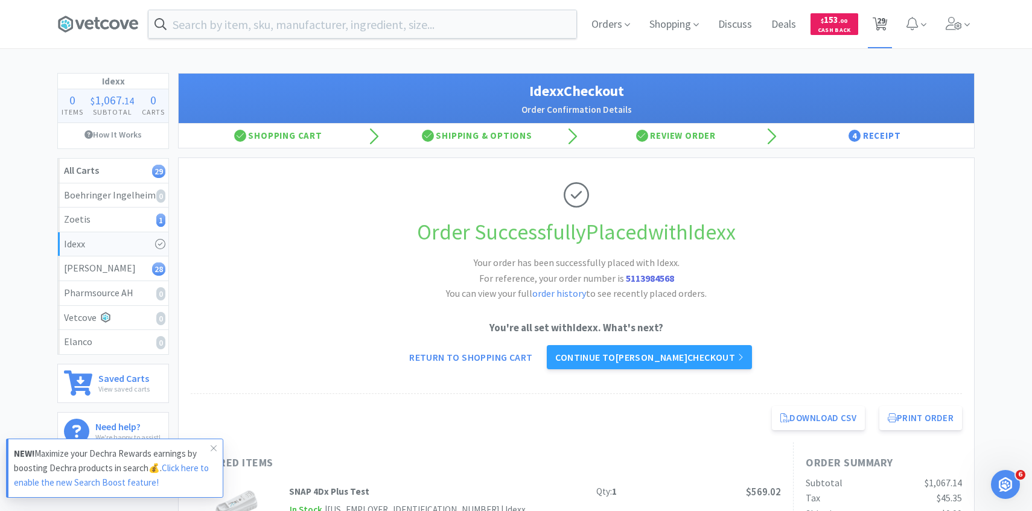
select select "1"
select select "15"
select select "3"
select select "1"
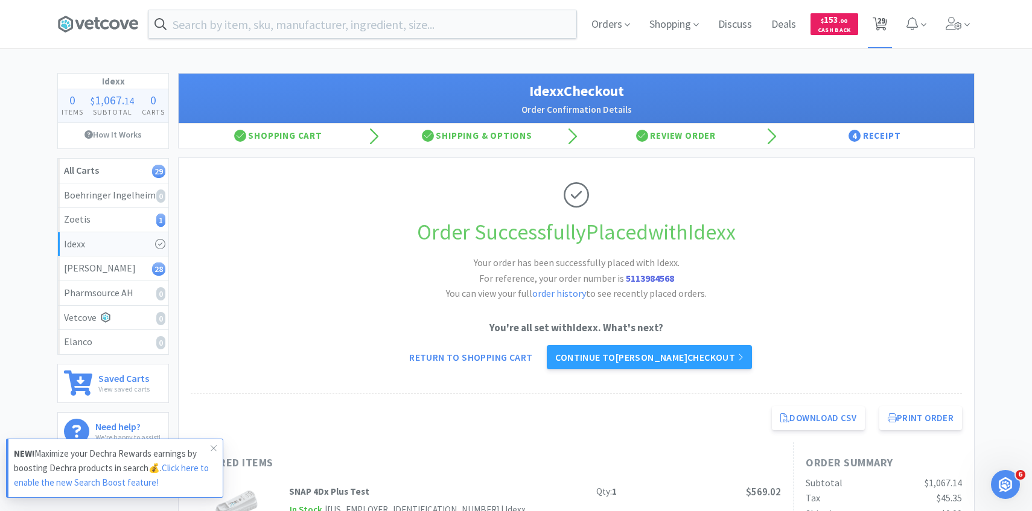
select select "30"
select select "1"
select select "2"
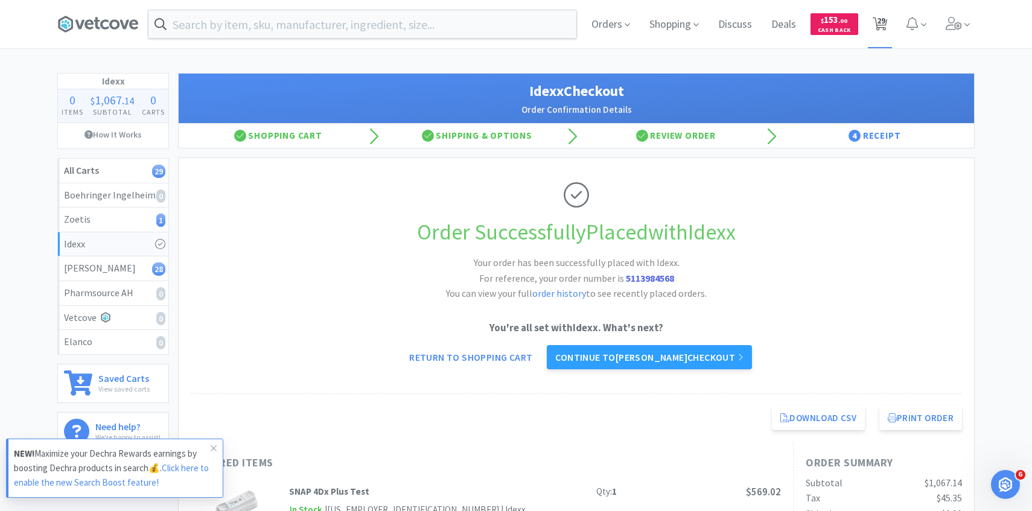
select select "1"
select select "5"
select select "4"
select select "3"
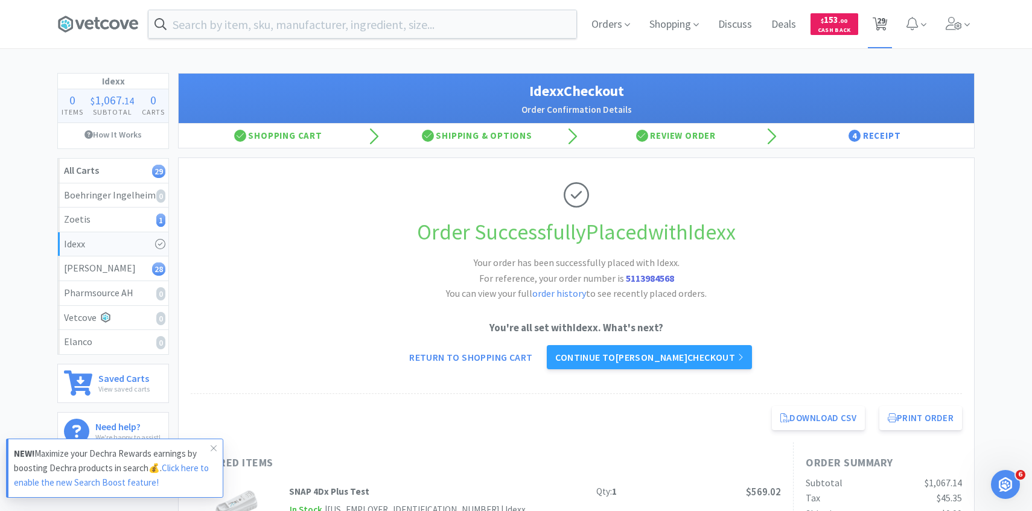
select select "1"
select select "2"
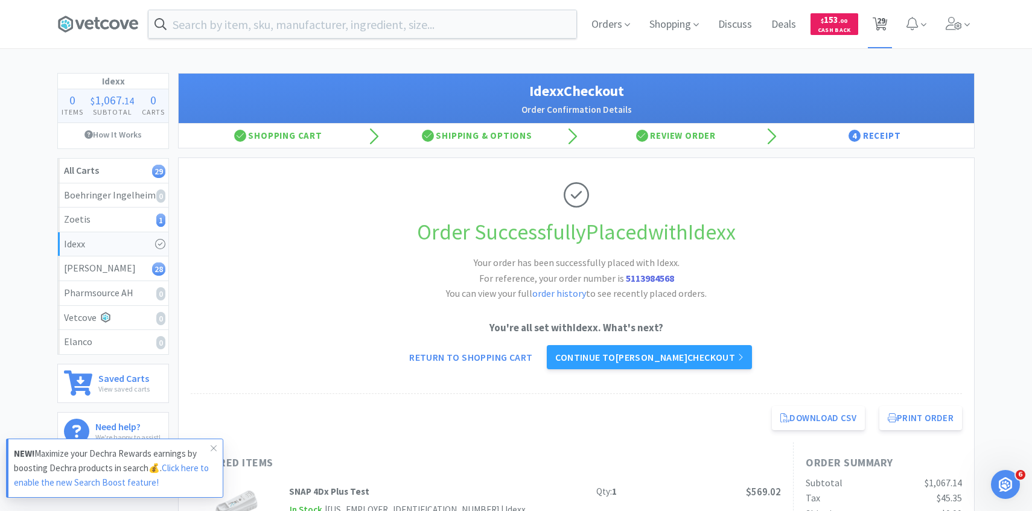
select select "1"
select select "4"
select select "1"
select select "6"
select select "1"
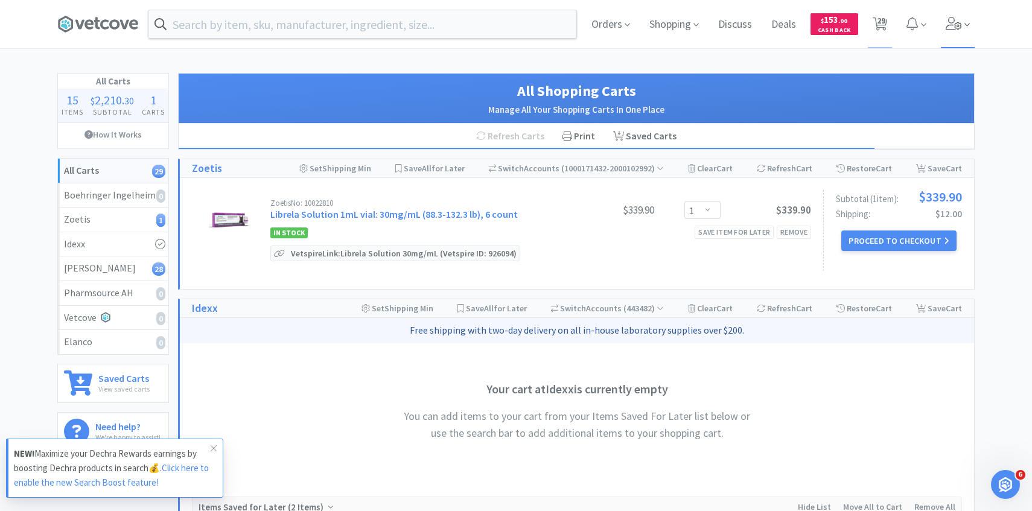
click at [964, 33] on span at bounding box center [957, 24] width 34 height 48
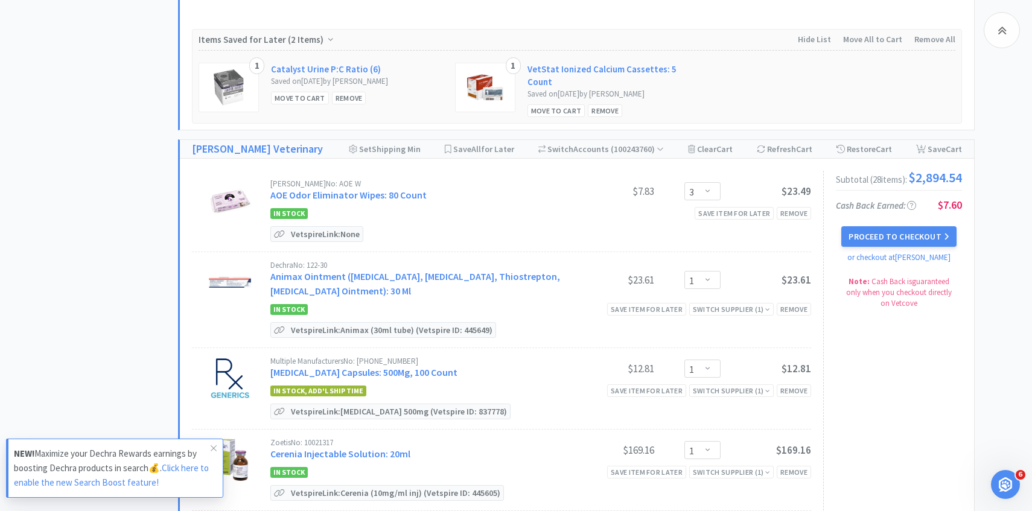
scroll to position [613, 0]
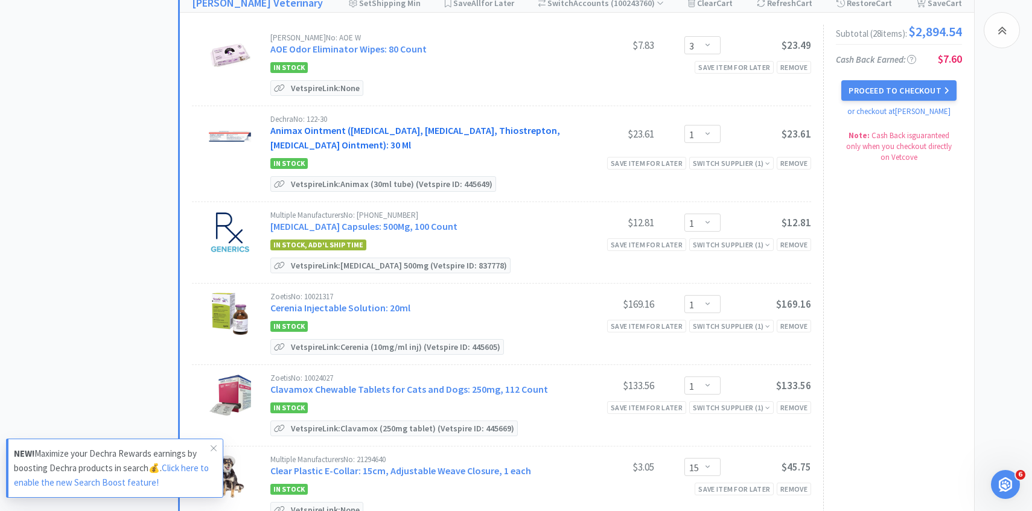
click at [413, 129] on link "Animax Ointment ([MEDICAL_DATA], [MEDICAL_DATA], Thiostrepton, [MEDICAL_DATA] O…" at bounding box center [415, 137] width 290 height 27
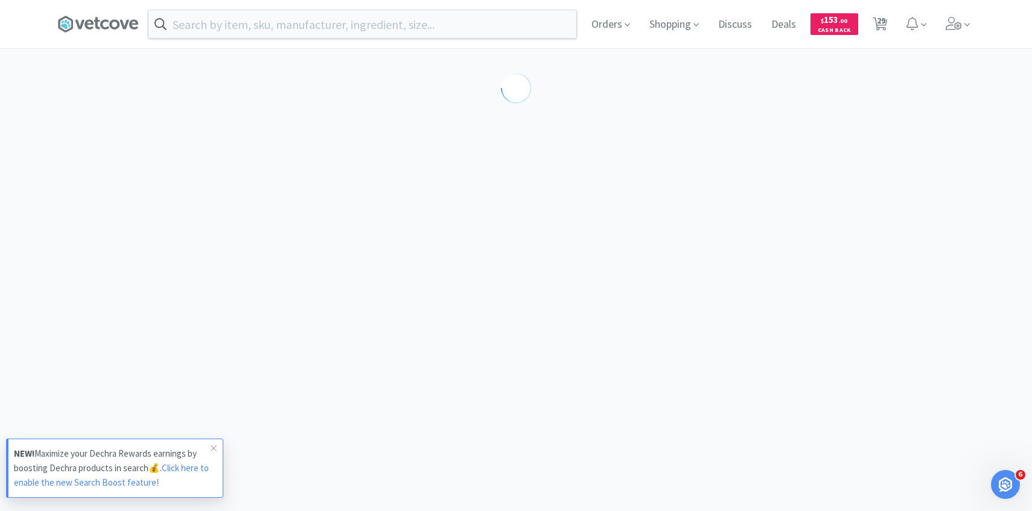
select select "194094"
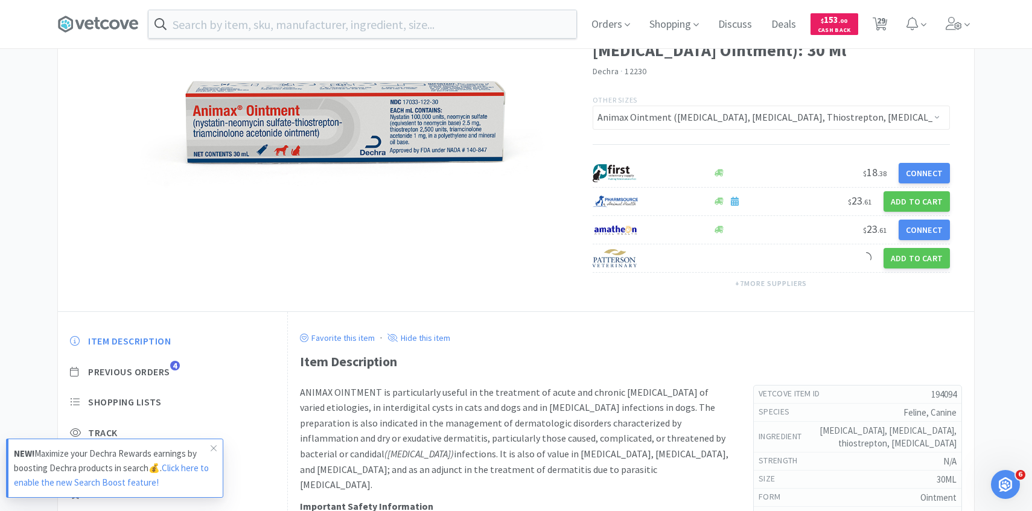
scroll to position [127, 0]
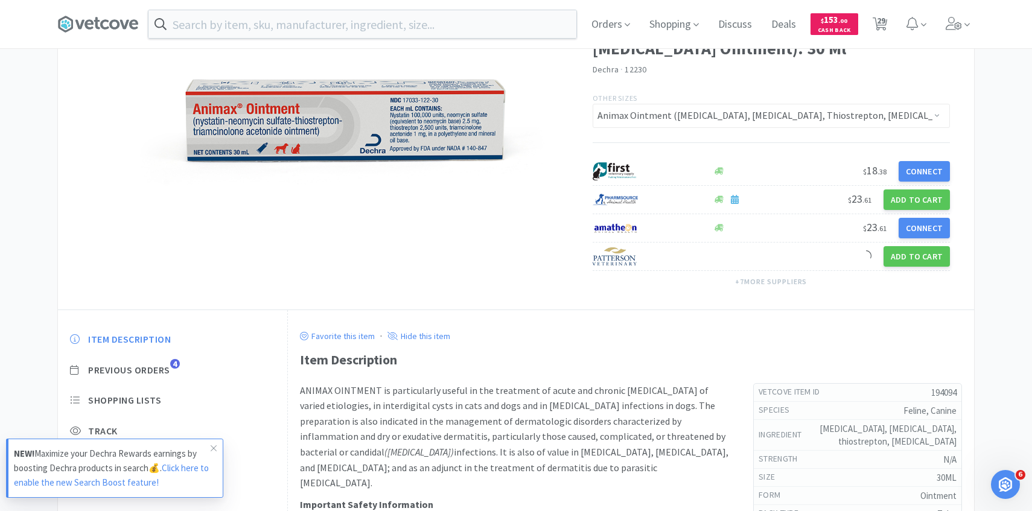
click at [163, 380] on div "Item Description Previous Orders 4 Shopping Lists Track Item Notes Reviews 21" at bounding box center [172, 425] width 229 height 208
click at [163, 371] on span "Previous Orders" at bounding box center [129, 370] width 82 height 13
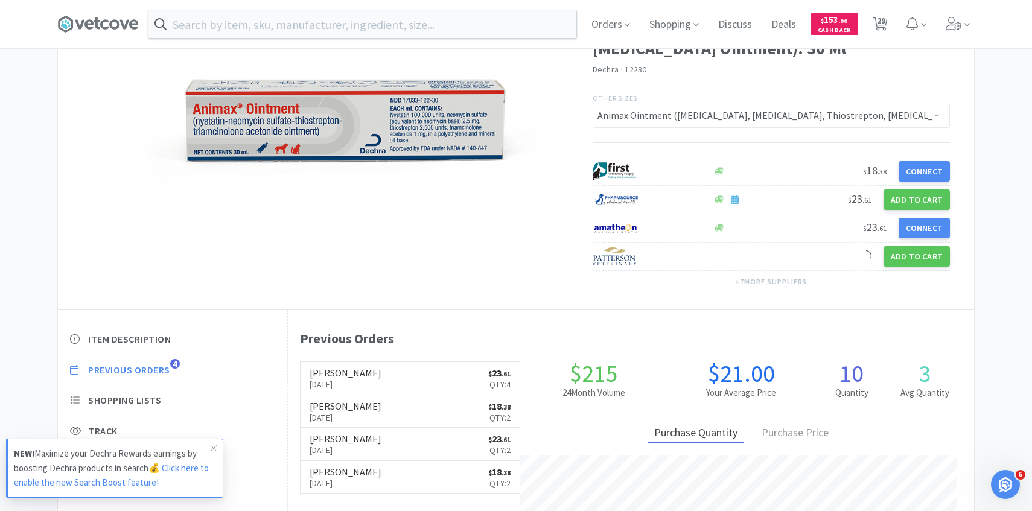
scroll to position [331, 686]
select select "1"
select select "3"
select select "1"
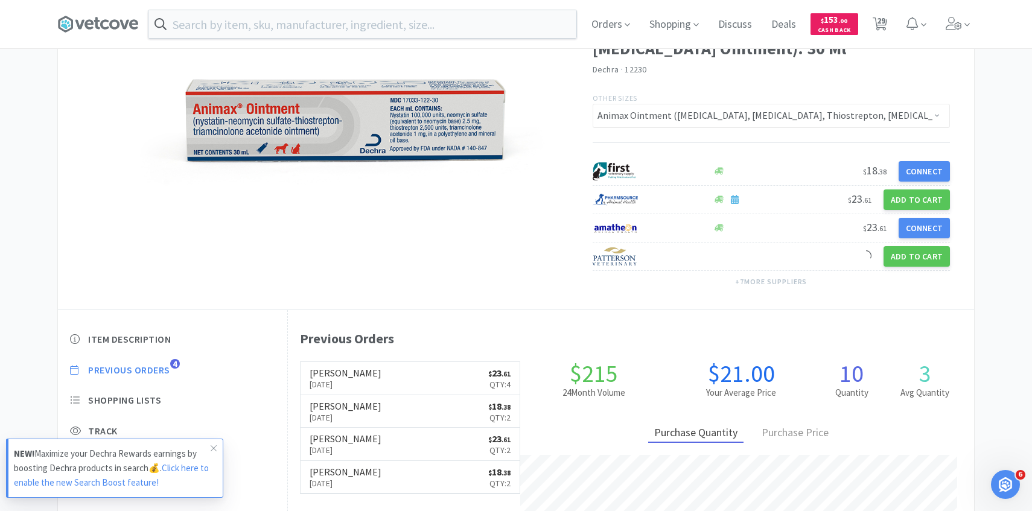
select select "1"
select select "15"
select select "3"
select select "1"
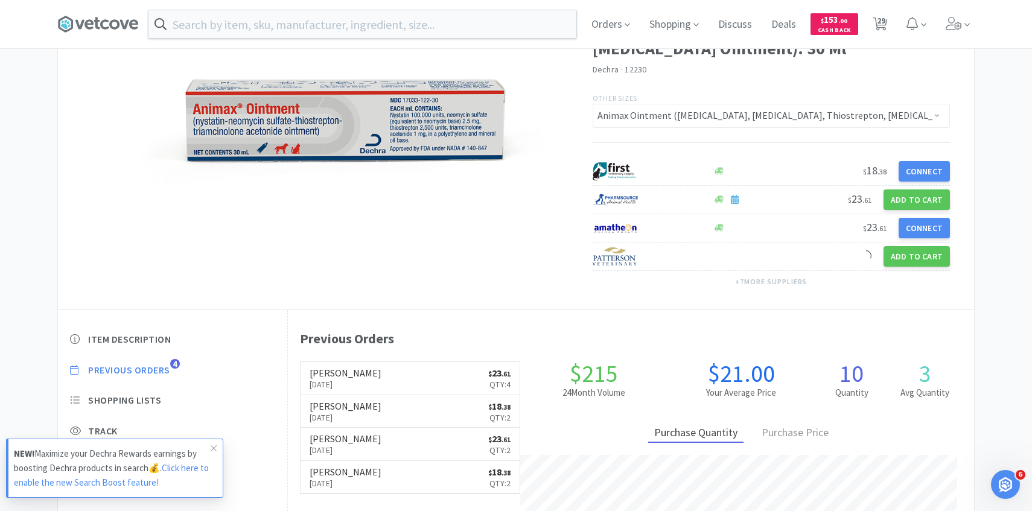
select select "30"
select select "1"
select select "2"
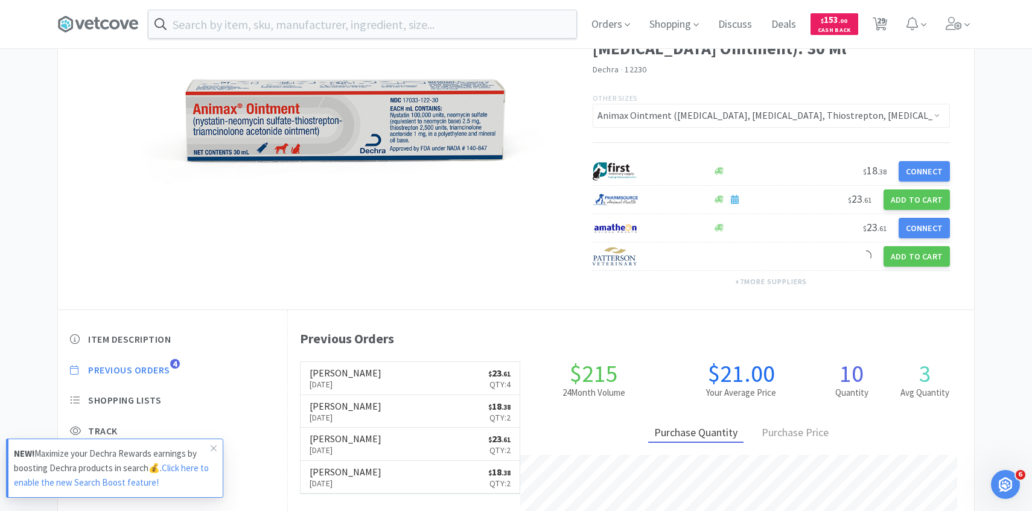
select select "1"
select select "5"
select select "4"
select select "3"
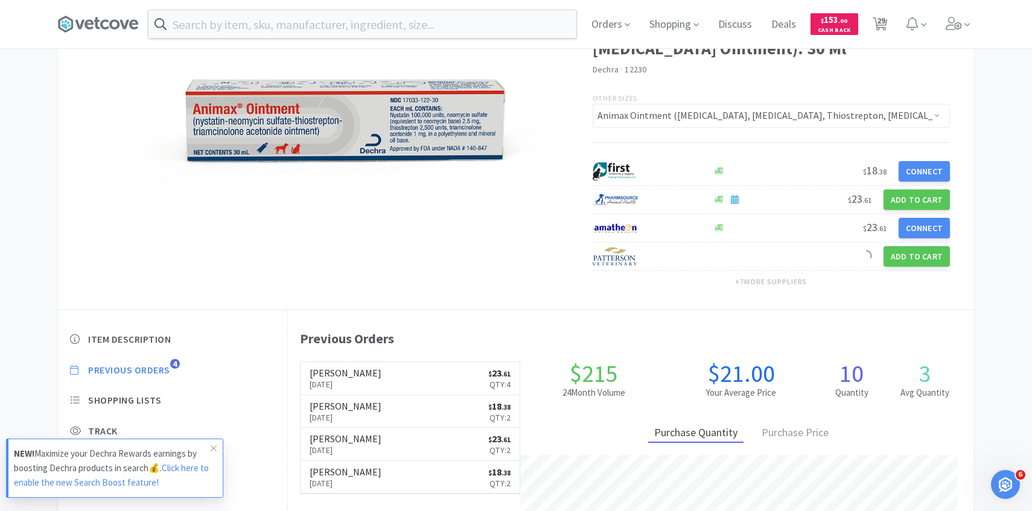
select select "1"
select select "2"
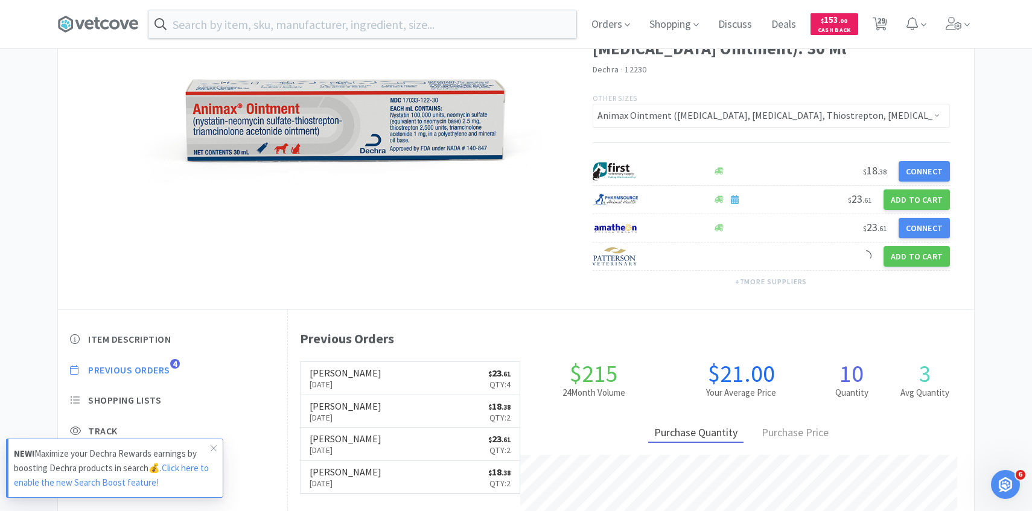
select select "1"
select select "4"
select select "1"
select select "6"
select select "1"
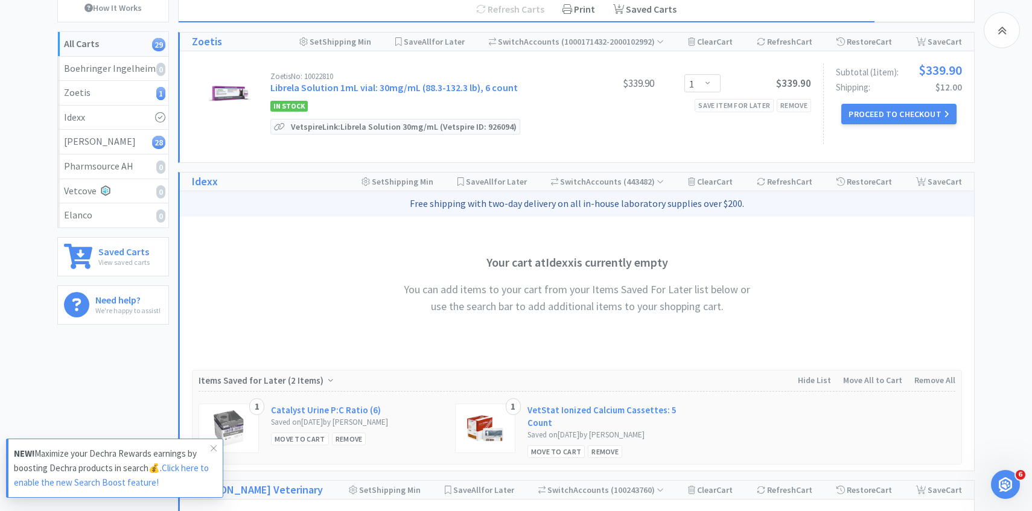
scroll to position [613, 0]
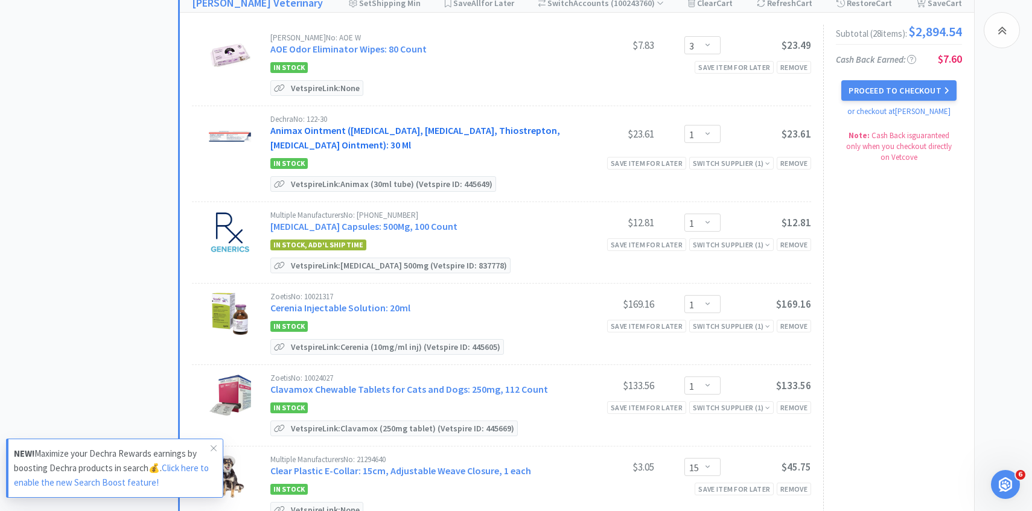
click at [429, 124] on link "Animax Ointment ([MEDICAL_DATA], [MEDICAL_DATA], Thiostrepton, [MEDICAL_DATA] O…" at bounding box center [415, 137] width 290 height 27
select select "194094"
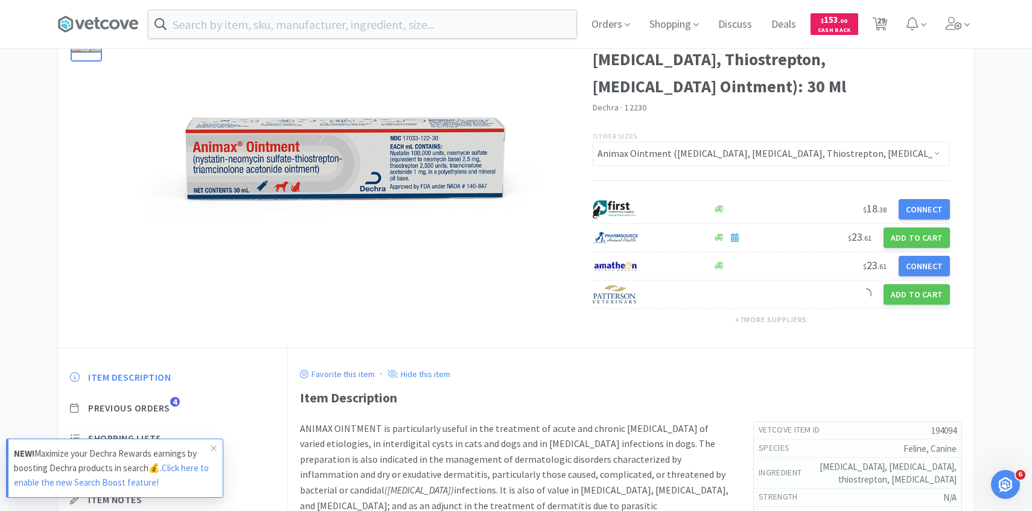
scroll to position [138, 0]
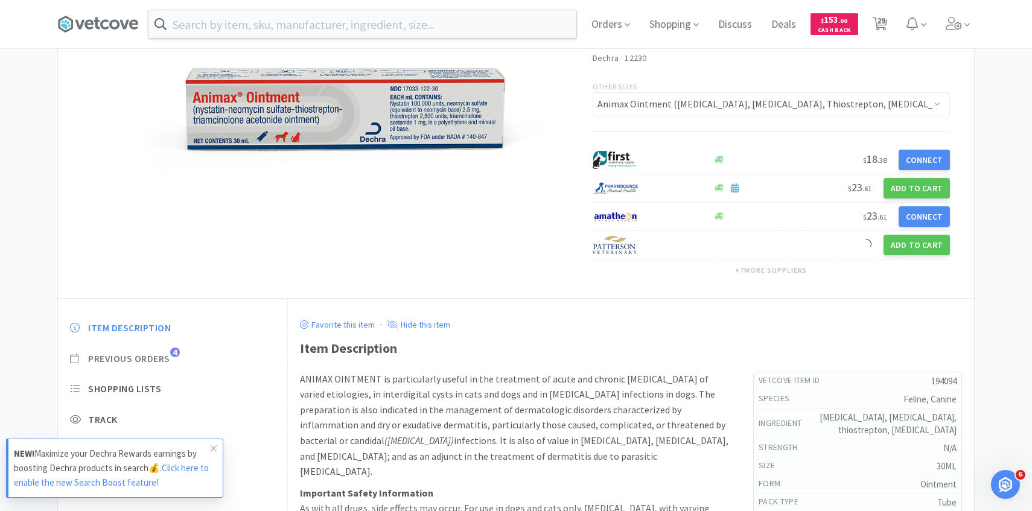
click at [163, 355] on span "Previous Orders" at bounding box center [129, 358] width 82 height 13
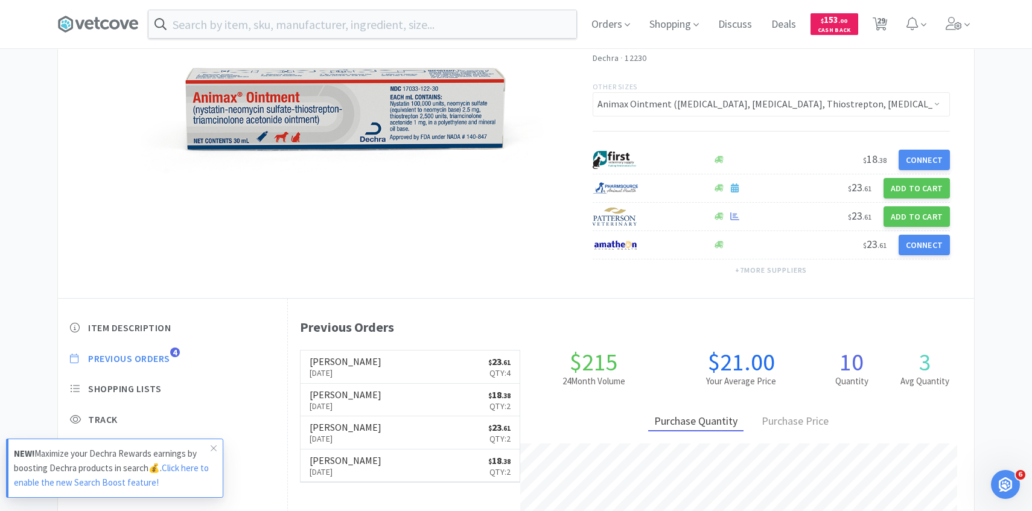
scroll to position [331, 686]
select select "1"
select select "3"
select select "1"
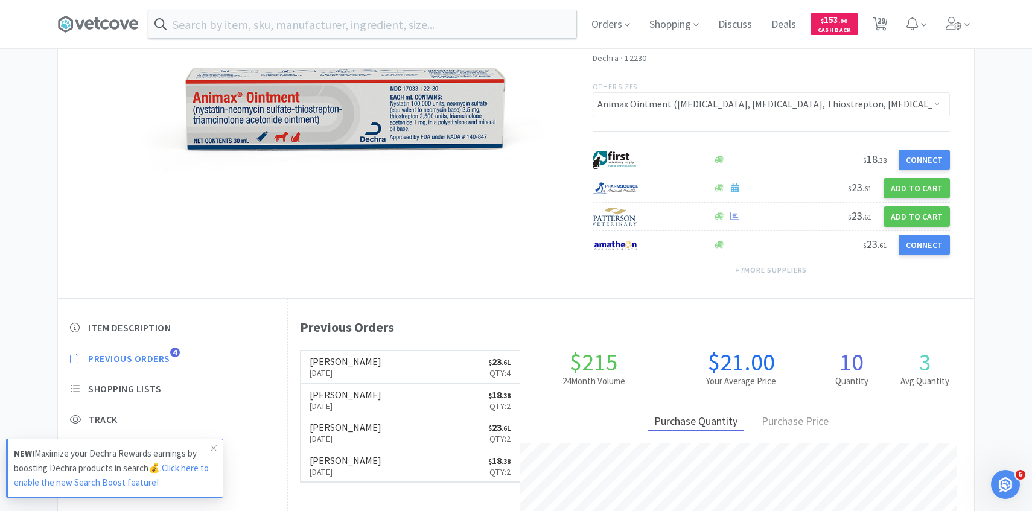
select select "1"
select select "15"
select select "3"
select select "1"
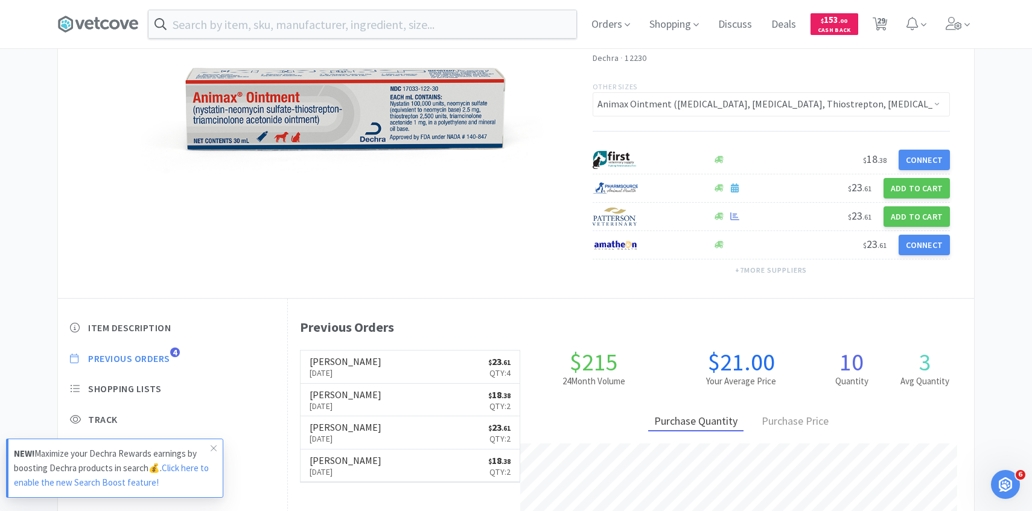
select select "30"
select select "1"
select select "2"
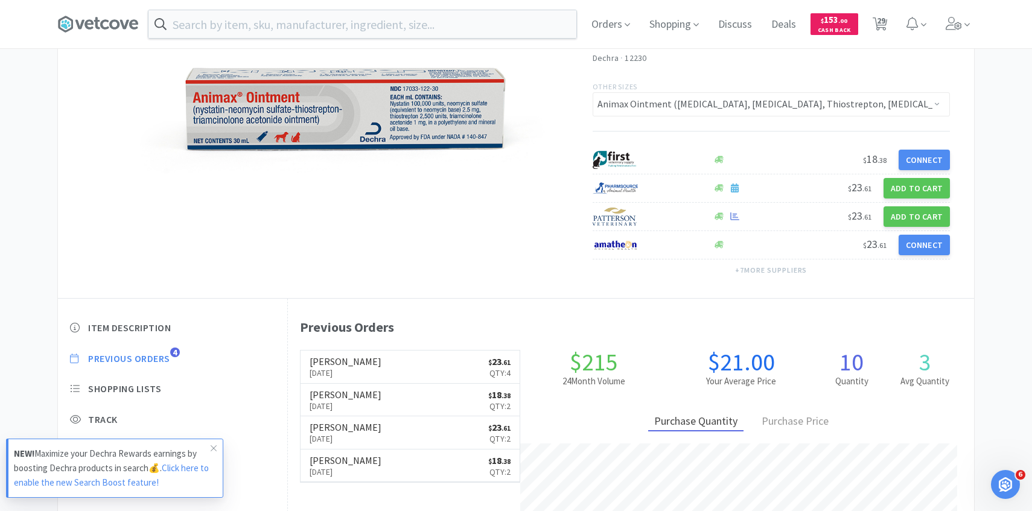
select select "1"
select select "5"
select select "4"
select select "3"
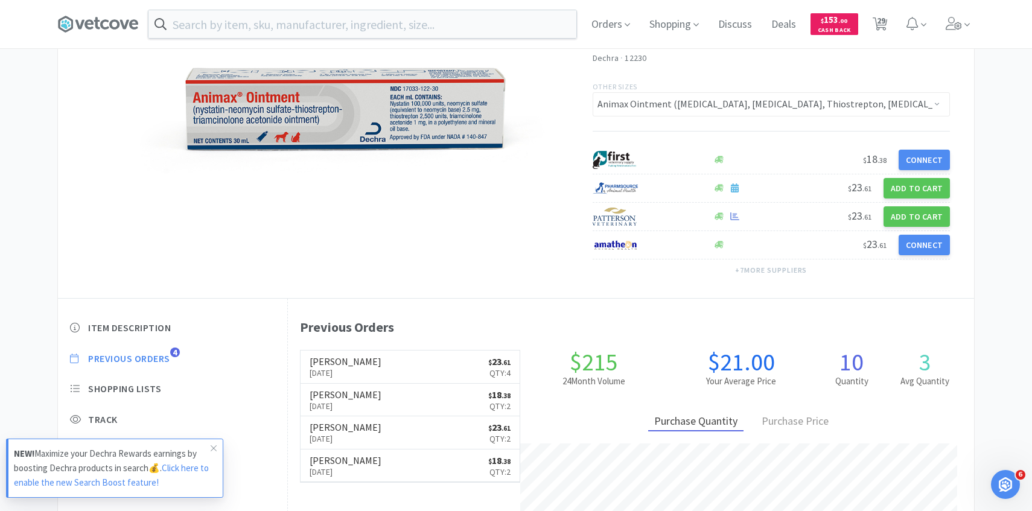
select select "1"
select select "2"
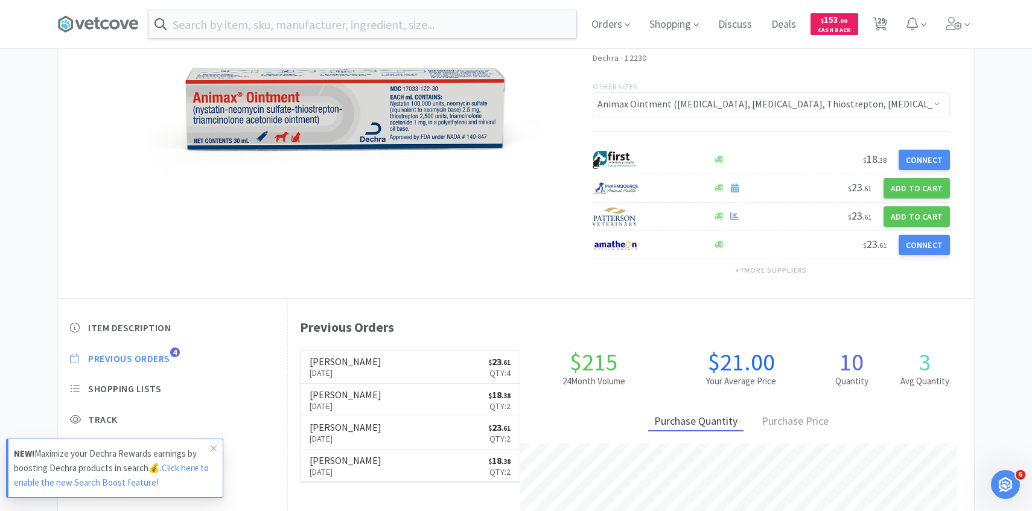
select select "1"
select select "4"
select select "1"
select select "6"
select select "1"
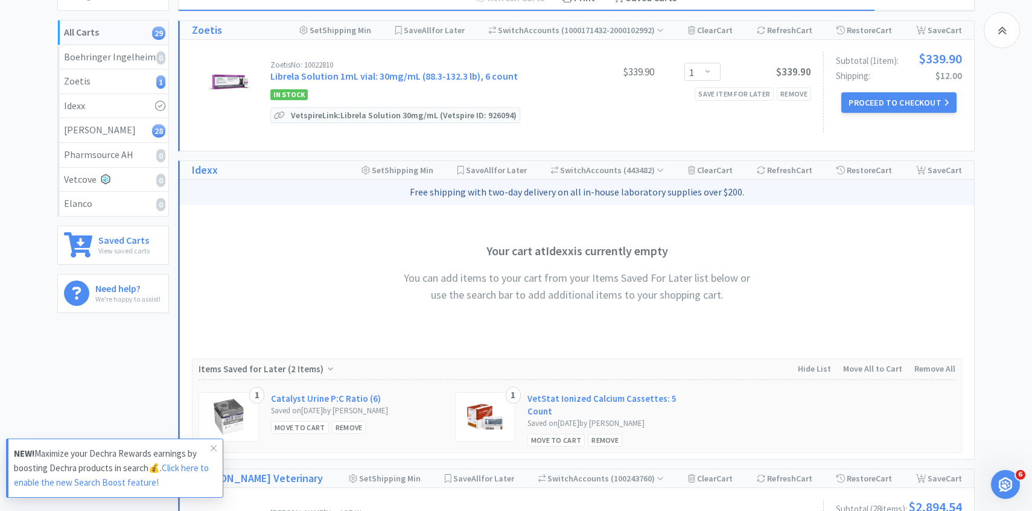
scroll to position [613, 0]
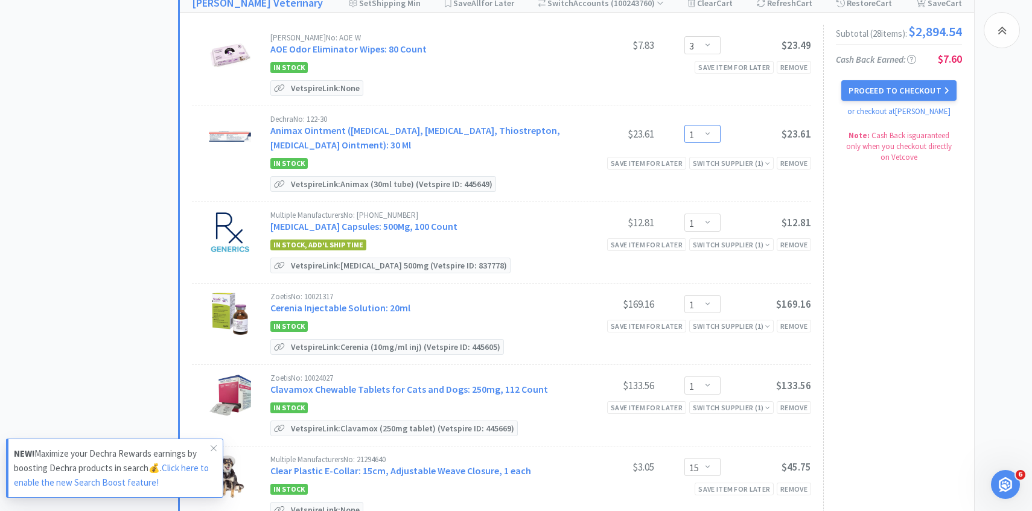
click at [708, 127] on select "Enter Quantity 1 2 3 4 5 6 7 8 9 10 11 12 13 14 15 16 17 18 19 20 Enter Quantity" at bounding box center [702, 134] width 36 height 18
click at [684, 125] on select "Enter Quantity 1 2 3 4 5 6 7 8 9 10 11 12 13 14 15 16 17 18 19 20 Enter Quantity" at bounding box center [702, 134] width 36 height 18
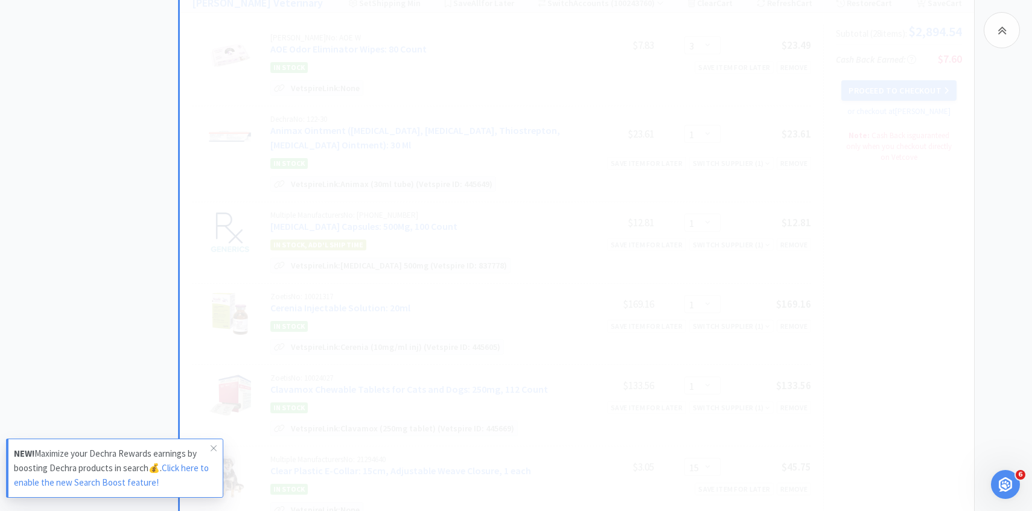
select select "2"
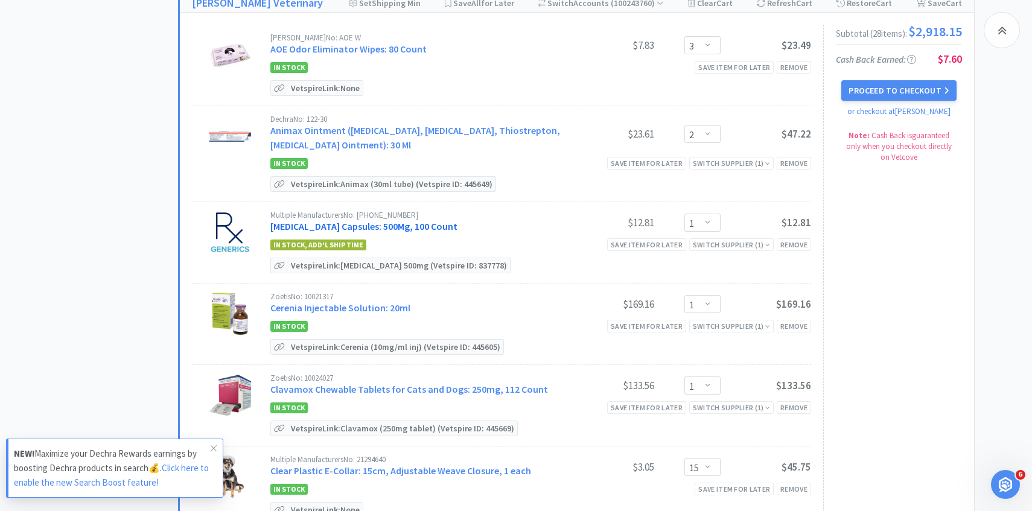
click at [423, 220] on link "[MEDICAL_DATA] Capsules: 500Mg, 100 Count" at bounding box center [363, 226] width 187 height 12
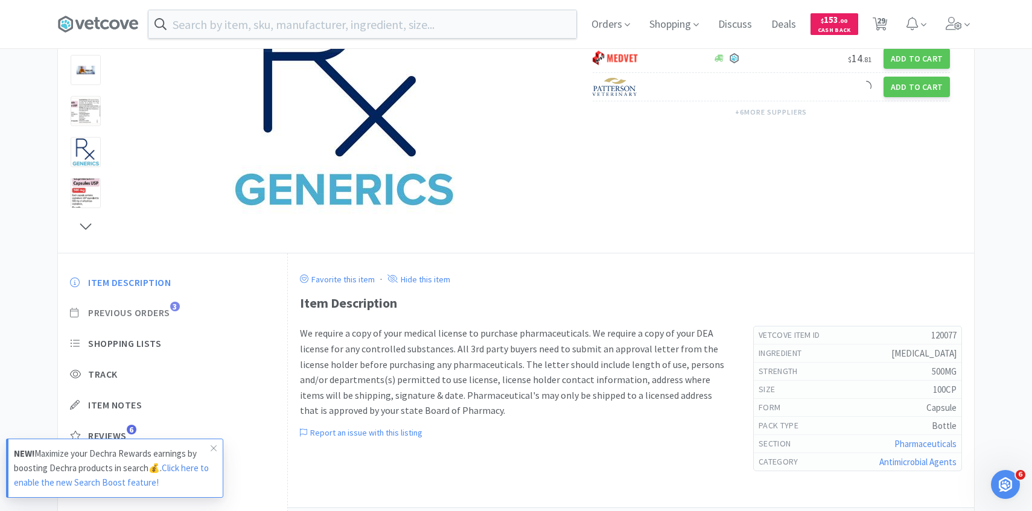
click at [165, 315] on span "Previous Orders" at bounding box center [129, 312] width 82 height 13
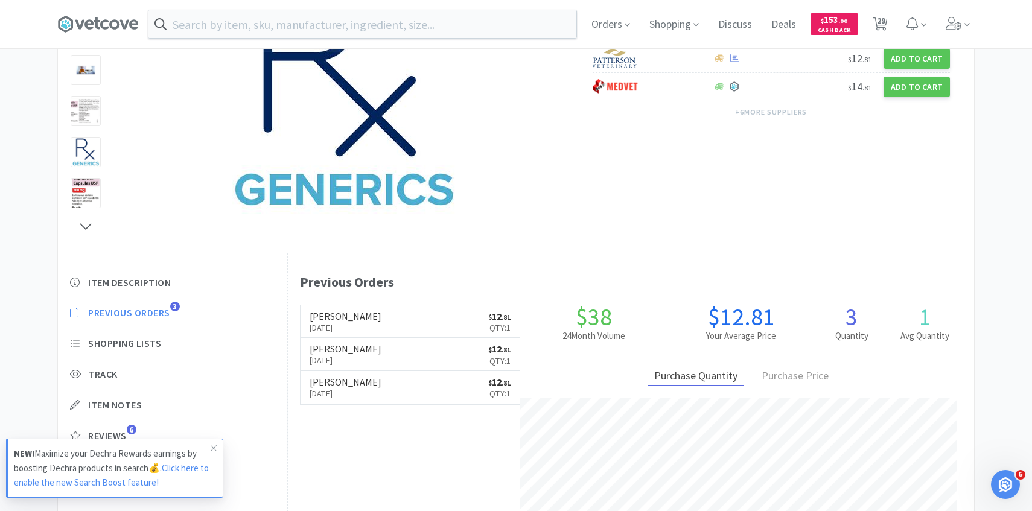
scroll to position [331, 686]
select select "1"
select select "3"
select select "2"
select select "1"
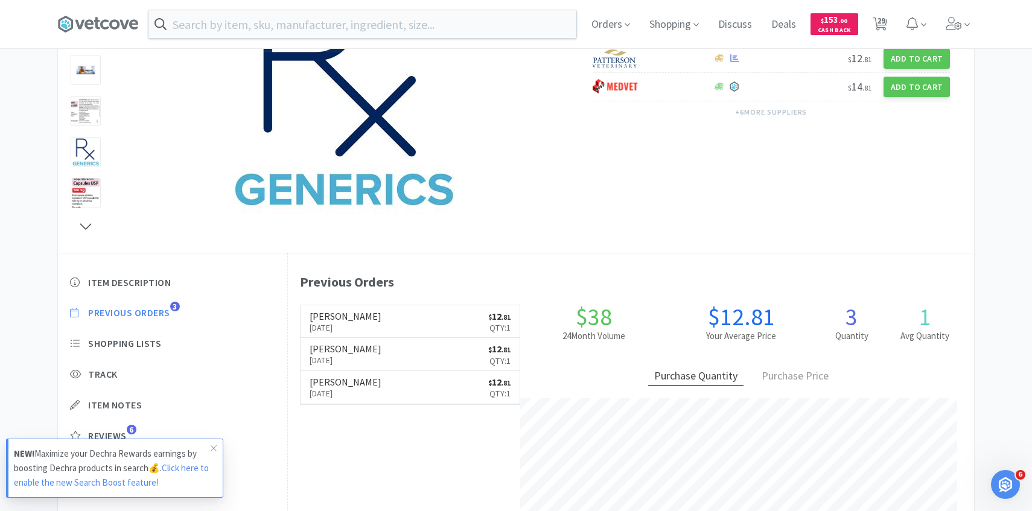
select select "1"
select select "15"
select select "3"
select select "1"
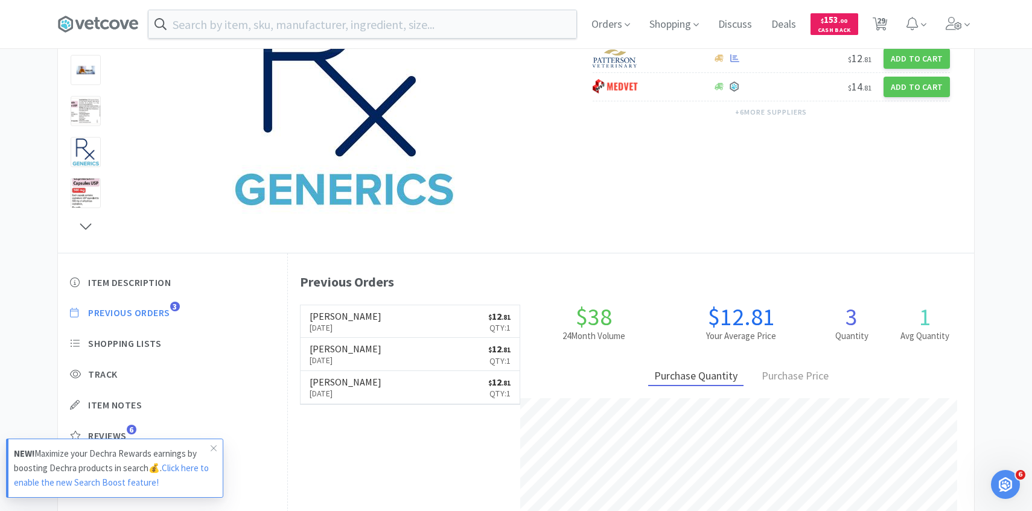
select select "30"
select select "1"
select select "2"
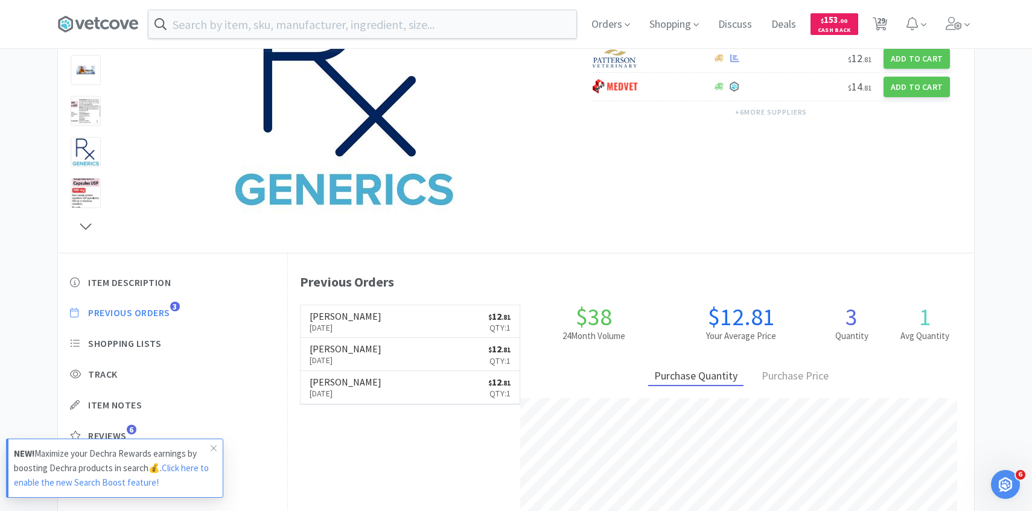
select select "1"
select select "5"
select select "4"
select select "3"
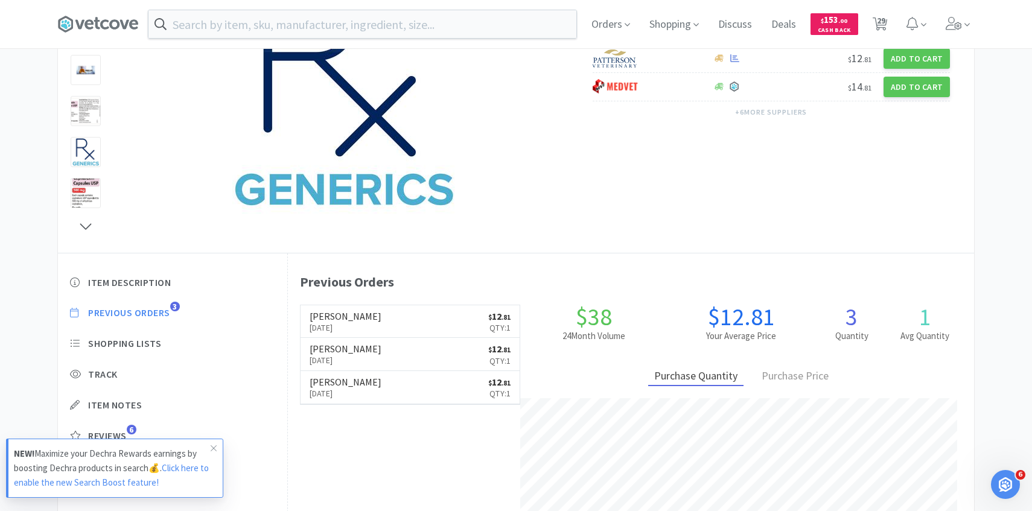
select select "1"
select select "2"
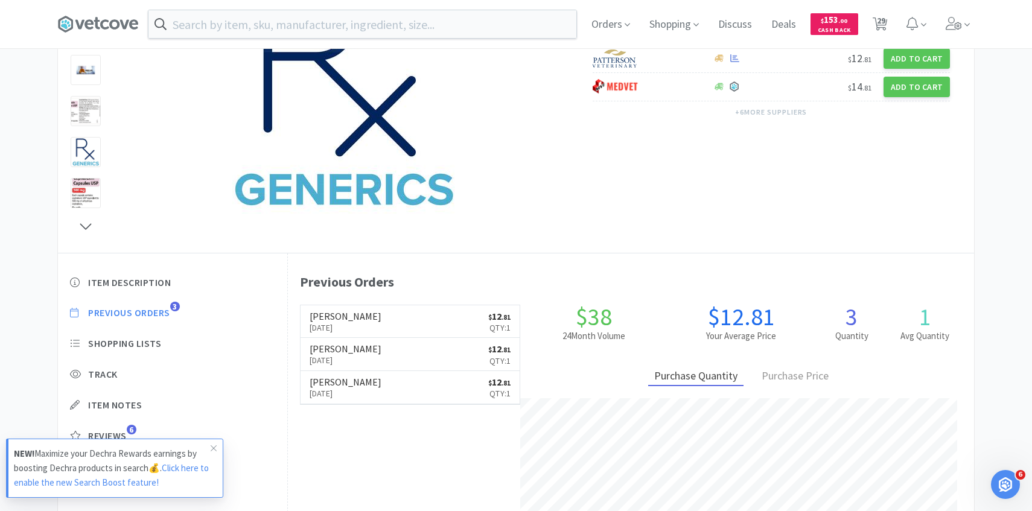
select select "1"
select select "4"
select select "1"
select select "6"
select select "1"
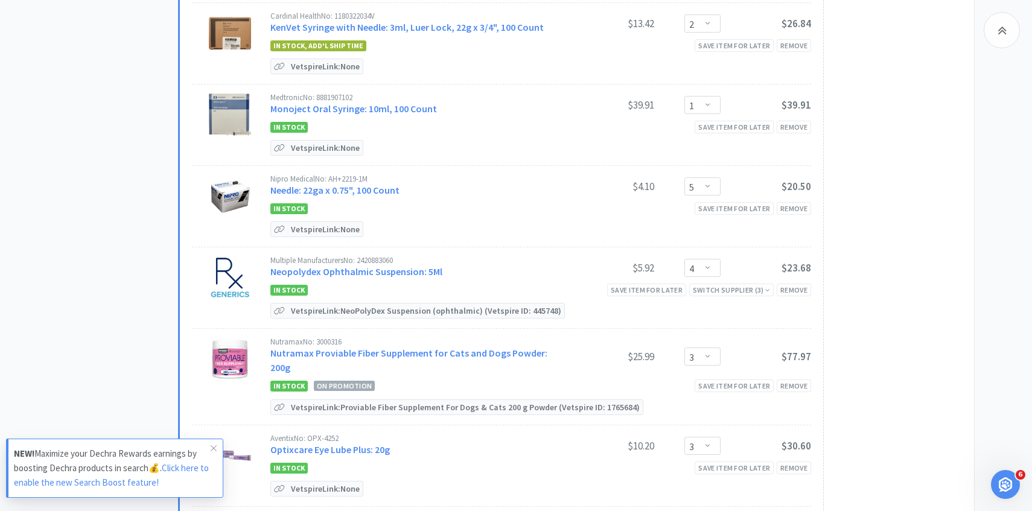
scroll to position [1693, 0]
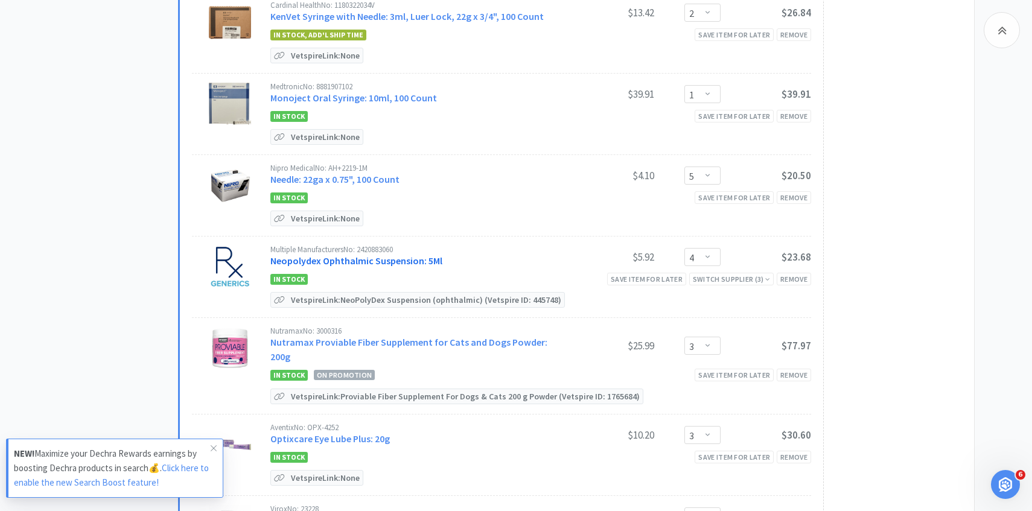
click at [392, 255] on link "Neopolydex Ophthalmic Suspension: 5Ml" at bounding box center [356, 261] width 172 height 12
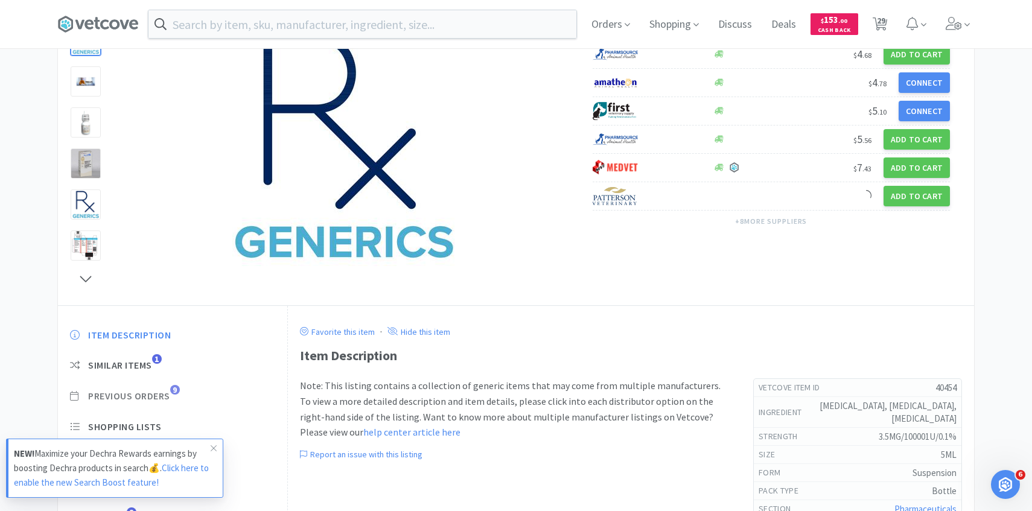
click at [148, 398] on span "Previous Orders" at bounding box center [129, 396] width 82 height 13
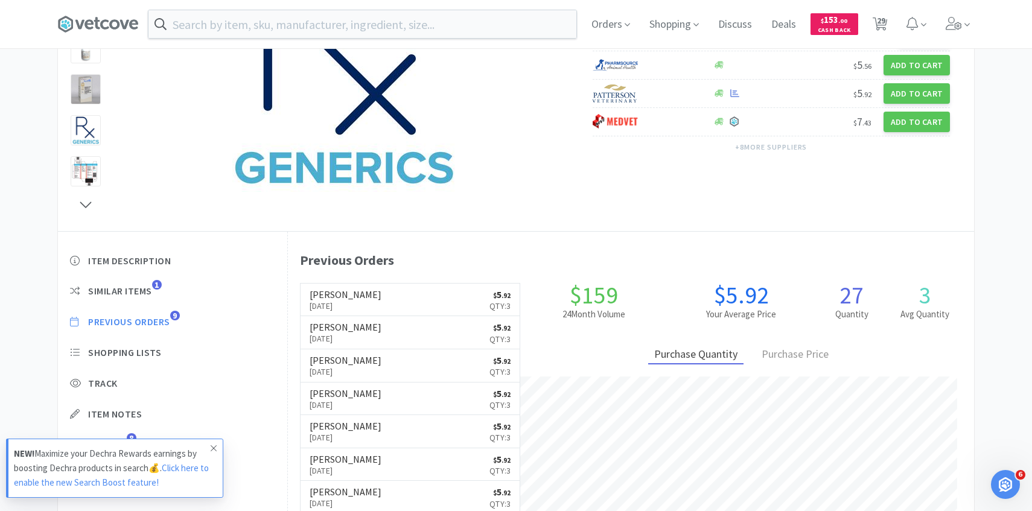
scroll to position [331, 686]
click at [216, 451] on icon at bounding box center [214, 448] width 6 height 6
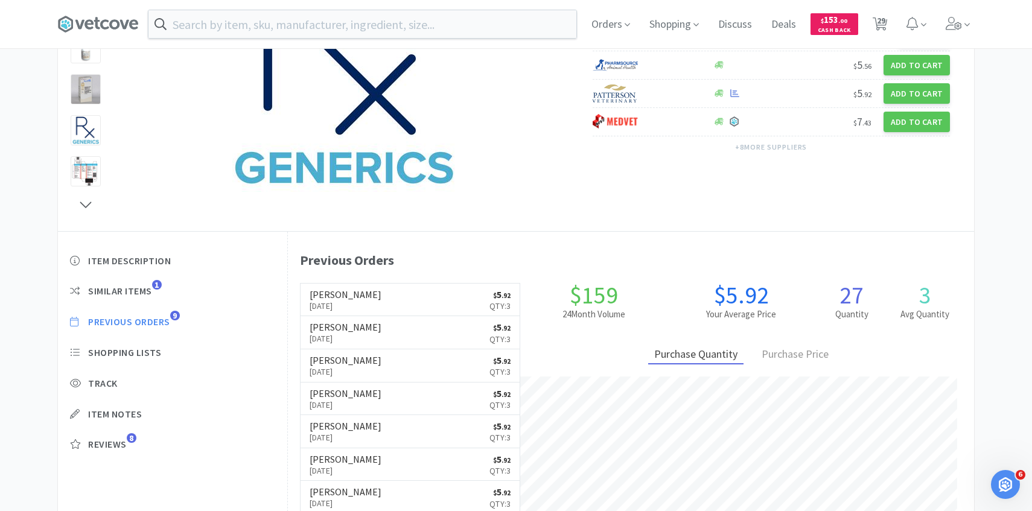
select select "1"
select select "3"
select select "2"
select select "1"
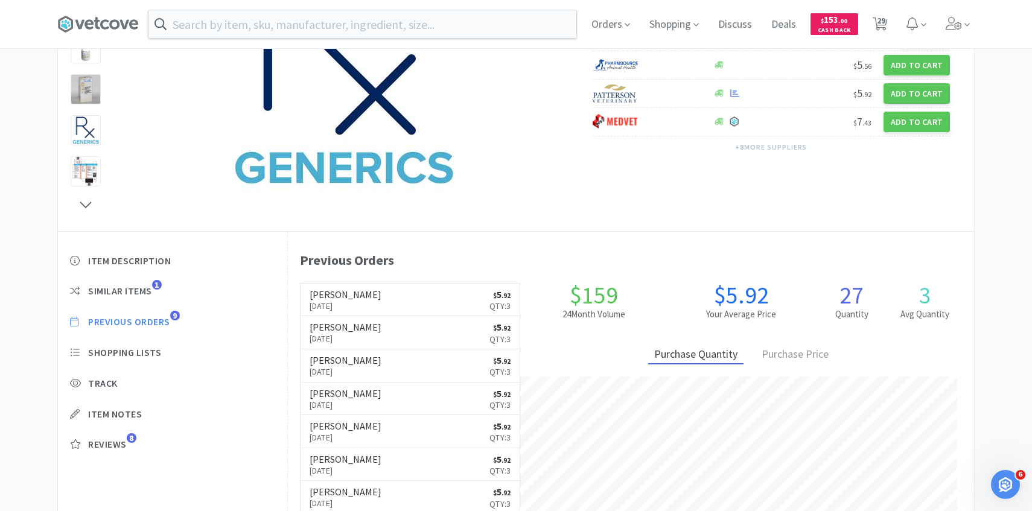
select select "1"
select select "15"
select select "3"
select select "1"
select select "30"
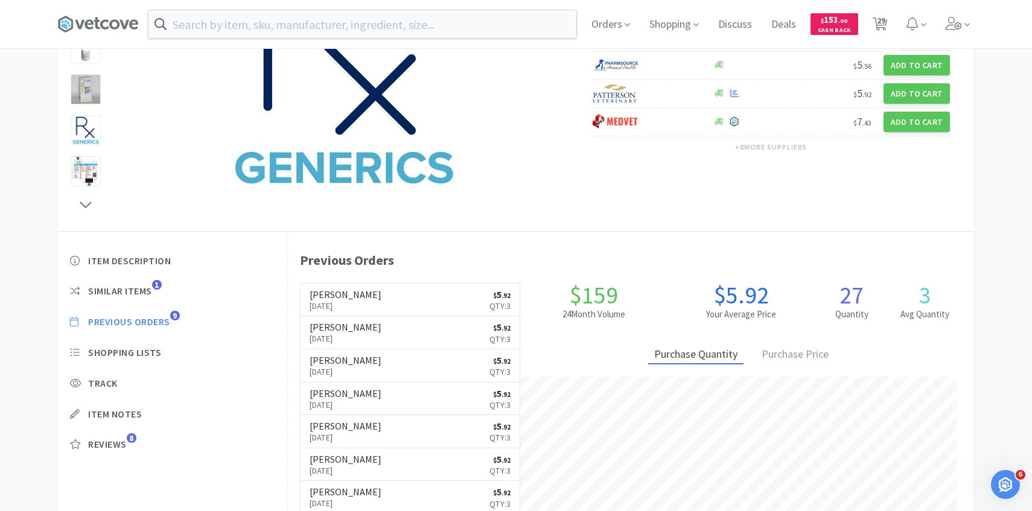
select select "1"
select select "2"
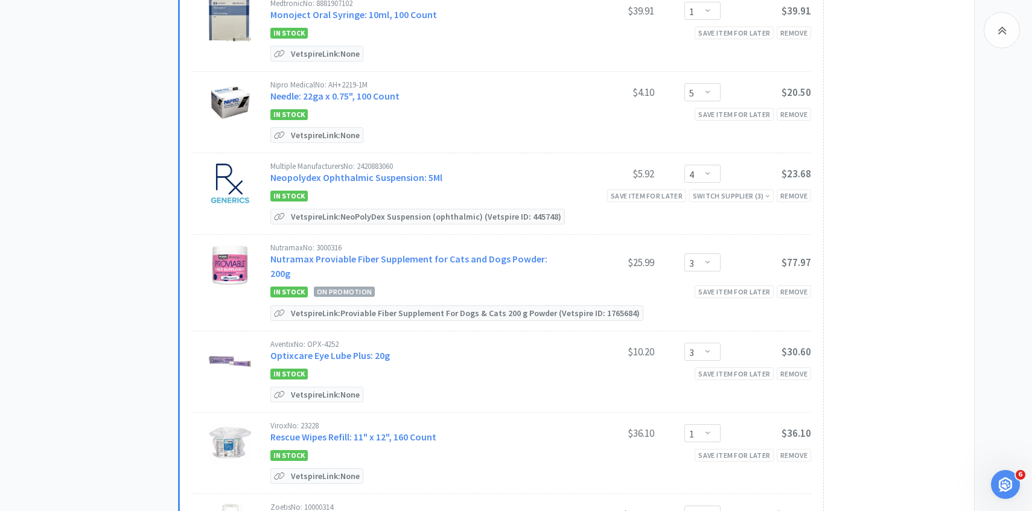
scroll to position [1786, 0]
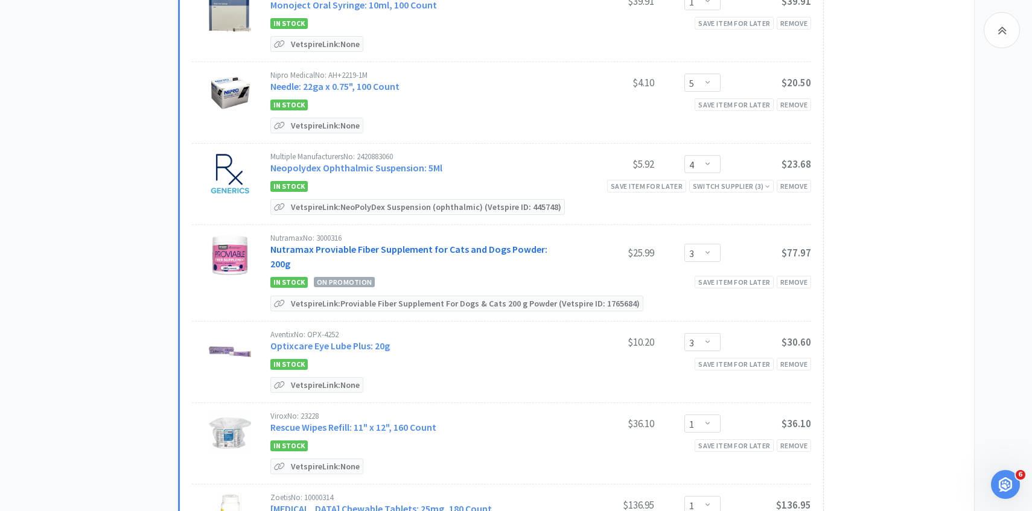
click at [440, 243] on link "Nutramax Proviable Fiber Supplement for Cats and Dogs Powder: 200g" at bounding box center [408, 256] width 277 height 27
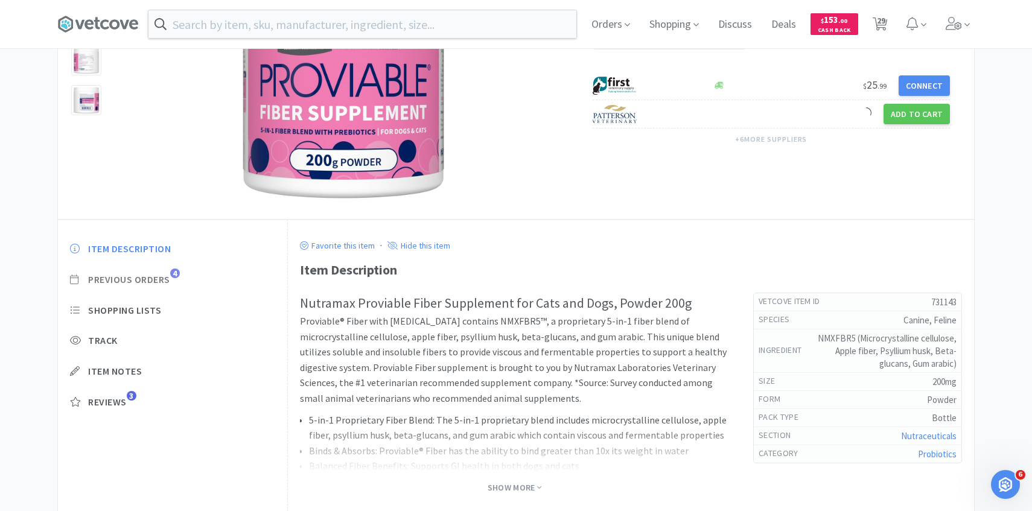
click at [165, 281] on span "Previous Orders" at bounding box center [129, 279] width 82 height 13
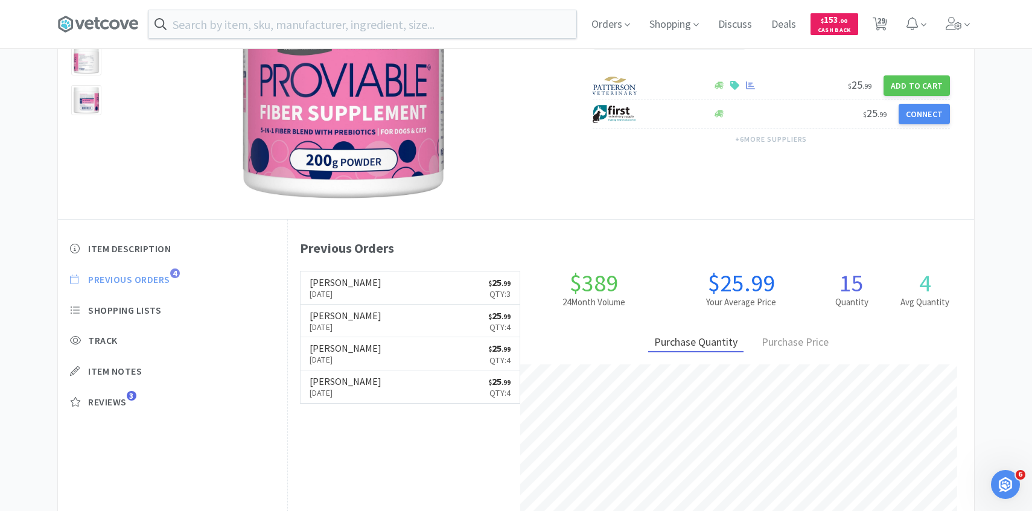
scroll to position [331, 686]
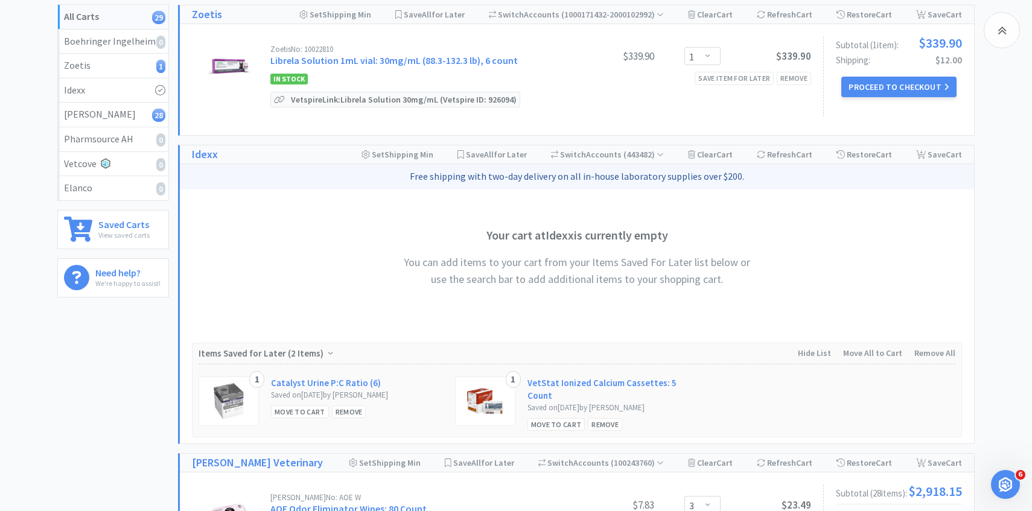
scroll to position [1786, 0]
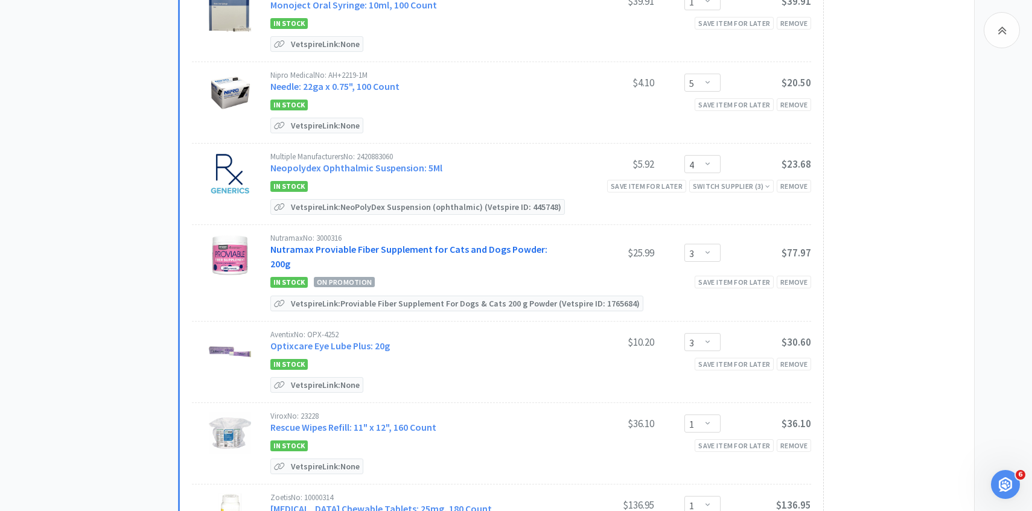
click at [448, 243] on link "Nutramax Proviable Fiber Supplement for Cats and Dogs Powder: 200g" at bounding box center [408, 256] width 277 height 27
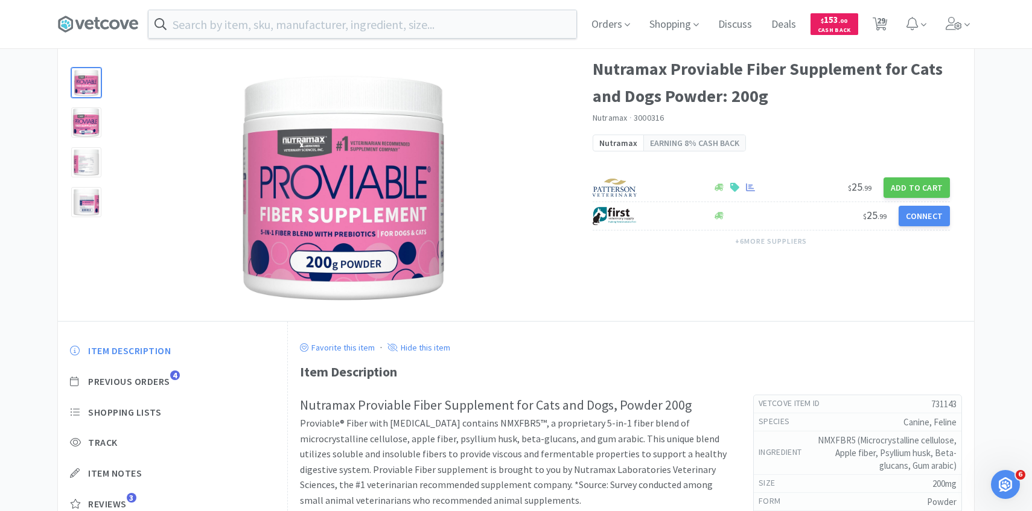
scroll to position [78, 0]
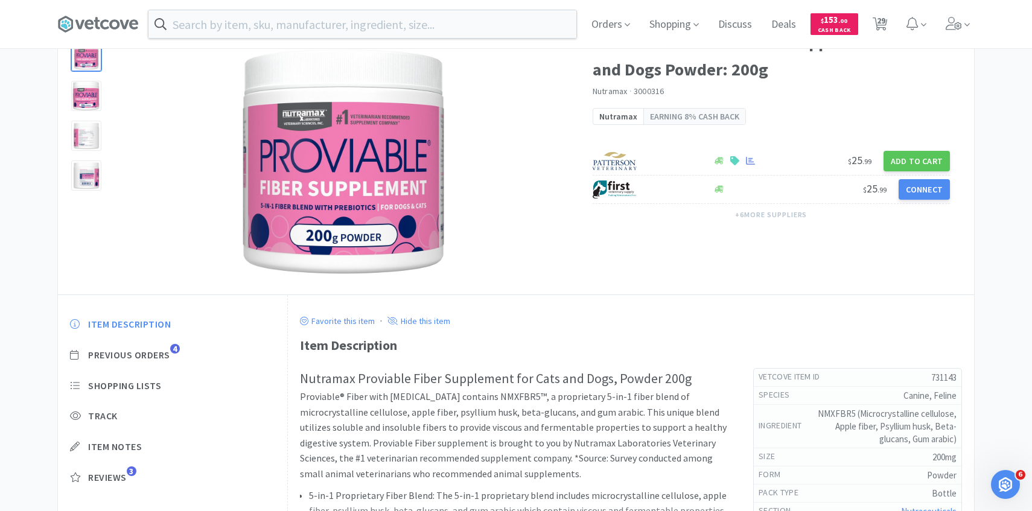
click at [169, 364] on div "Item Description Previous Orders 4 Shopping Lists Track Item Notes Reviews 3" at bounding box center [172, 410] width 229 height 208
click at [167, 356] on span "Previous Orders" at bounding box center [129, 355] width 82 height 13
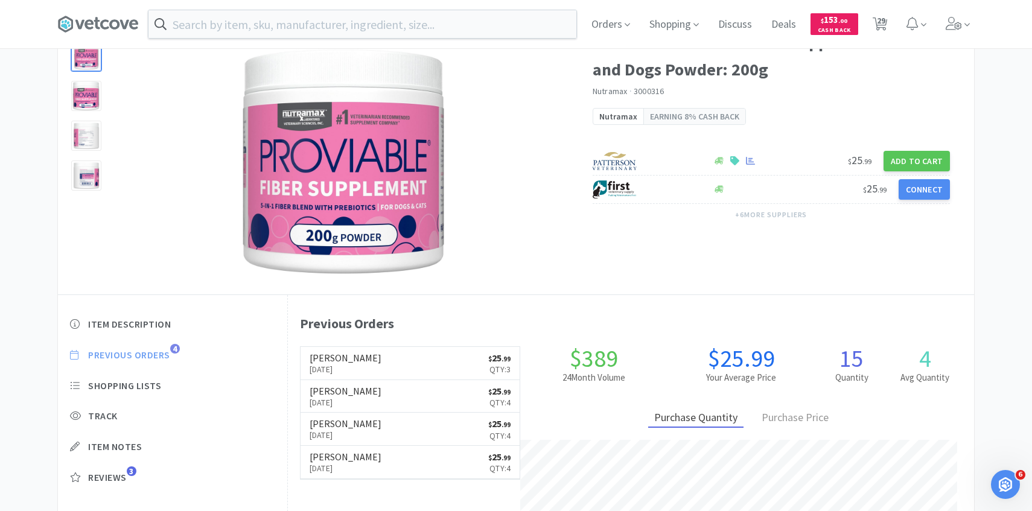
scroll to position [331, 686]
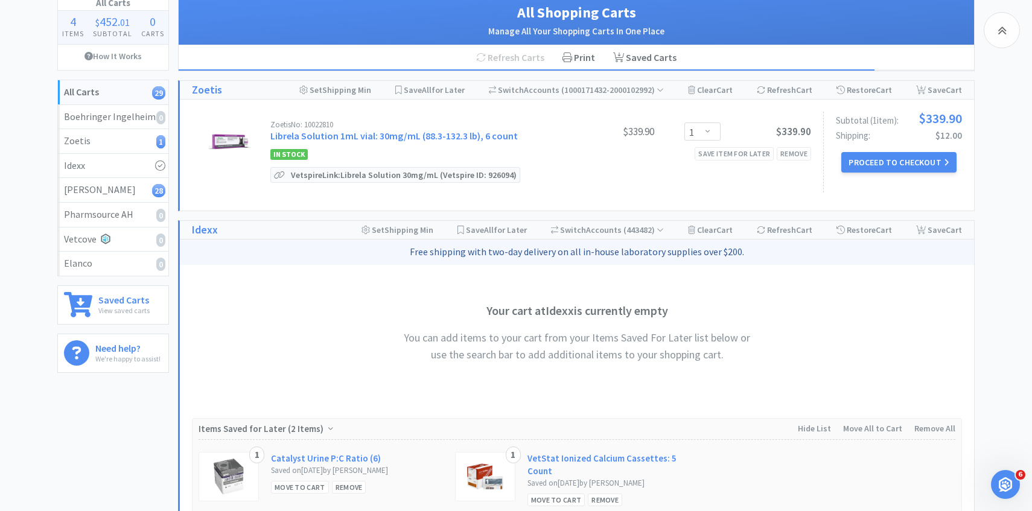
scroll to position [1786, 0]
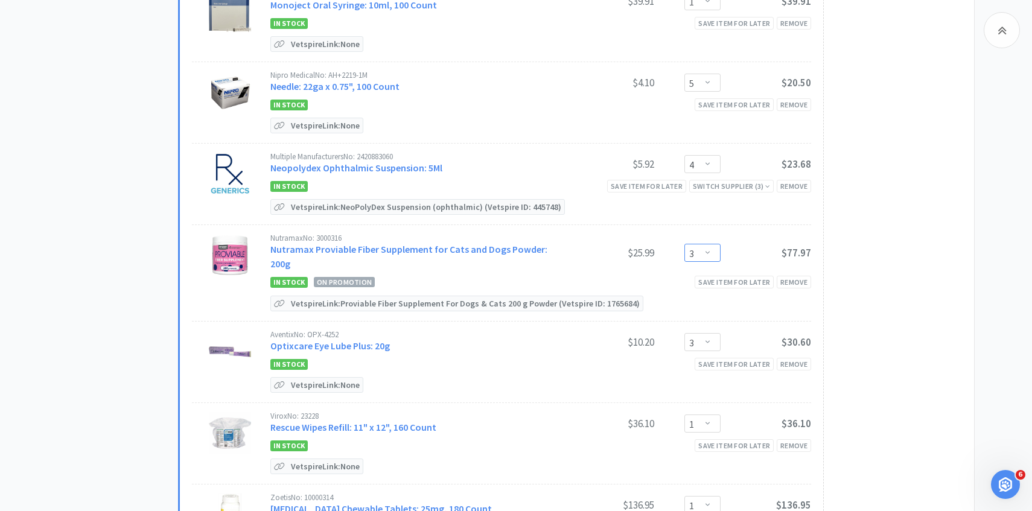
click at [704, 244] on select "Enter Quantity 1 2 3 4 5 6 7 8 9 10 11 12 13 14 15 16 17 18 19 20 Enter Quantity" at bounding box center [702, 253] width 36 height 18
click at [684, 244] on select "Enter Quantity 1 2 3 4 5 6 7 8 9 10 11 12 13 14 15 16 17 18 19 20 Enter Quantity" at bounding box center [702, 253] width 36 height 18
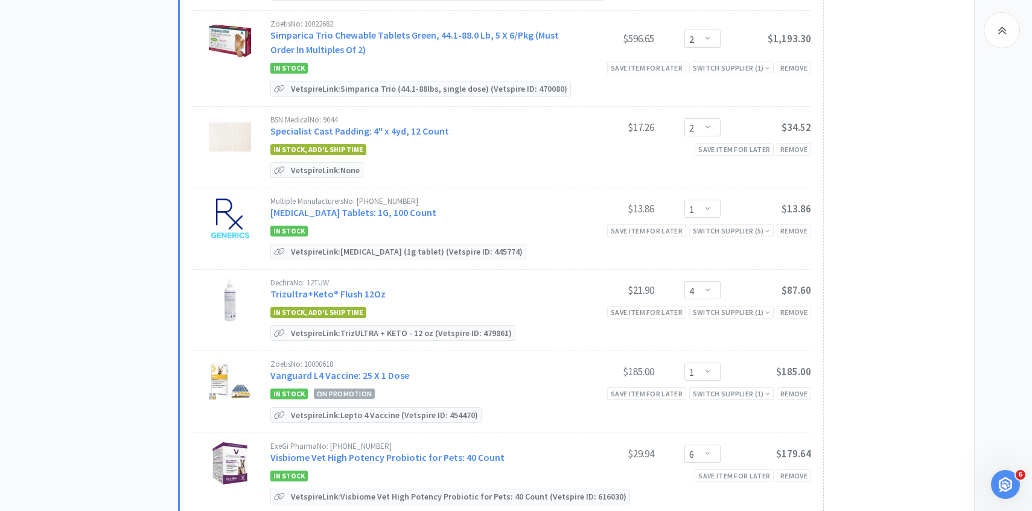
scroll to position [2443, 0]
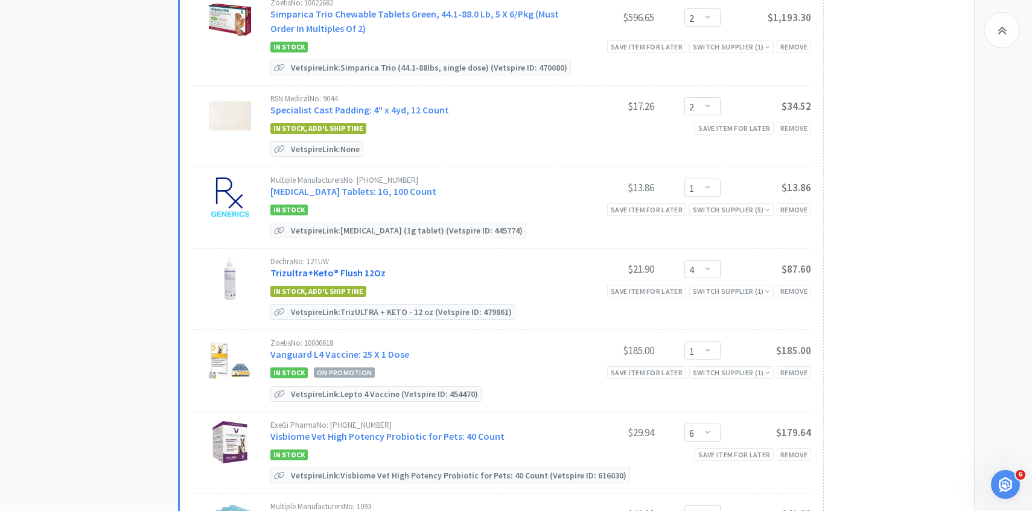
click at [370, 267] on link "Trizultra+Keto® Flush 12Oz" at bounding box center [327, 273] width 115 height 12
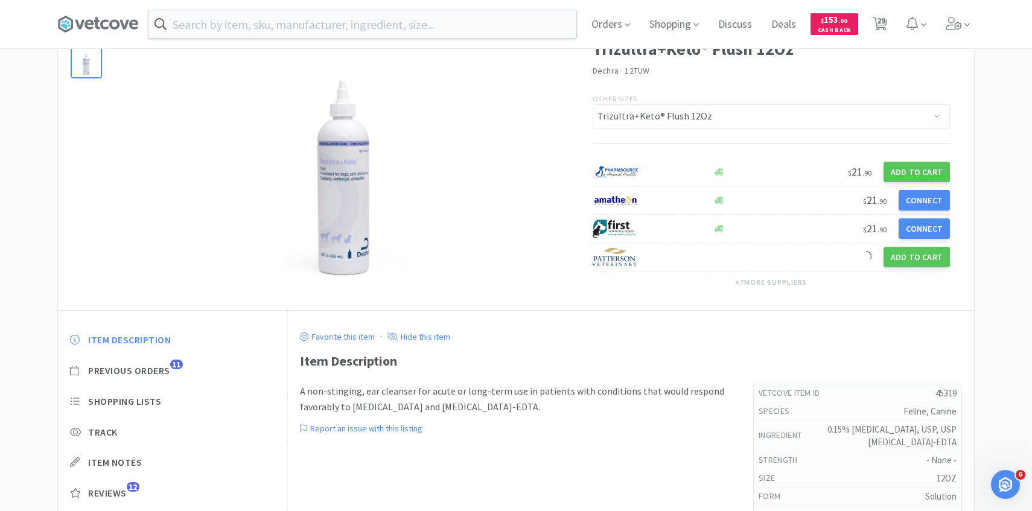
scroll to position [83, 0]
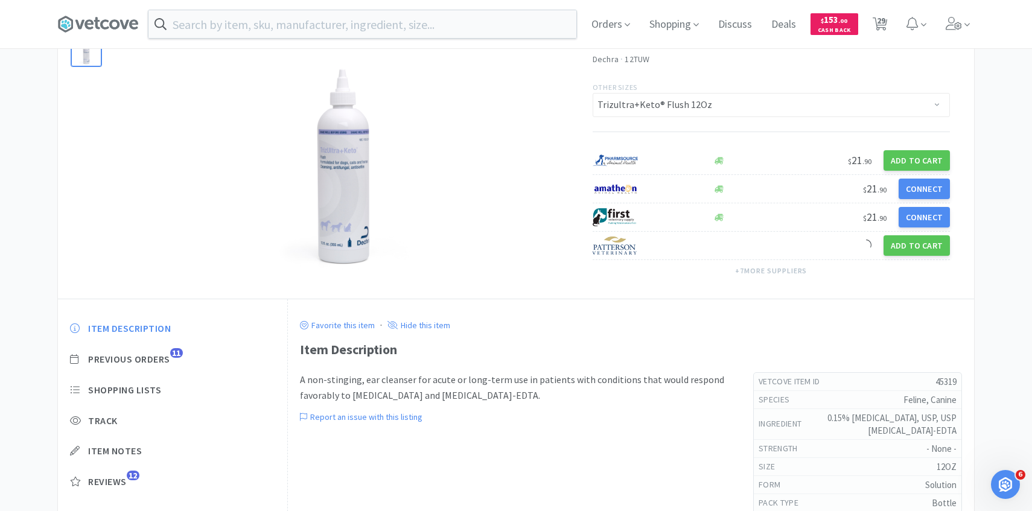
click at [159, 366] on div "Item Description Previous Orders 11 Shopping Lists Track Item Notes Reviews 12" at bounding box center [172, 414] width 229 height 208
click at [159, 360] on span "Previous Orders" at bounding box center [129, 359] width 82 height 13
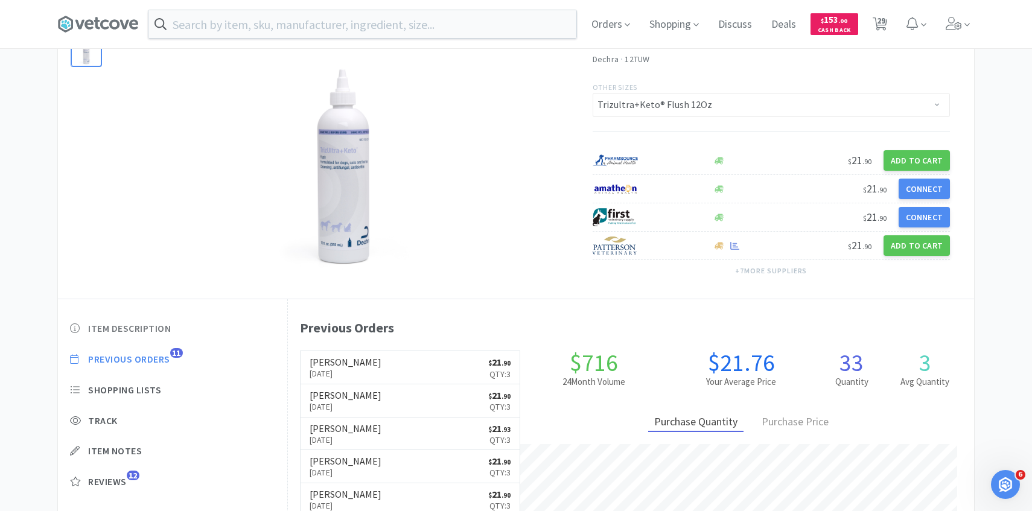
scroll to position [331, 686]
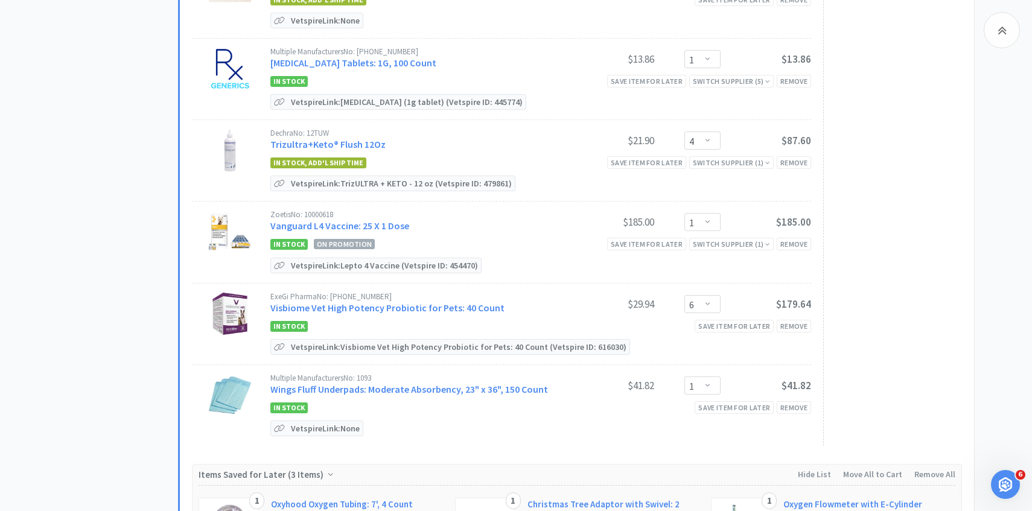
scroll to position [2610, 0]
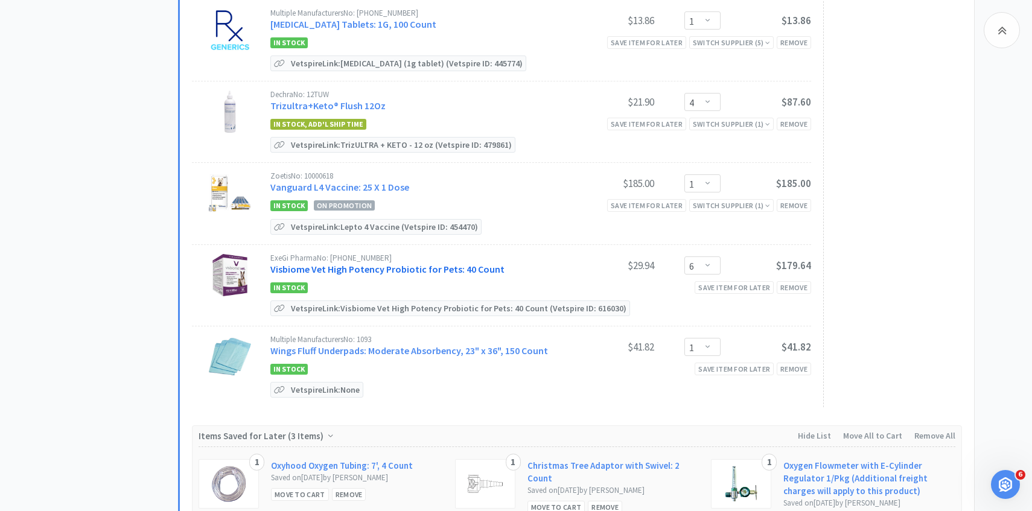
click at [445, 263] on link "Visbiome Vet High Potency Probiotic for Pets: 40 Count" at bounding box center [387, 269] width 234 height 12
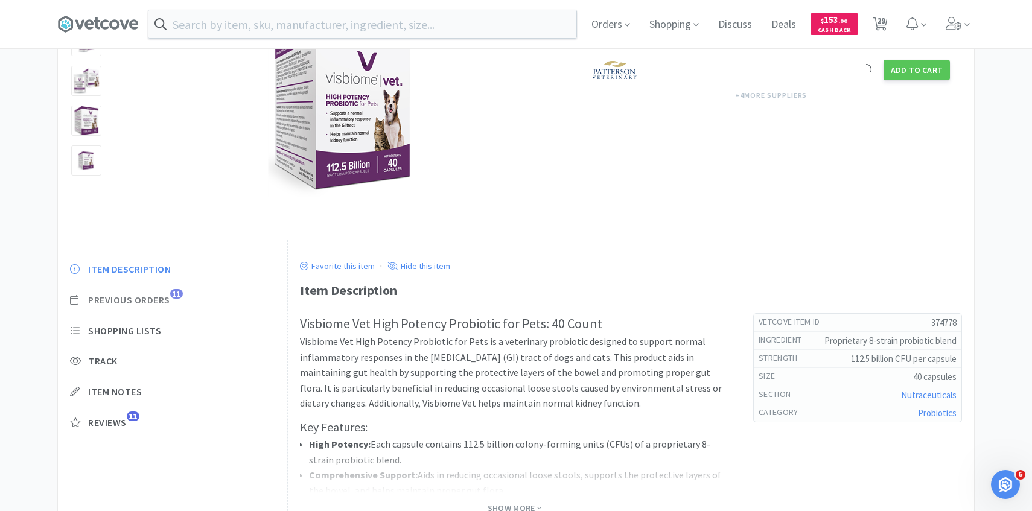
click at [170, 300] on span "Previous Orders" at bounding box center [129, 300] width 82 height 13
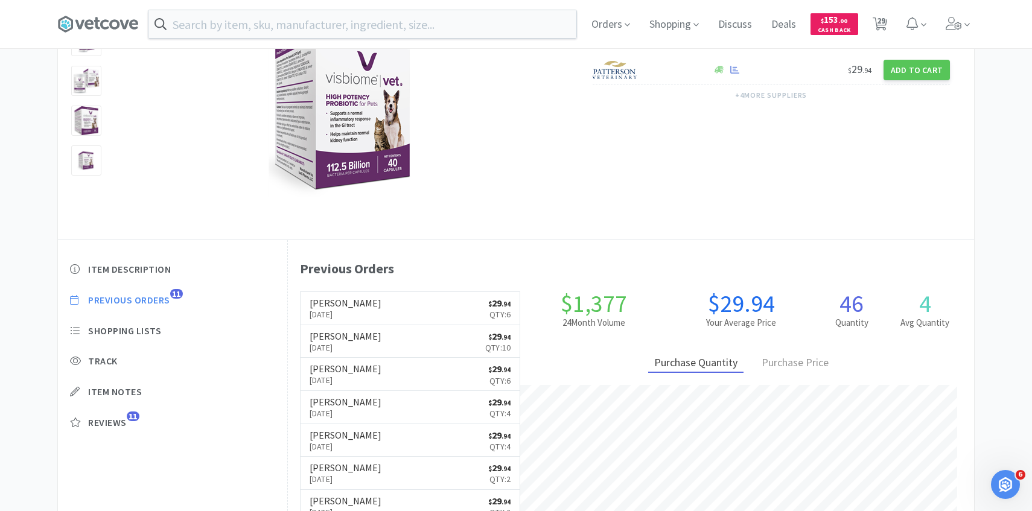
scroll to position [331, 686]
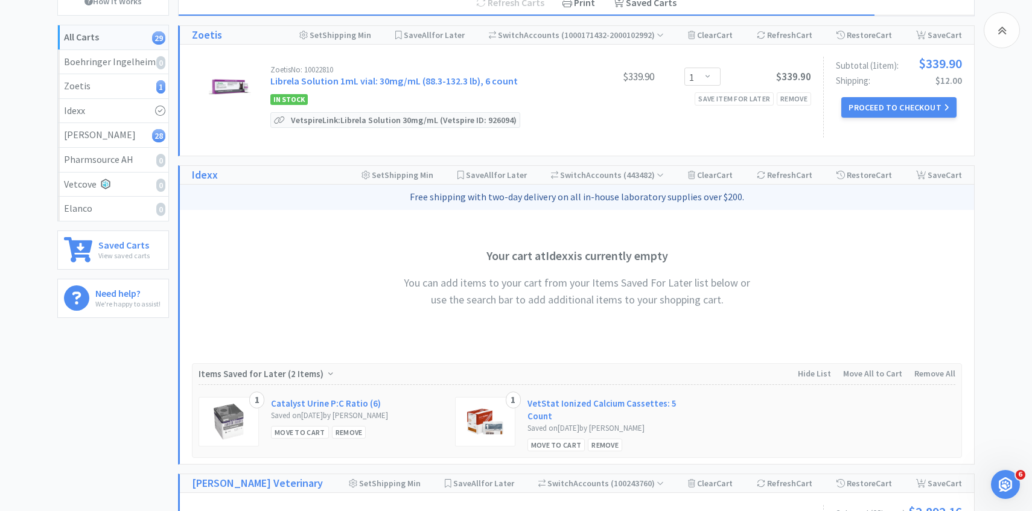
scroll to position [2610, 0]
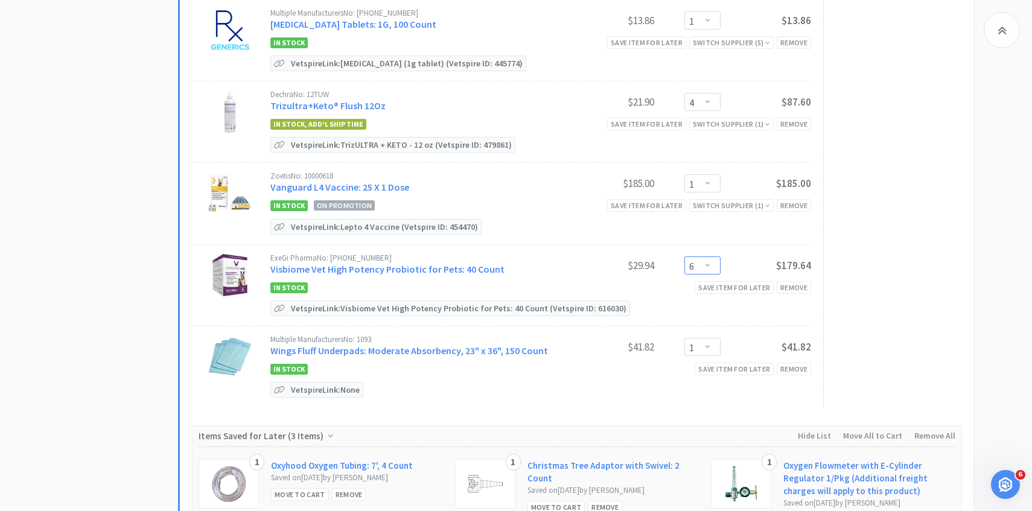
click at [696, 256] on select "Enter Quantity 1 2 3 4 5 6 7 8 9 10 11 12 13 14 15 16 17 18 19 20 Enter Quantity" at bounding box center [702, 265] width 36 height 18
click at [684, 256] on select "Enter Quantity 1 2 3 4 5 6 7 8 9 10 11 12 13 14 15 16 17 18 19 20 Enter Quantity" at bounding box center [702, 265] width 36 height 18
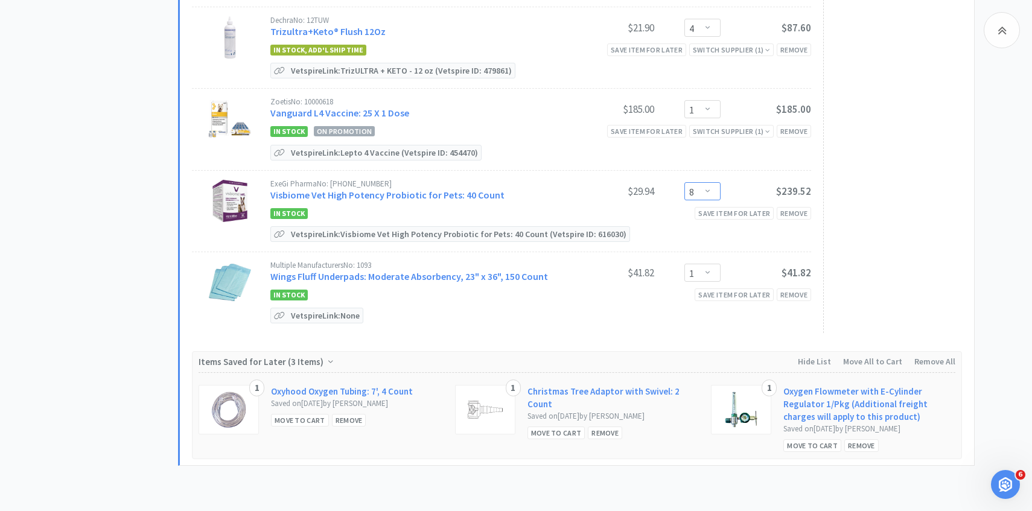
scroll to position [2735, 0]
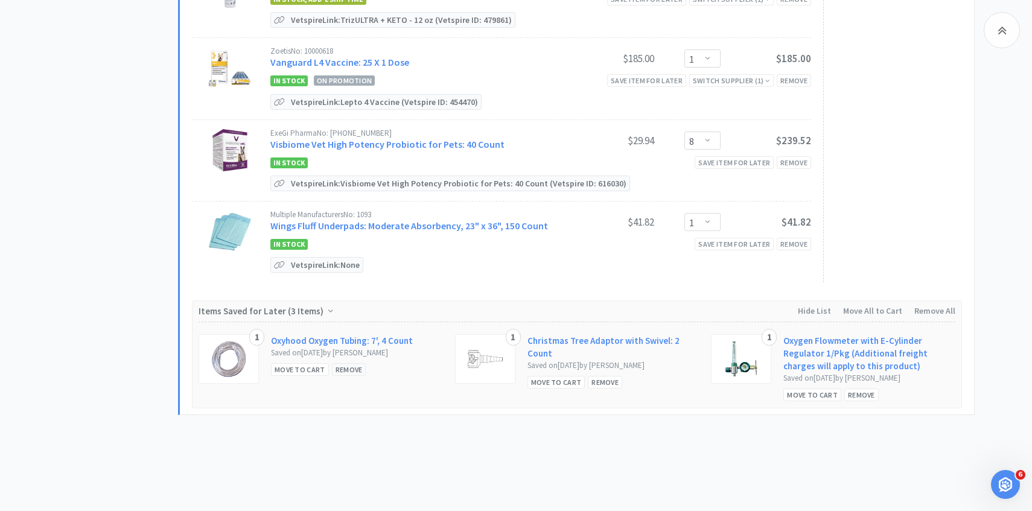
click at [354, 363] on div "Remove" at bounding box center [349, 369] width 34 height 13
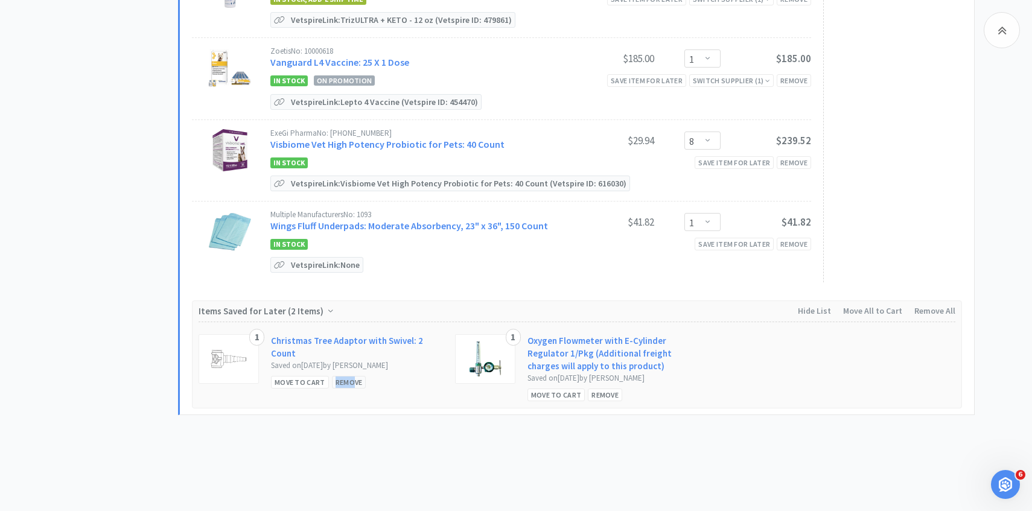
click at [353, 376] on div "Remove" at bounding box center [349, 382] width 34 height 13
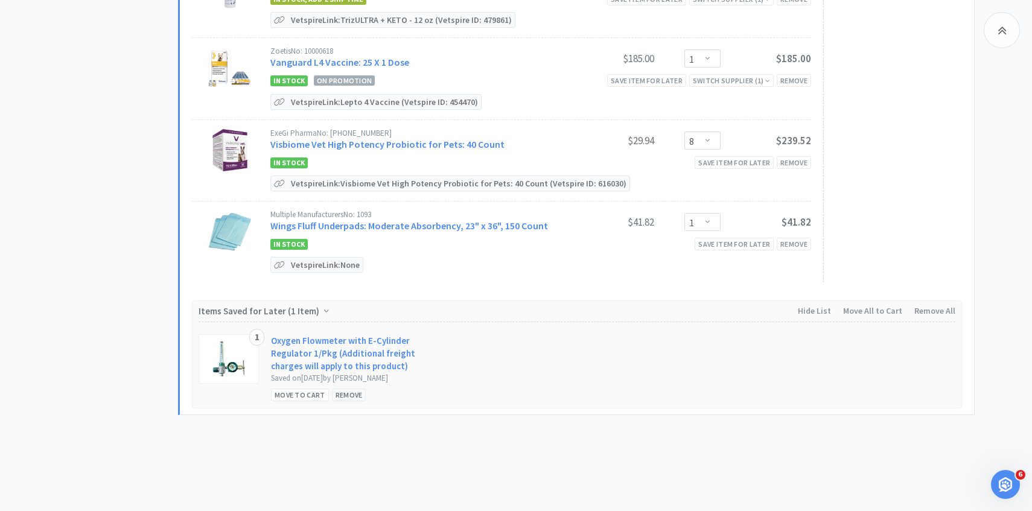
click at [349, 388] on div "Remove" at bounding box center [349, 394] width 34 height 13
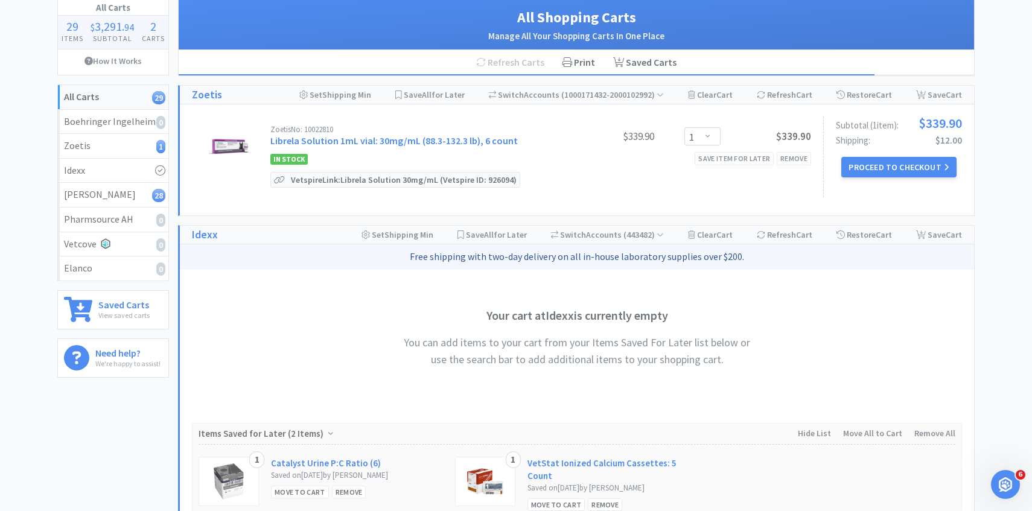
scroll to position [0, 0]
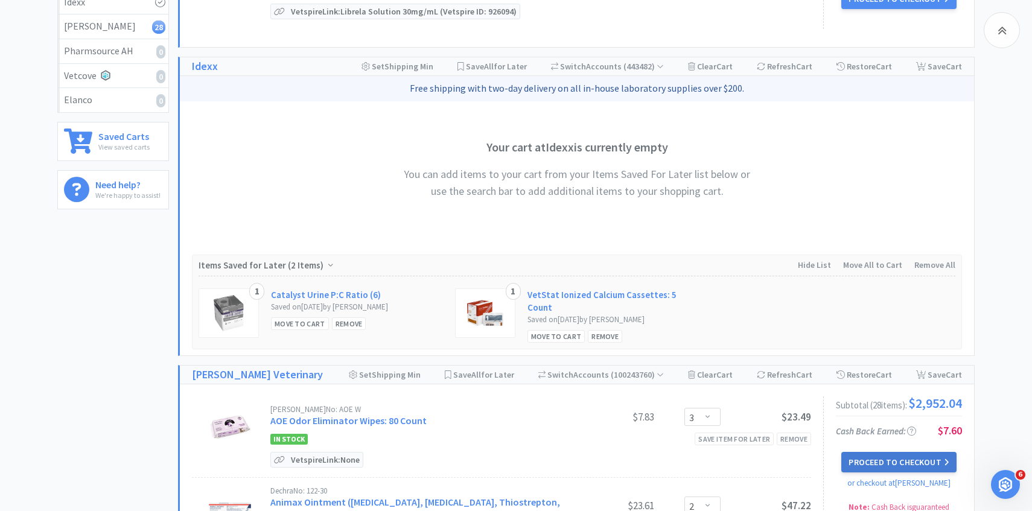
click at [884, 455] on button "Proceed to Checkout" at bounding box center [898, 462] width 115 height 21
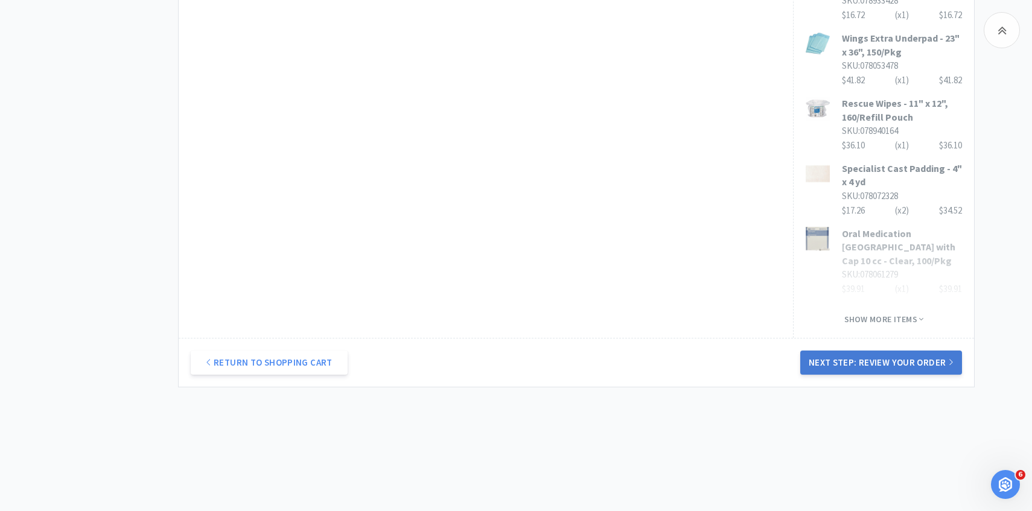
click at [869, 364] on button "Next Step: Review Your Order" at bounding box center [881, 362] width 162 height 24
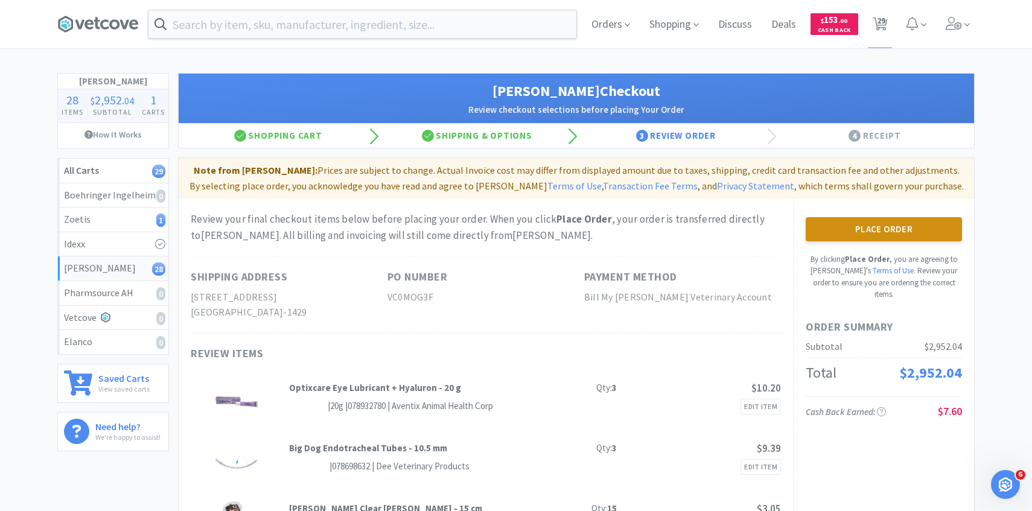
click at [905, 228] on button "Place Order" at bounding box center [883, 229] width 156 height 24
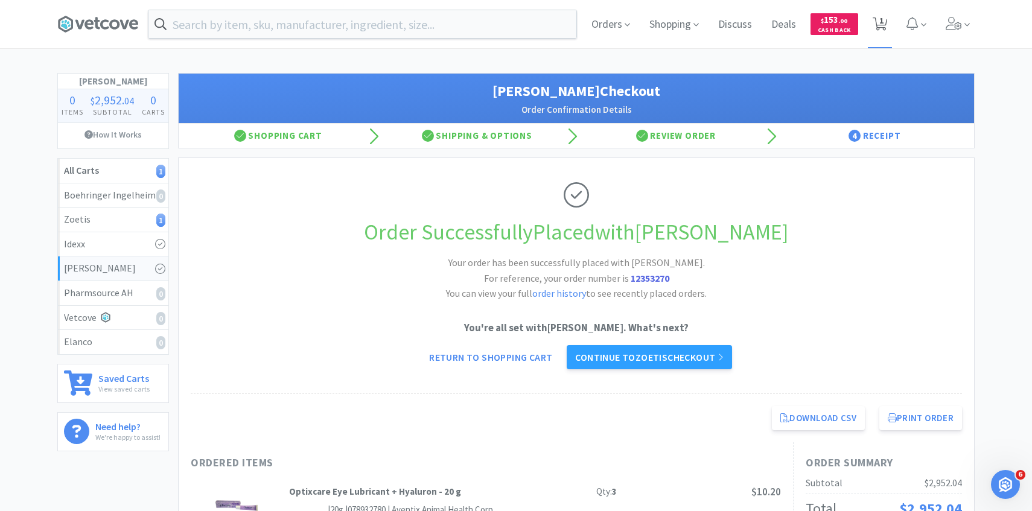
click at [886, 31] on span "1" at bounding box center [879, 24] width 15 height 17
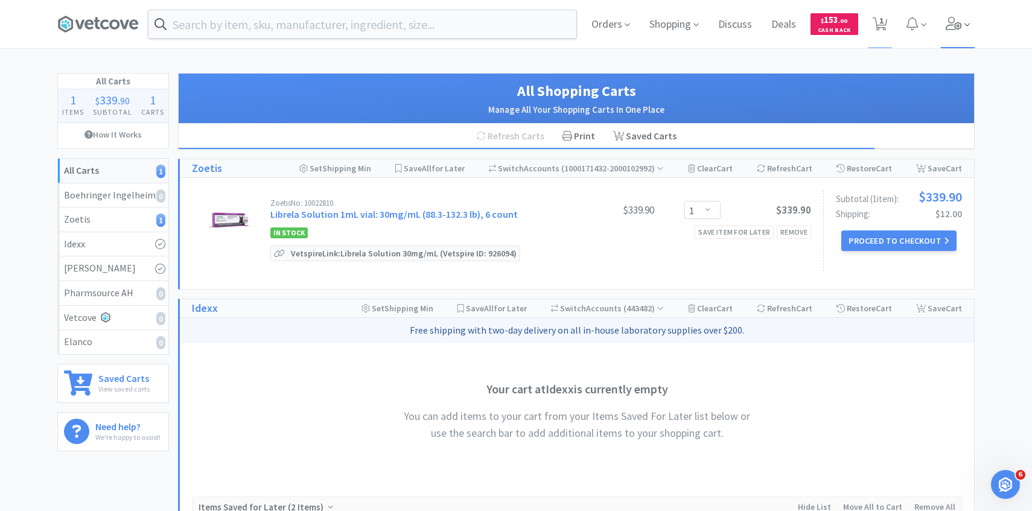
click at [952, 25] on icon at bounding box center [953, 23] width 17 height 13
